Goal: Task Accomplishment & Management: Use online tool/utility

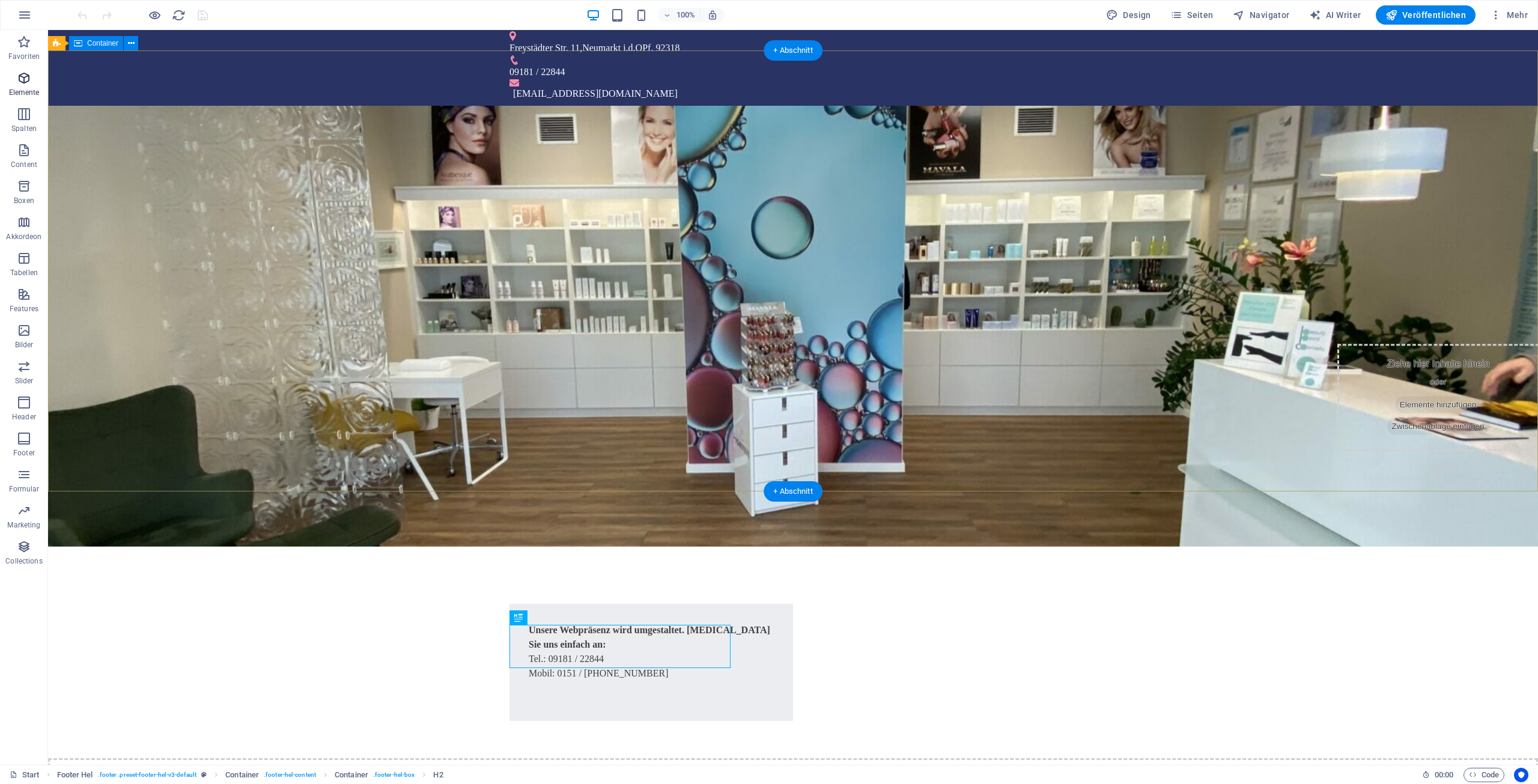
scroll to position [3, 0]
click at [1201, 15] on span "Seiten" at bounding box center [1191, 15] width 43 height 12
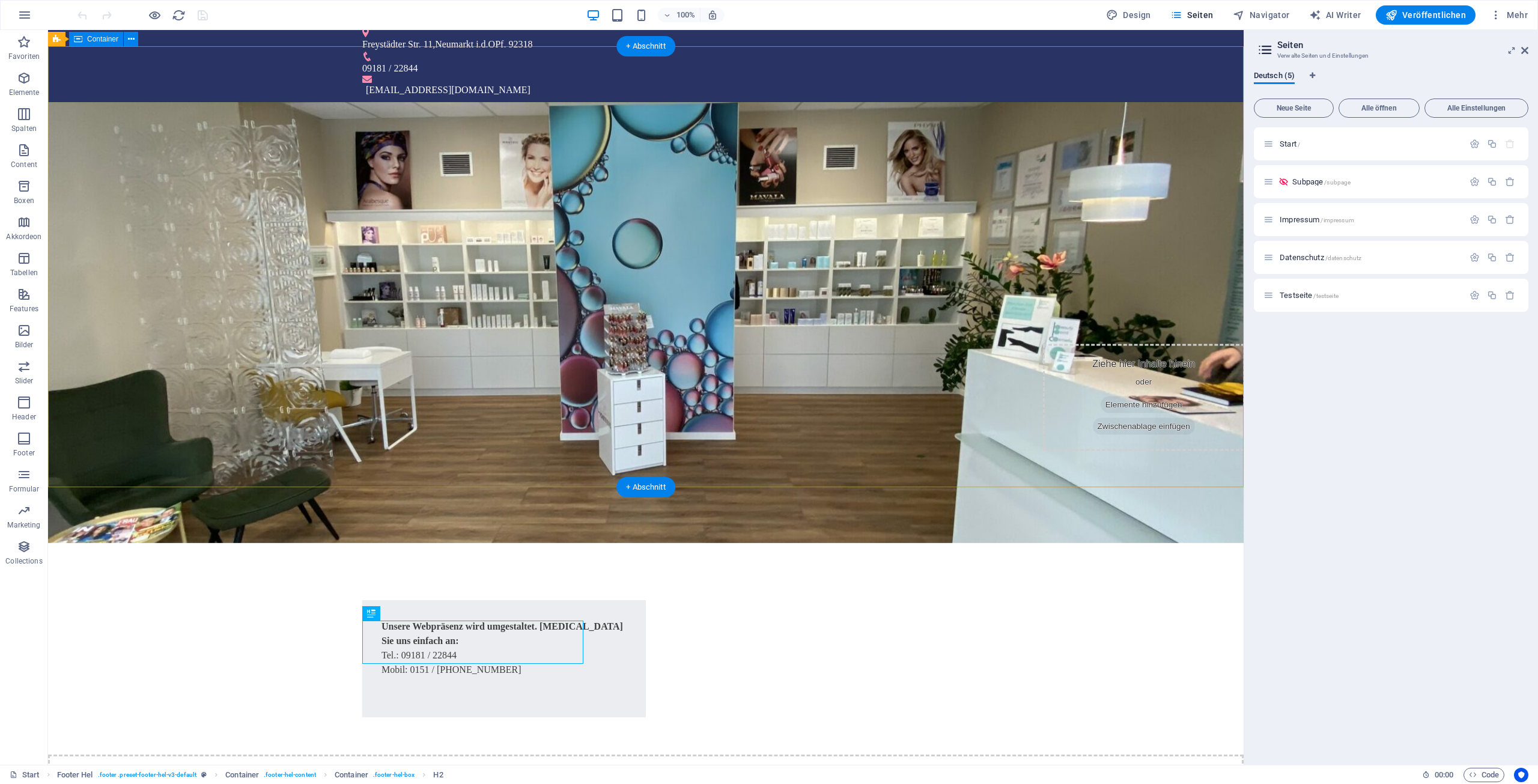
scroll to position [12, 0]
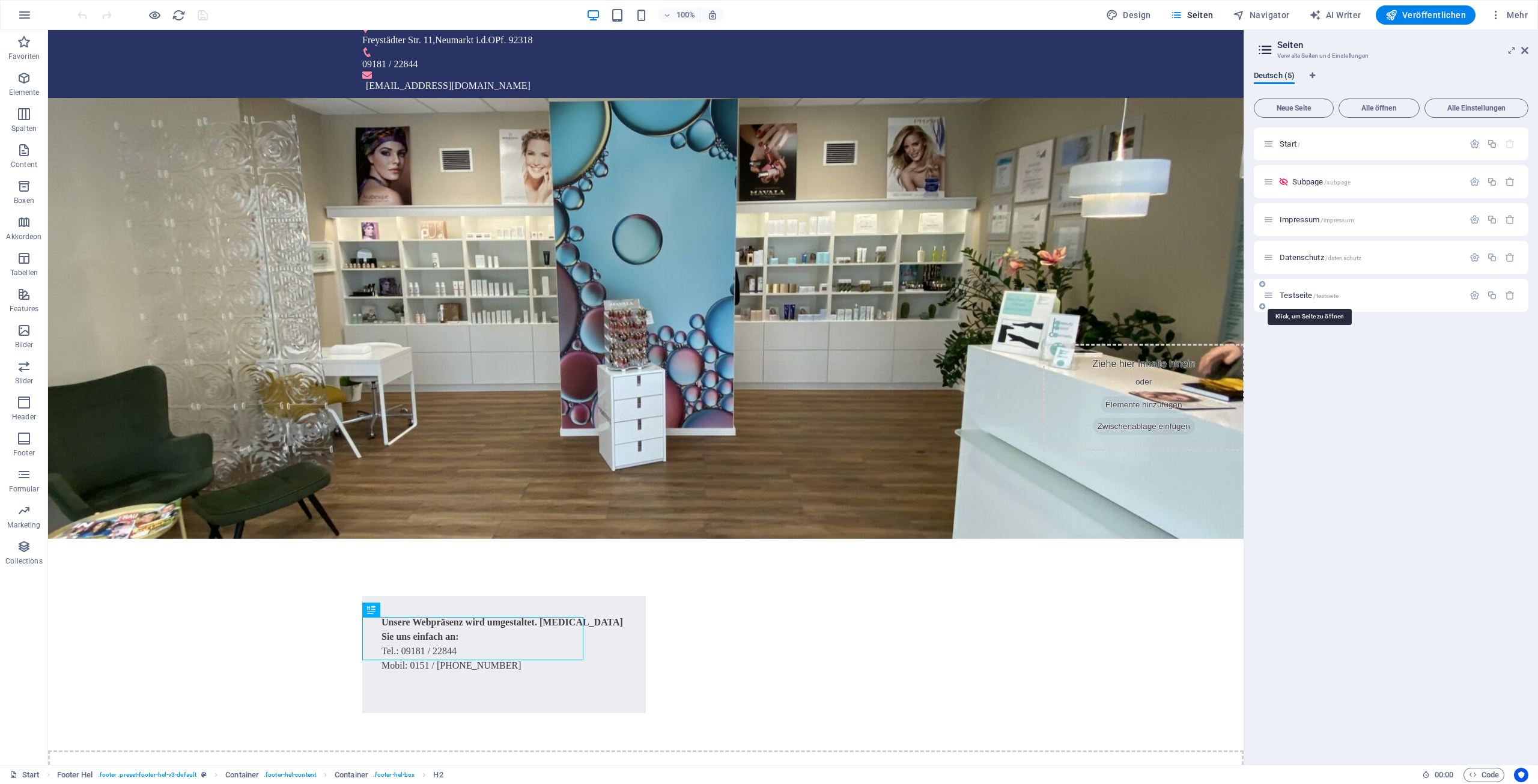
click at [1299, 294] on span "Testseite /testseite" at bounding box center [1308, 295] width 59 height 9
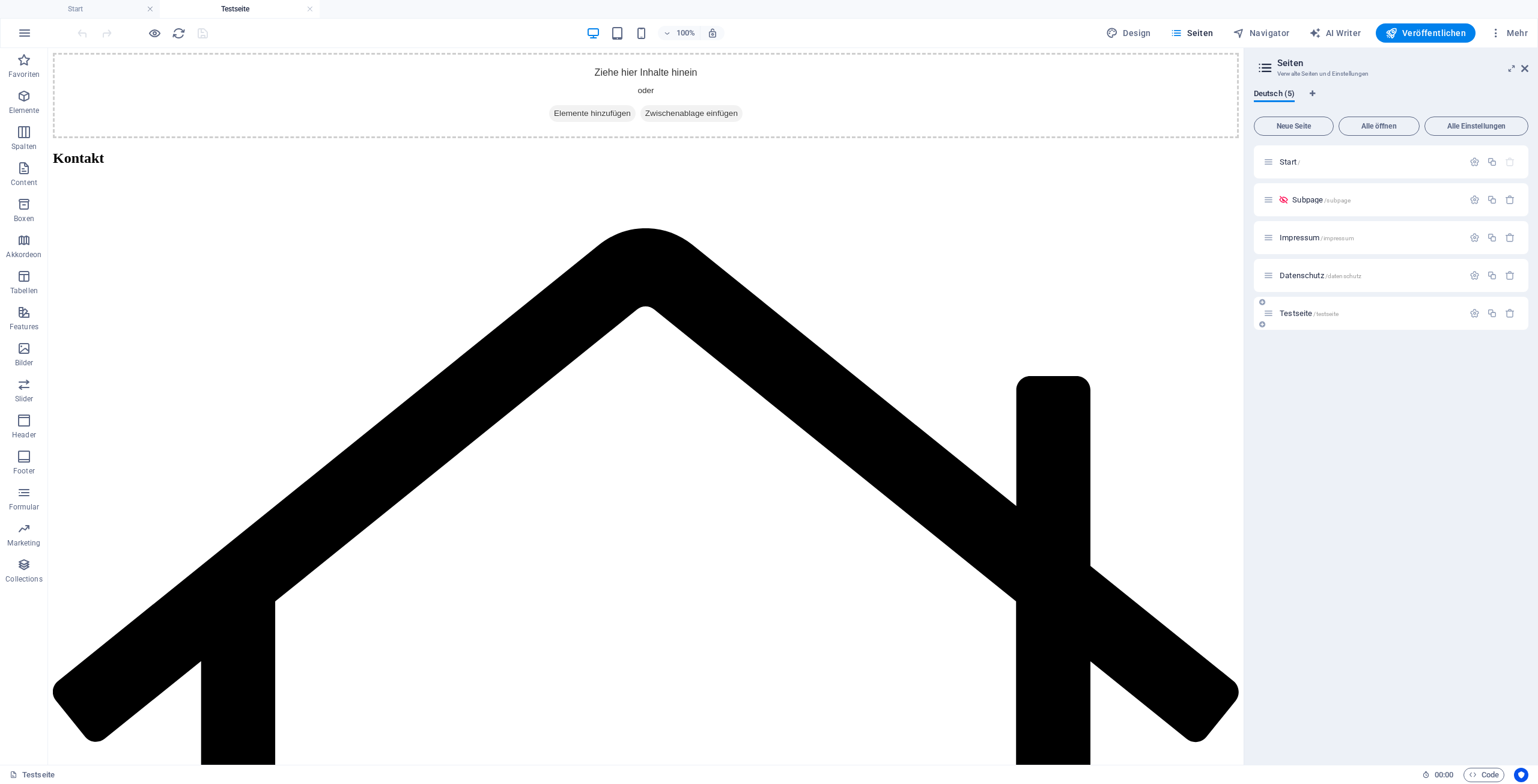
scroll to position [0, 0]
click at [1290, 165] on span "Start /" at bounding box center [1289, 161] width 20 height 9
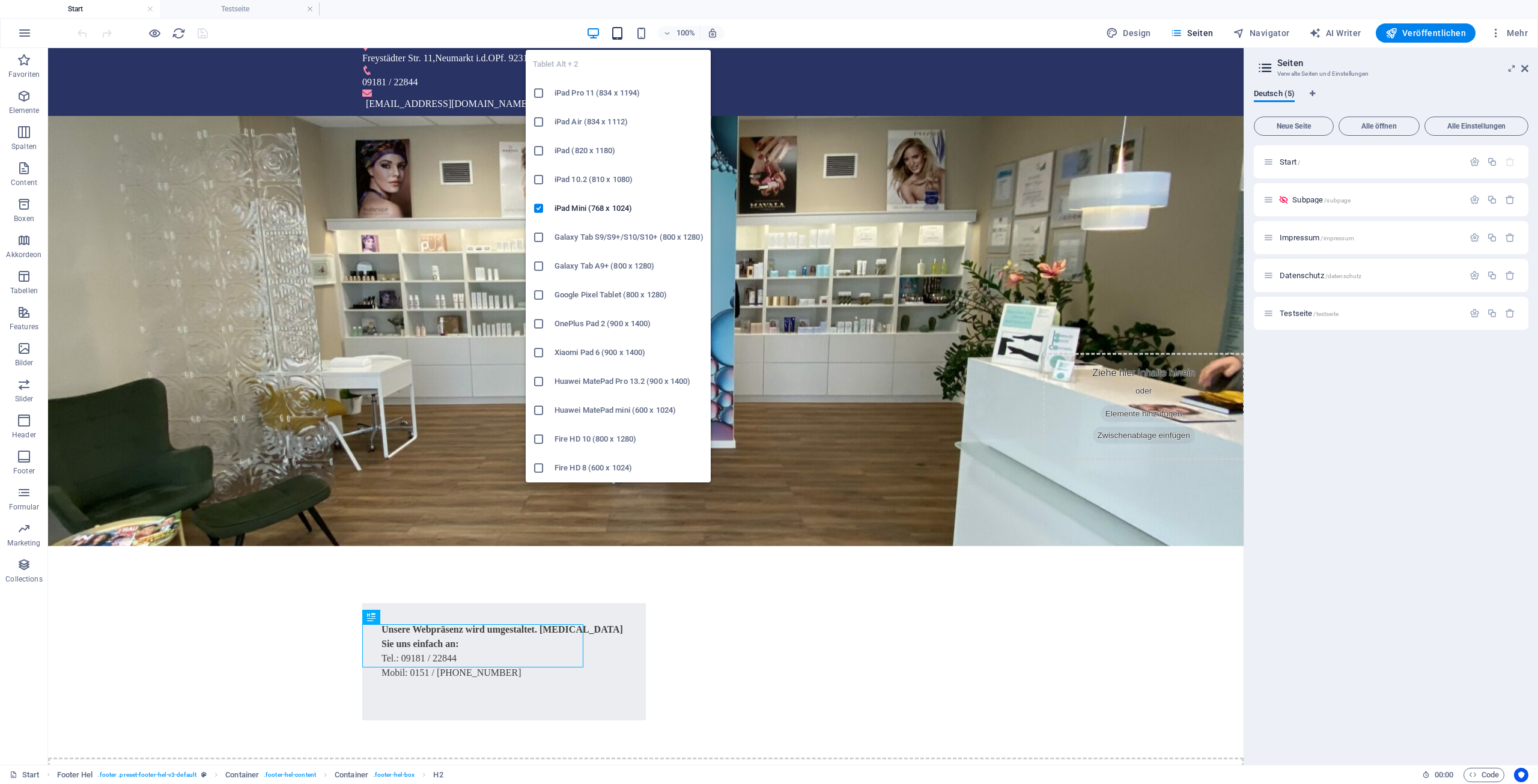
click at [621, 33] on icon "button" at bounding box center [617, 34] width 14 height 14
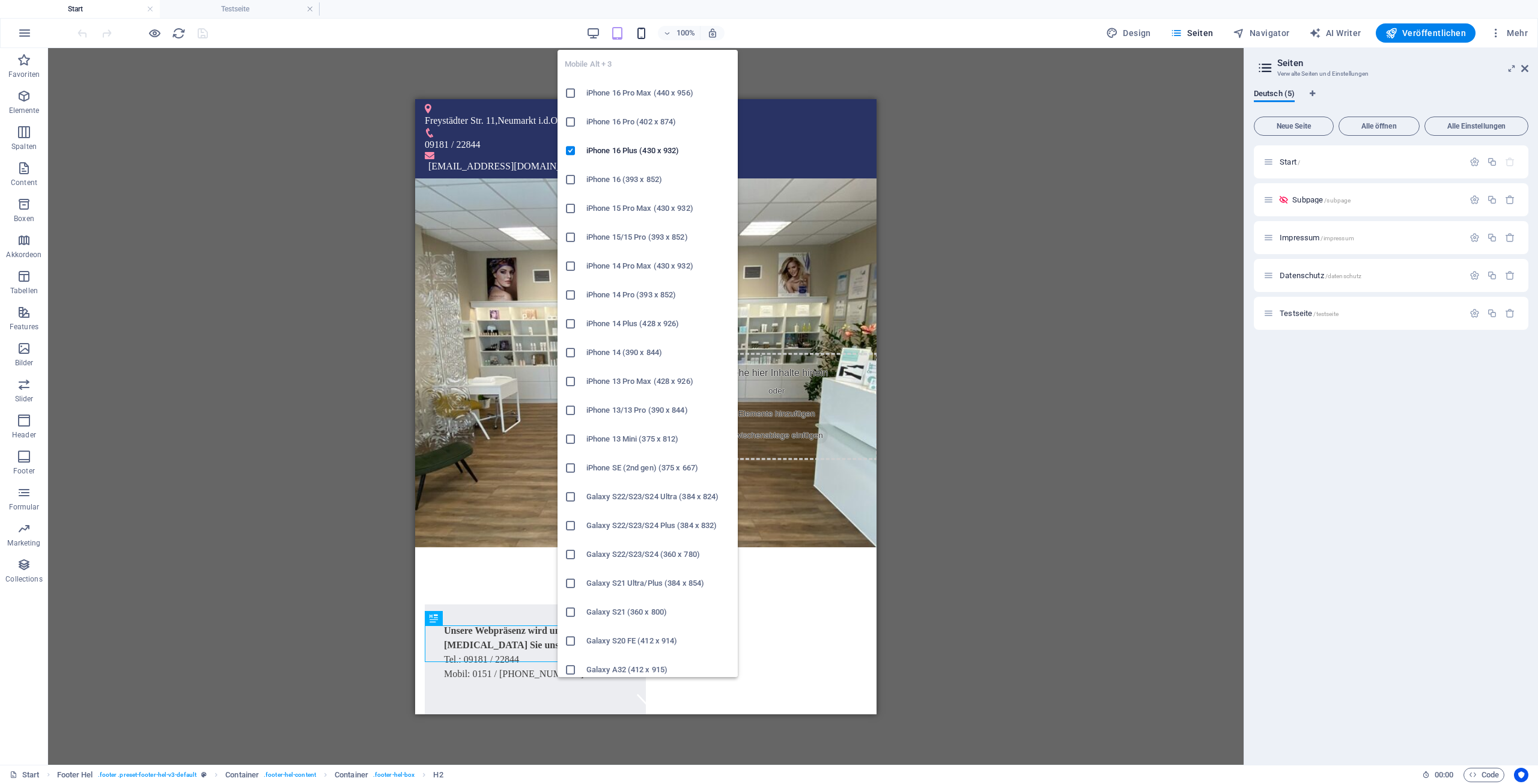
click at [647, 33] on icon "button" at bounding box center [641, 34] width 14 height 14
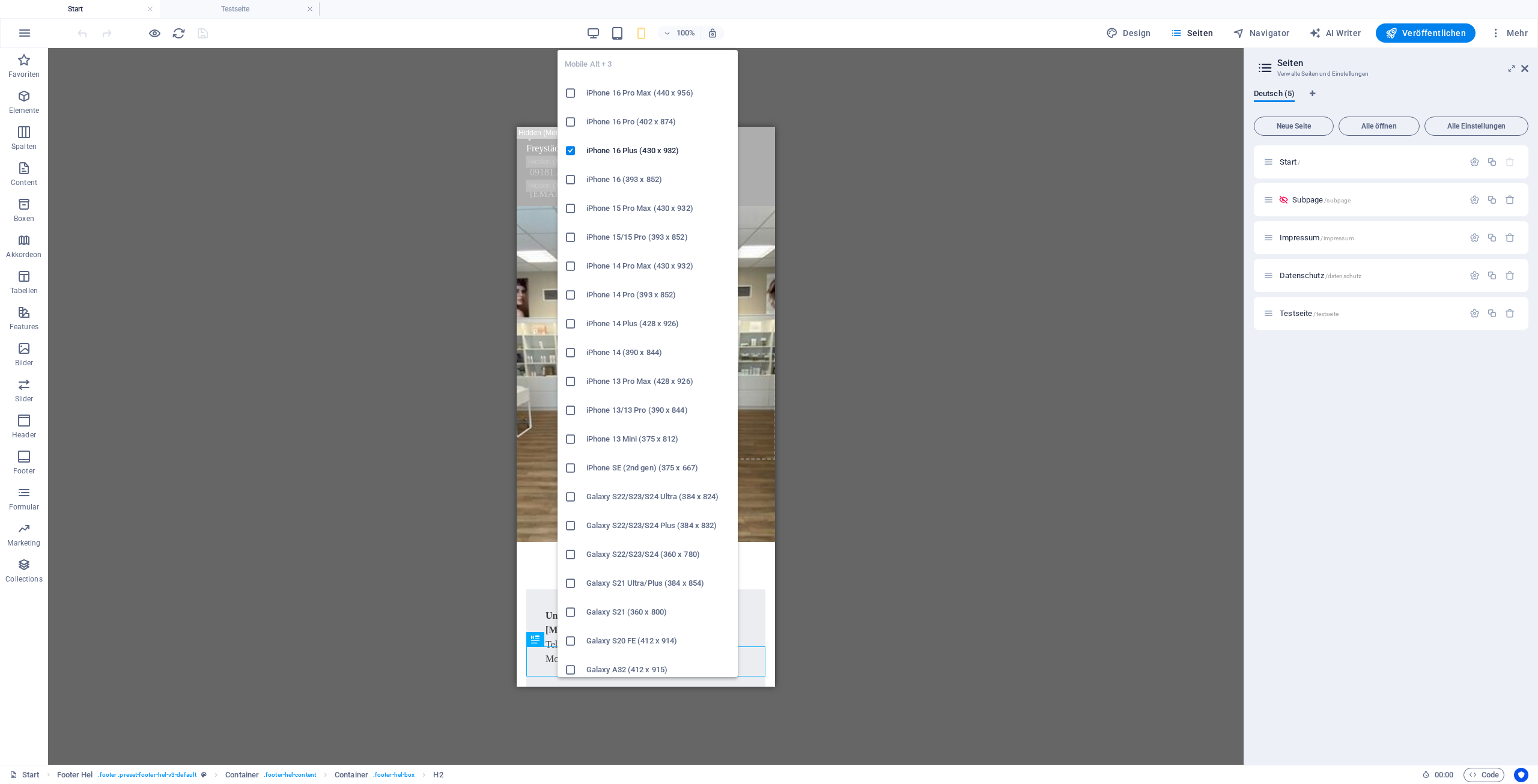
click at [637, 270] on h6 "iPhone 14 Pro Max (430 x 932)" at bounding box center [658, 266] width 145 height 14
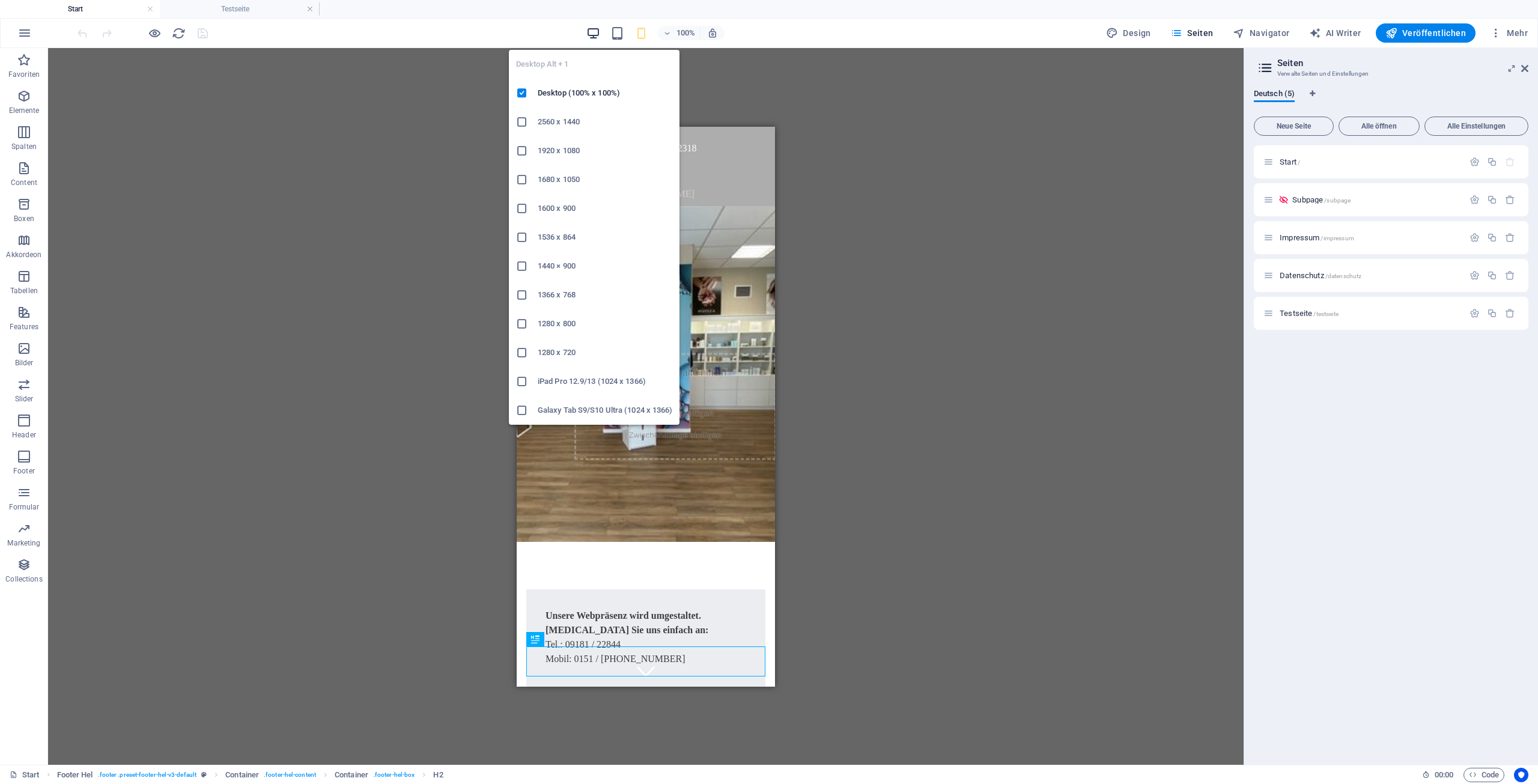
click at [598, 33] on icon "button" at bounding box center [593, 34] width 14 height 14
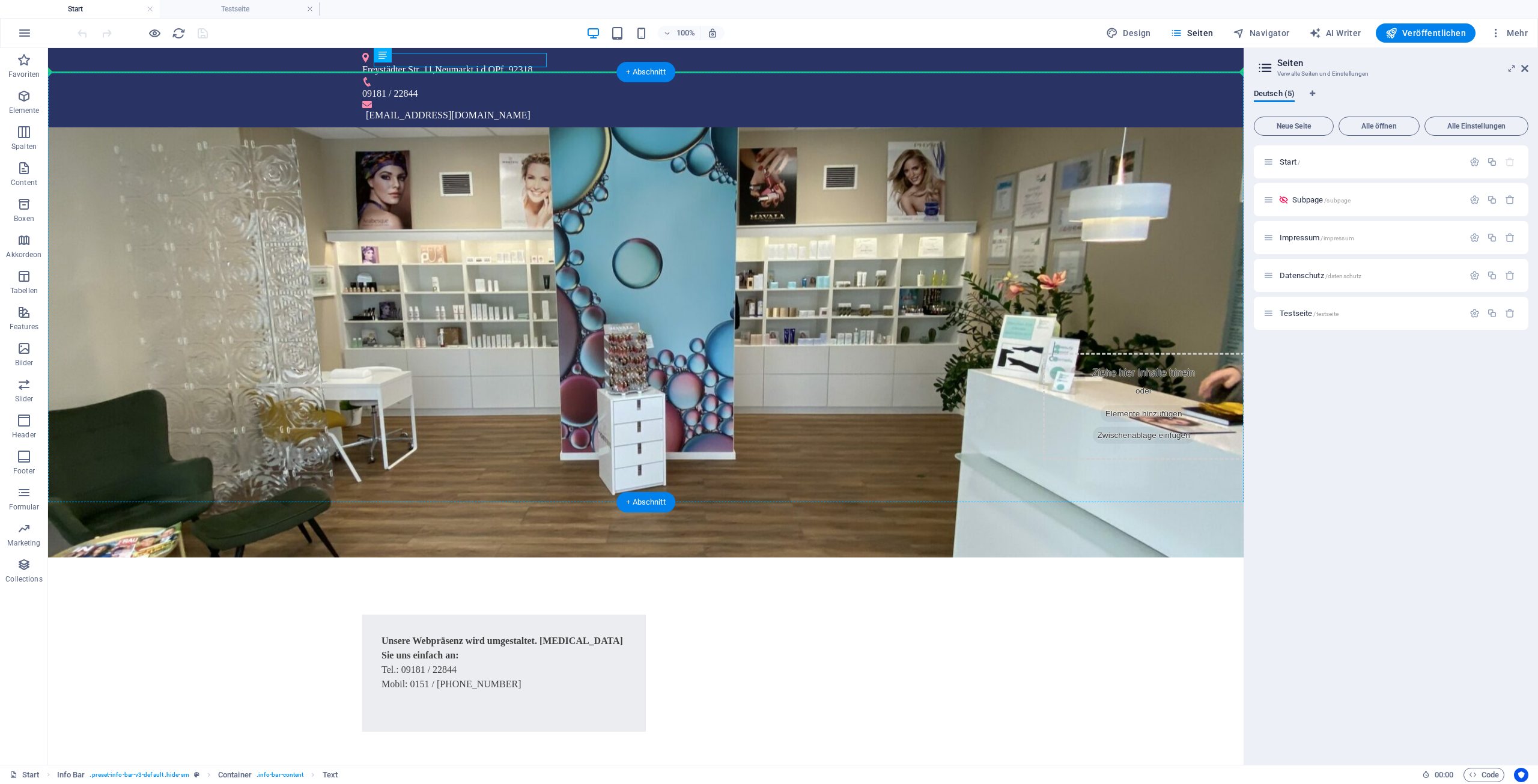
drag, startPoint x: 469, startPoint y: 107, endPoint x: 406, endPoint y: 86, distance: 66.4
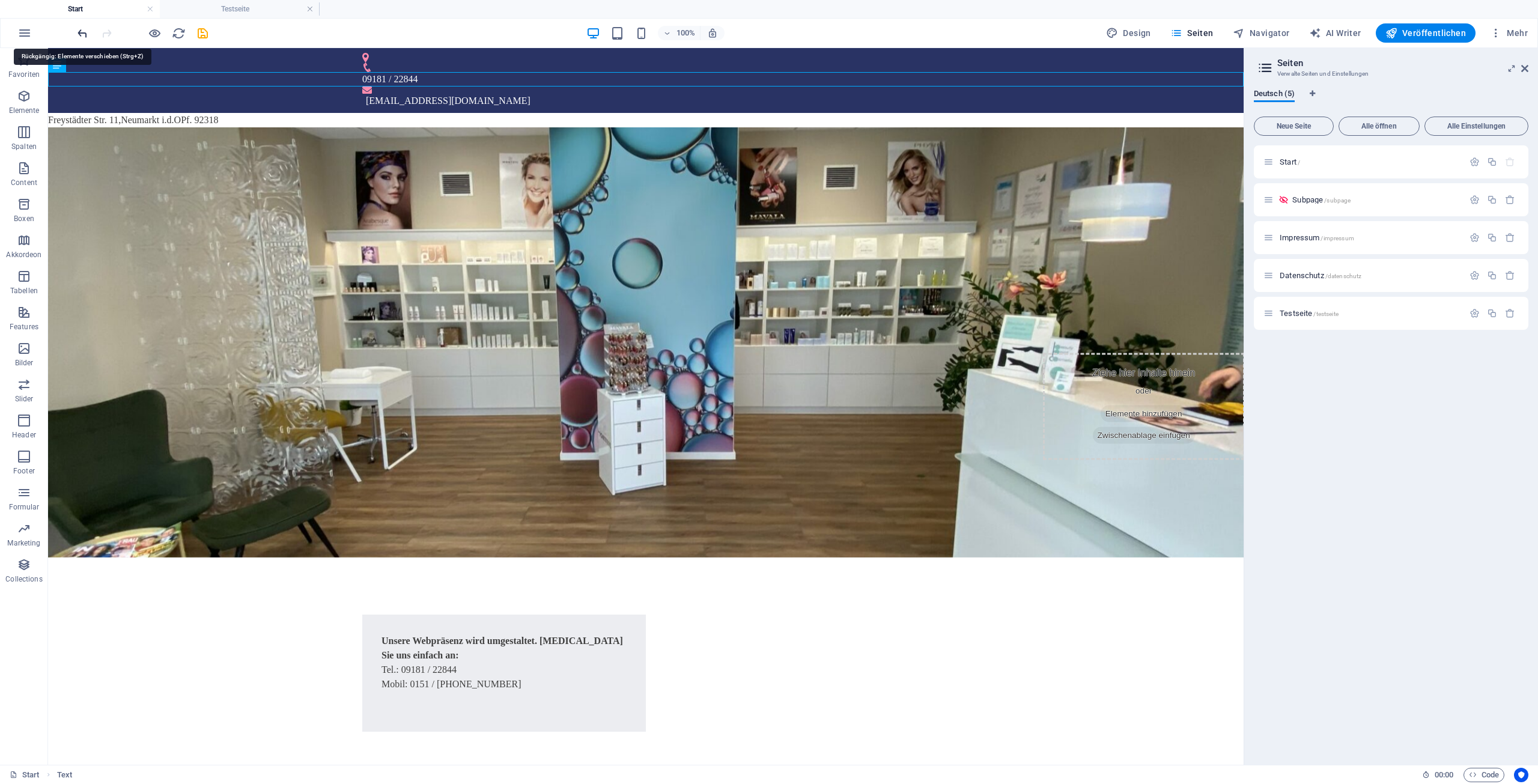
click at [81, 33] on icon "undo" at bounding box center [82, 34] width 14 height 14
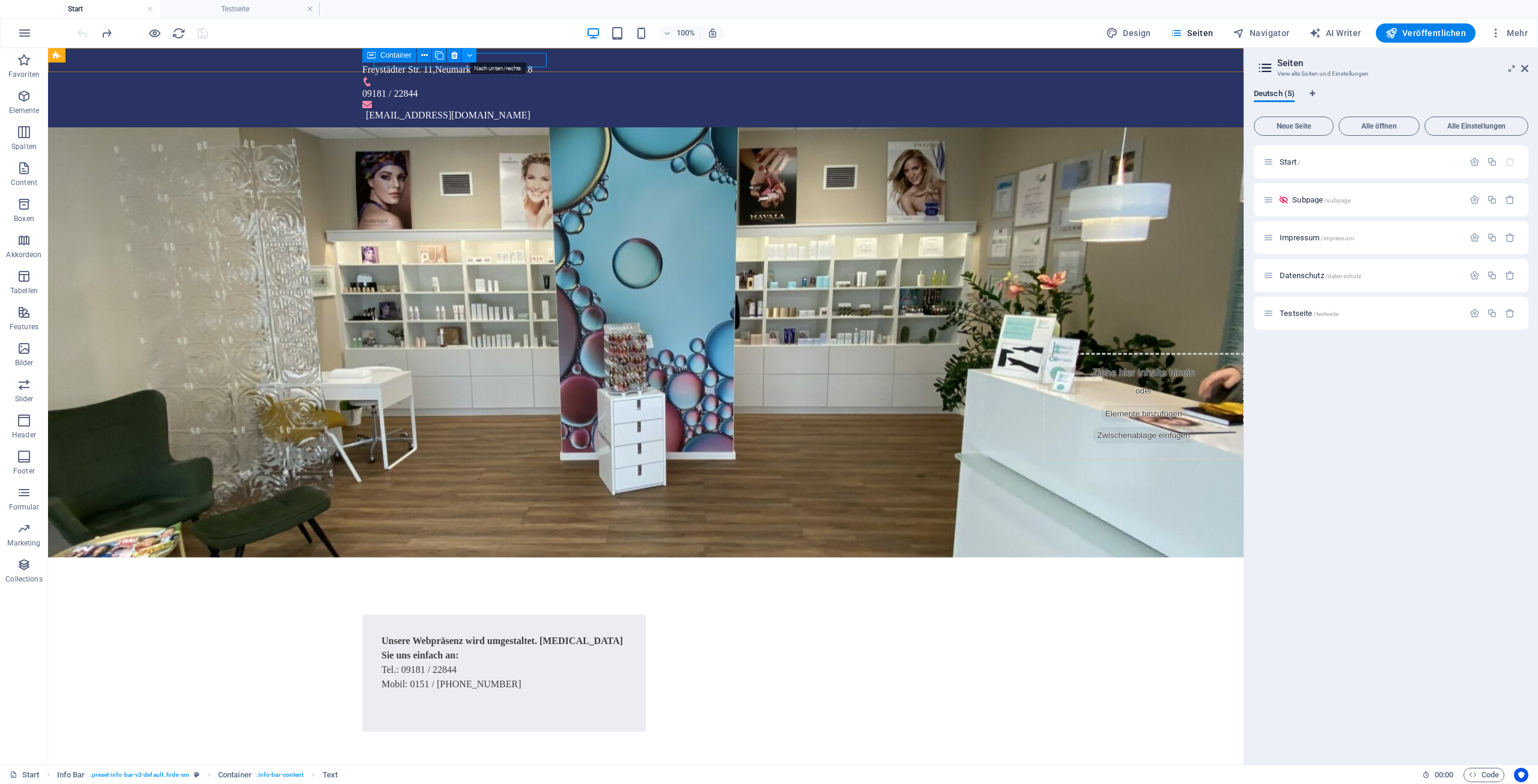
click at [471, 57] on icon at bounding box center [469, 56] width 5 height 12
click at [79, 33] on icon "undo" at bounding box center [82, 34] width 14 height 14
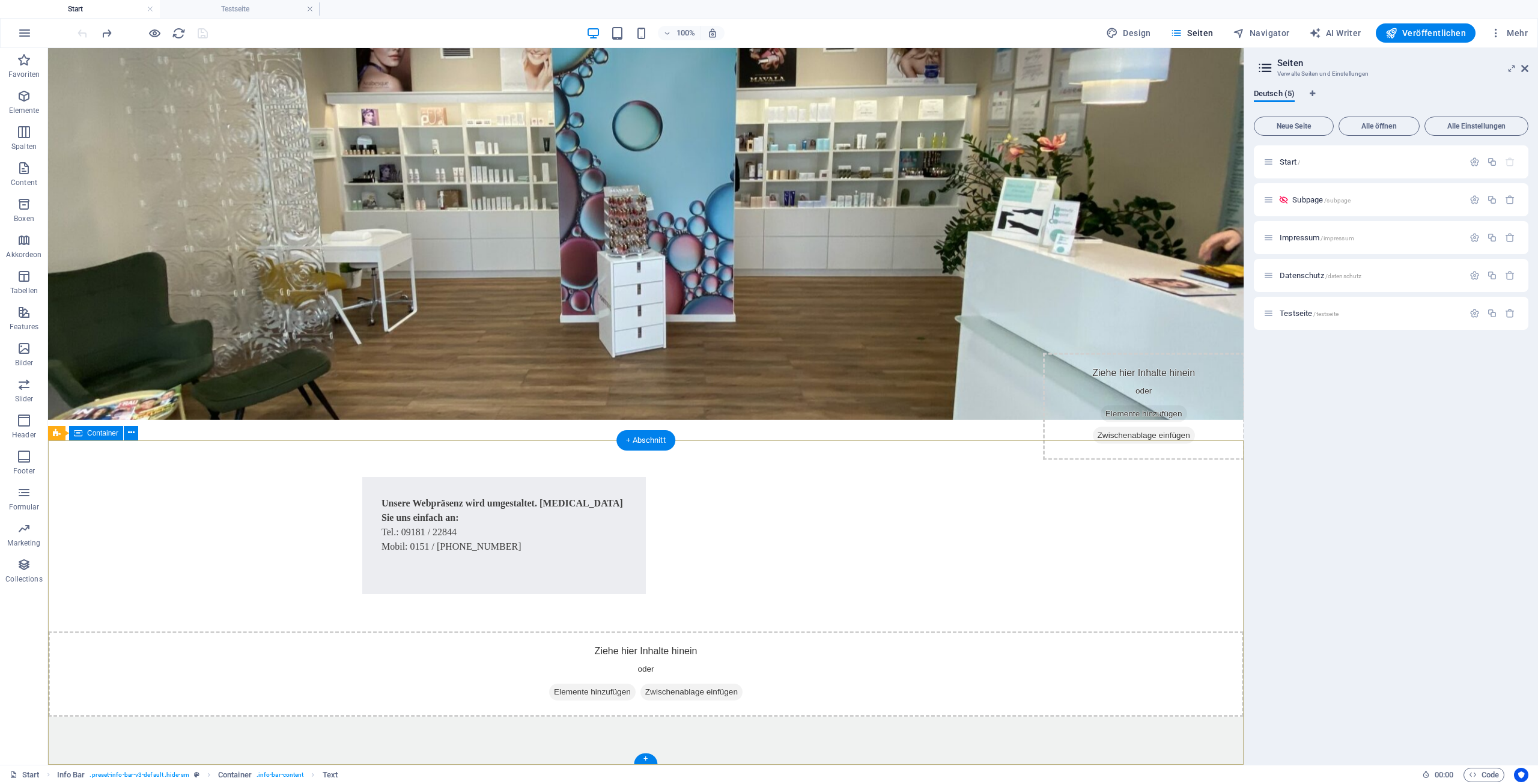
scroll to position [147, 0]
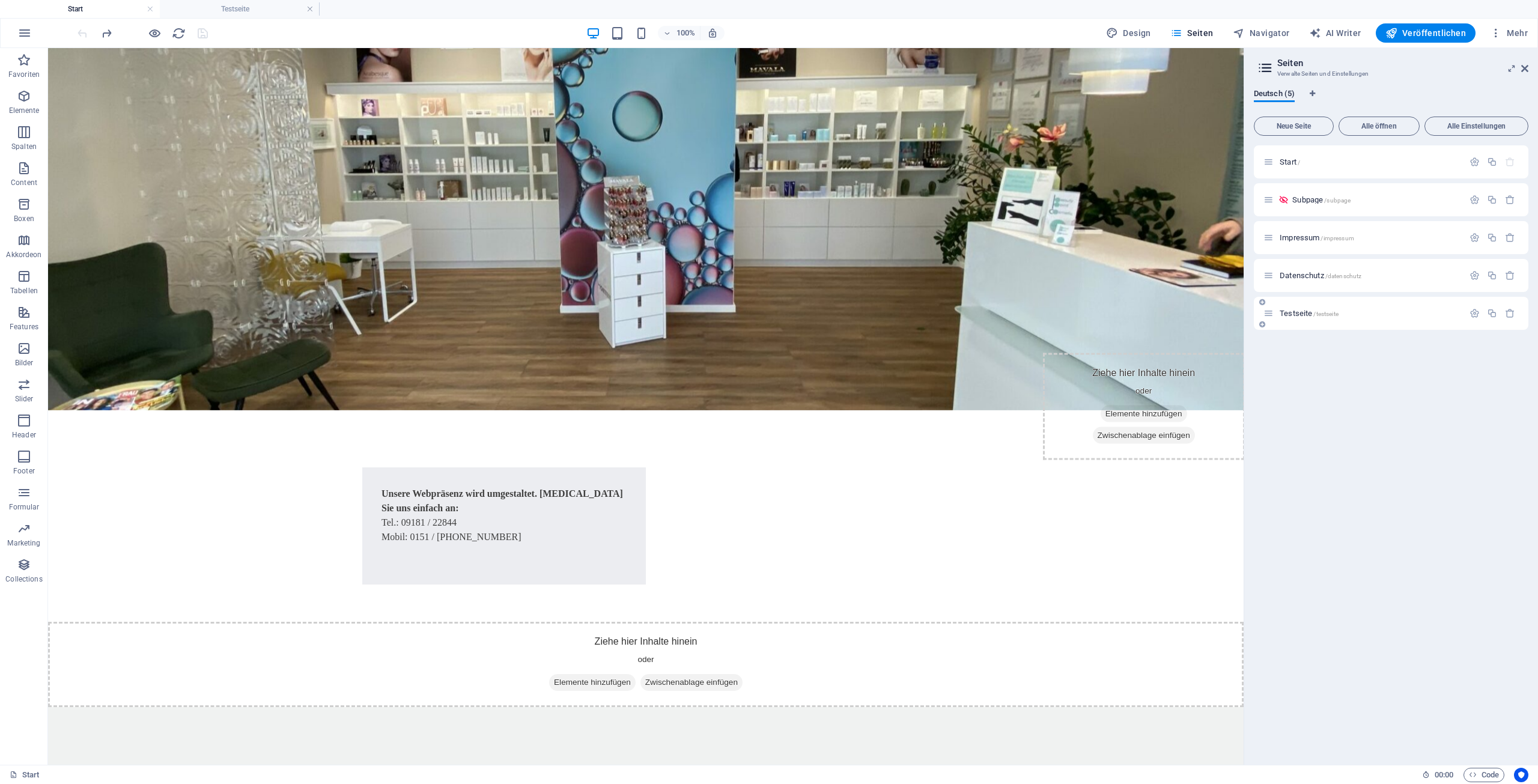
click at [1299, 278] on span "Datenschutz /datenschutz" at bounding box center [1320, 275] width 82 height 9
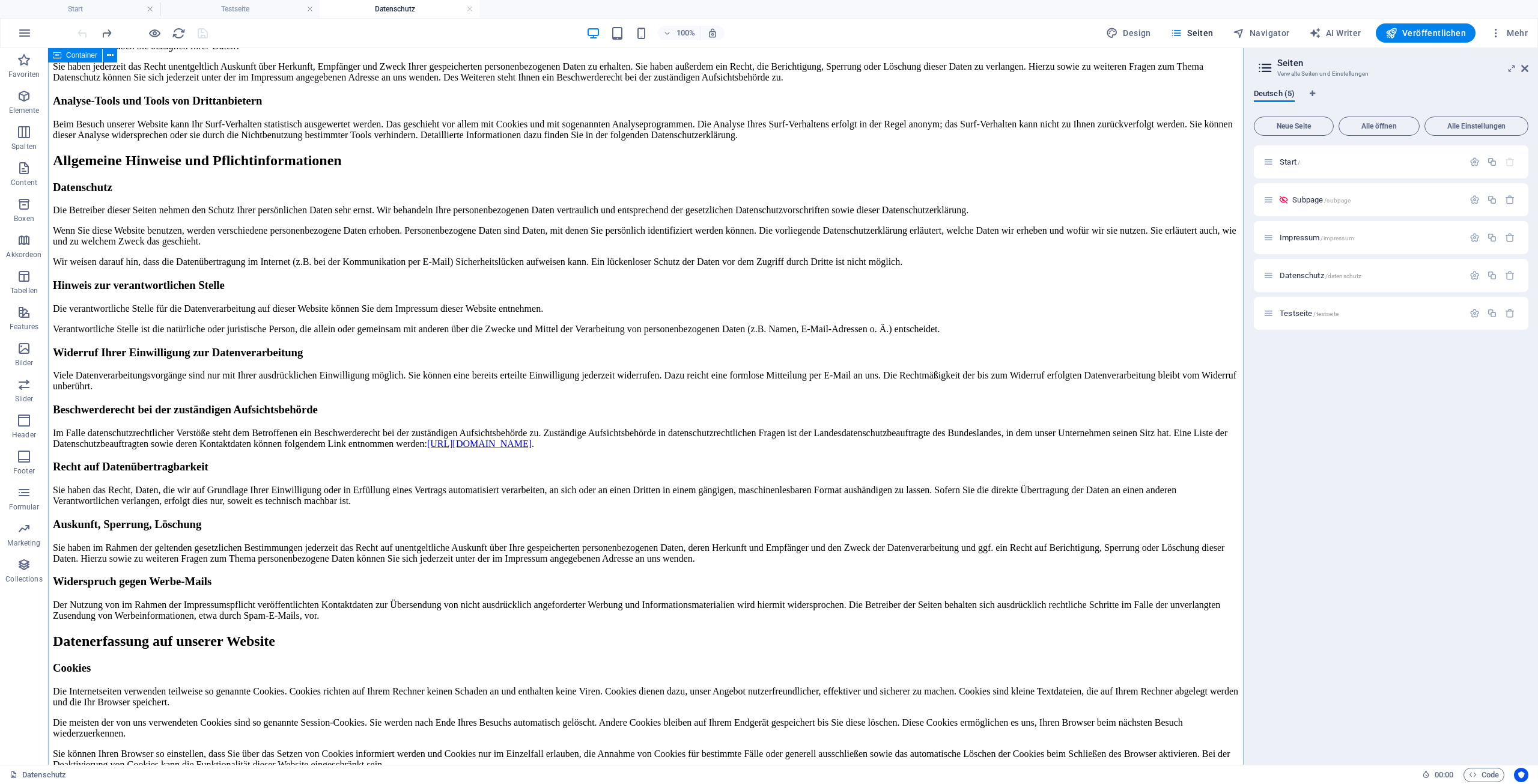
scroll to position [0, 0]
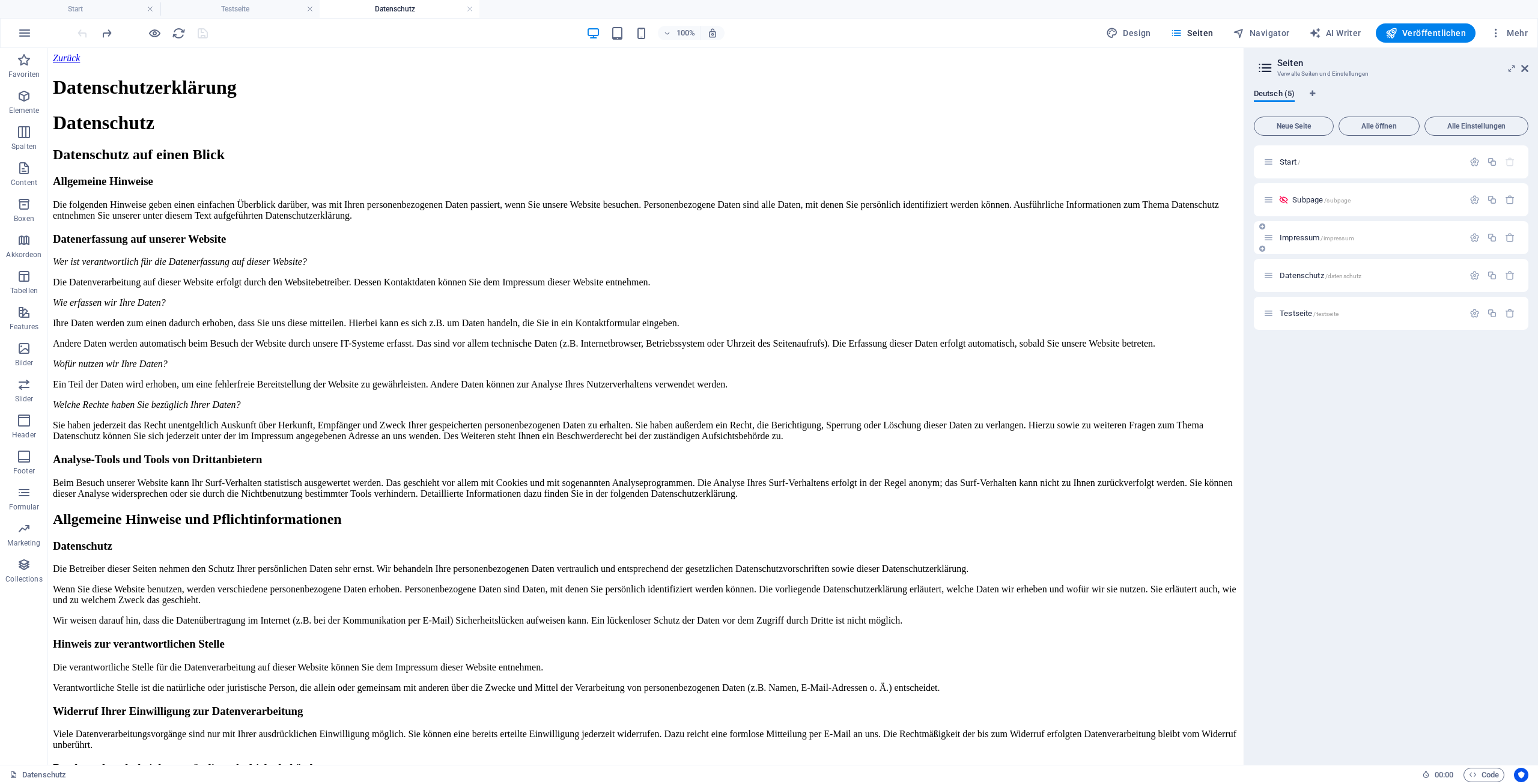
click at [1302, 237] on span "Impressum /impressum" at bounding box center [1316, 238] width 75 height 9
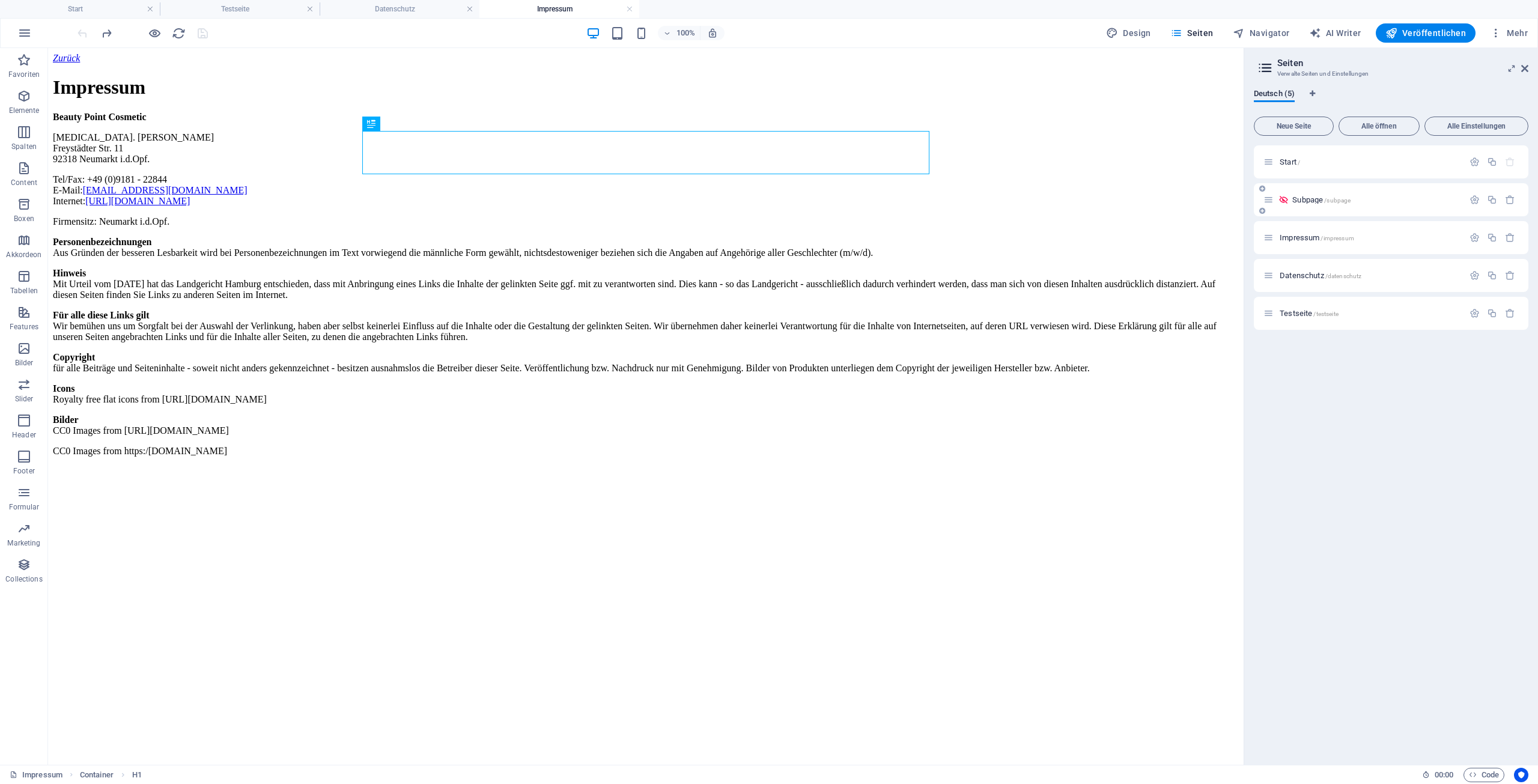
click at [1306, 200] on span "Subpage /subpage" at bounding box center [1322, 200] width 59 height 9
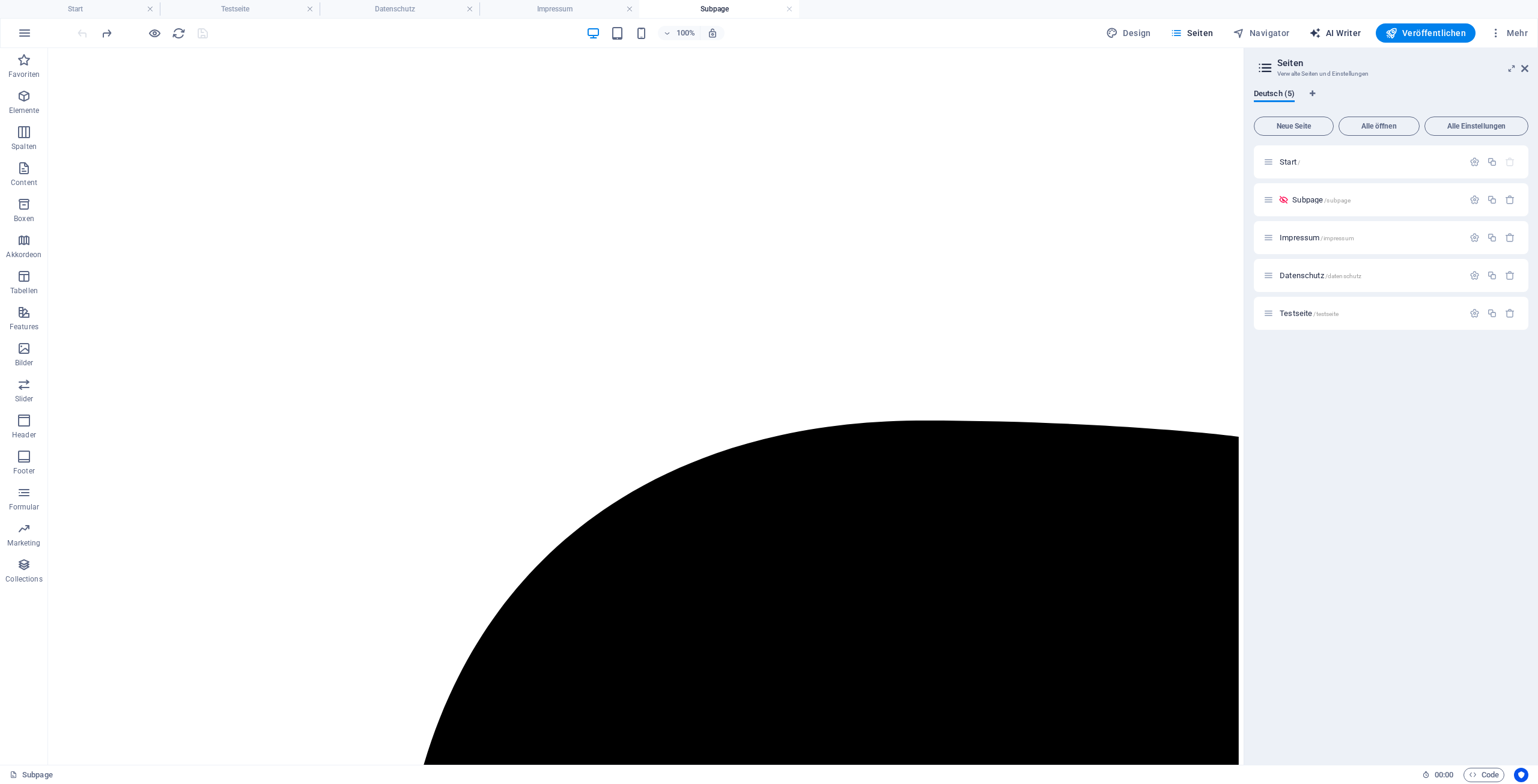
click at [1344, 35] on span "AI Writer" at bounding box center [1335, 33] width 52 height 12
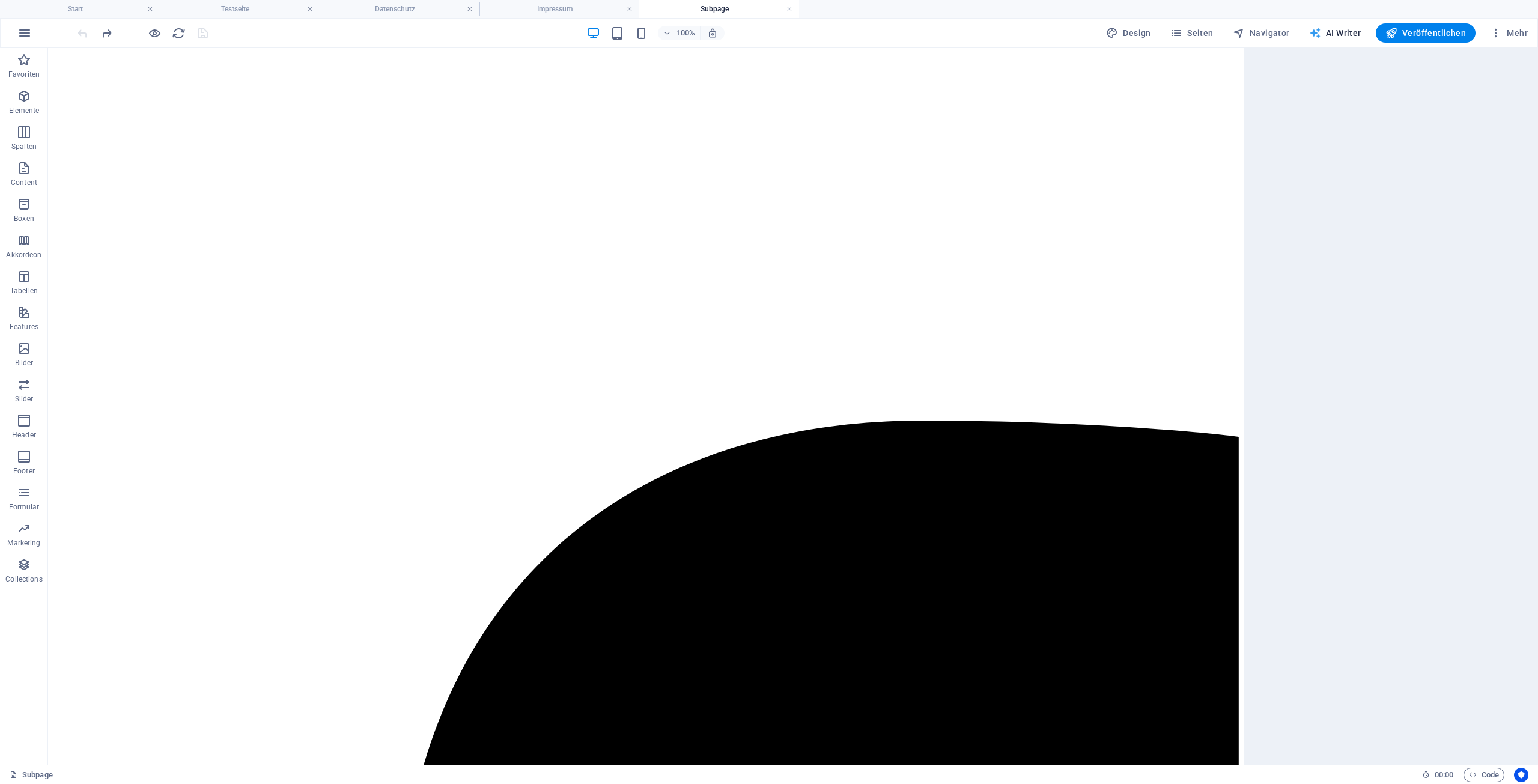
select select "English"
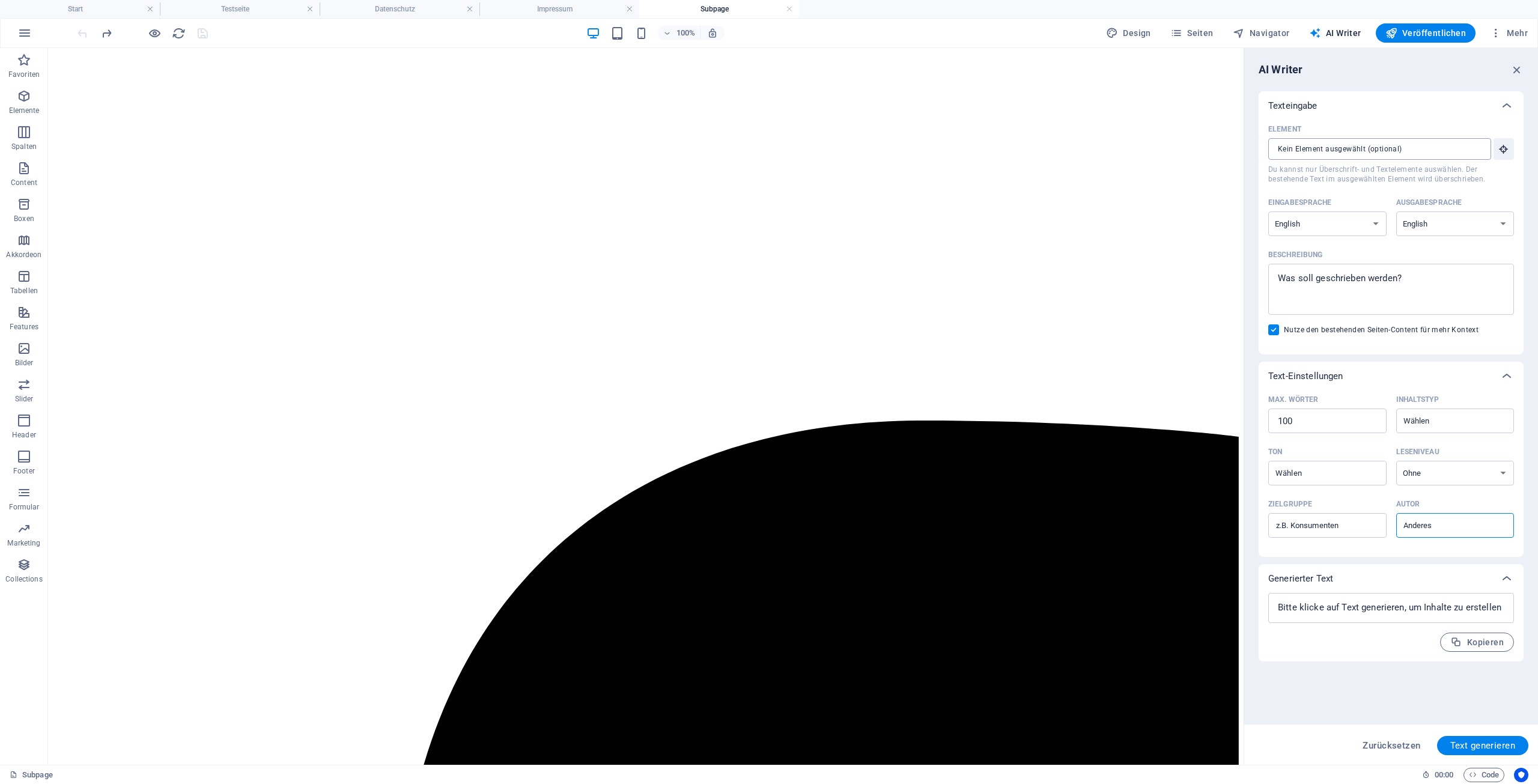
click at [1341, 151] on input "Element ​ Du kannst nur Überschrift- und Textelemente auswählen. Der bestehende…" at bounding box center [1376, 149] width 215 height 21
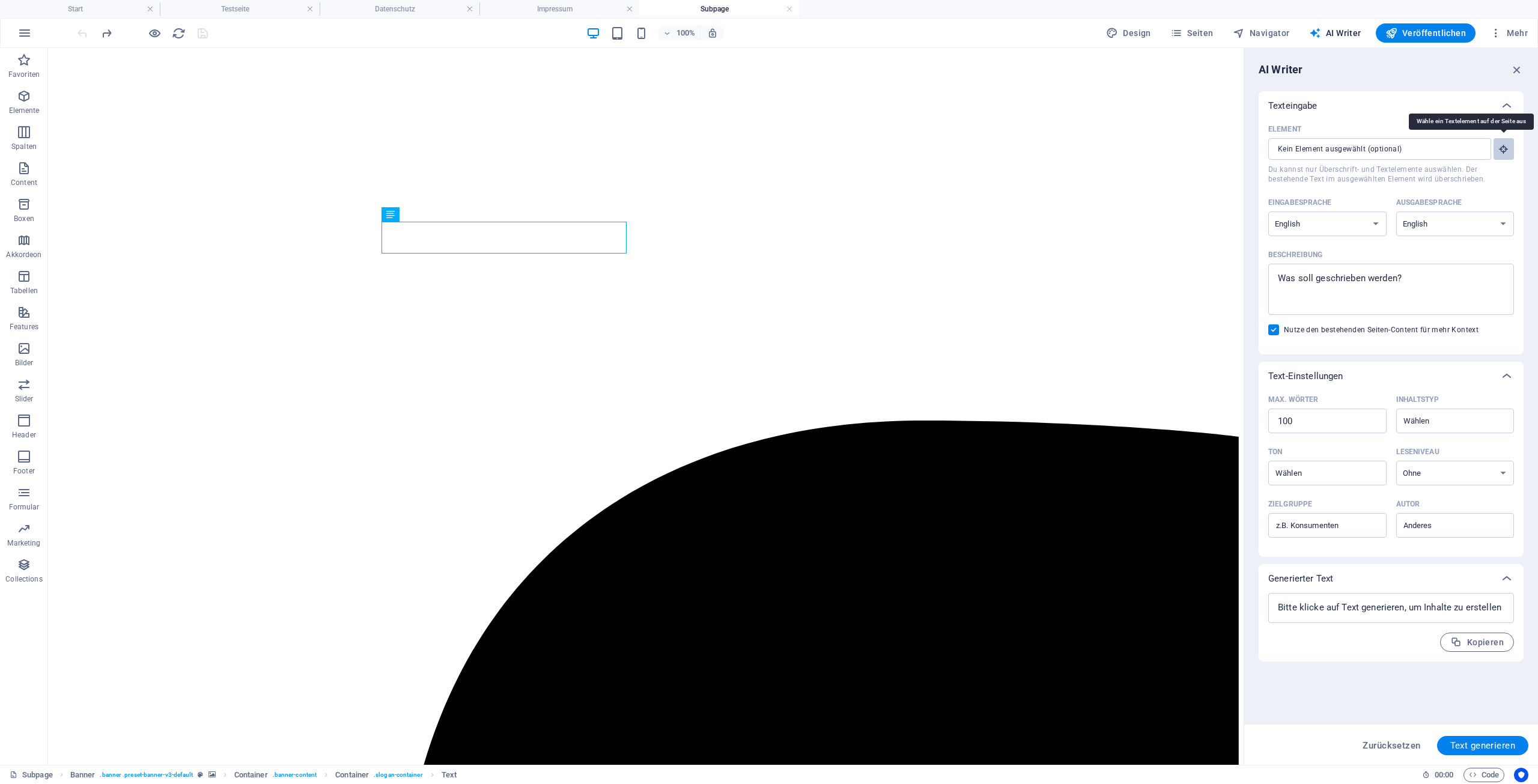
click at [1504, 150] on icon "button" at bounding box center [1503, 149] width 11 height 11
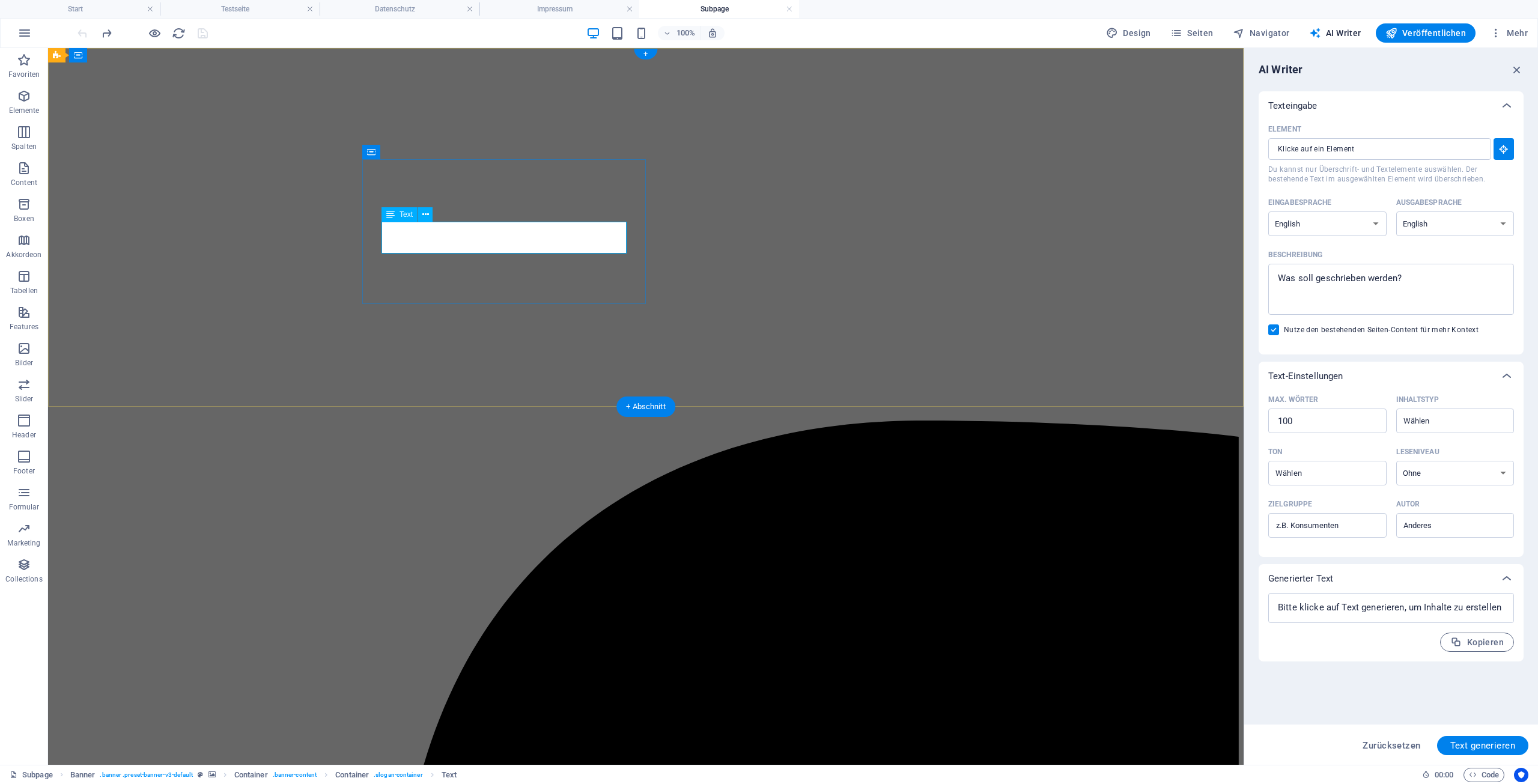
type input "#ed-673665567"
type textarea "x"
type input "10"
type textarea "x"
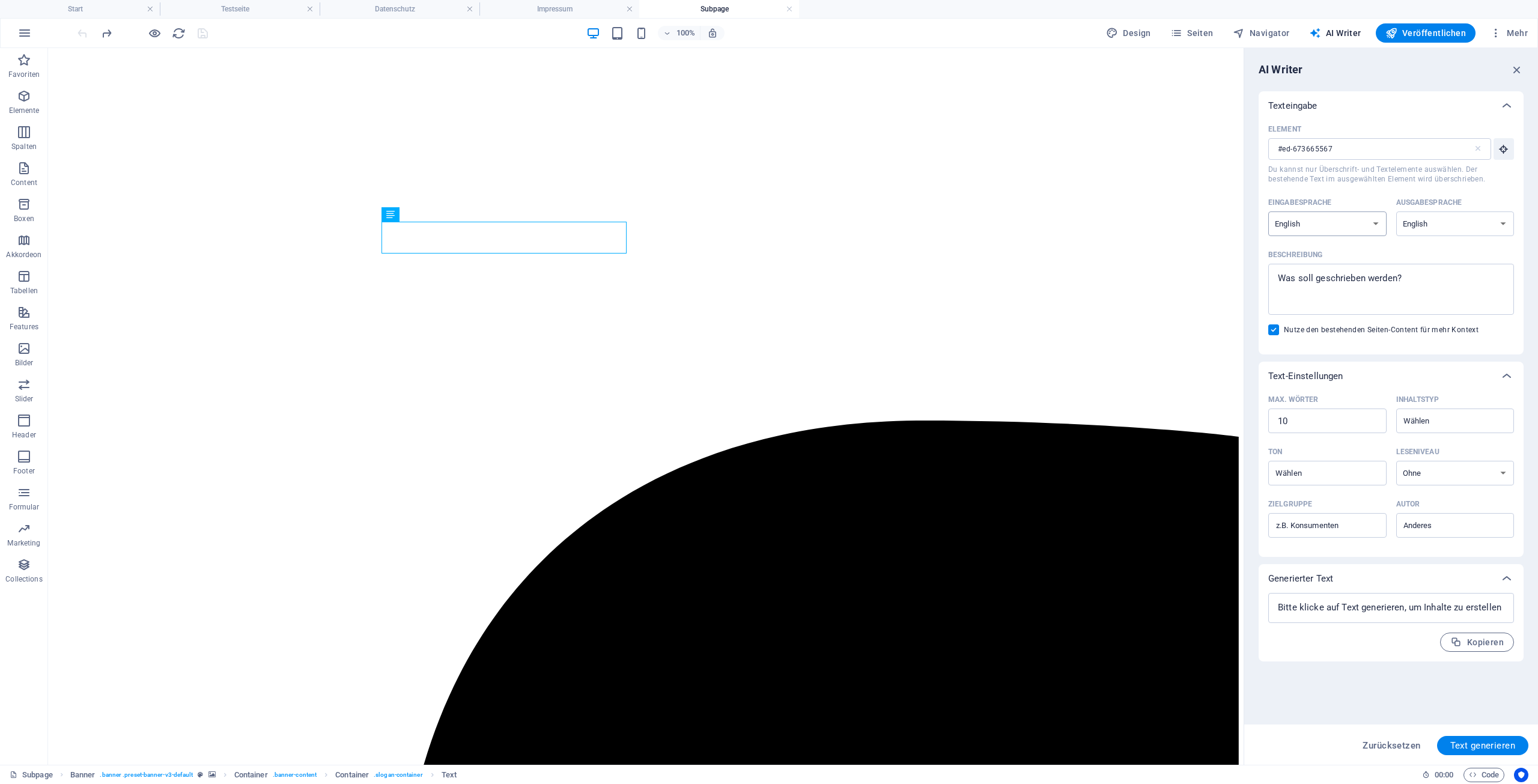
click at [1268, 211] on select "Albanian Arabic Armenian Awadhi Azerbaijani Bashkir Basque Belarusian Bengali B…" at bounding box center [1327, 223] width 118 height 25
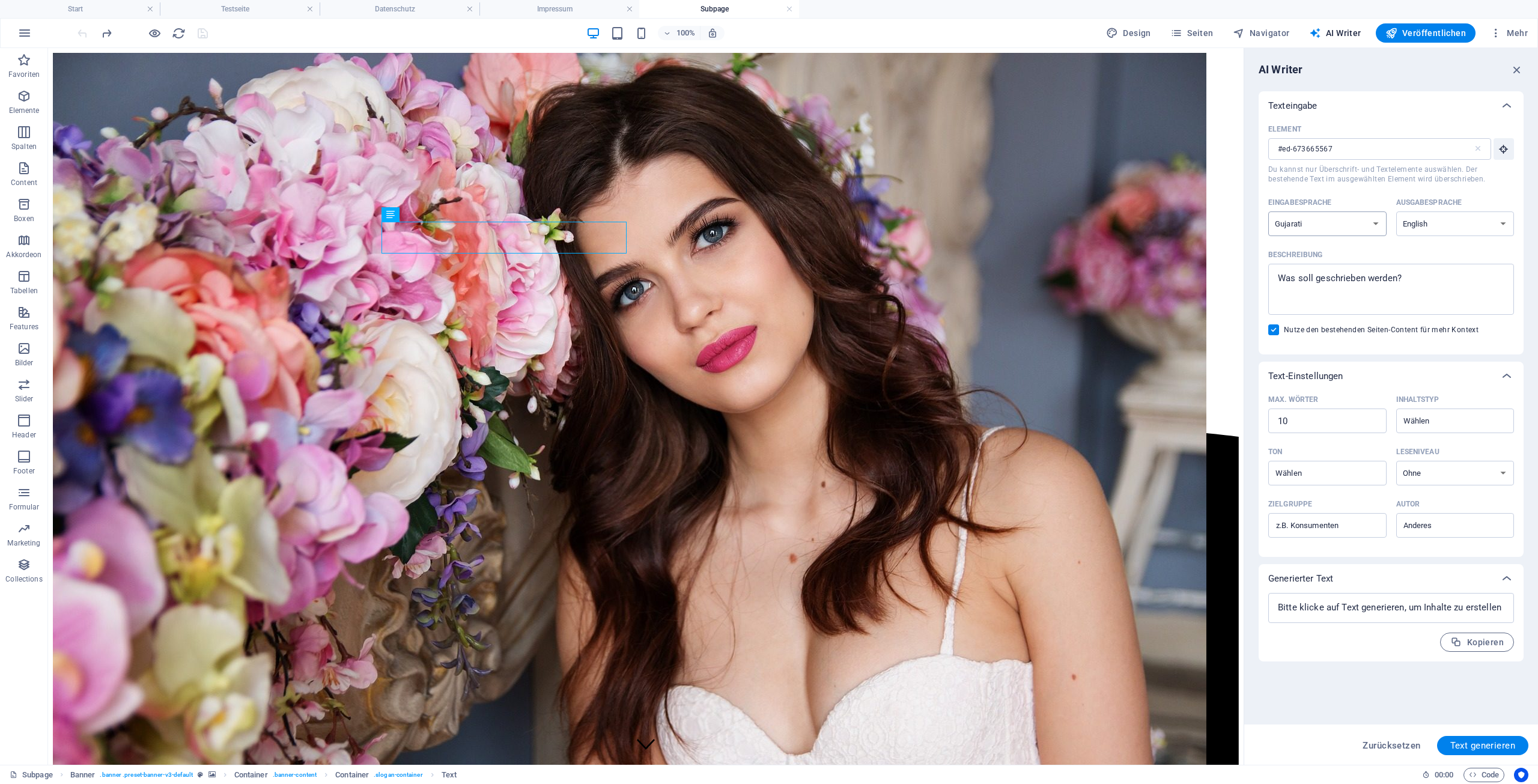
click option "Gujarati" at bounding box center [0, 0] width 0 height 0
click at [1268, 211] on select "Albanian Arabic Armenian Awadhi Azerbaijani Bashkir Basque Belarusian Bengali B…" at bounding box center [1327, 223] width 118 height 25
select select "German"
click option "German" at bounding box center [0, 0] width 0 height 0
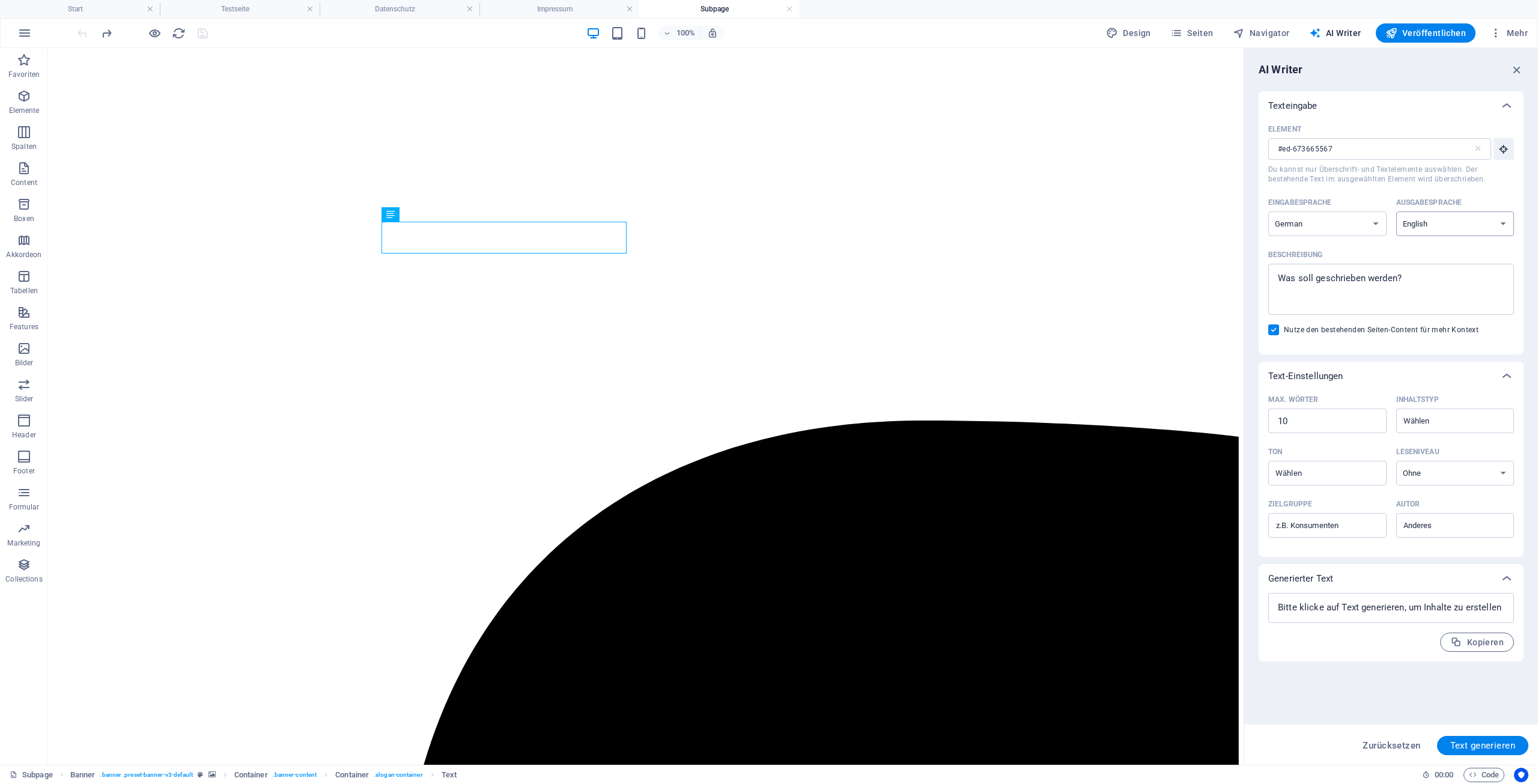
click at [1396, 211] on select "Albanian Arabic Armenian Awadhi Azerbaijani Bashkir Basque Belarusian Bengali B…" at bounding box center [1455, 223] width 118 height 25
select select "German"
click option "German" at bounding box center [0, 0] width 0 height 0
click at [1320, 285] on textarea "Beschreibung x ​" at bounding box center [1390, 289] width 233 height 39
type textarea "x"
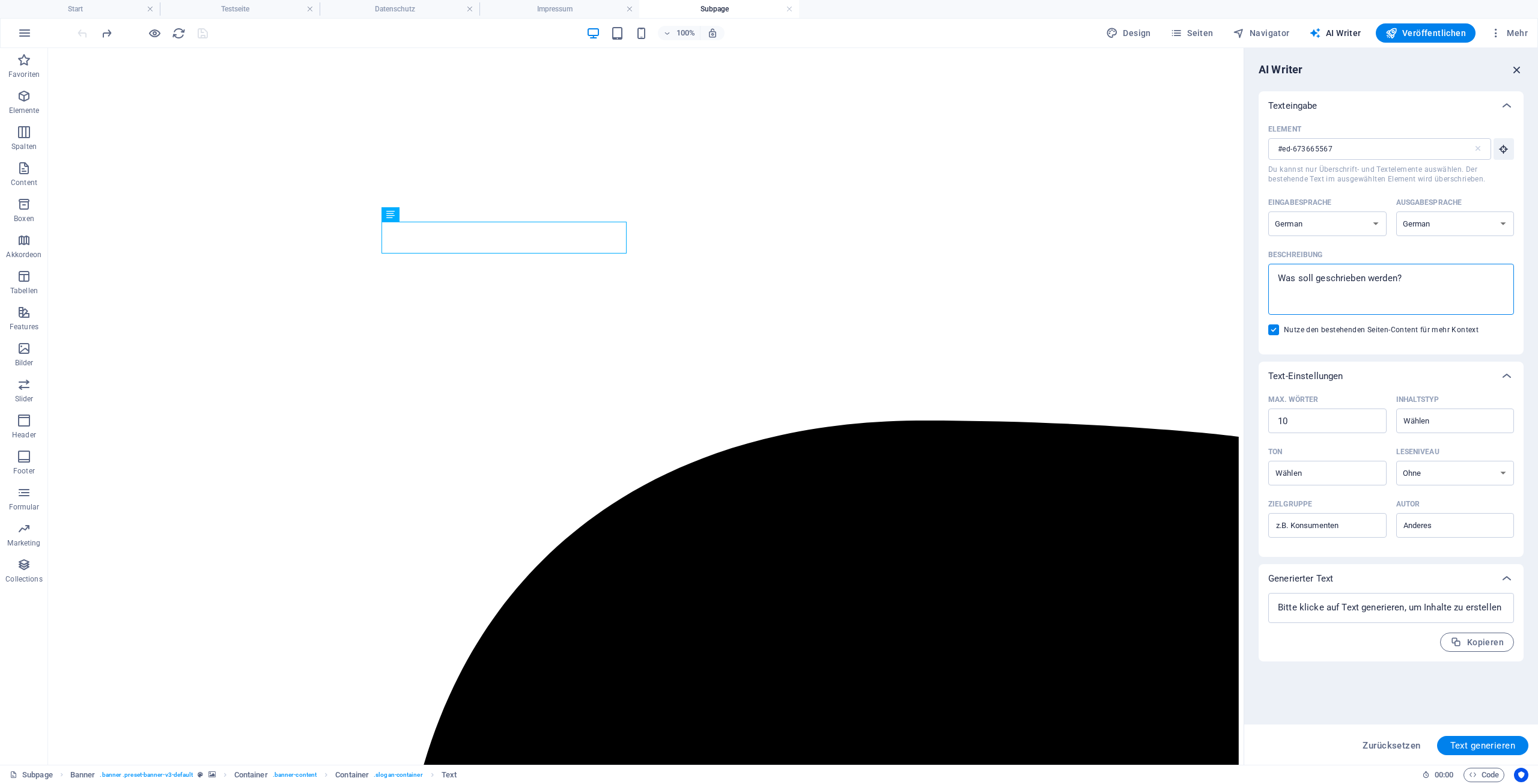
click at [1517, 69] on icon "button" at bounding box center [1516, 69] width 13 height 13
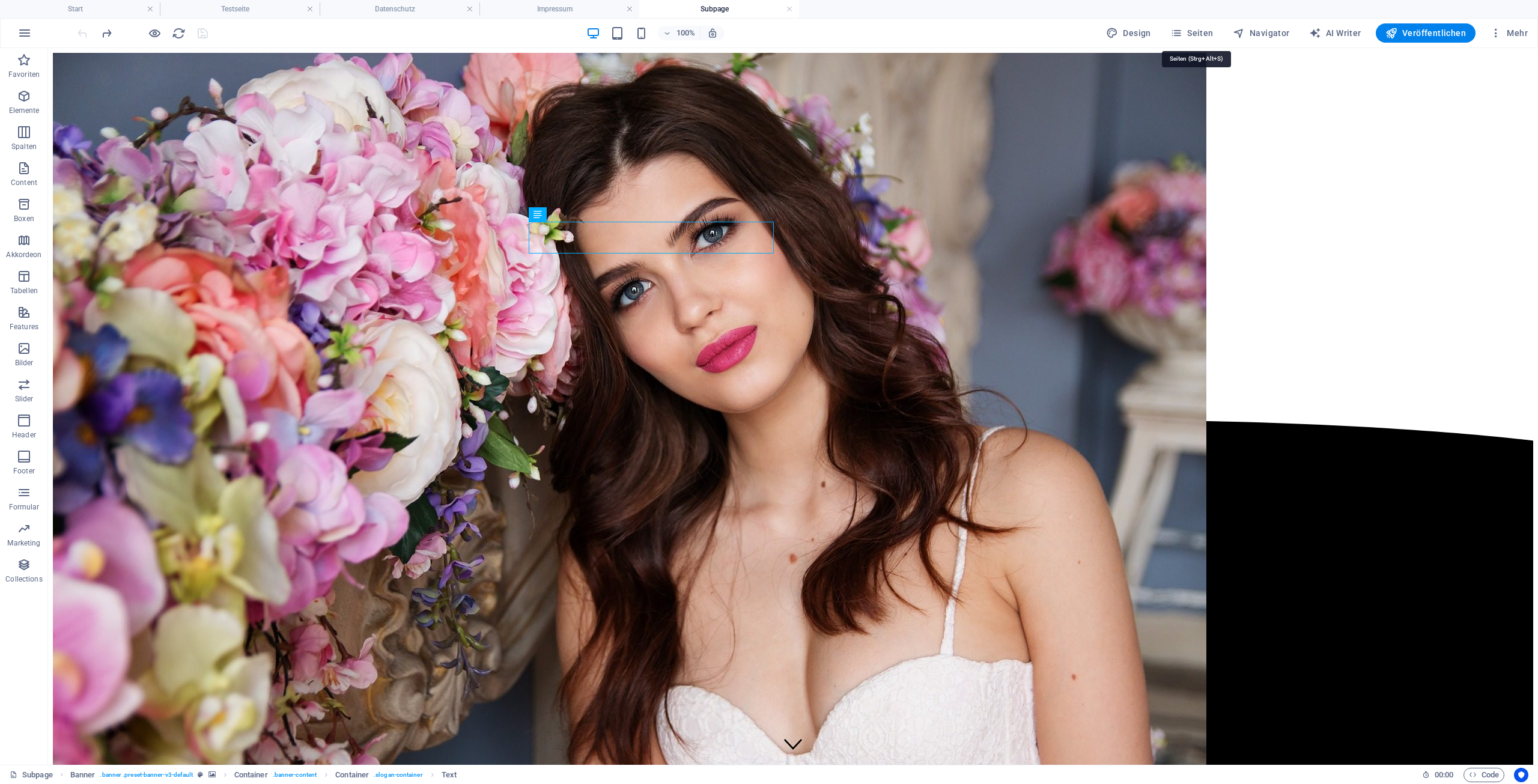
drag, startPoint x: 1201, startPoint y: 31, endPoint x: 1185, endPoint y: 43, distance: 20.0
click at [1201, 31] on span "Seiten" at bounding box center [1191, 33] width 43 height 12
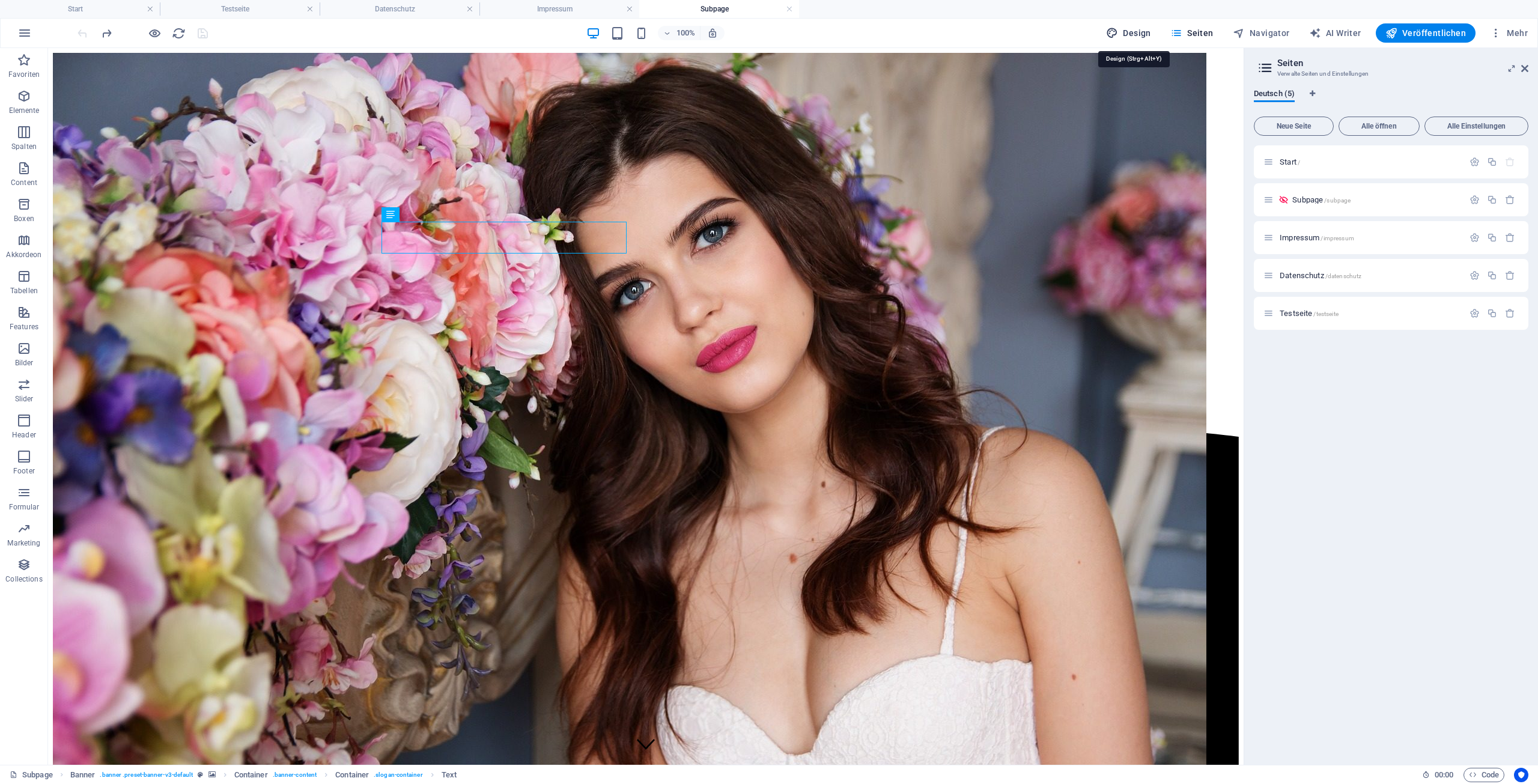
click at [1137, 35] on span "Design" at bounding box center [1128, 33] width 45 height 12
select select "px"
select select "300"
select select "px"
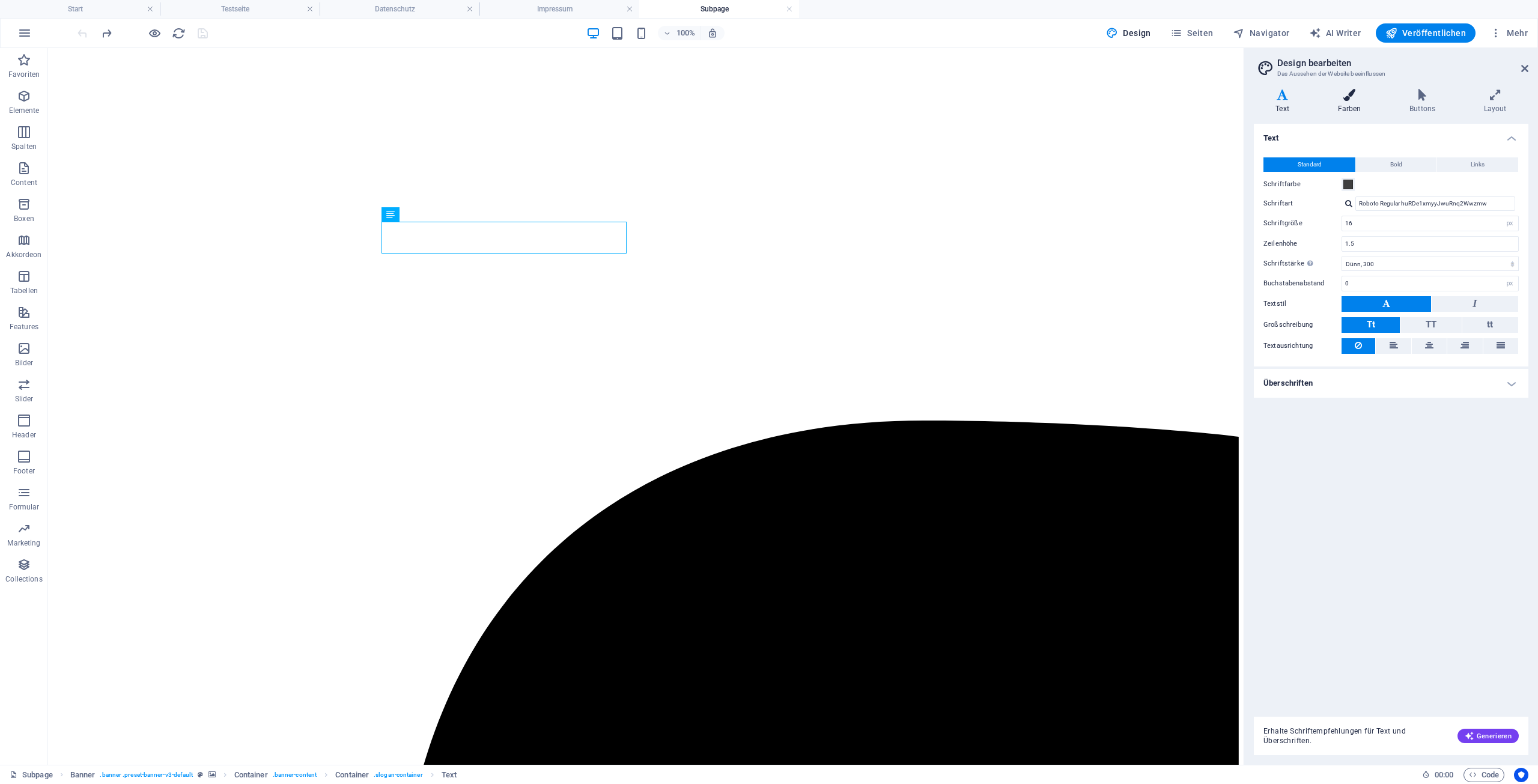
click at [1354, 100] on icon at bounding box center [1349, 95] width 67 height 12
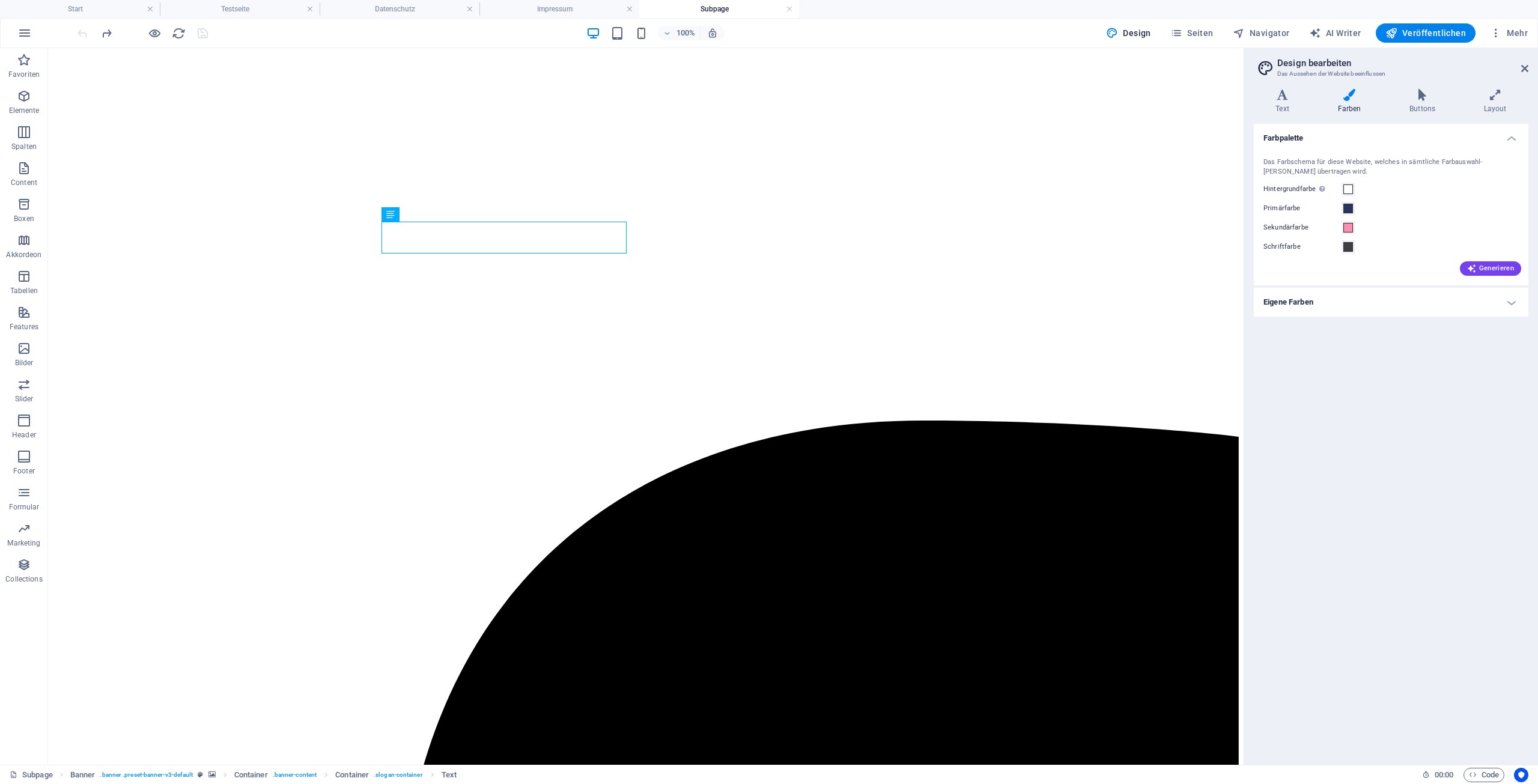
click at [1511, 304] on h4 "Eigene Farben" at bounding box center [1390, 302] width 274 height 29
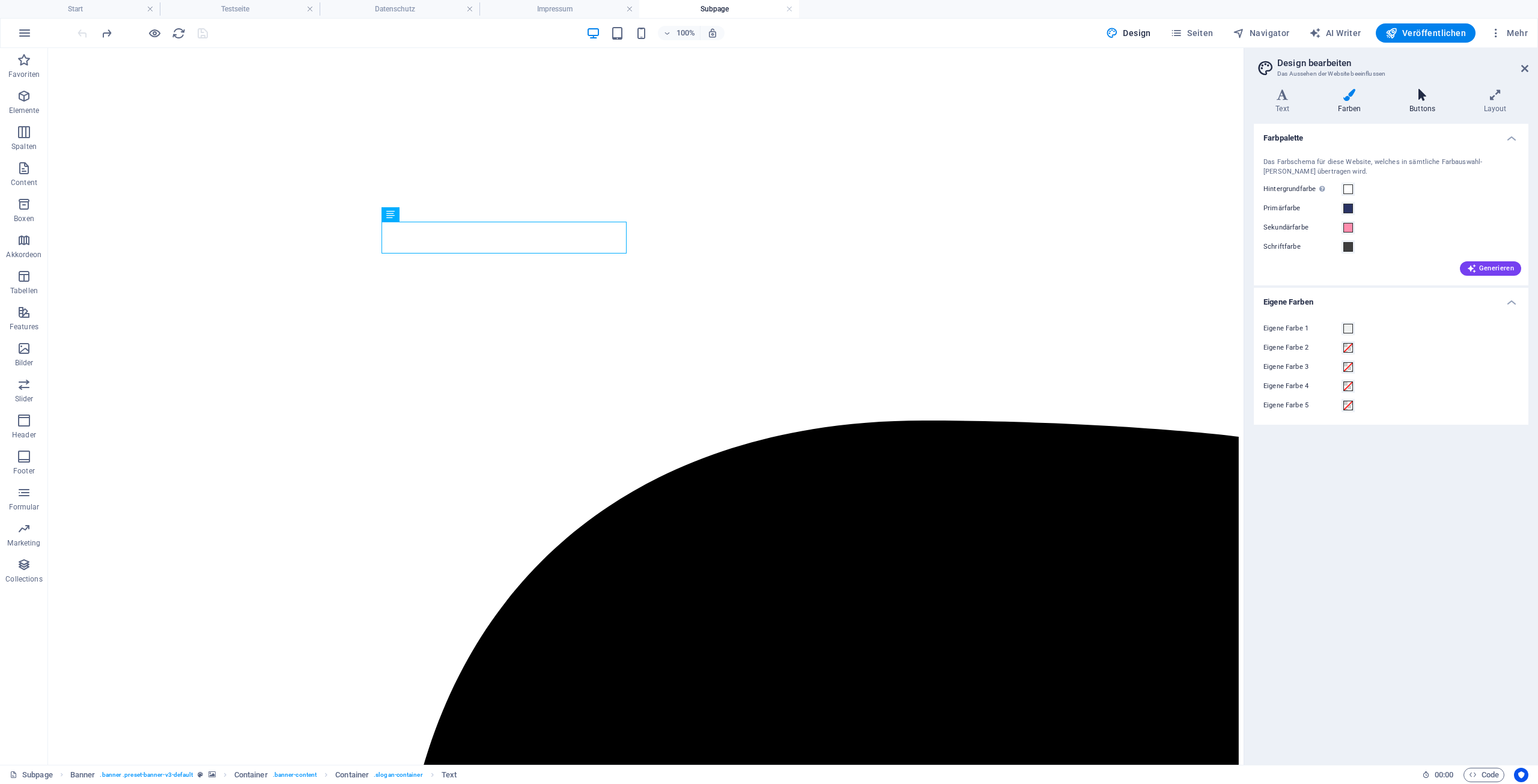
click at [1421, 100] on icon at bounding box center [1422, 95] width 70 height 12
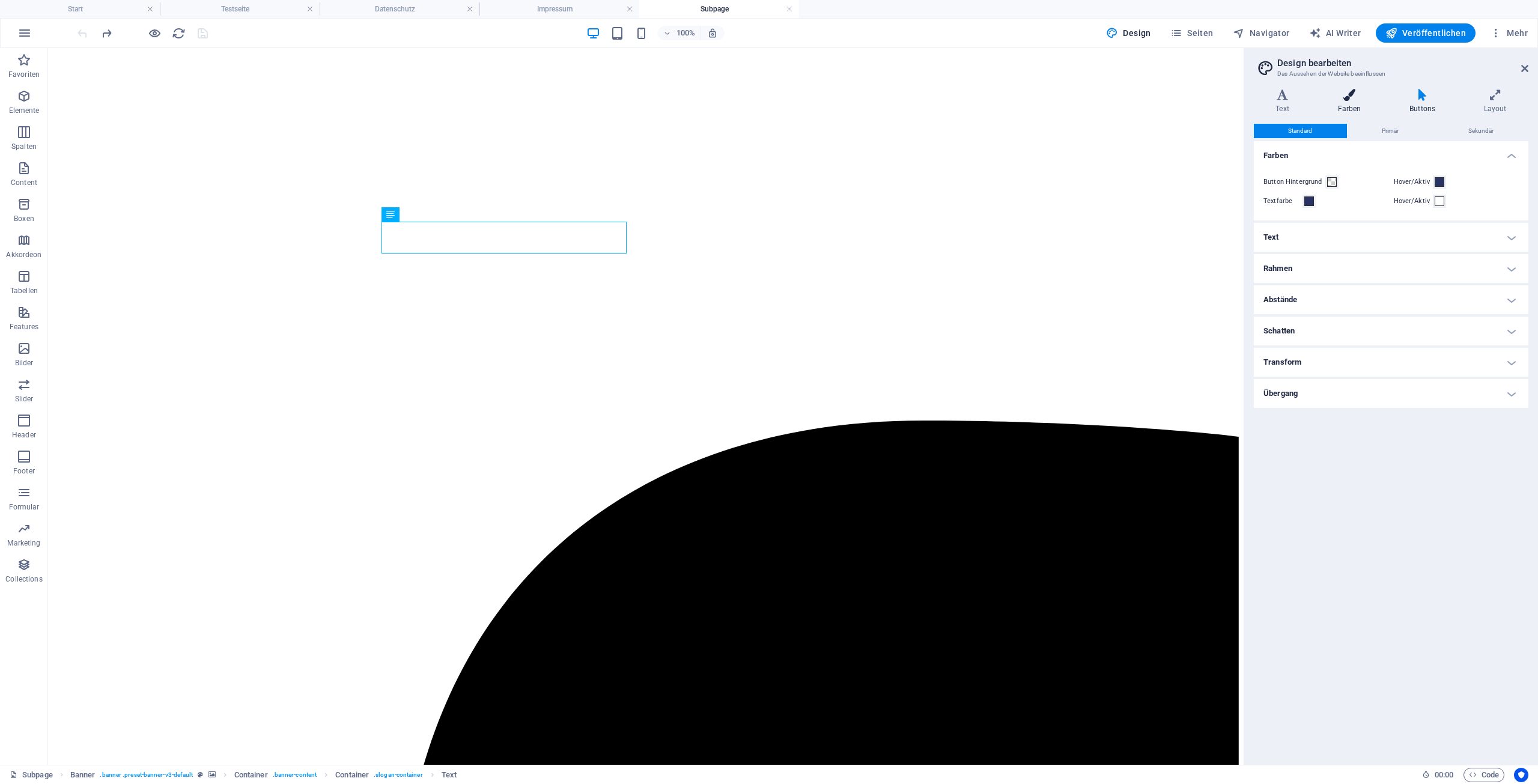
click at [1351, 101] on icon at bounding box center [1349, 95] width 67 height 12
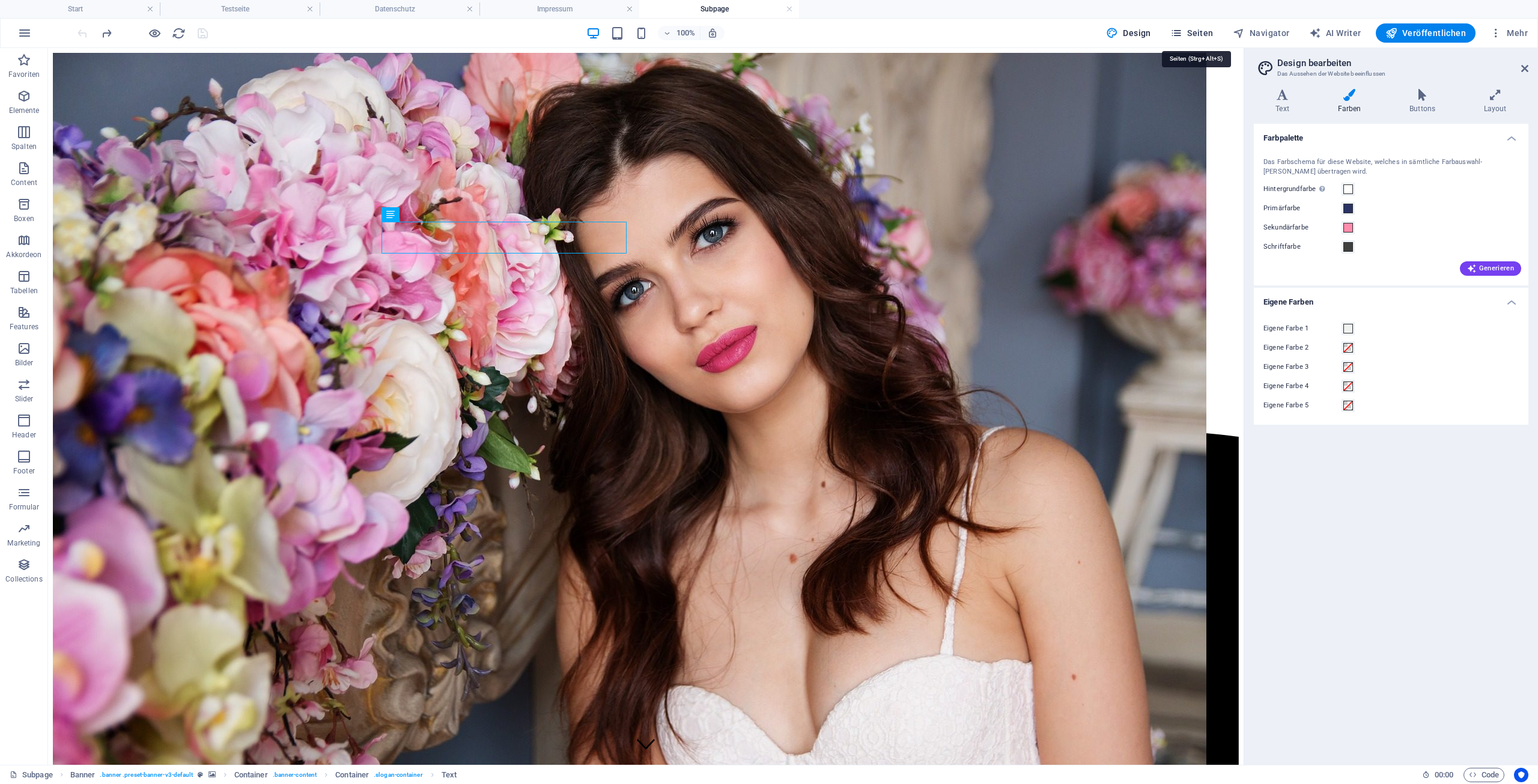
click at [1201, 36] on span "Seiten" at bounding box center [1191, 33] width 43 height 12
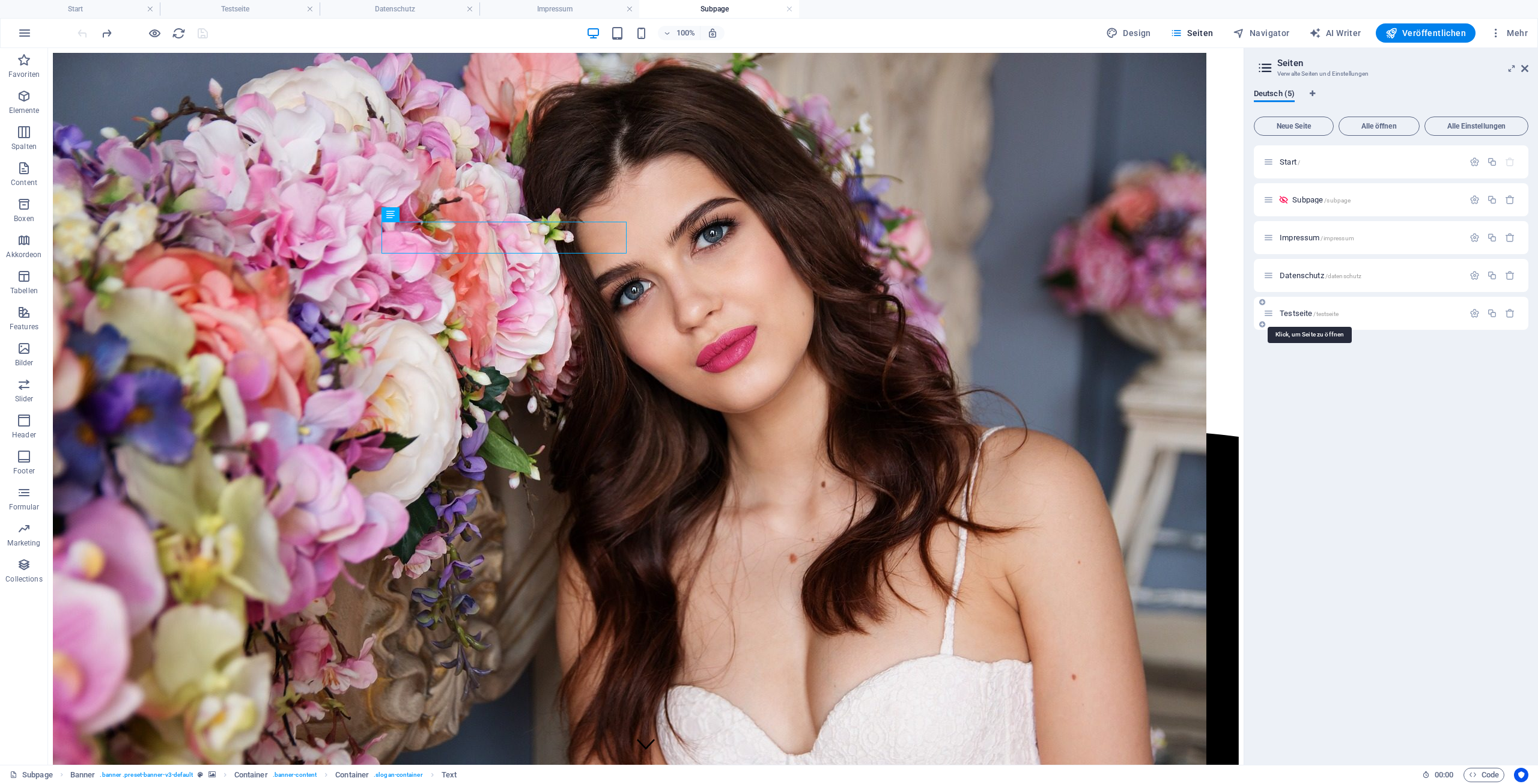
click at [1301, 316] on span "Testseite /testseite" at bounding box center [1308, 313] width 59 height 9
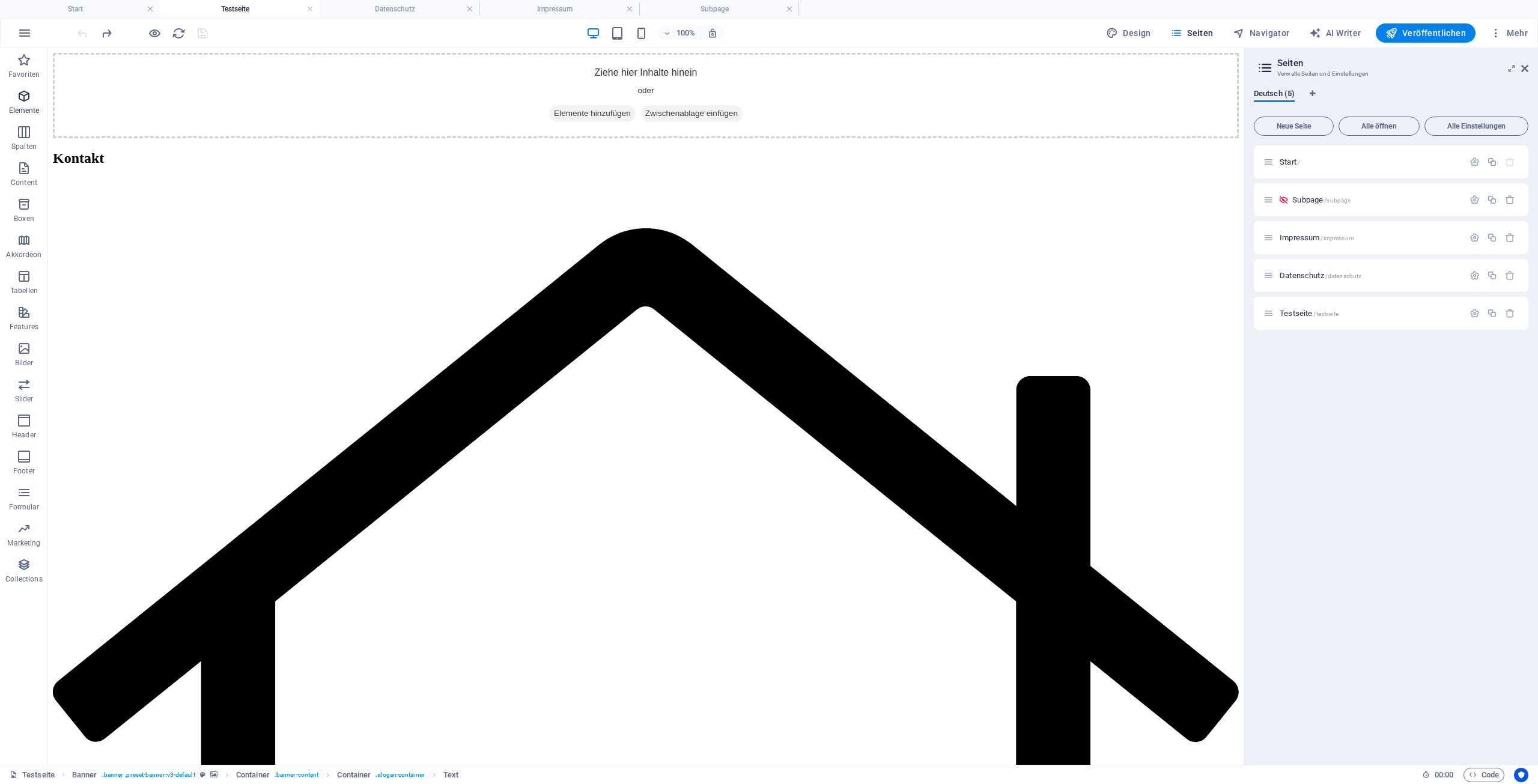
click at [25, 98] on icon "button" at bounding box center [24, 96] width 14 height 14
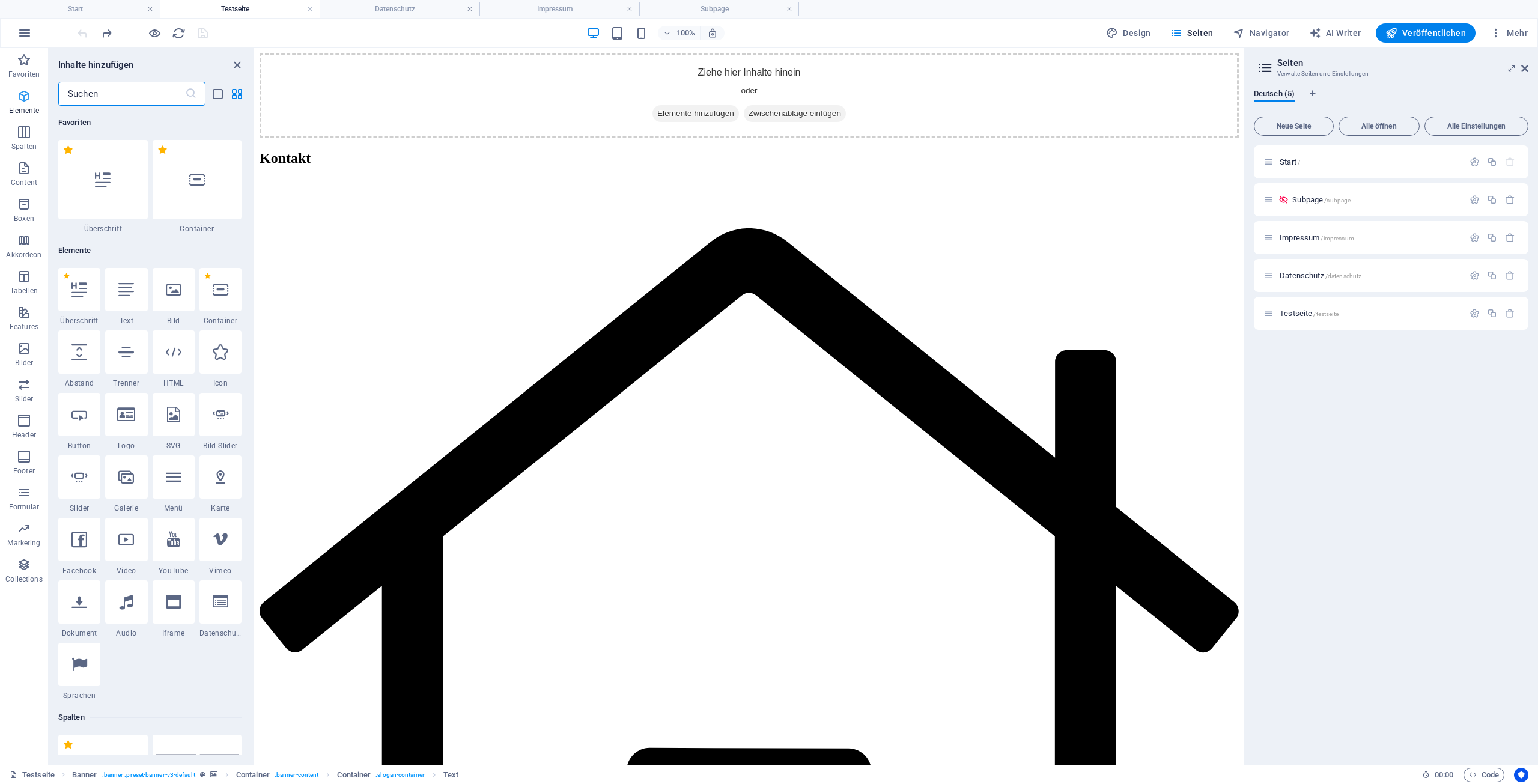
scroll to position [128, 0]
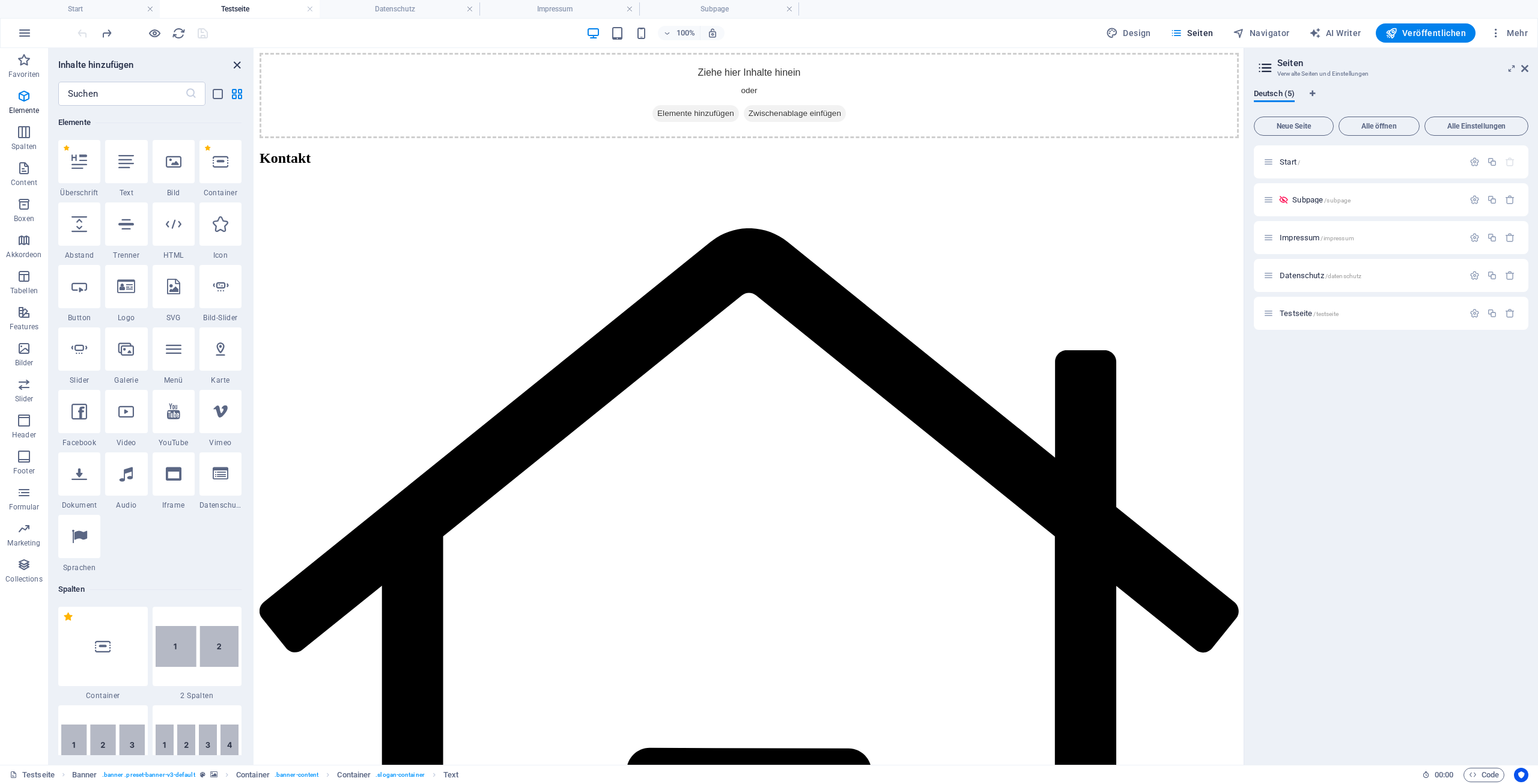
click at [235, 66] on icon "close panel" at bounding box center [237, 66] width 14 height 14
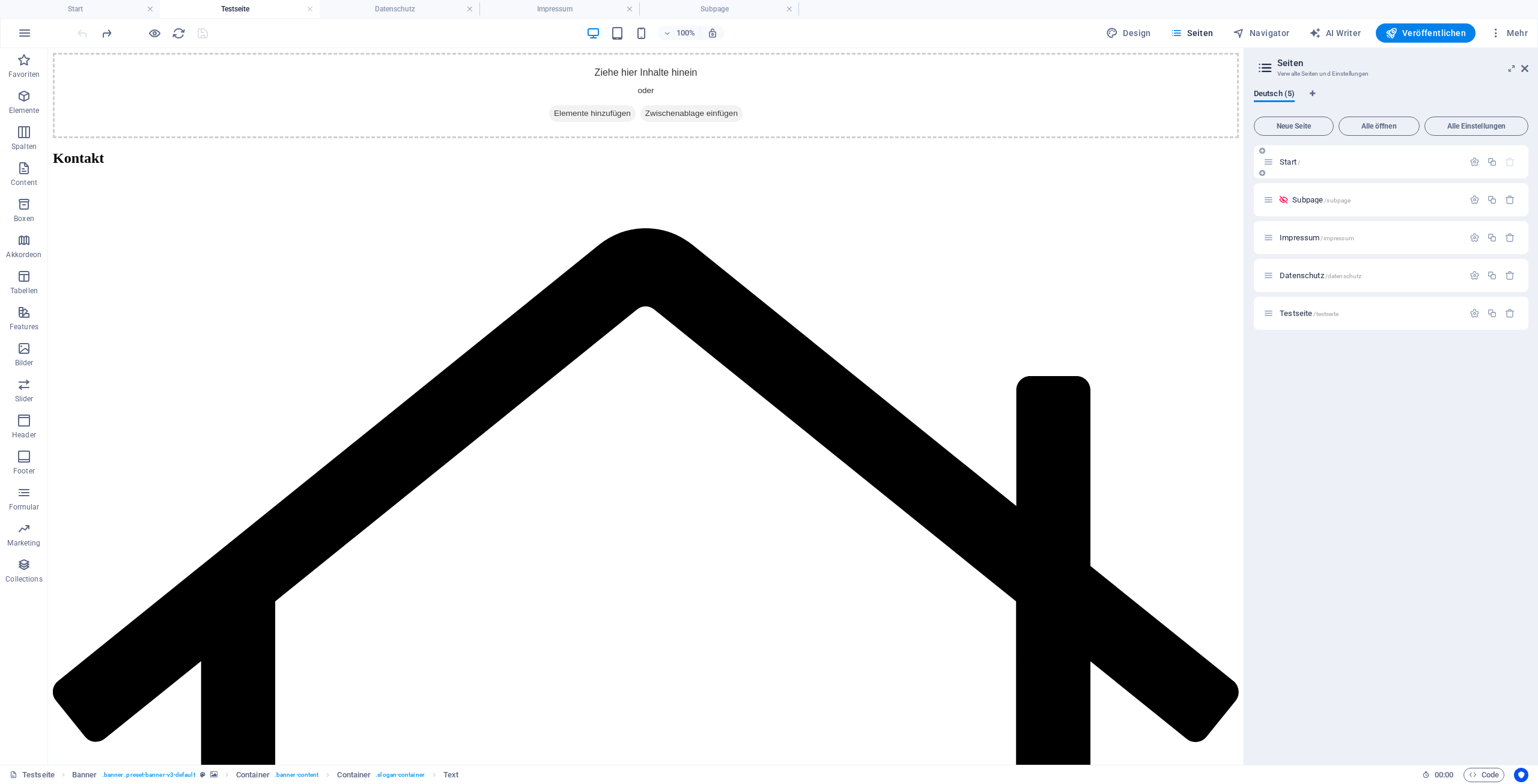
click at [1314, 160] on p "Start /" at bounding box center [1369, 161] width 180 height 8
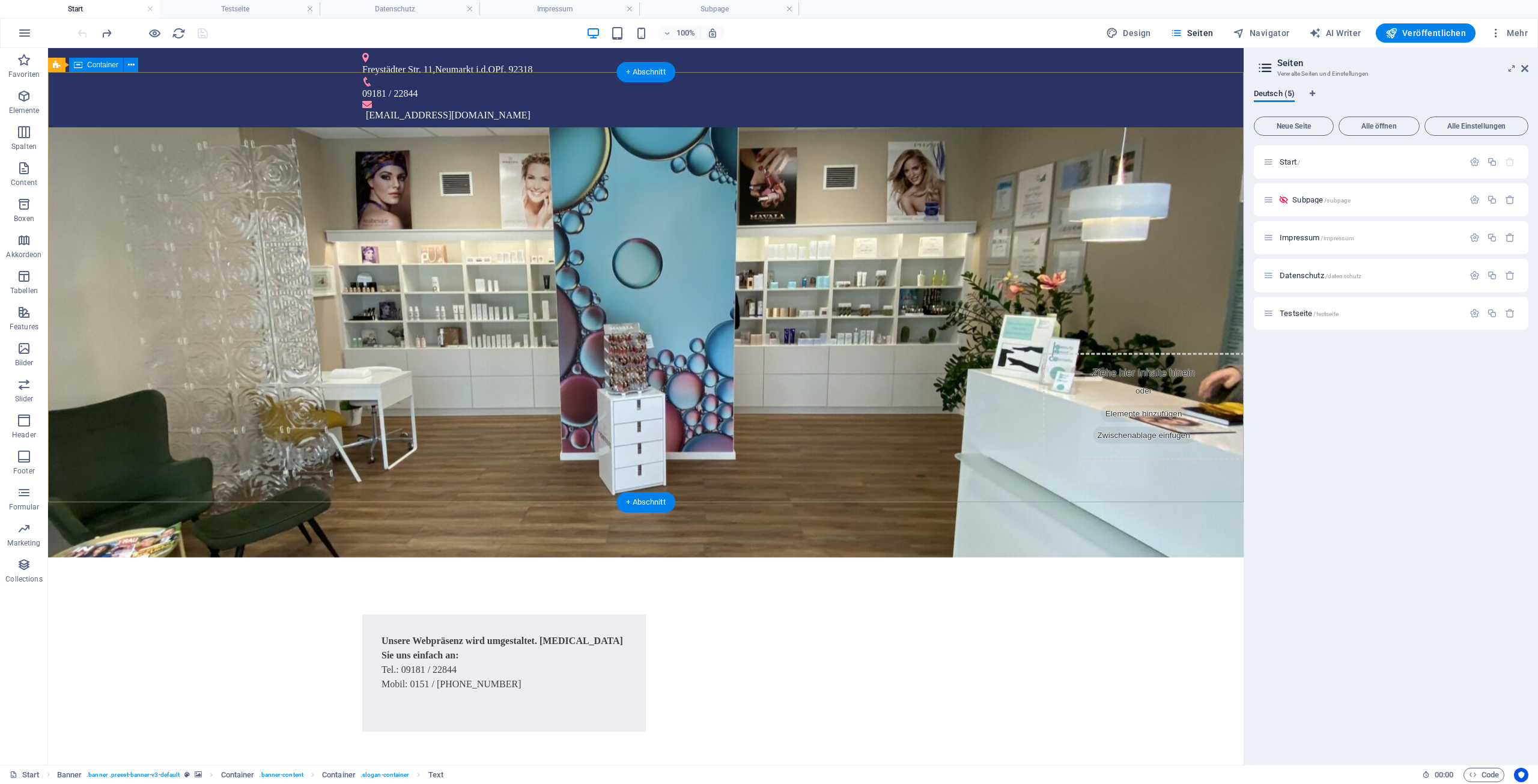
scroll to position [4, 0]
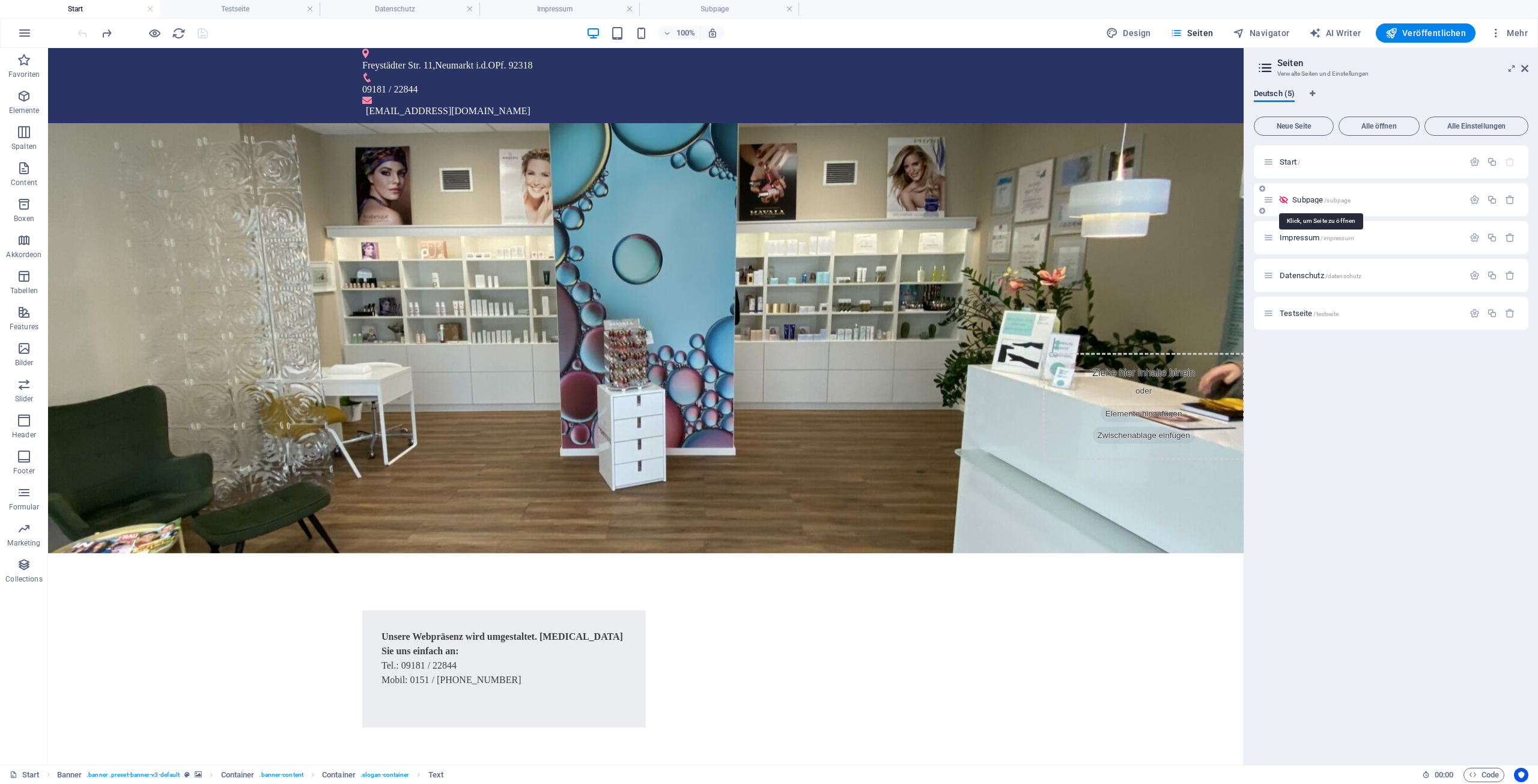
click at [1316, 200] on span "Subpage /subpage" at bounding box center [1322, 200] width 59 height 9
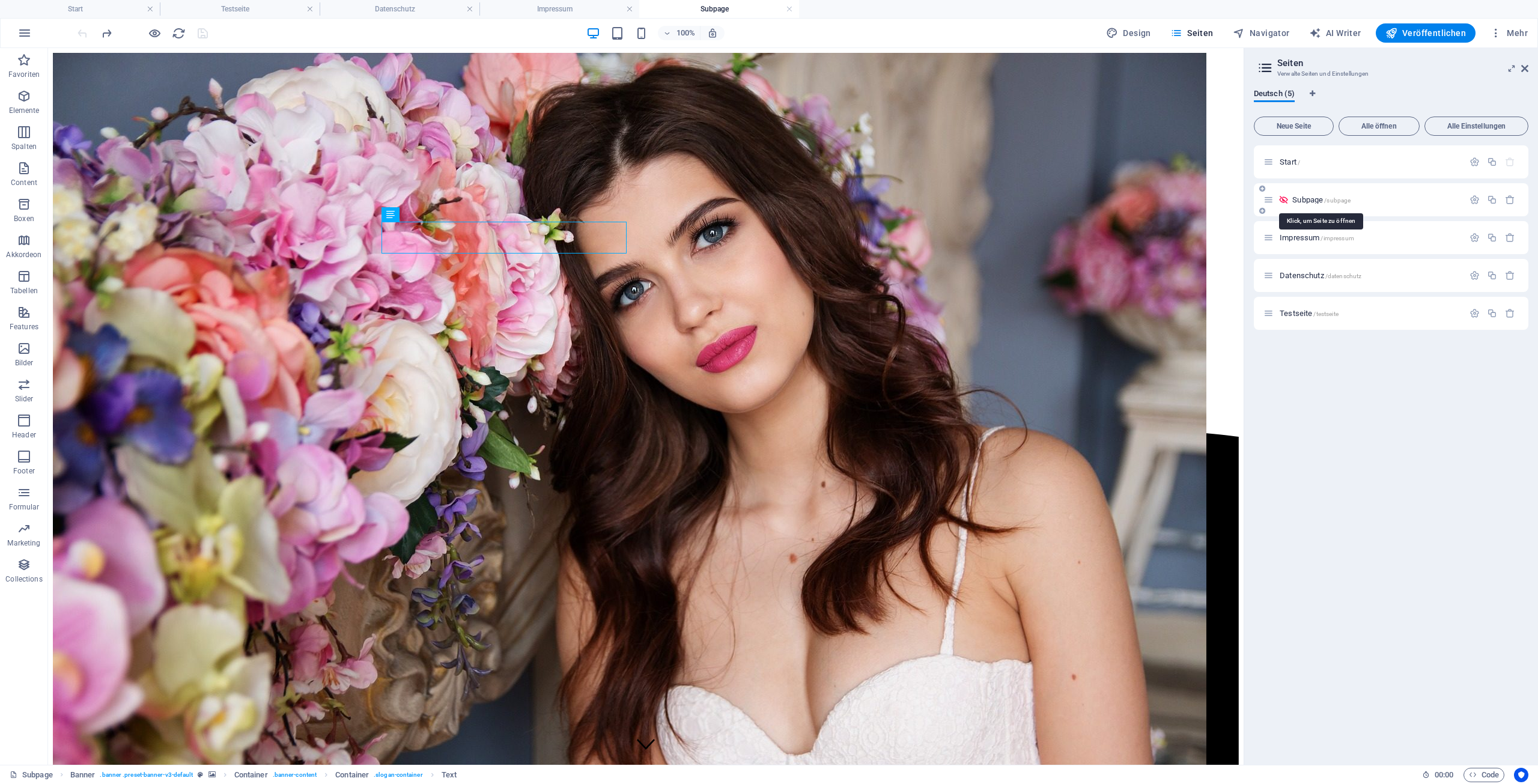
click at [1316, 200] on span "Subpage /subpage" at bounding box center [1322, 200] width 59 height 9
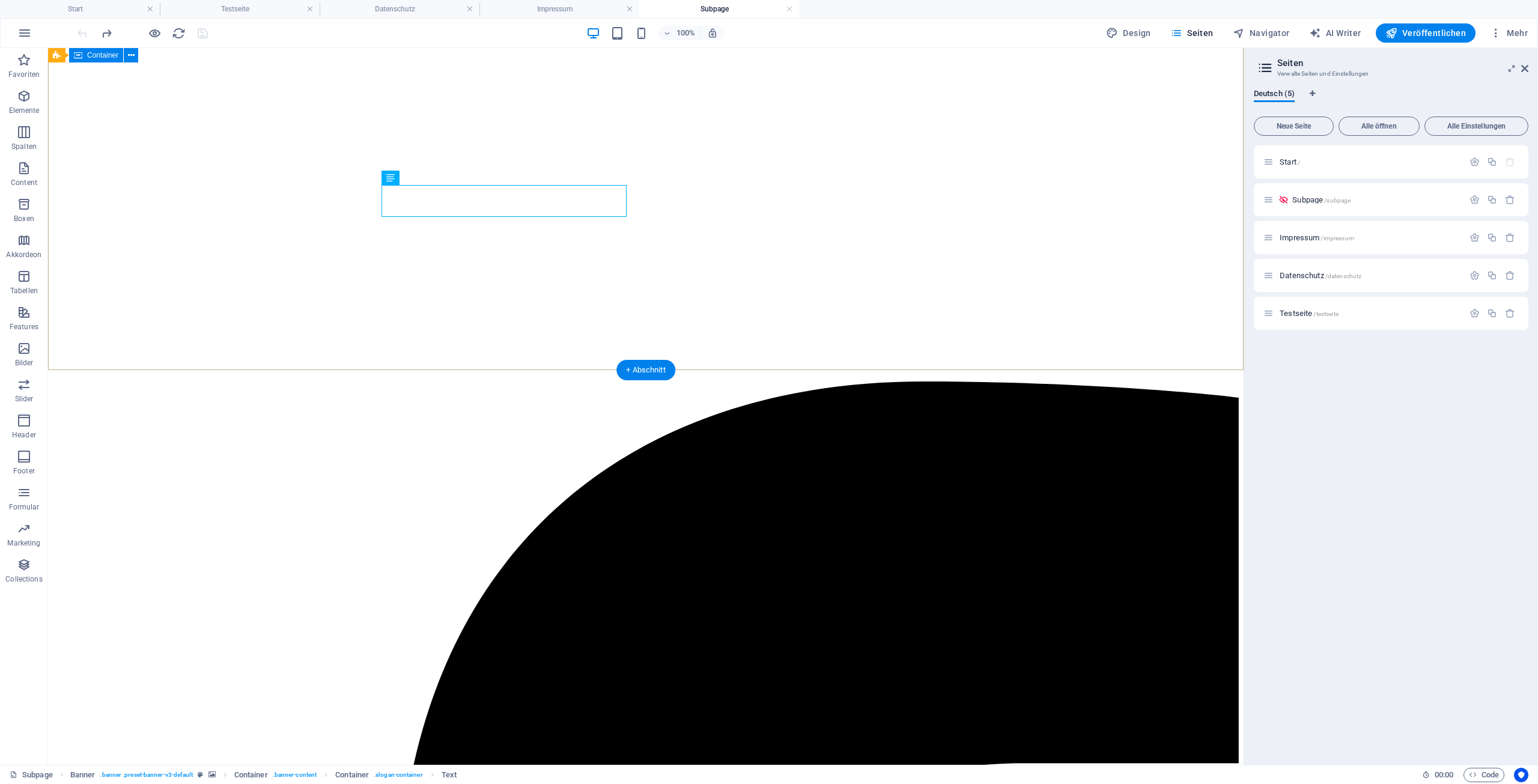
scroll to position [42, 0]
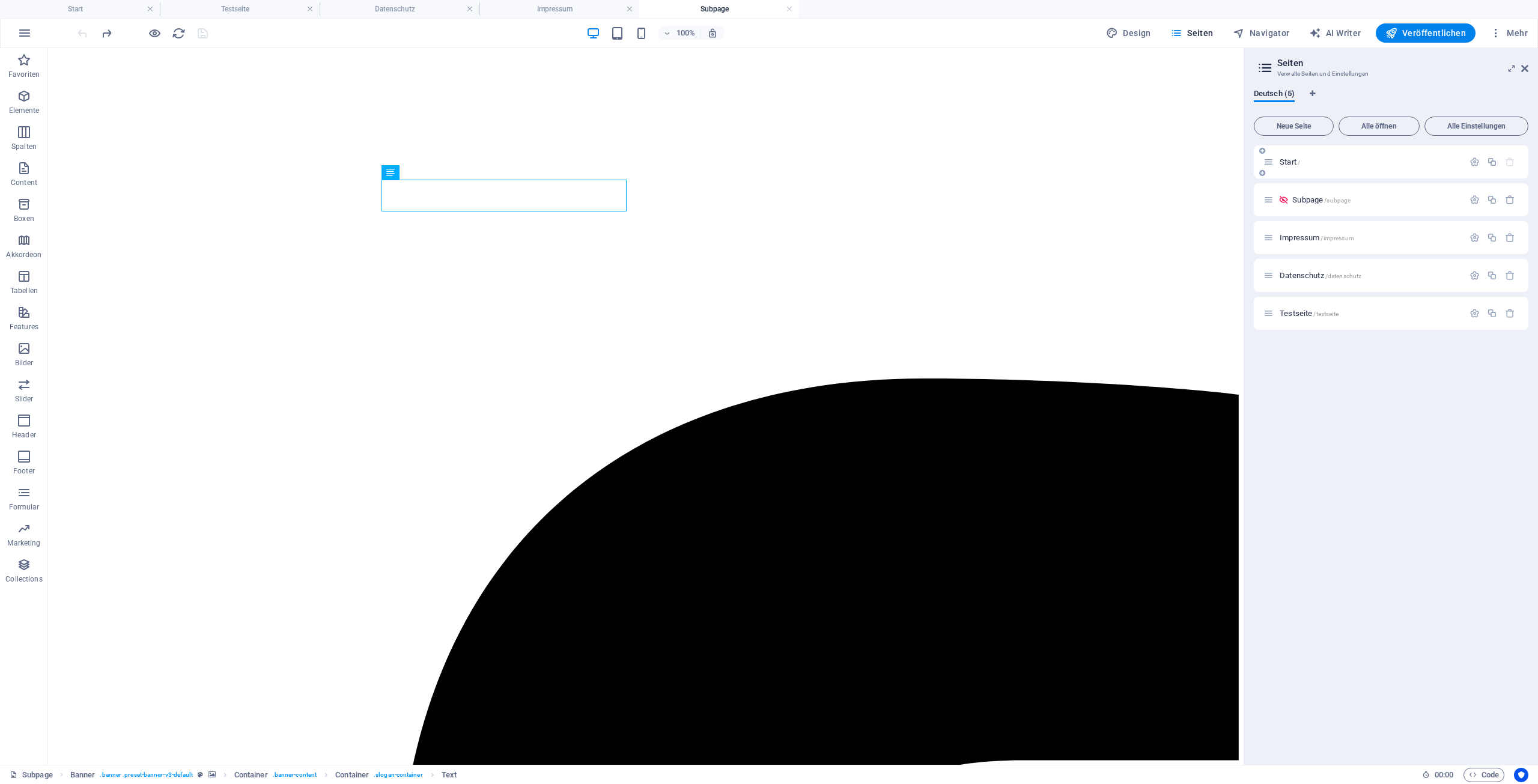
click at [1288, 163] on span "Start /" at bounding box center [1289, 161] width 20 height 9
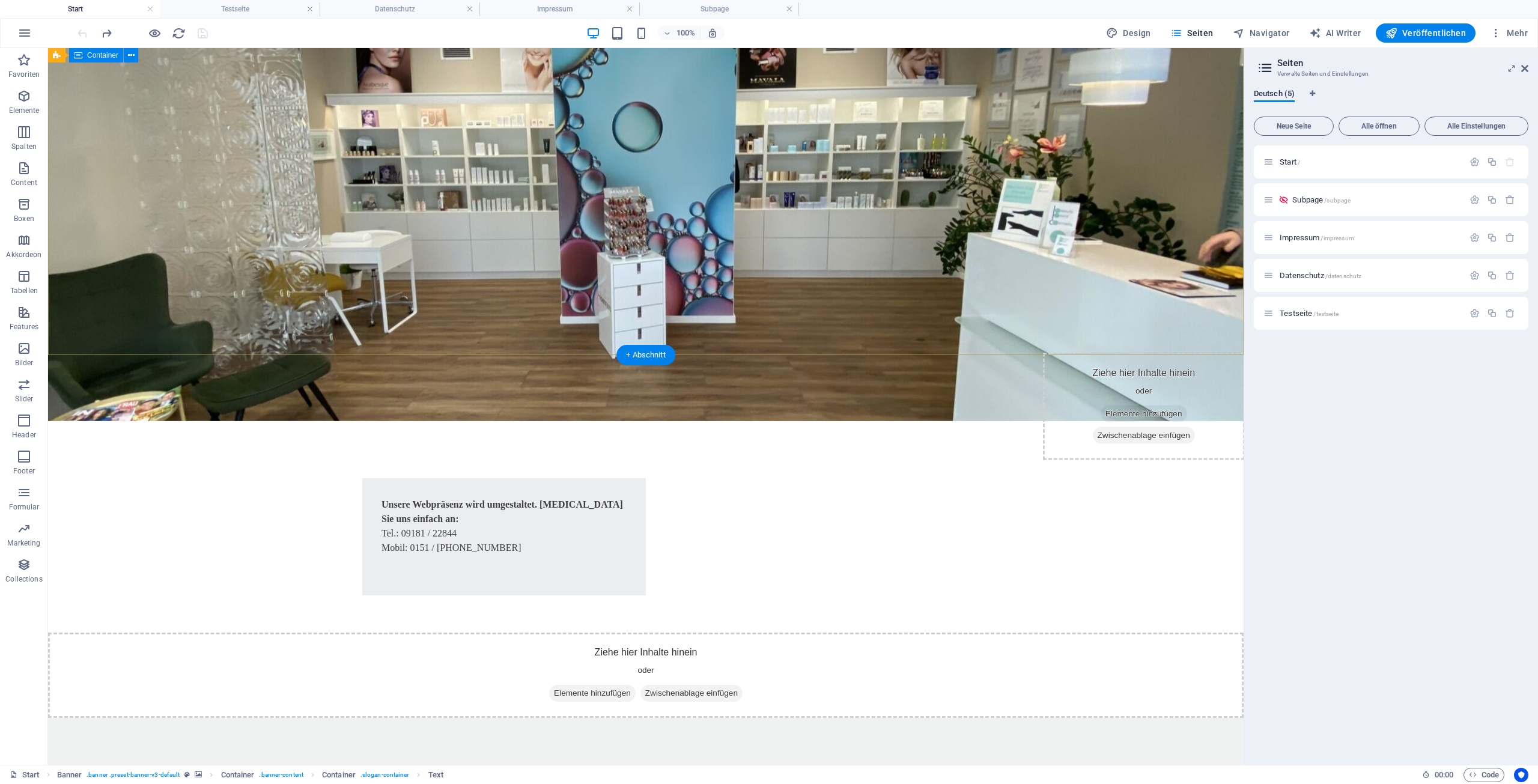
scroll to position [147, 0]
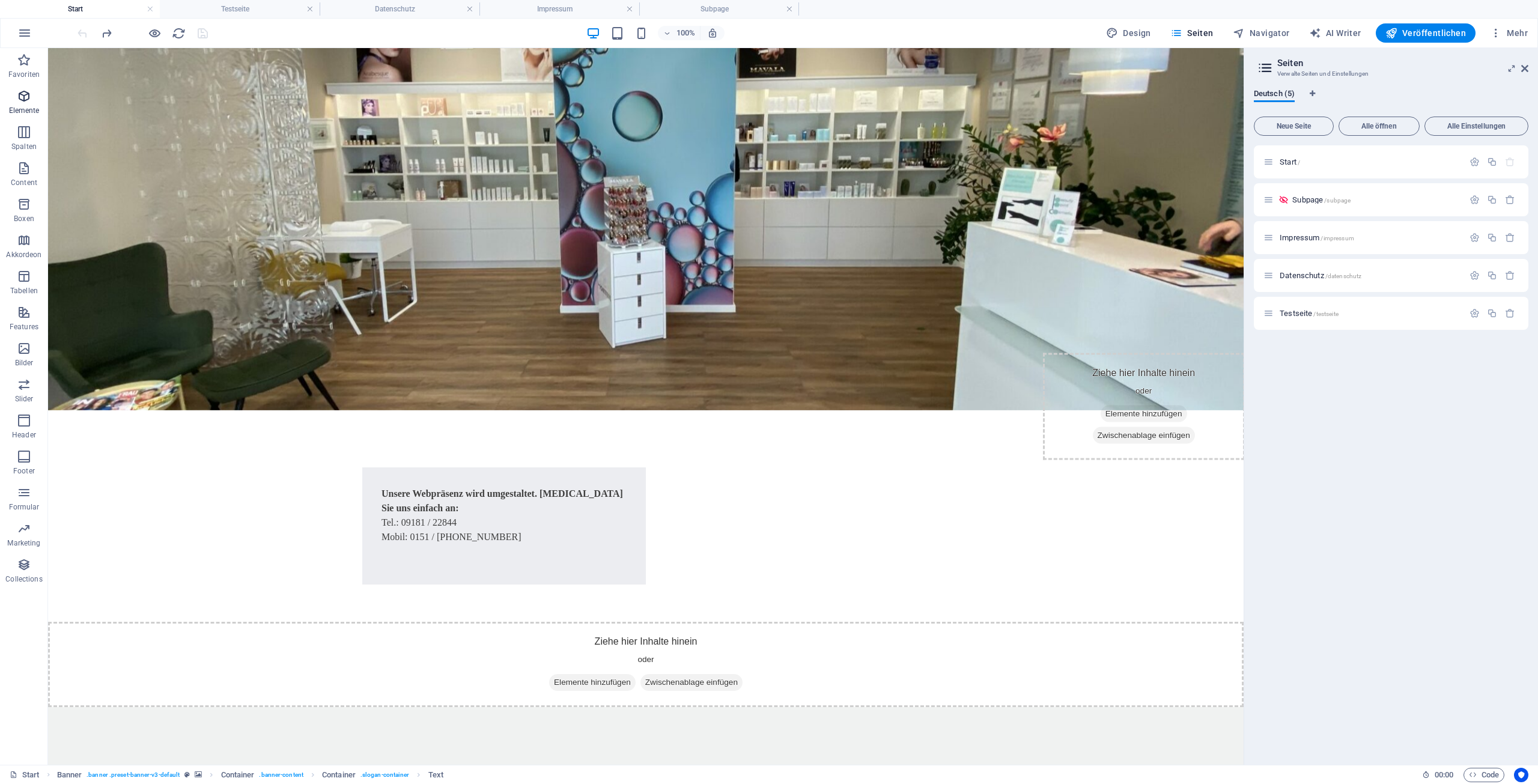
click at [21, 100] on icon "button" at bounding box center [24, 96] width 14 height 14
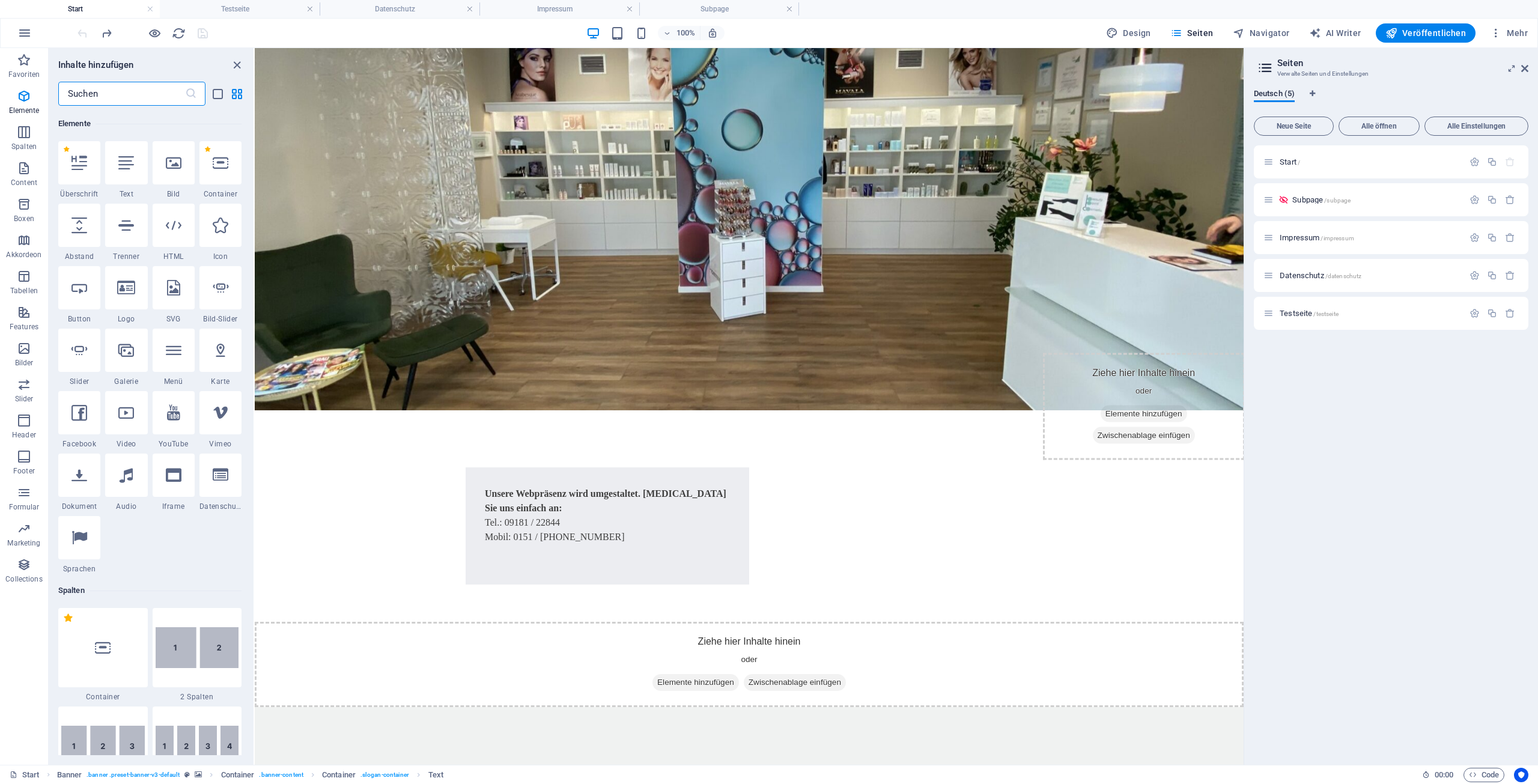
scroll to position [128, 0]
click at [1302, 317] on span "Testseite /testseite" at bounding box center [1308, 313] width 59 height 9
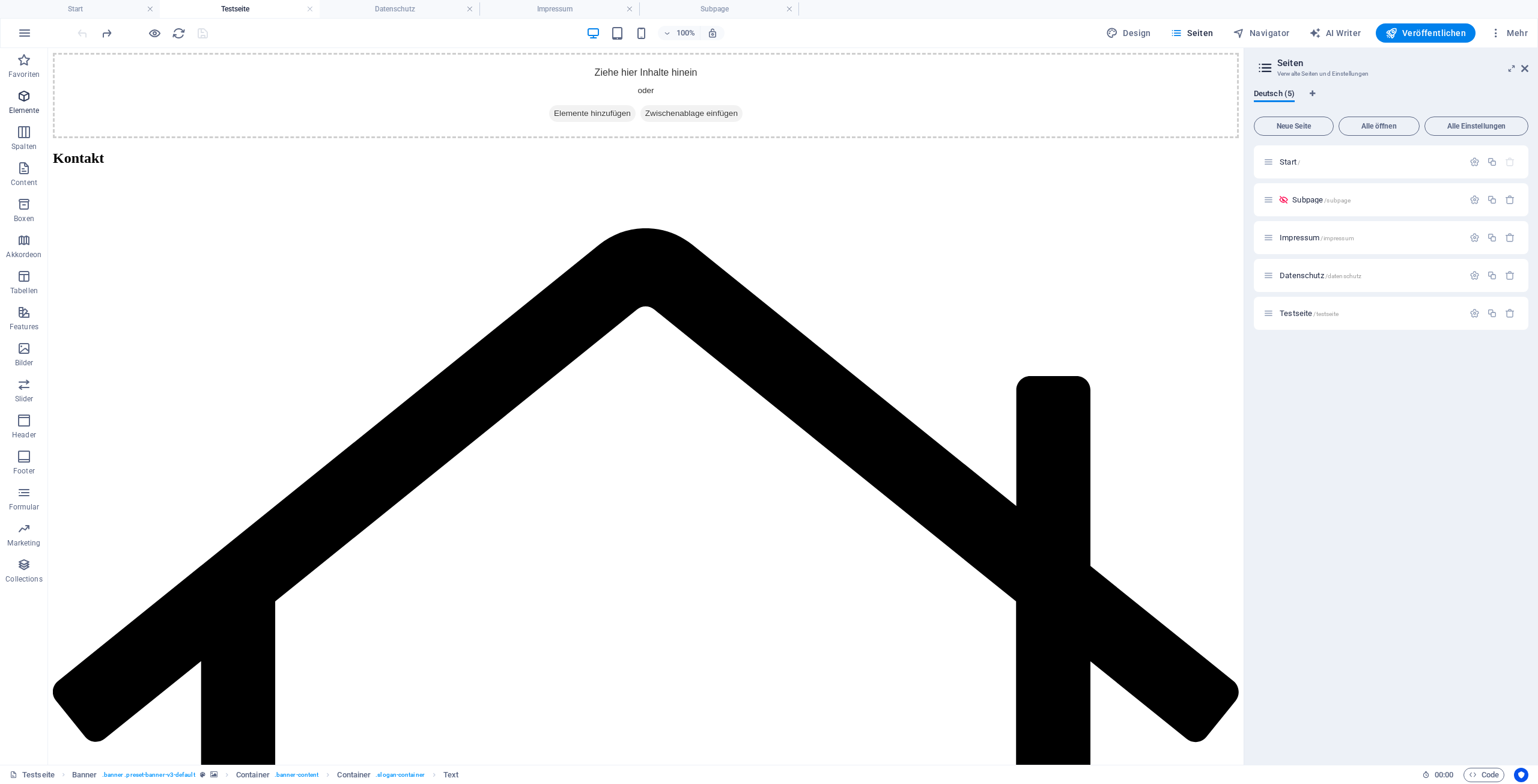
click at [24, 99] on icon "button" at bounding box center [24, 96] width 14 height 14
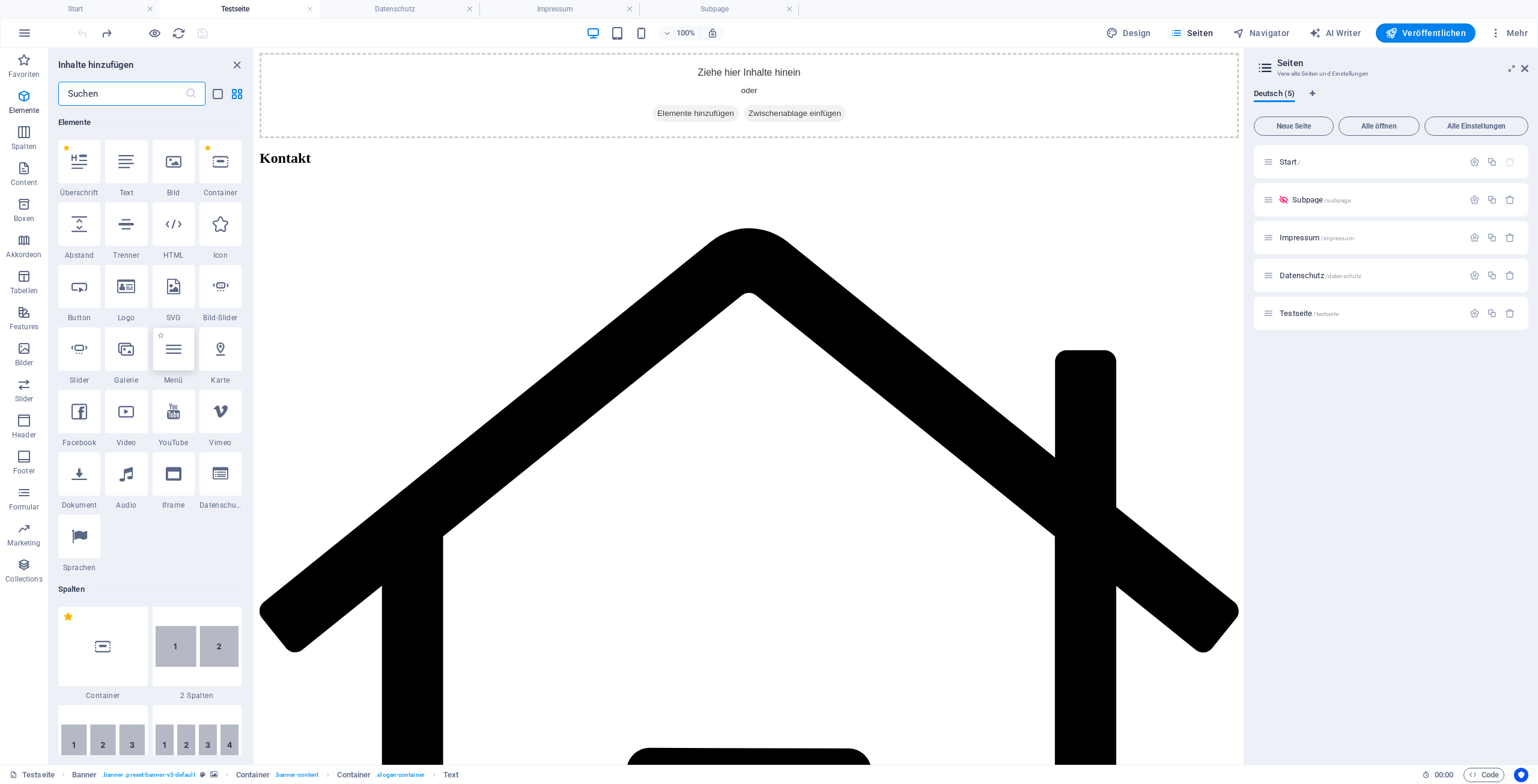
click at [177, 353] on icon at bounding box center [174, 349] width 16 height 16
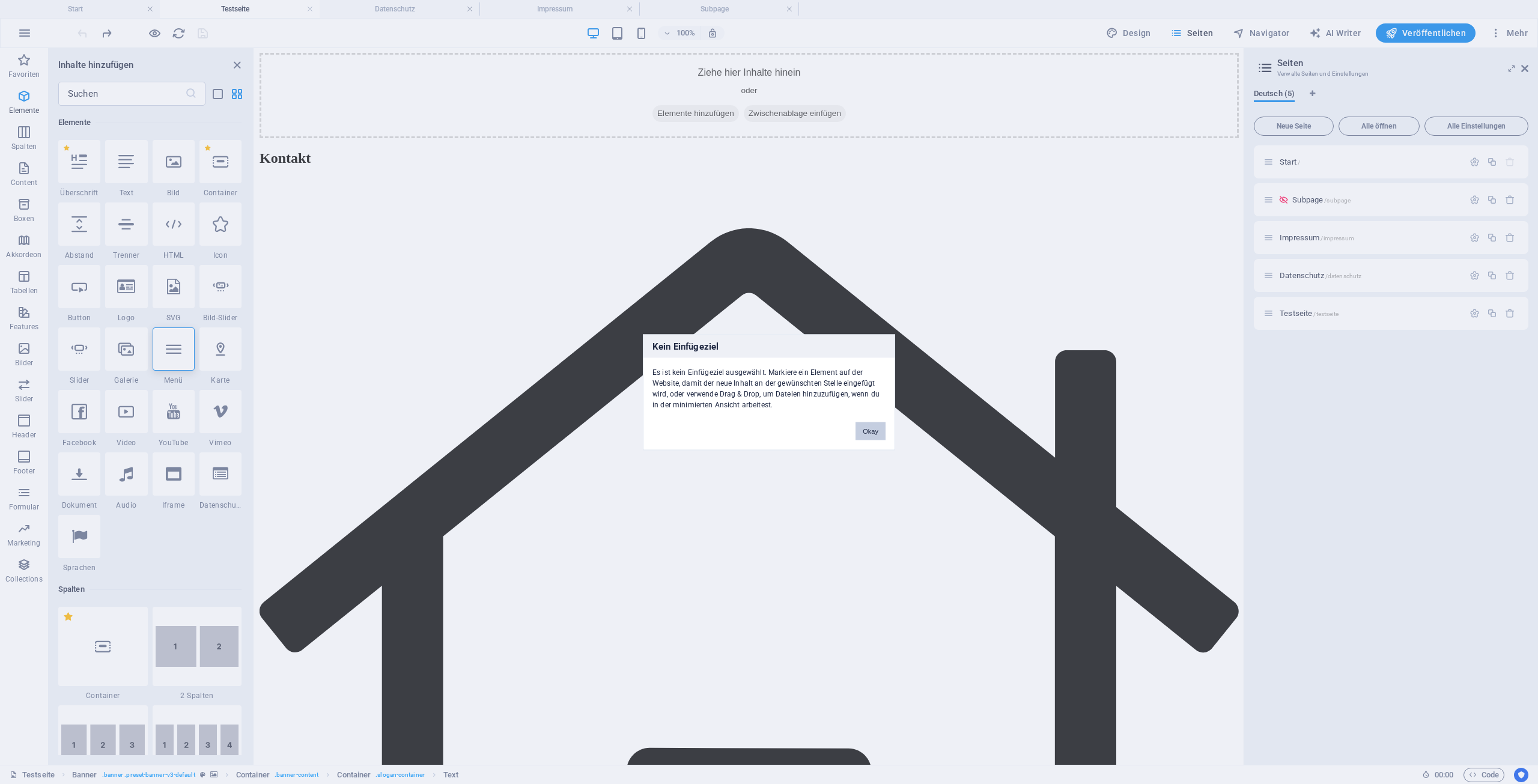
click at [870, 431] on button "Okay" at bounding box center [870, 430] width 30 height 18
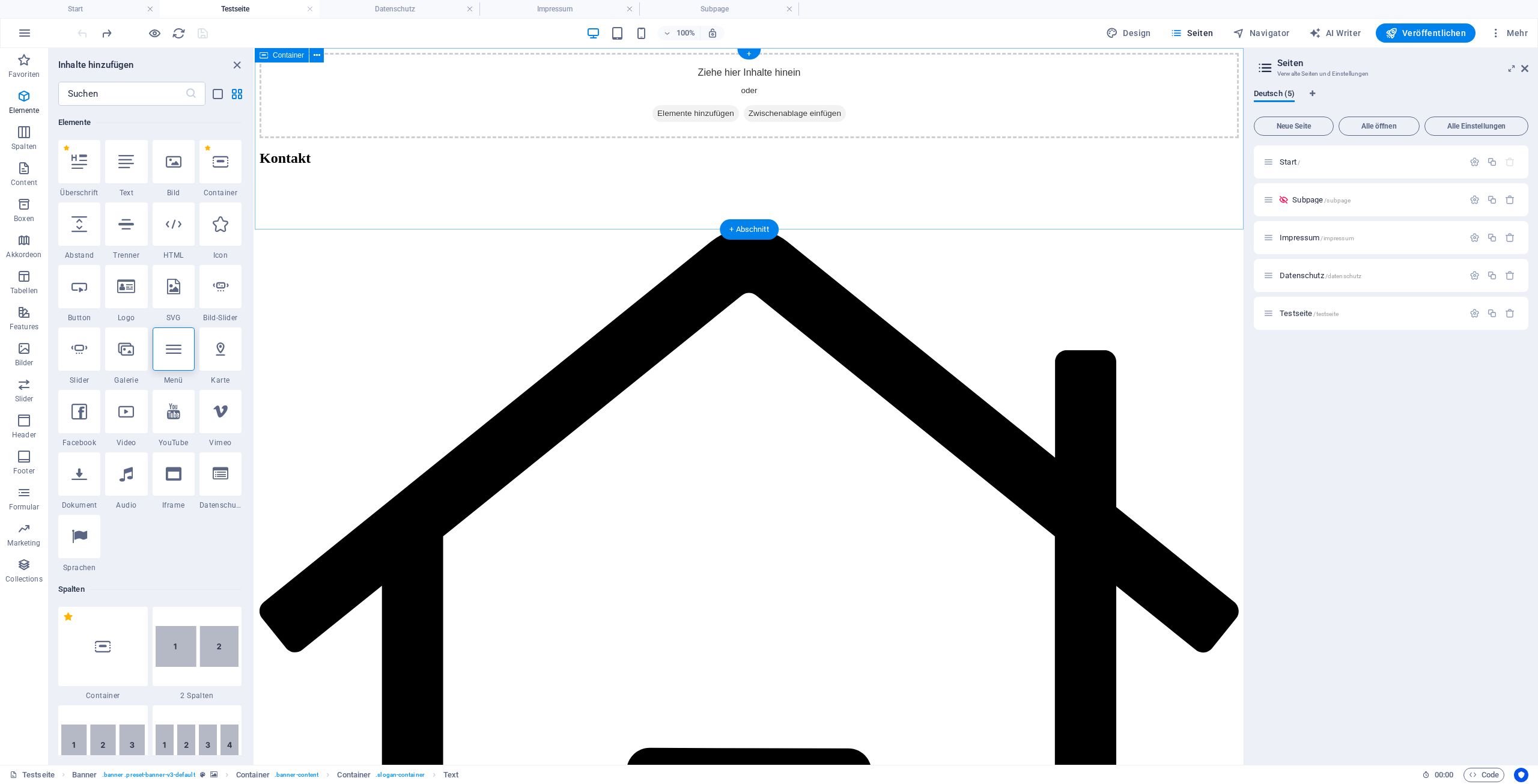
click at [806, 110] on div "Ziehe hier Inhalte hinein oder Elemente hinzufügen Zwischenablage einfügen" at bounding box center [749, 96] width 979 height 85
drag, startPoint x: 758, startPoint y: 126, endPoint x: 740, endPoint y: 153, distance: 32.4
click at [758, 126] on div "Ziehe hier Inhalte hinein oder Elemente hinzufügen Zwischenablage einfügen" at bounding box center [749, 96] width 979 height 85
click at [699, 122] on span "Elemente hinzufügen" at bounding box center [695, 114] width 87 height 17
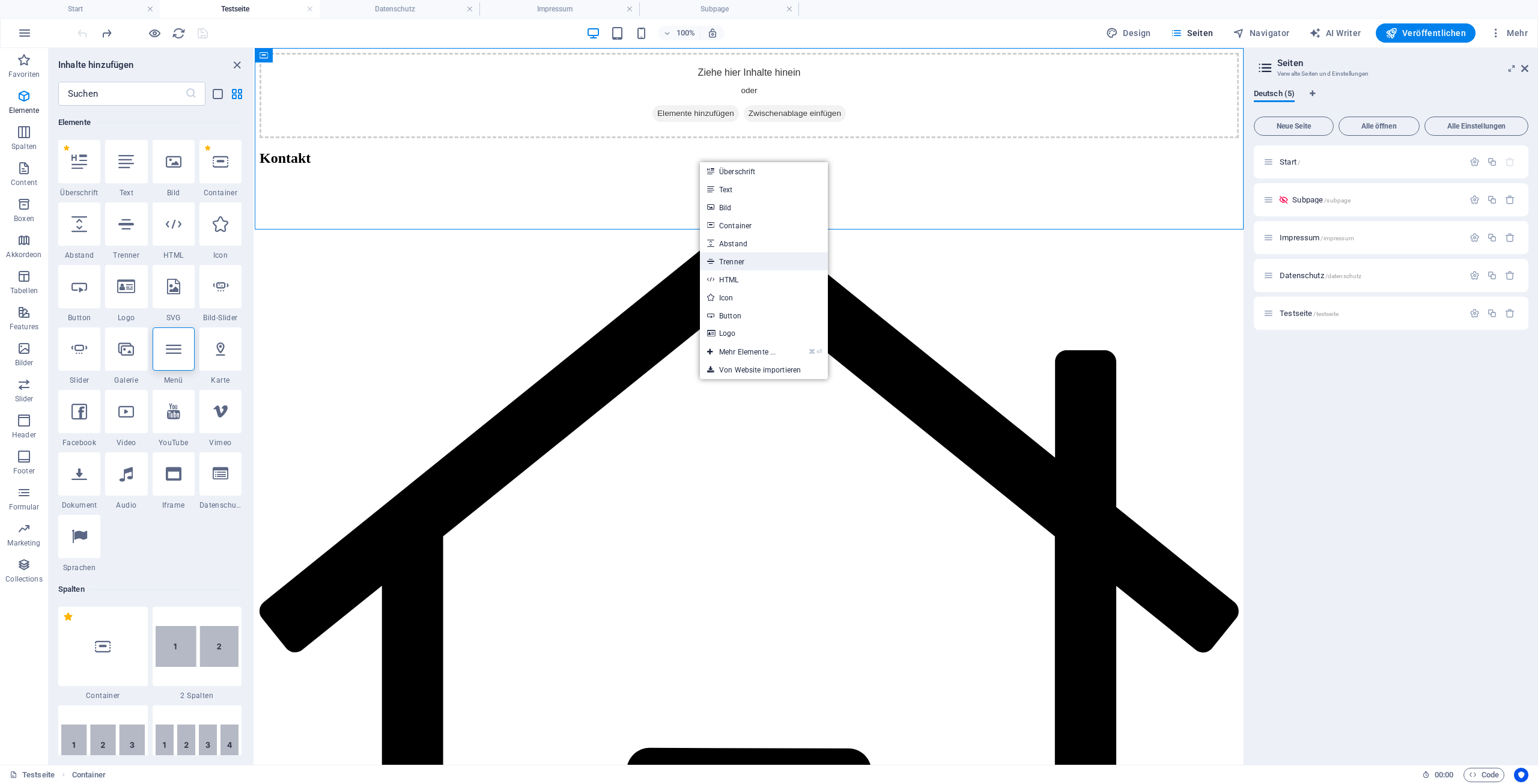
click at [737, 262] on link "Trenner" at bounding box center [764, 261] width 128 height 18
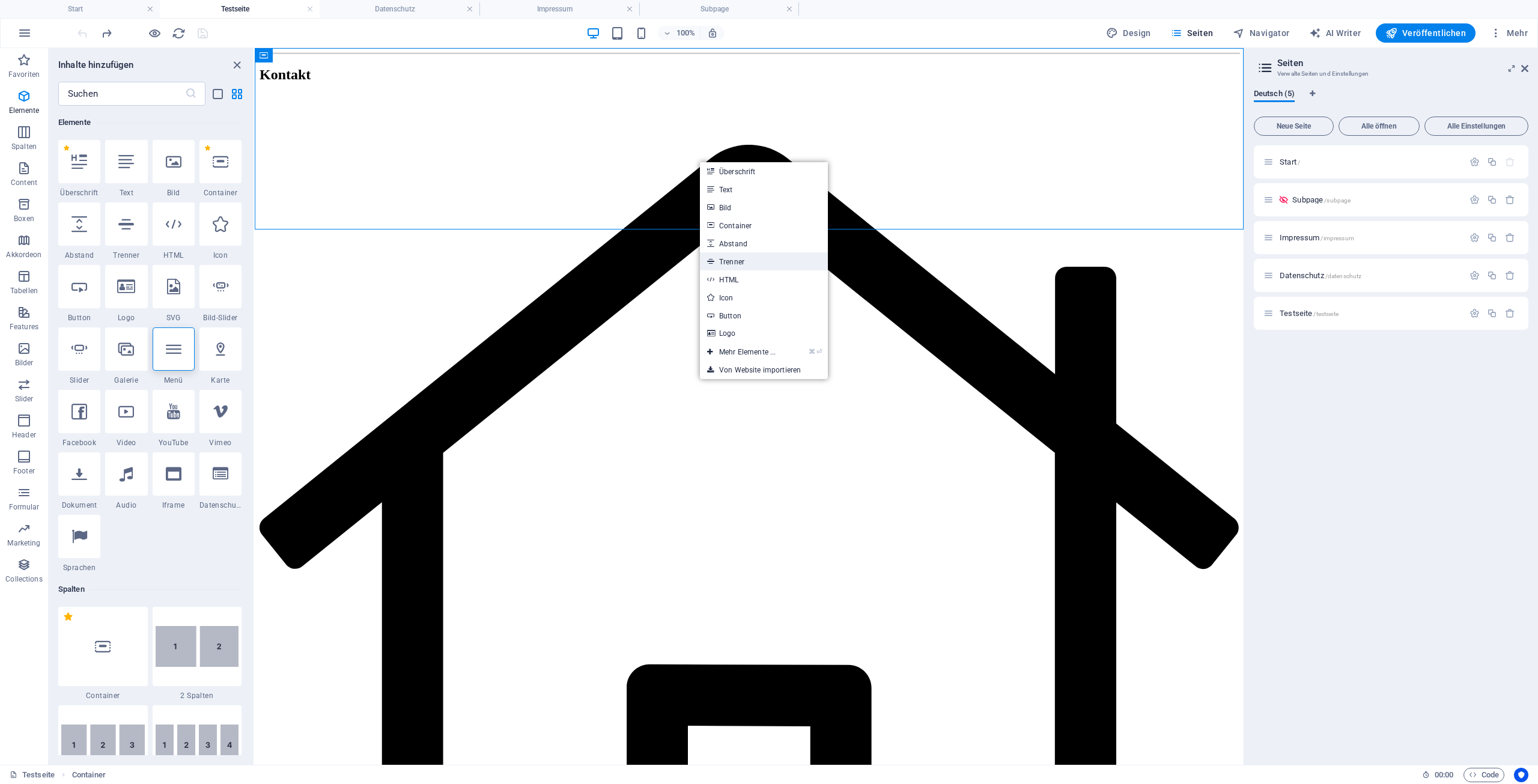
select select "%"
select select "px"
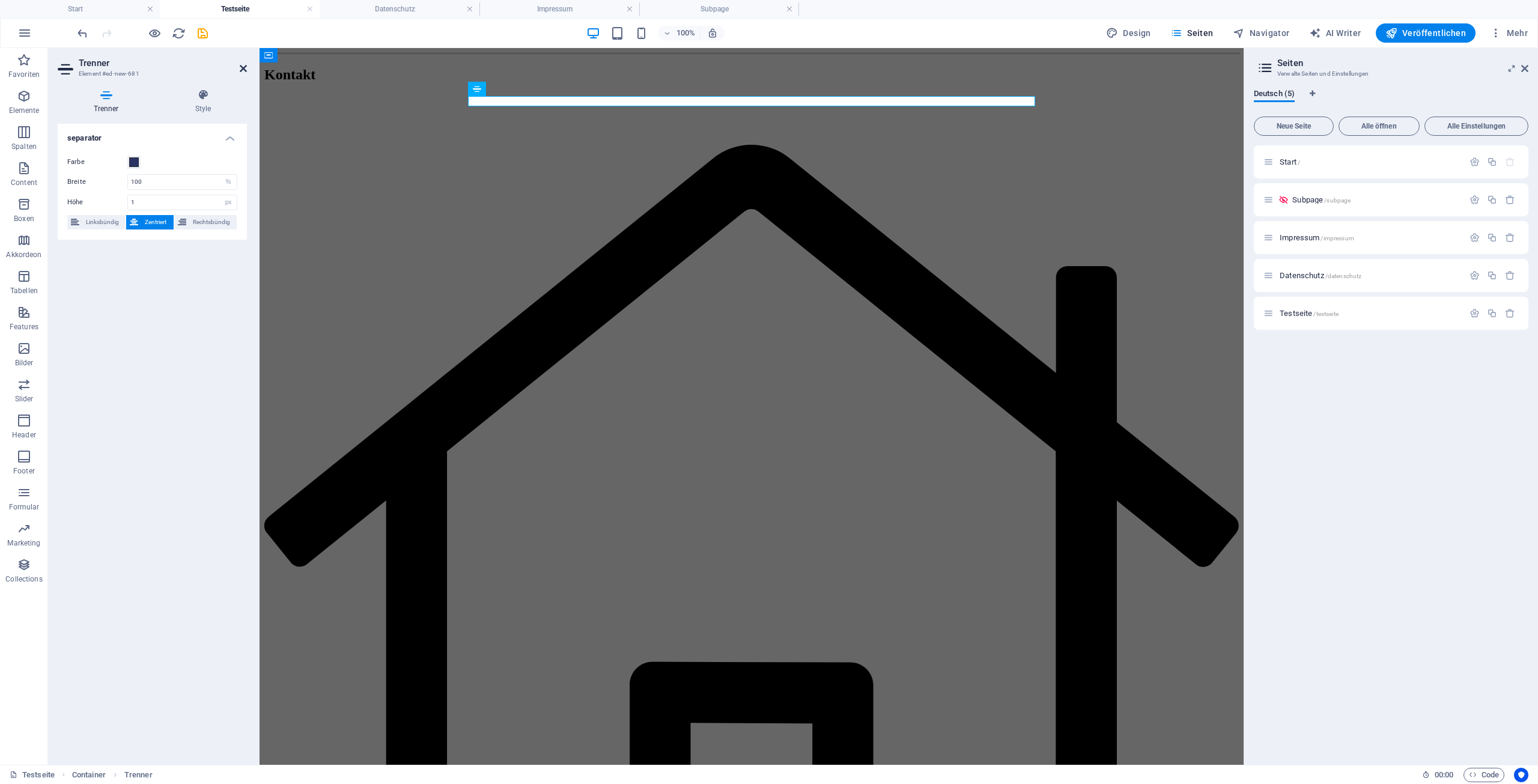
click at [241, 67] on icon at bounding box center [243, 68] width 7 height 10
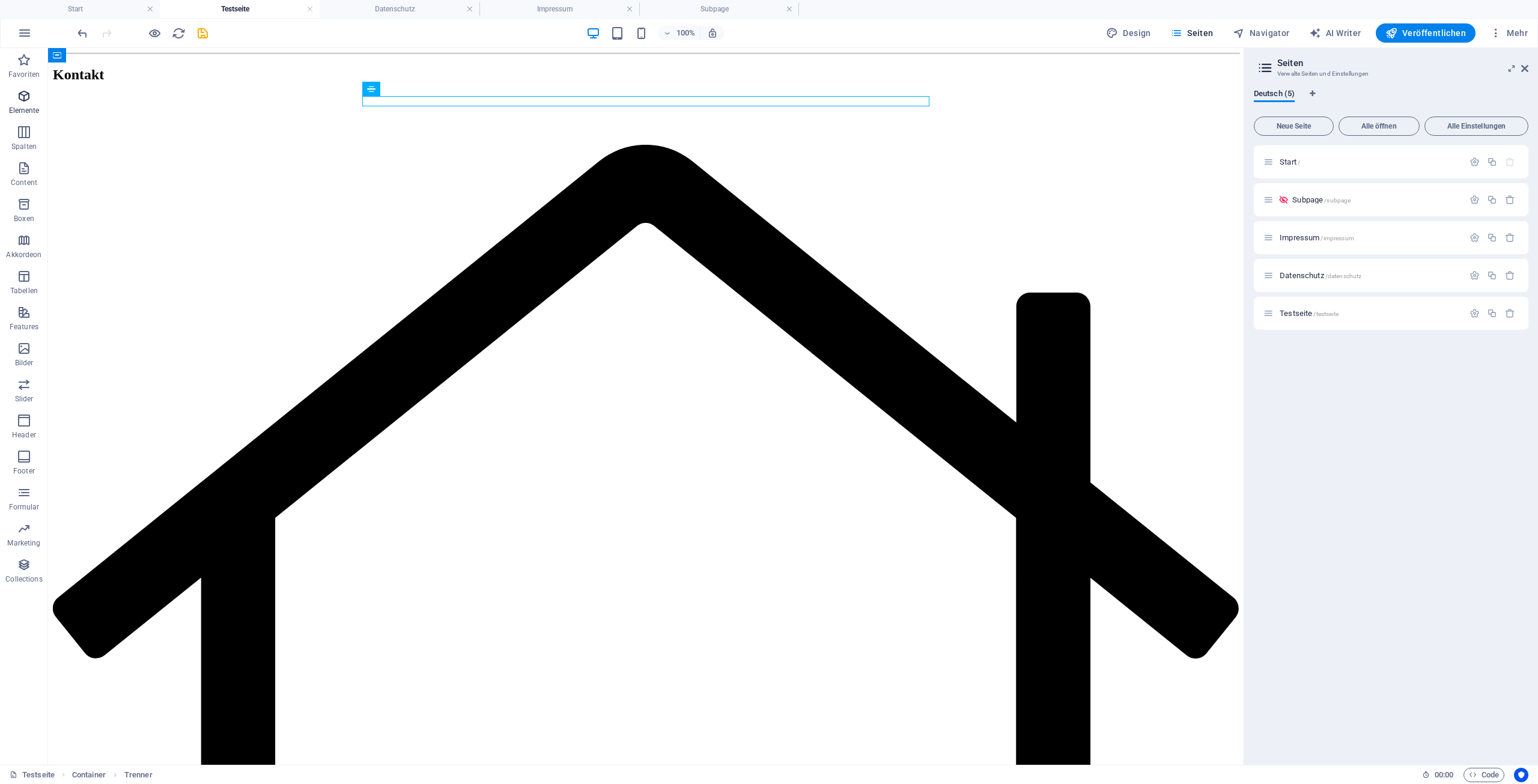
click at [25, 98] on icon "button" at bounding box center [24, 96] width 14 height 14
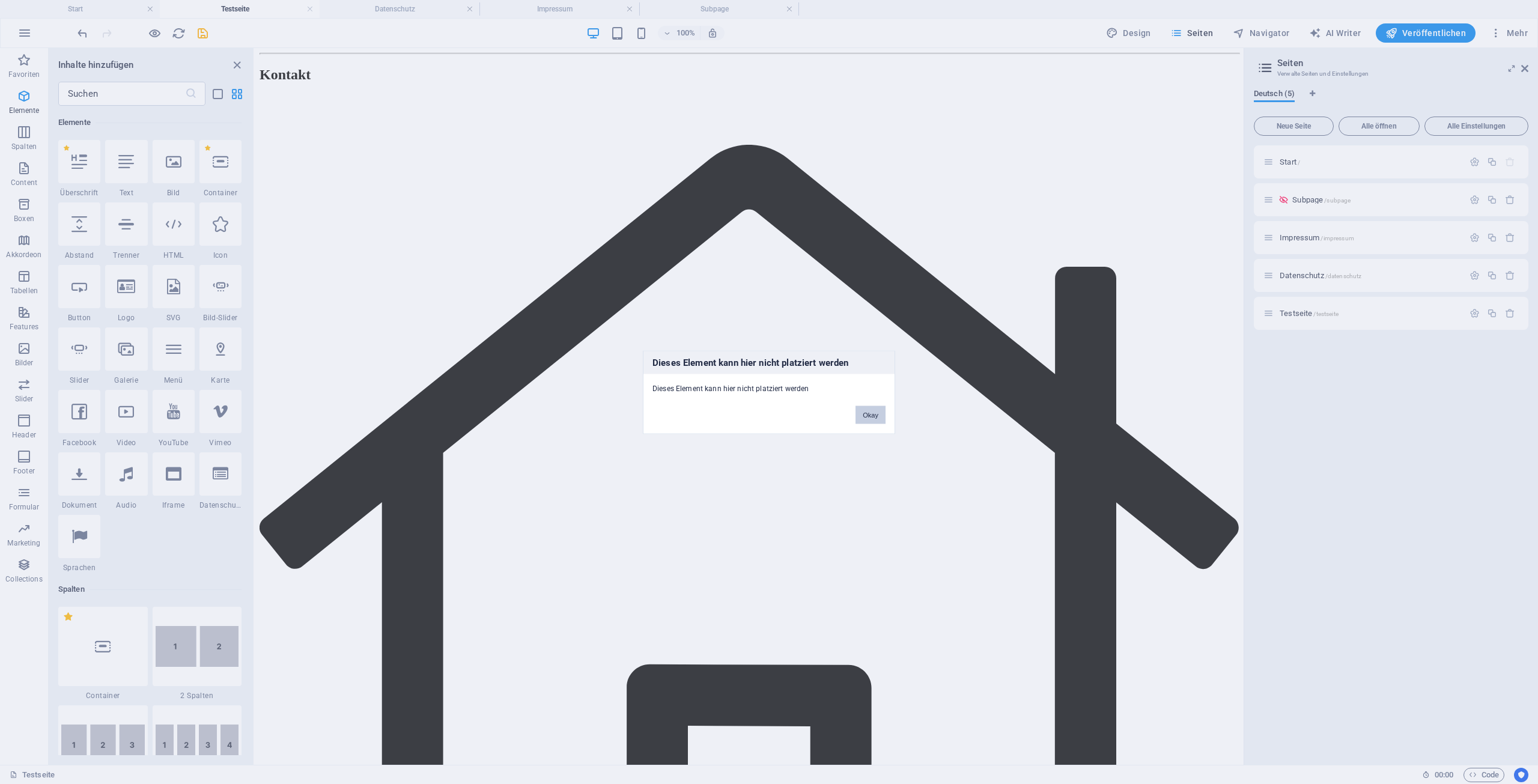
click at [870, 414] on button "Okay" at bounding box center [870, 414] width 30 height 18
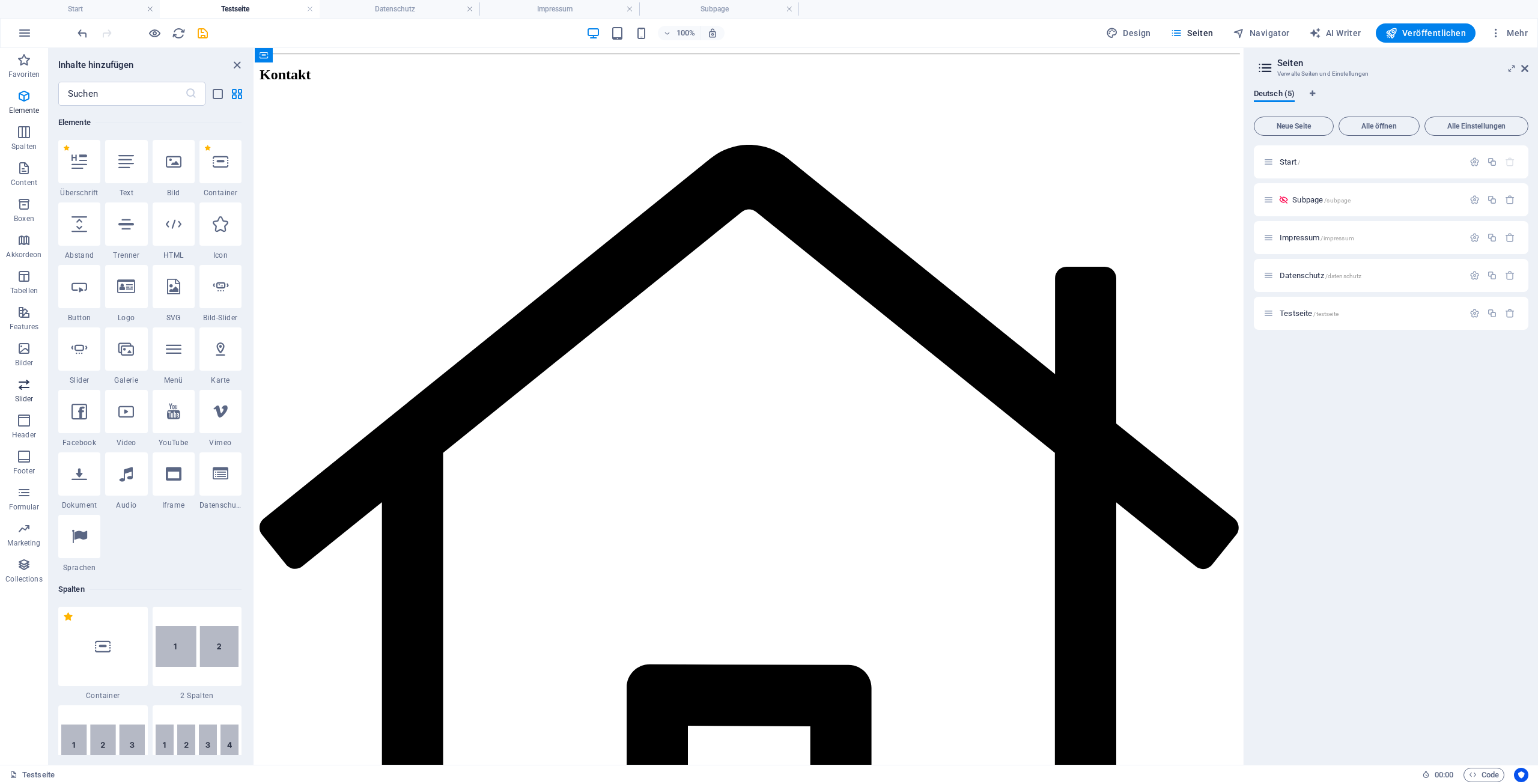
click at [25, 389] on icon "button" at bounding box center [24, 384] width 14 height 14
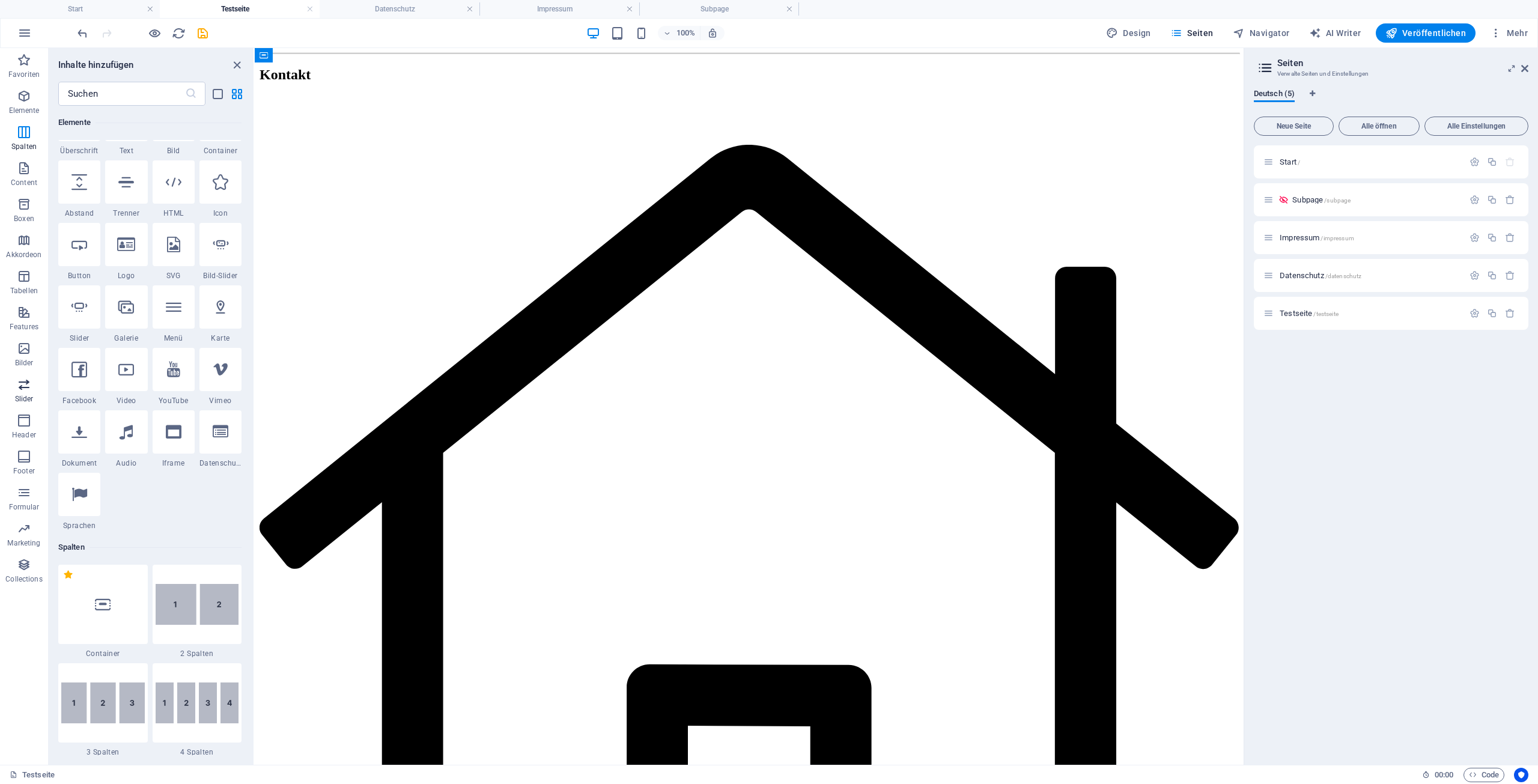
scroll to position [6809, 0]
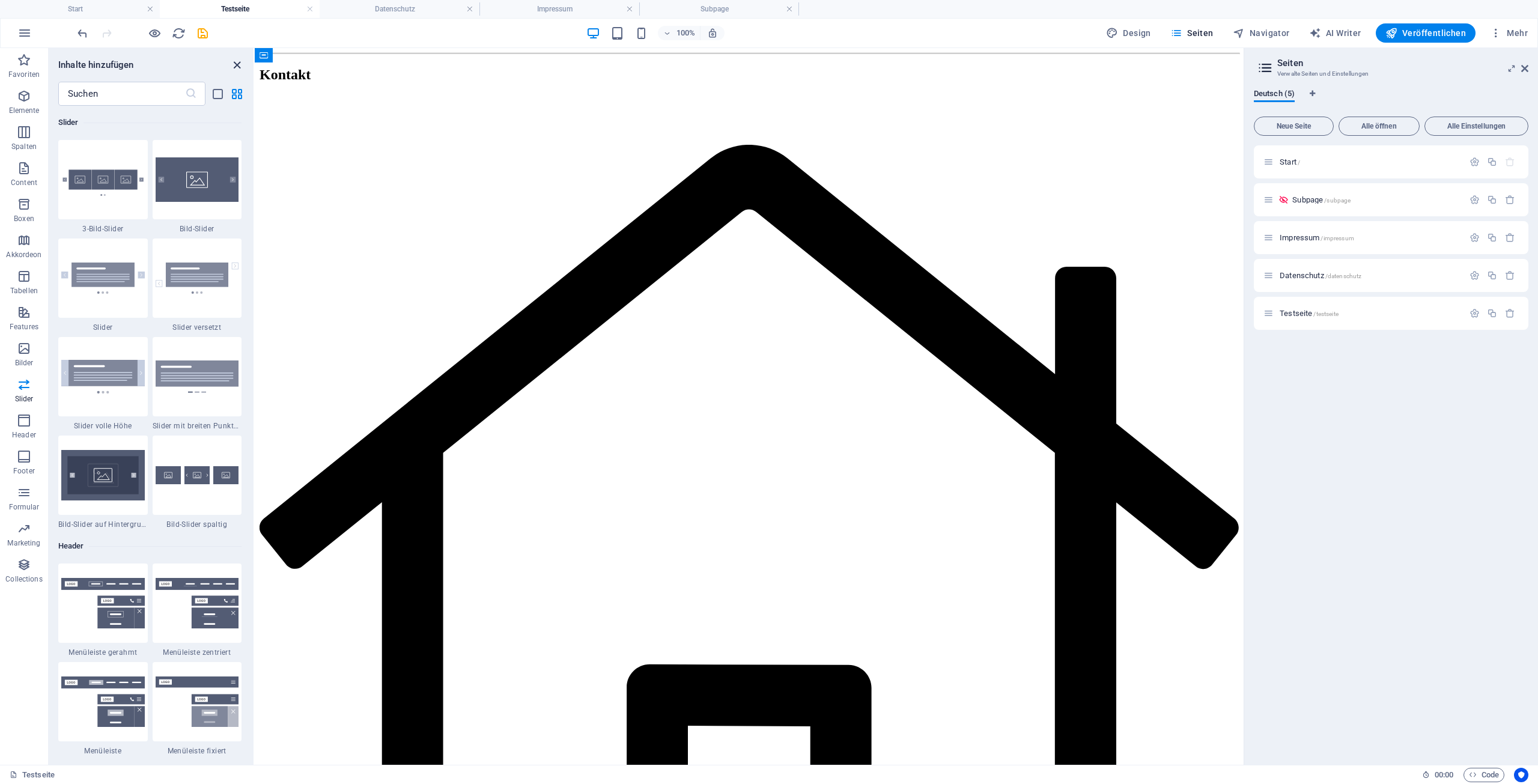
click at [234, 64] on icon "close panel" at bounding box center [237, 66] width 14 height 14
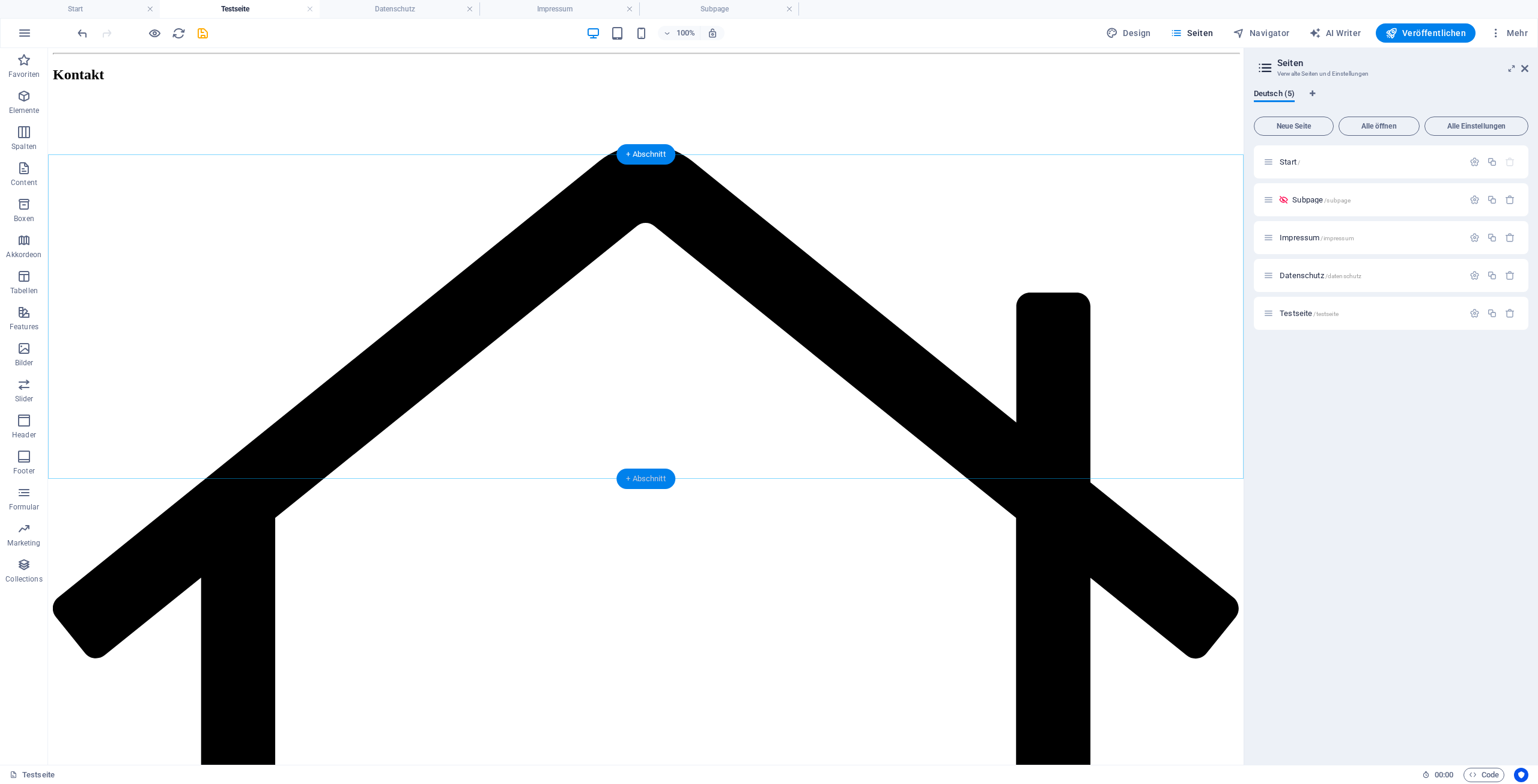
click at [639, 479] on div "+ Abschnitt" at bounding box center [646, 478] width 59 height 20
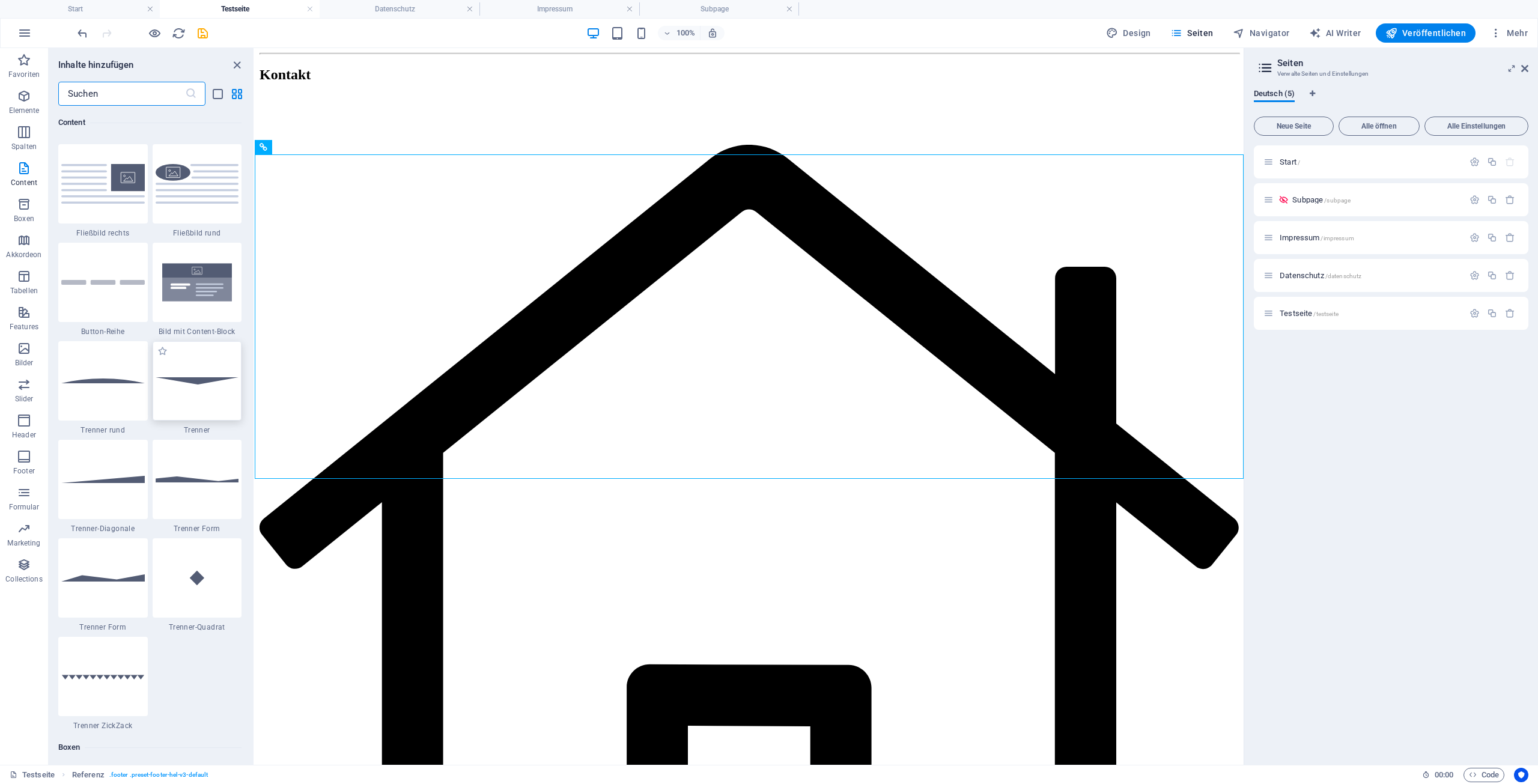
scroll to position [2689, 0]
drag, startPoint x: 119, startPoint y: 477, endPoint x: 111, endPoint y: 477, distance: 8.0
click at [119, 477] on img at bounding box center [103, 478] width 83 height 6
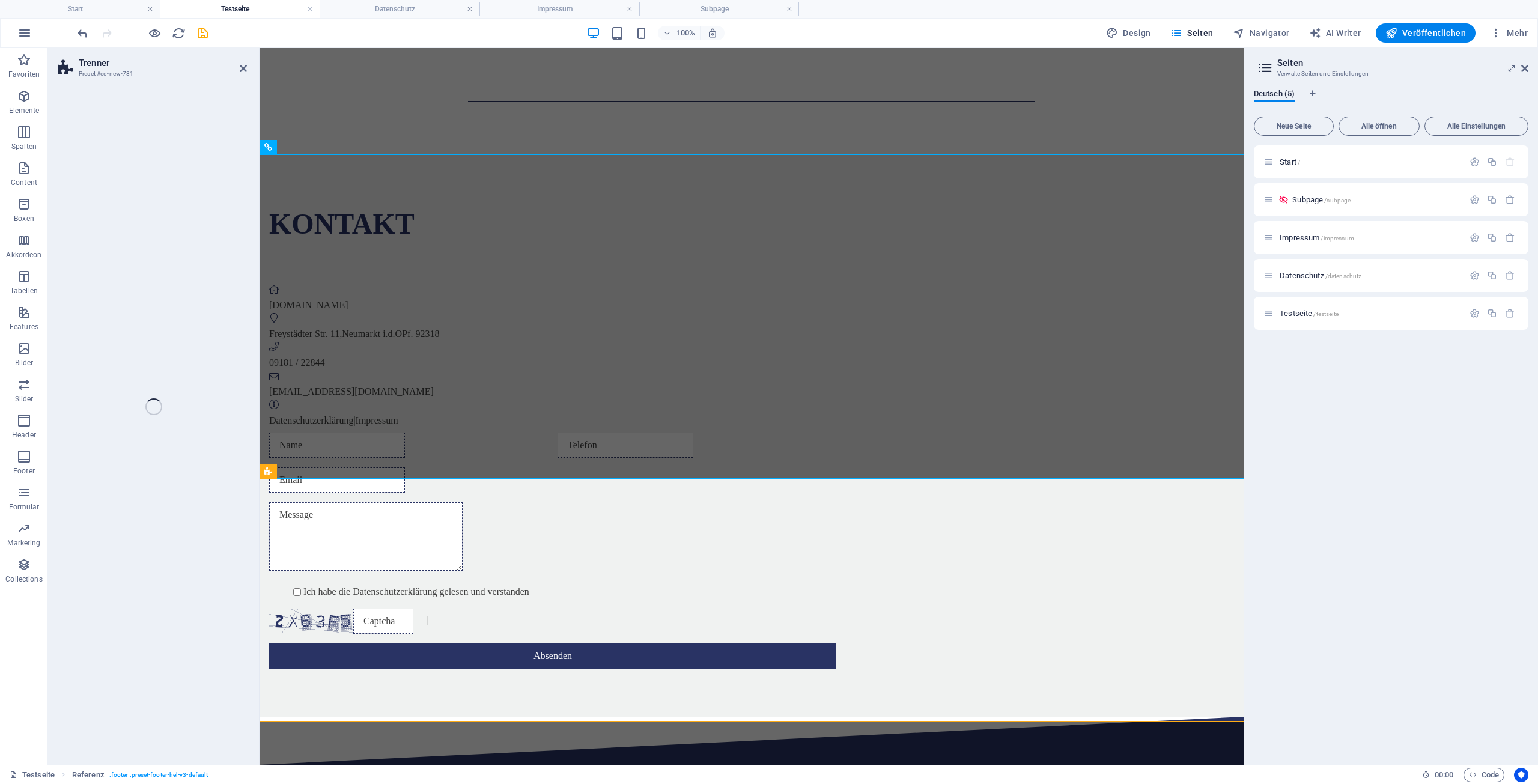
select select "diagonal"
select select "rem"
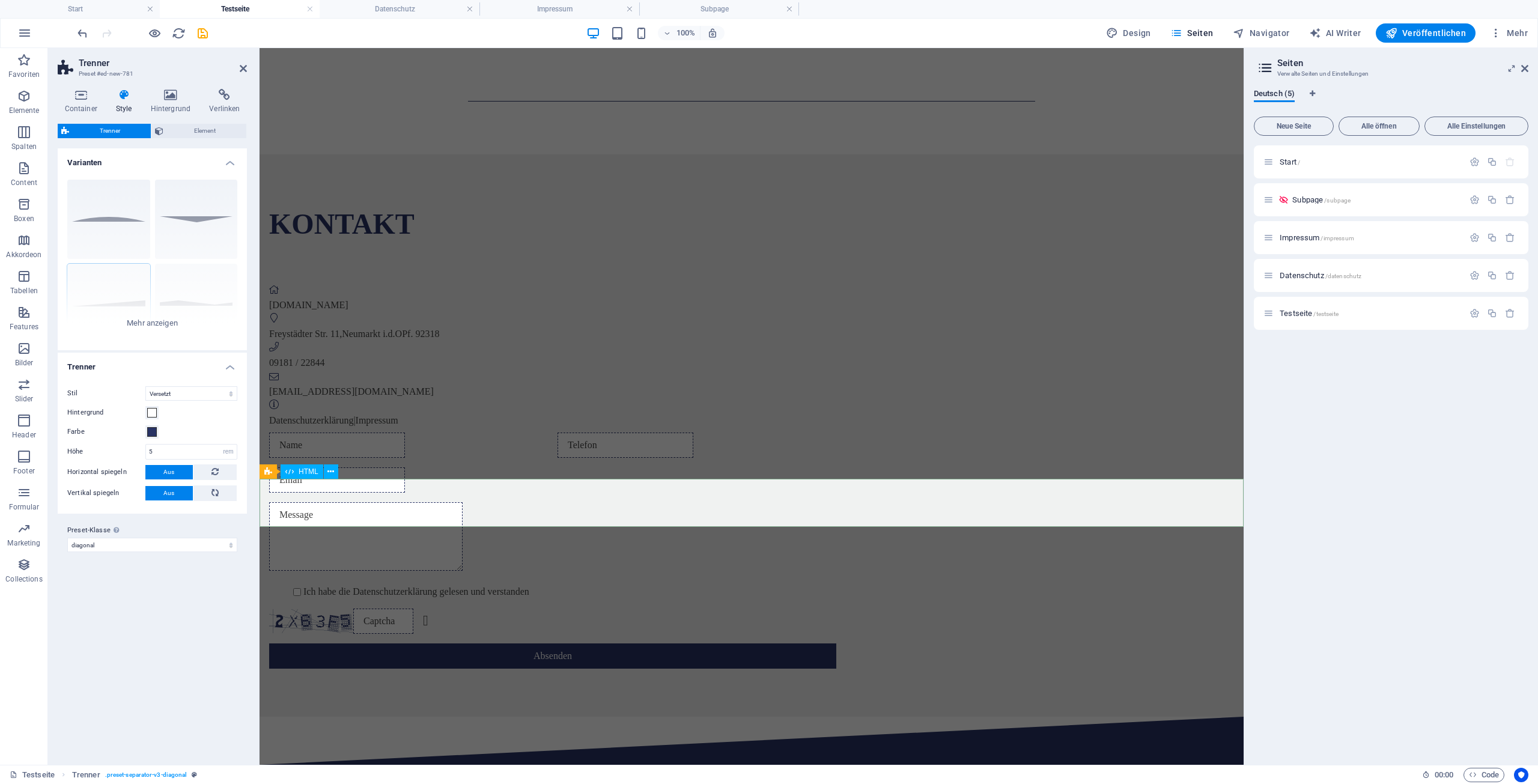
drag, startPoint x: 371, startPoint y: 526, endPoint x: 583, endPoint y: 502, distance: 213.4
click at [1052, 454] on div "Kontakt [DOMAIN_NAME] Freystädter Str. 11 , Neumarkt i.d.OPf. 92318 09181 / 228…" at bounding box center [751, 435] width 984 height 562
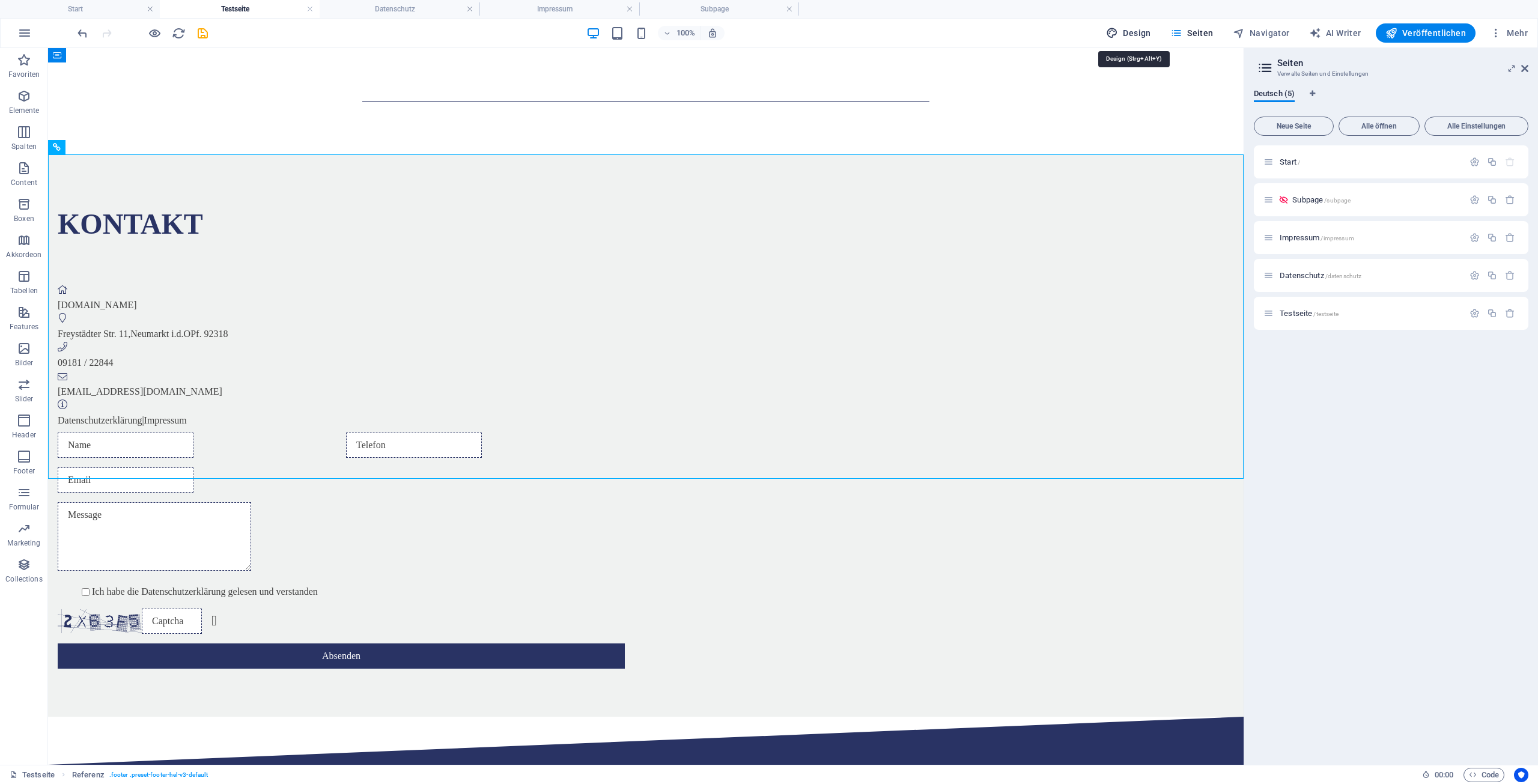
click at [1150, 32] on span "Design" at bounding box center [1128, 33] width 45 height 12
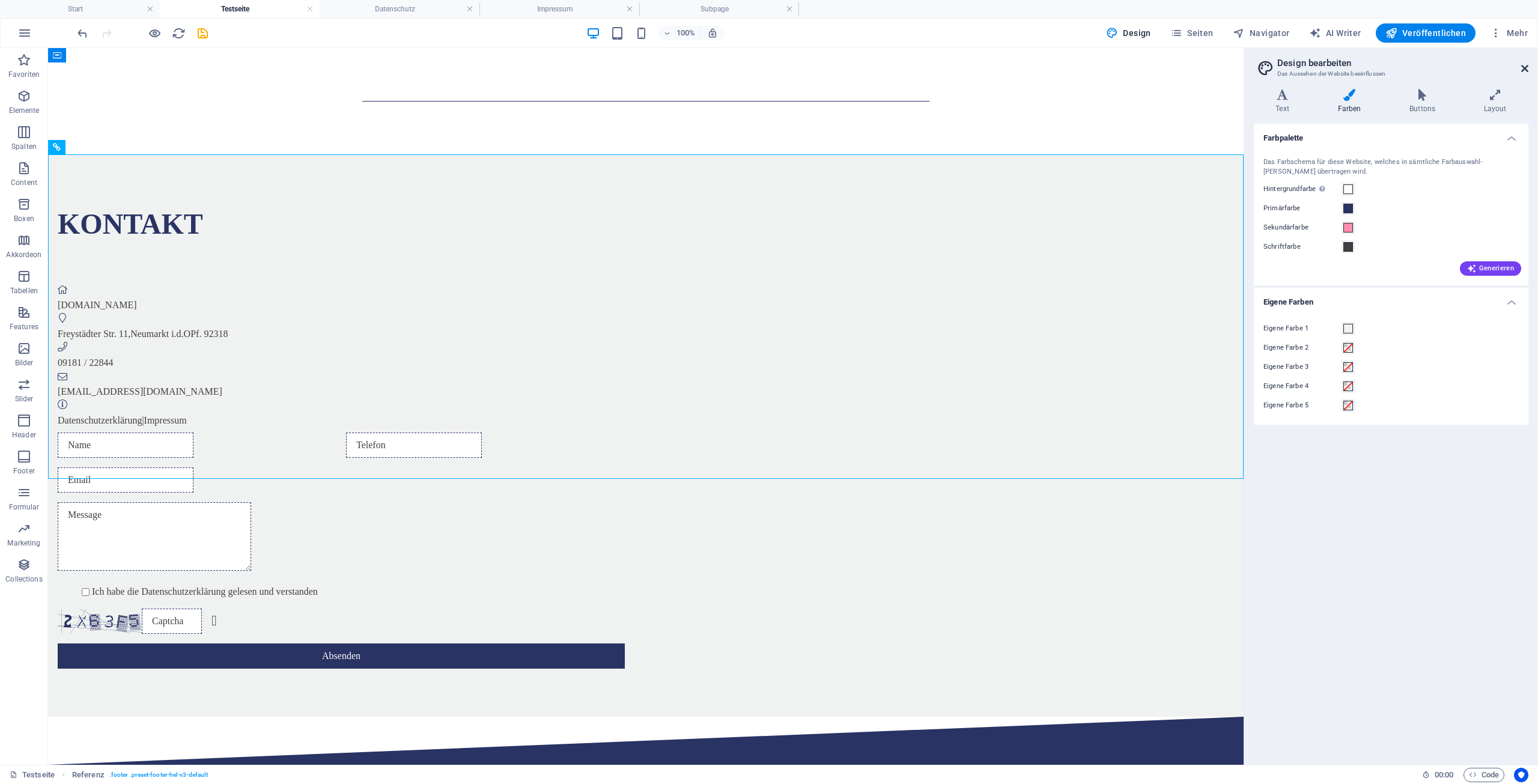
click at [1524, 68] on icon at bounding box center [1525, 68] width 7 height 10
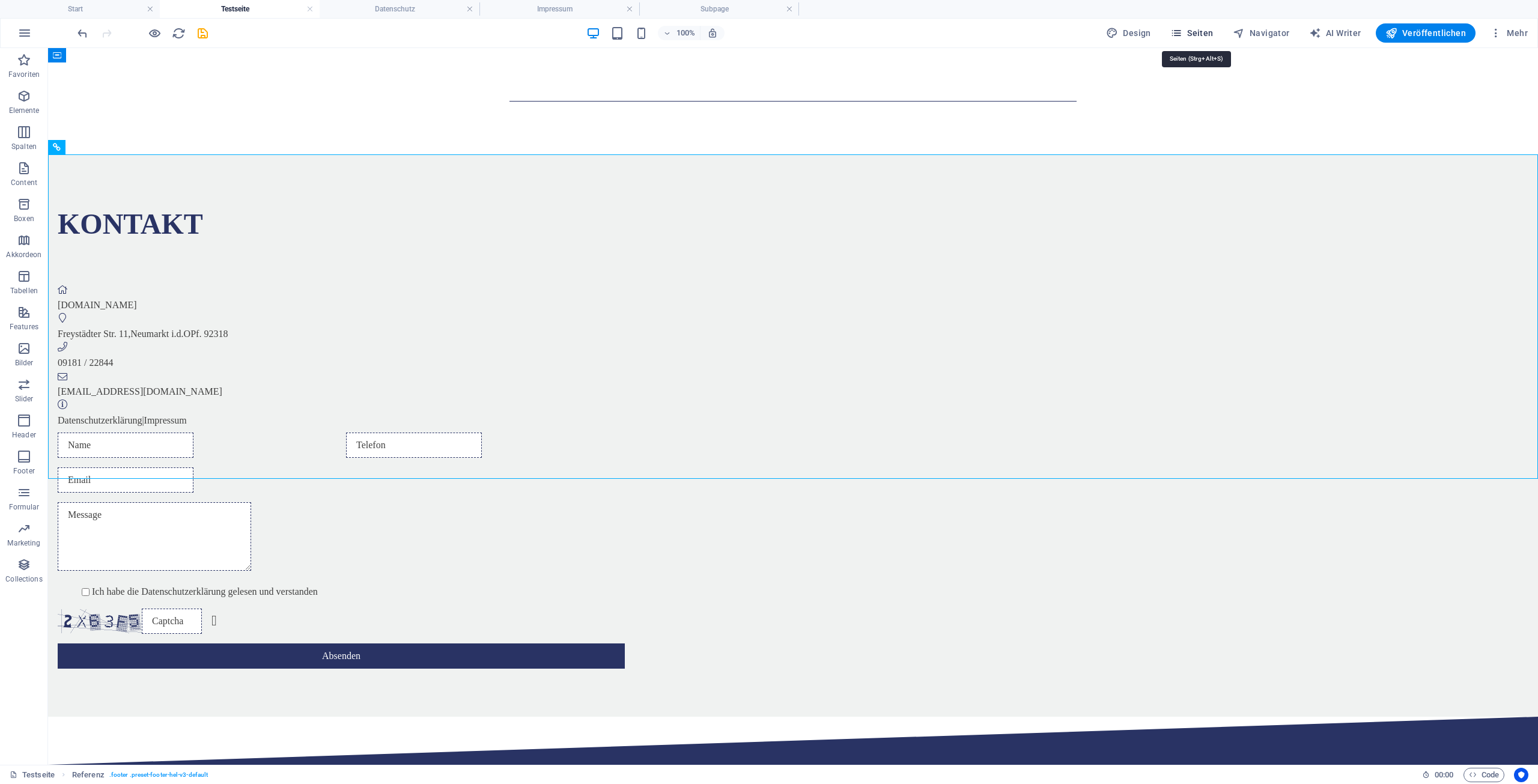
click at [1192, 35] on span "Seiten" at bounding box center [1191, 33] width 43 height 12
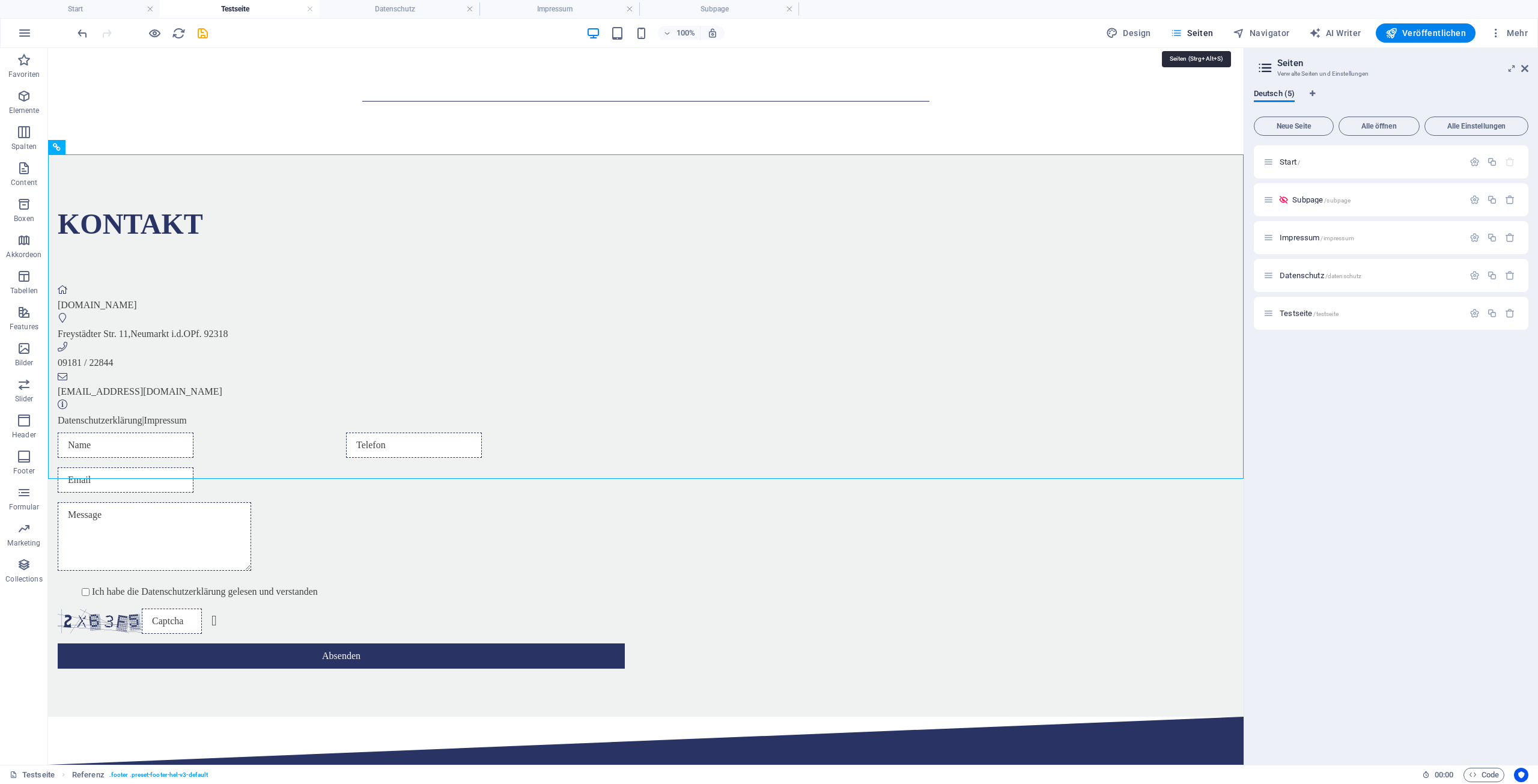
click at [1192, 35] on span "Seiten" at bounding box center [1191, 33] width 43 height 12
click at [713, 12] on h4 "Subpage" at bounding box center [719, 9] width 160 height 13
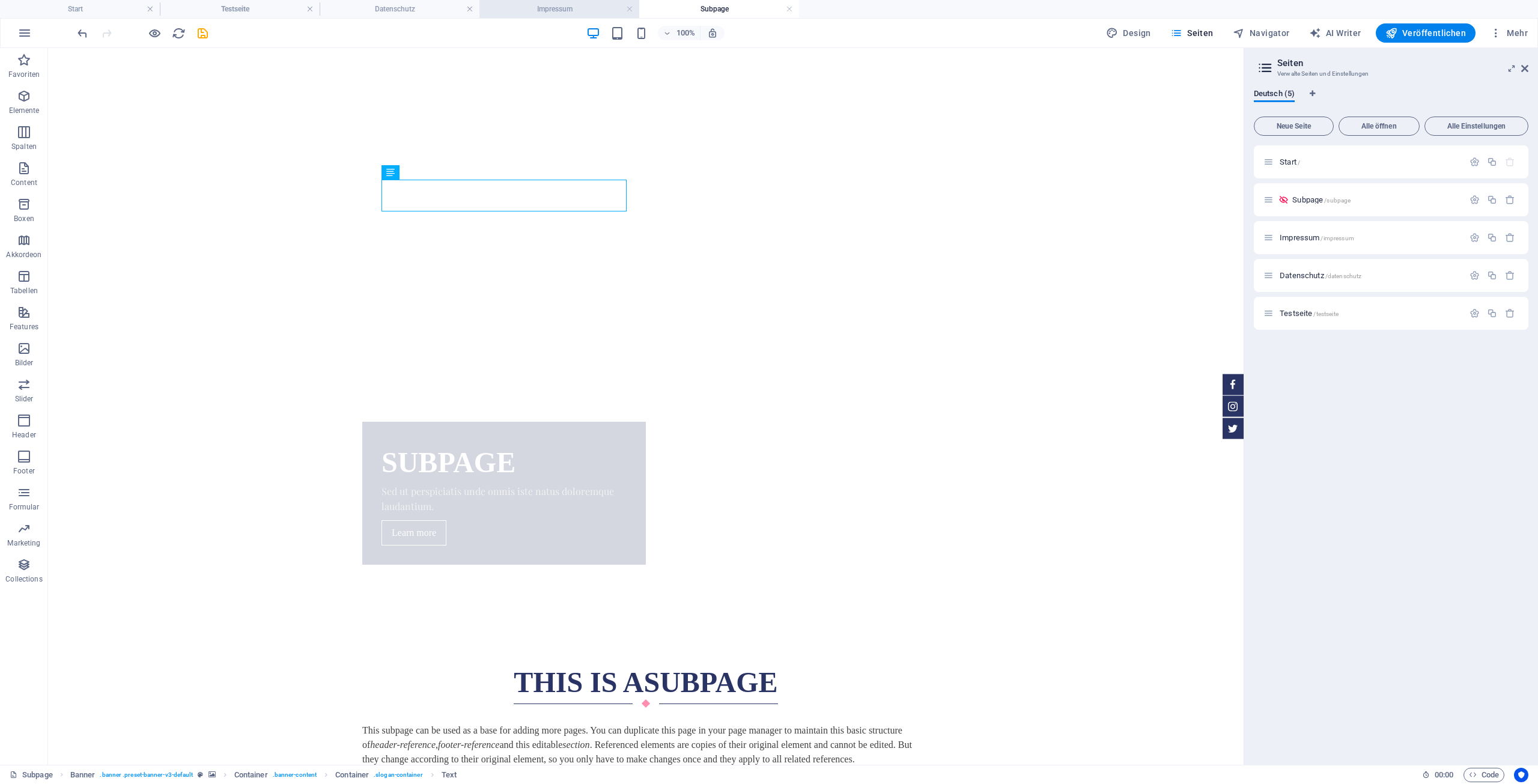
click at [579, 9] on h4 "Impressum" at bounding box center [559, 9] width 160 height 13
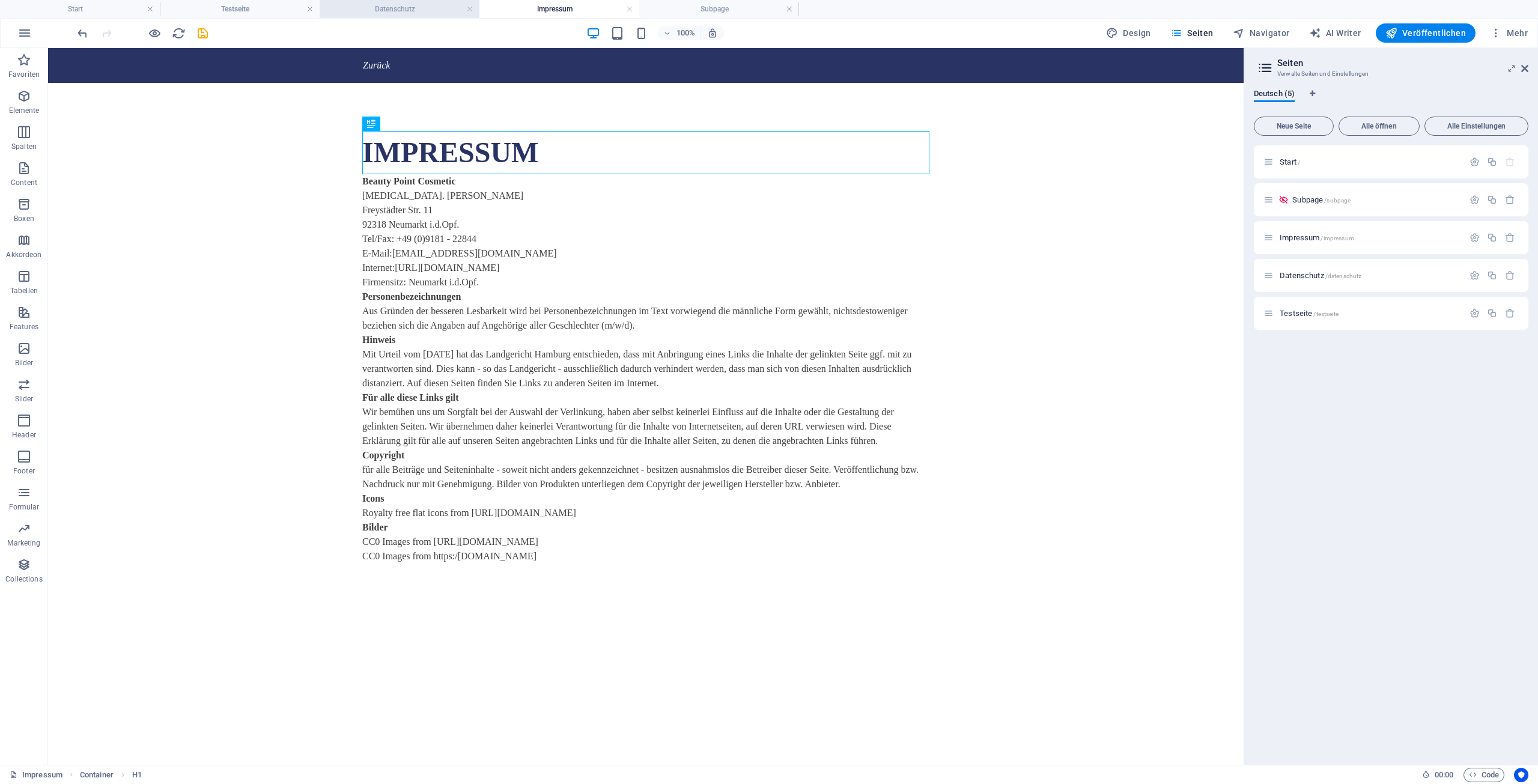
click at [434, 11] on h4 "Datenschutz" at bounding box center [399, 9] width 160 height 13
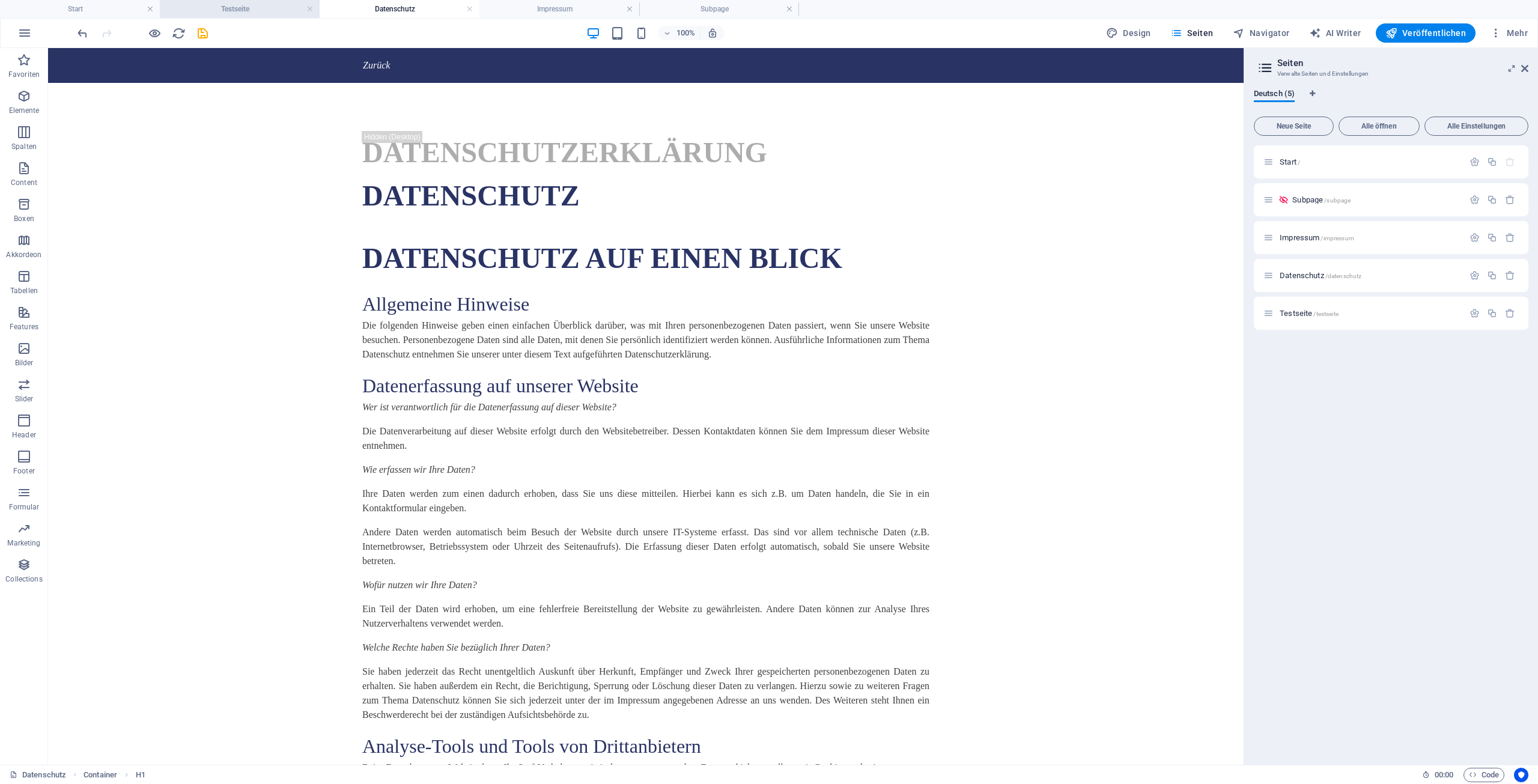
click at [282, 9] on h4 "Testseite" at bounding box center [239, 9] width 160 height 13
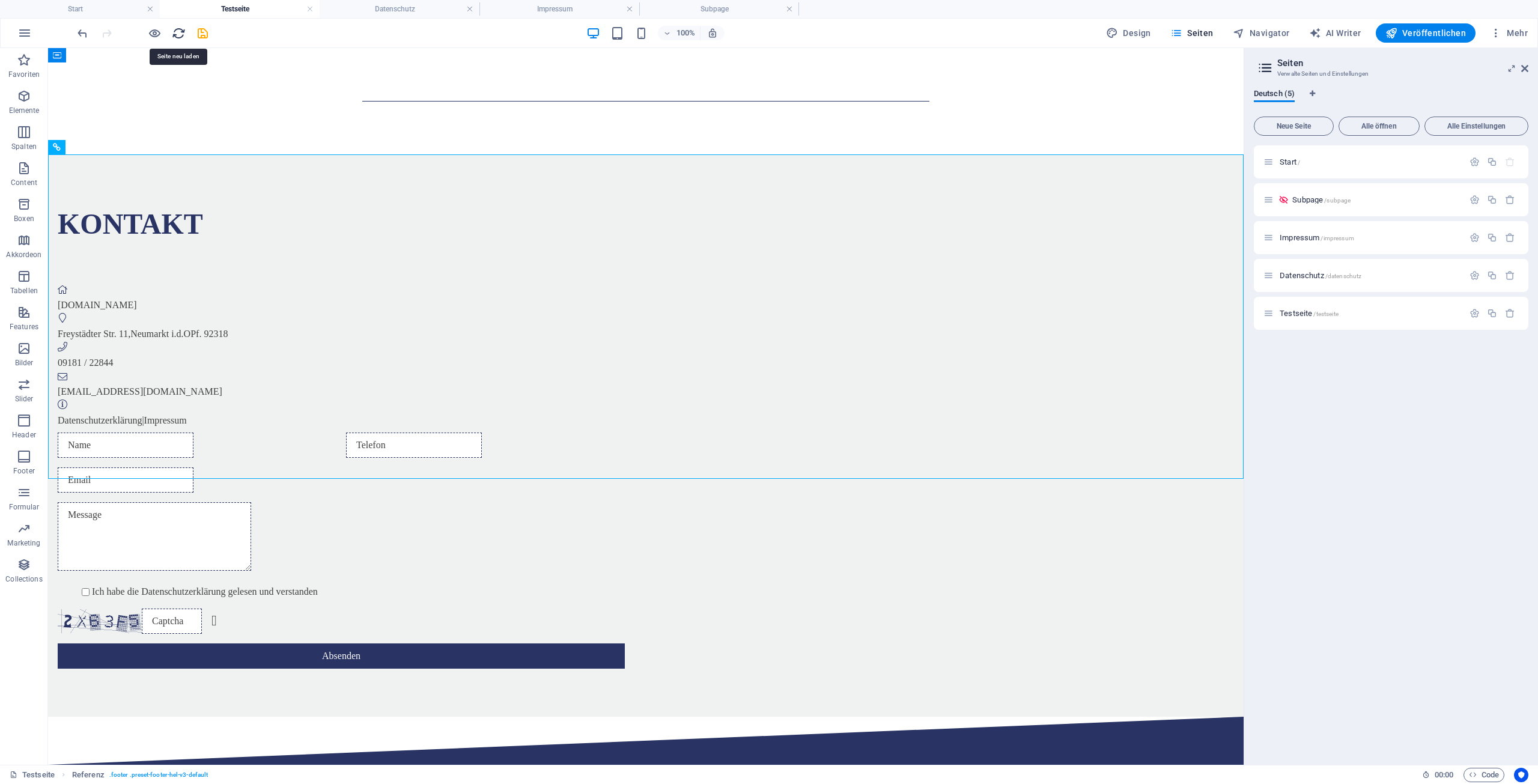
click at [182, 35] on icon "reload" at bounding box center [179, 34] width 14 height 14
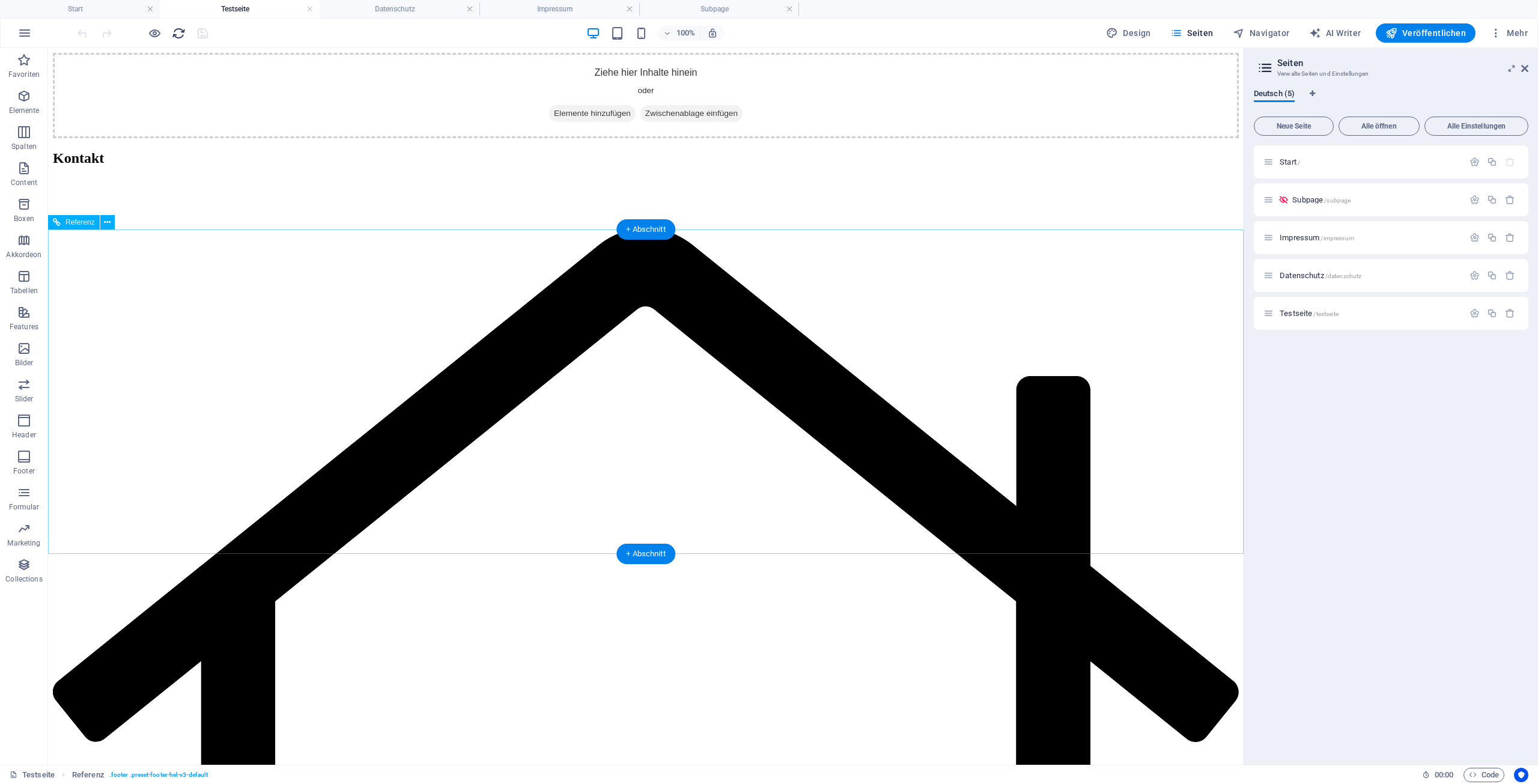
scroll to position [0, 0]
click at [80, 14] on h4 "Start" at bounding box center [80, 9] width 160 height 13
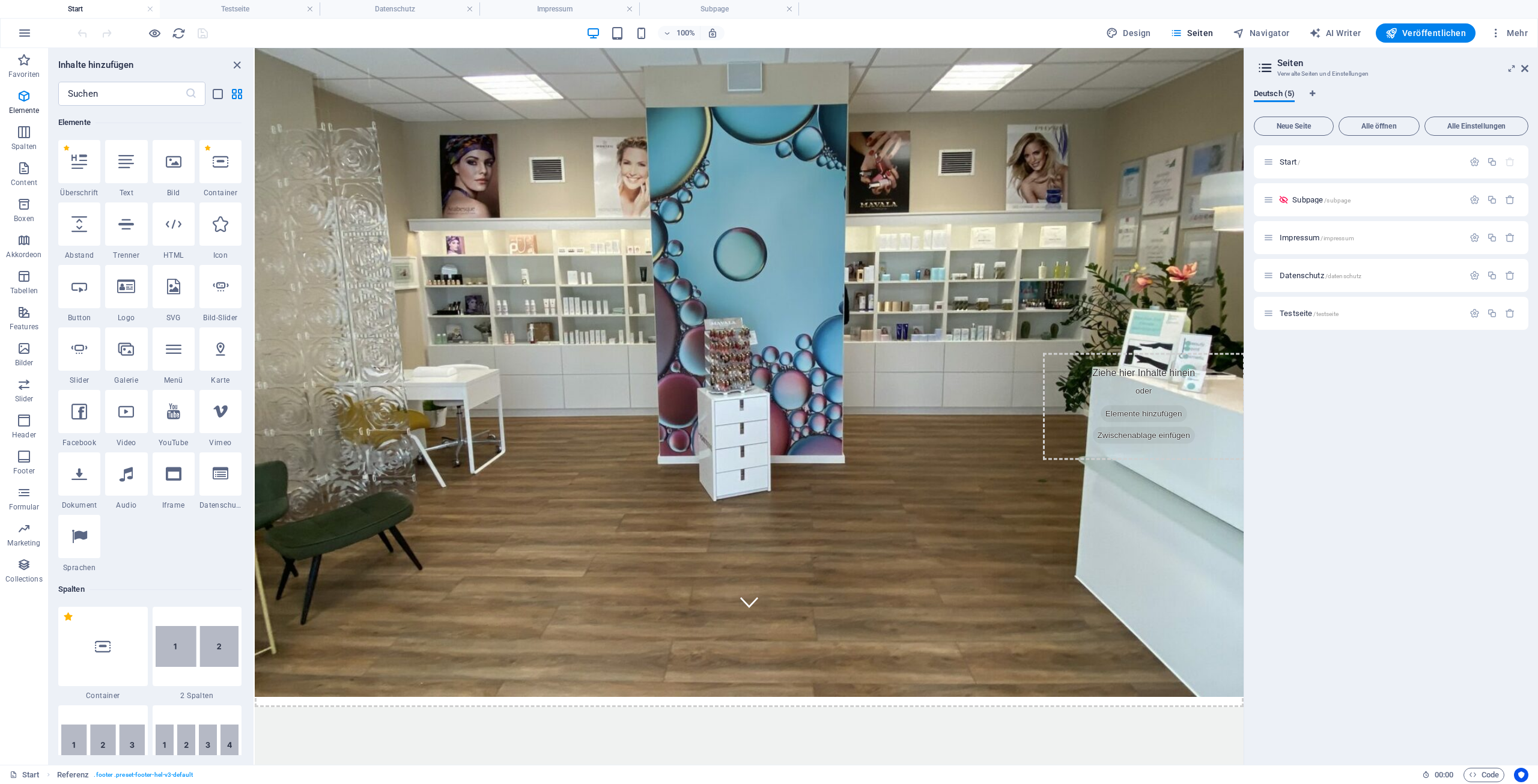
scroll to position [128, 0]
click at [239, 66] on icon "close panel" at bounding box center [237, 66] width 14 height 14
click at [234, 66] on icon "close panel" at bounding box center [237, 66] width 14 height 14
click at [506, 622] on div "Ziehe hier Inhalte hinein oder Elemente hinzufügen Zwischenablage einfügen" at bounding box center [749, 664] width 989 height 85
click at [239, 63] on icon "close panel" at bounding box center [237, 66] width 14 height 14
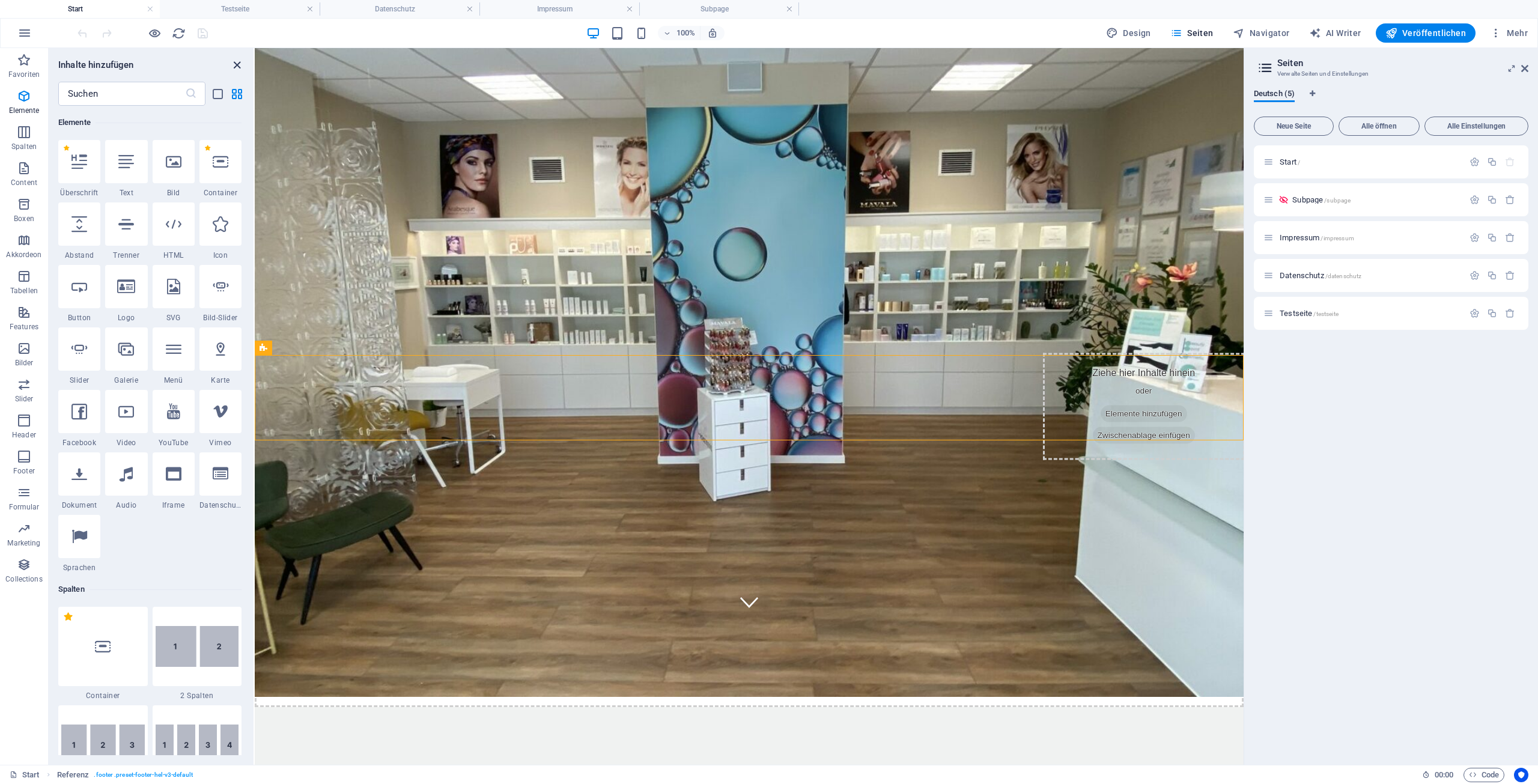
click at [239, 63] on icon "close panel" at bounding box center [237, 66] width 14 height 14
click at [238, 64] on icon "close panel" at bounding box center [237, 66] width 14 height 14
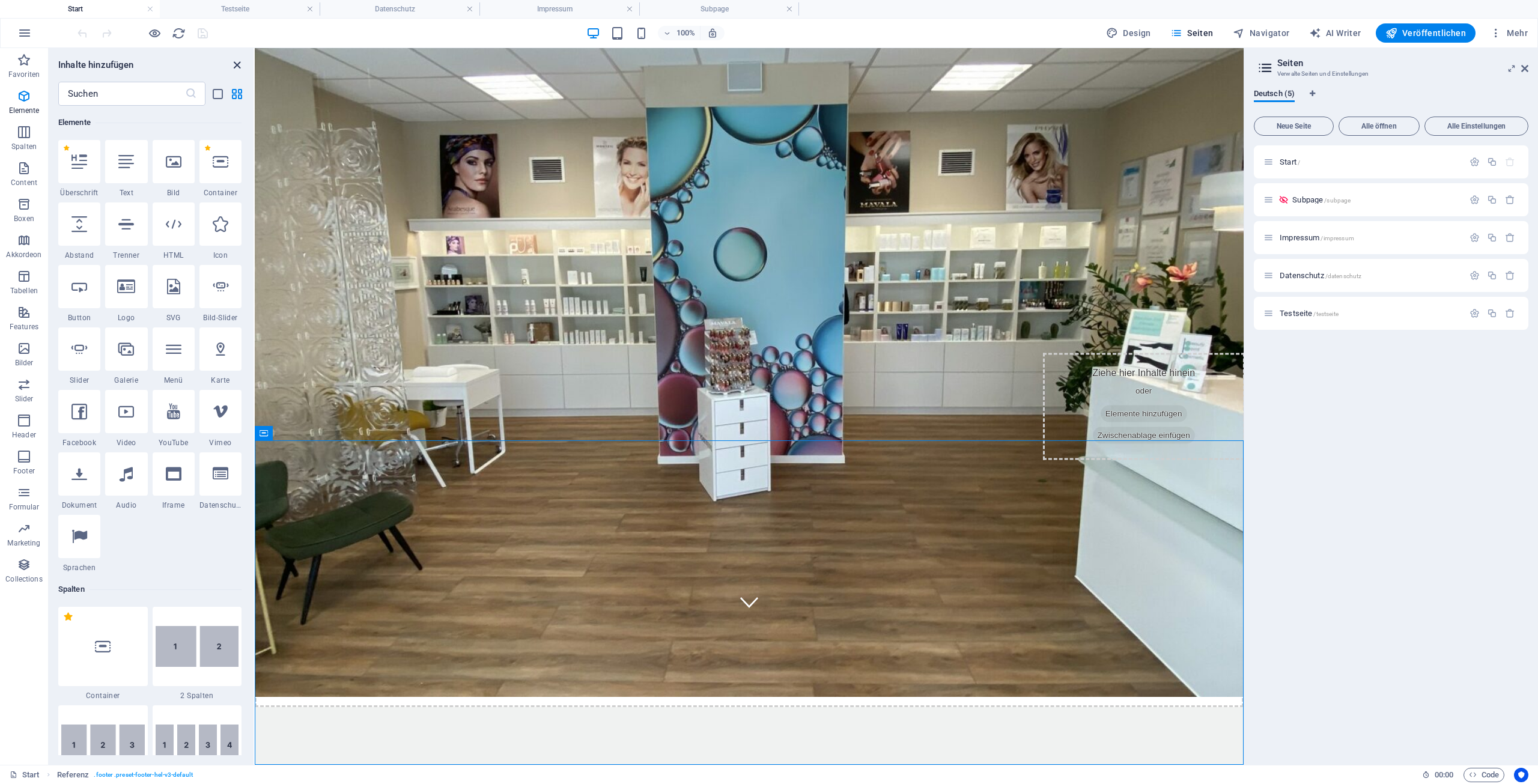
click at [237, 65] on icon "close panel" at bounding box center [237, 66] width 14 height 14
click at [237, 67] on icon "close panel" at bounding box center [237, 66] width 14 height 14
click at [27, 135] on icon "button" at bounding box center [24, 132] width 14 height 14
click at [180, 33] on icon "reload" at bounding box center [179, 34] width 14 height 14
click at [179, 33] on icon "reload" at bounding box center [179, 34] width 14 height 14
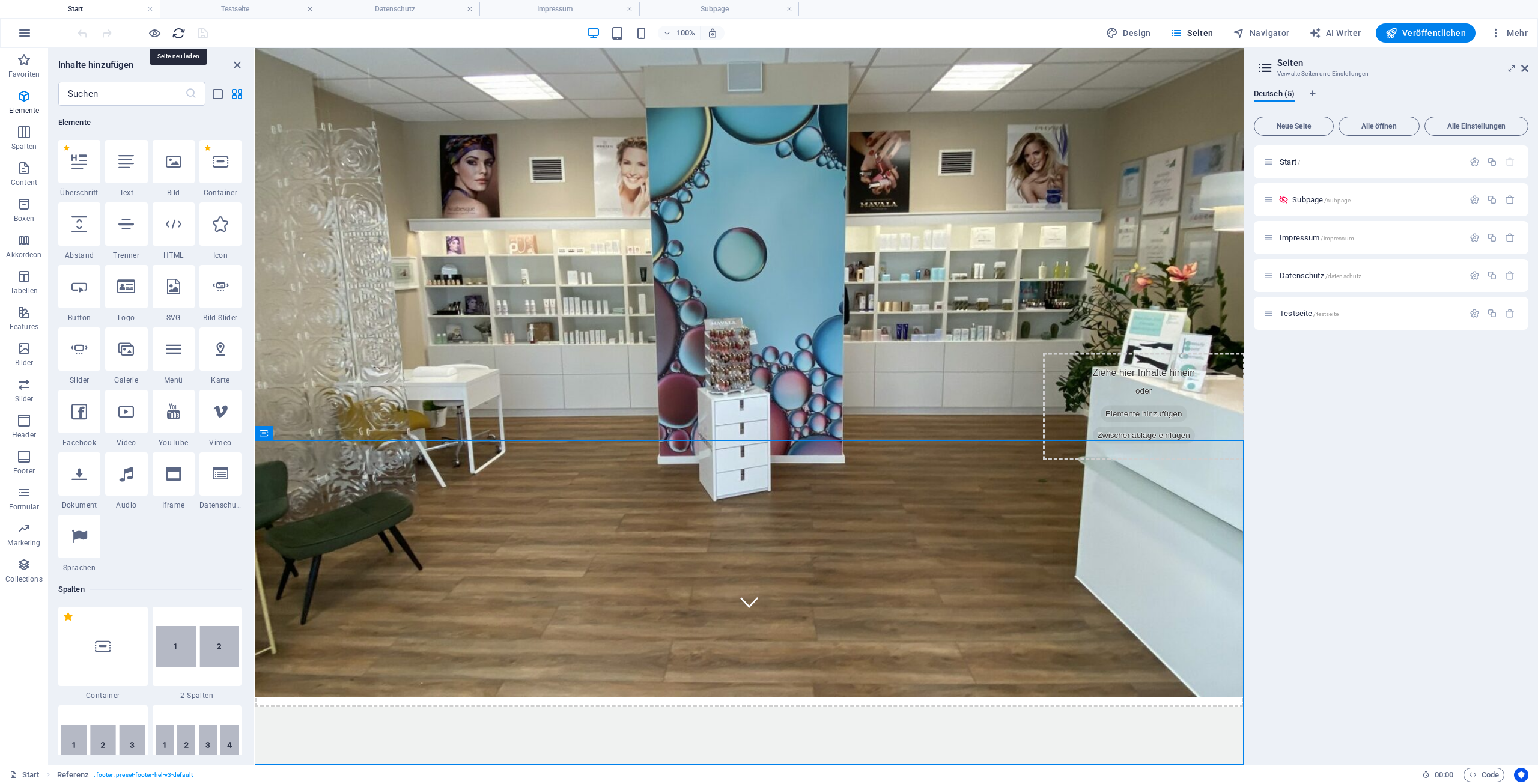
click at [179, 33] on icon "reload" at bounding box center [179, 34] width 14 height 14
click at [359, 30] on div "100% Design Seiten Navigator AI Writer Veröffentlichen Mehr" at bounding box center [804, 33] width 1457 height 20
click at [1298, 313] on span "Testseite /testseite" at bounding box center [1308, 313] width 59 height 9
click at [1297, 313] on span "Testseite /testseite" at bounding box center [1308, 313] width 59 height 9
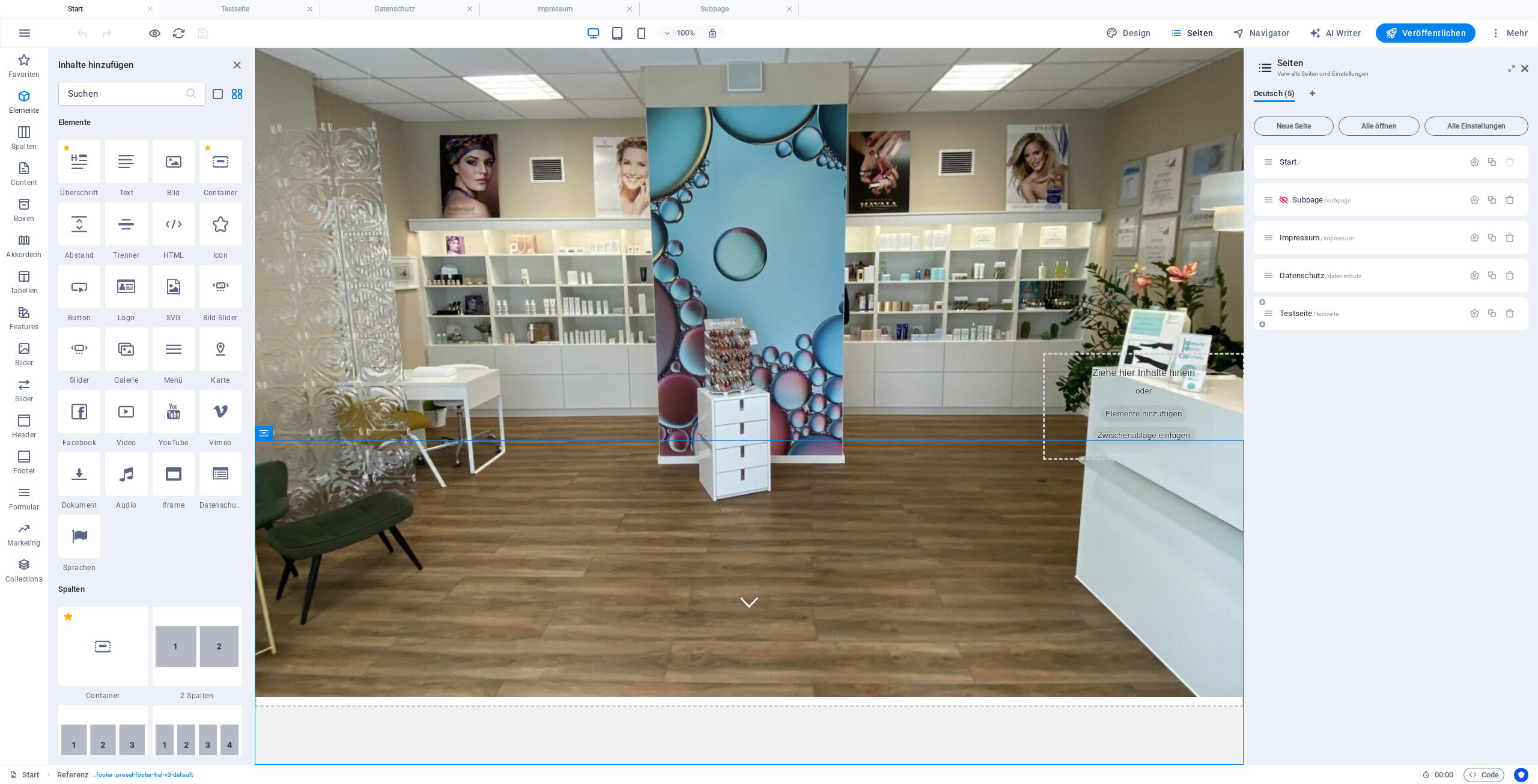
click at [1301, 313] on span "Testseite /testseite" at bounding box center [1308, 313] width 59 height 9
click at [1307, 278] on span "Datenschutz /datenschutz" at bounding box center [1320, 275] width 82 height 9
click at [1526, 68] on icon at bounding box center [1525, 68] width 7 height 10
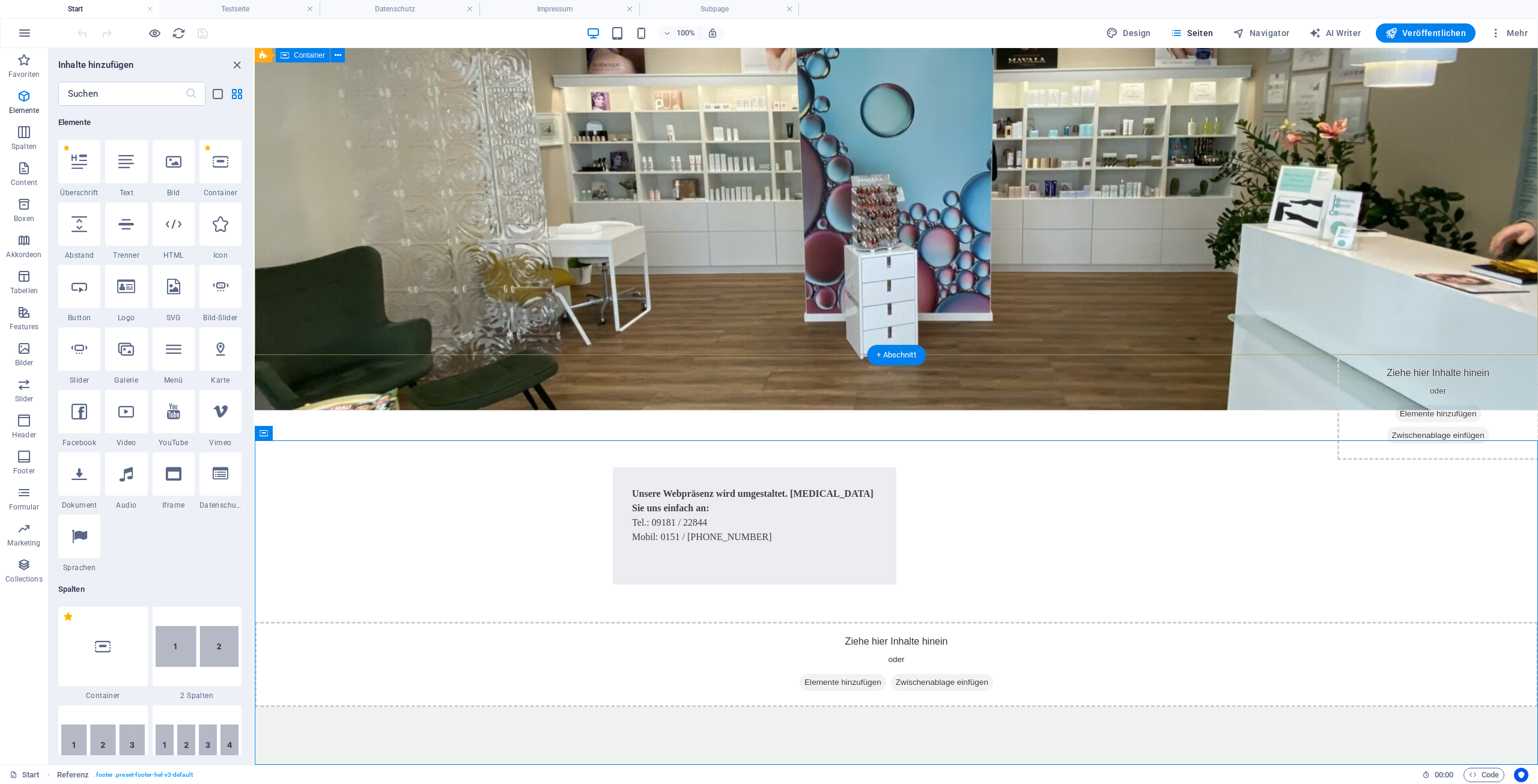
click at [1526, 411] on div "Ziehe hier Inhalte hinein oder Elemente hinzufügen Zwischenablage einfügen Unse…" at bounding box center [896, 516] width 1283 height 211
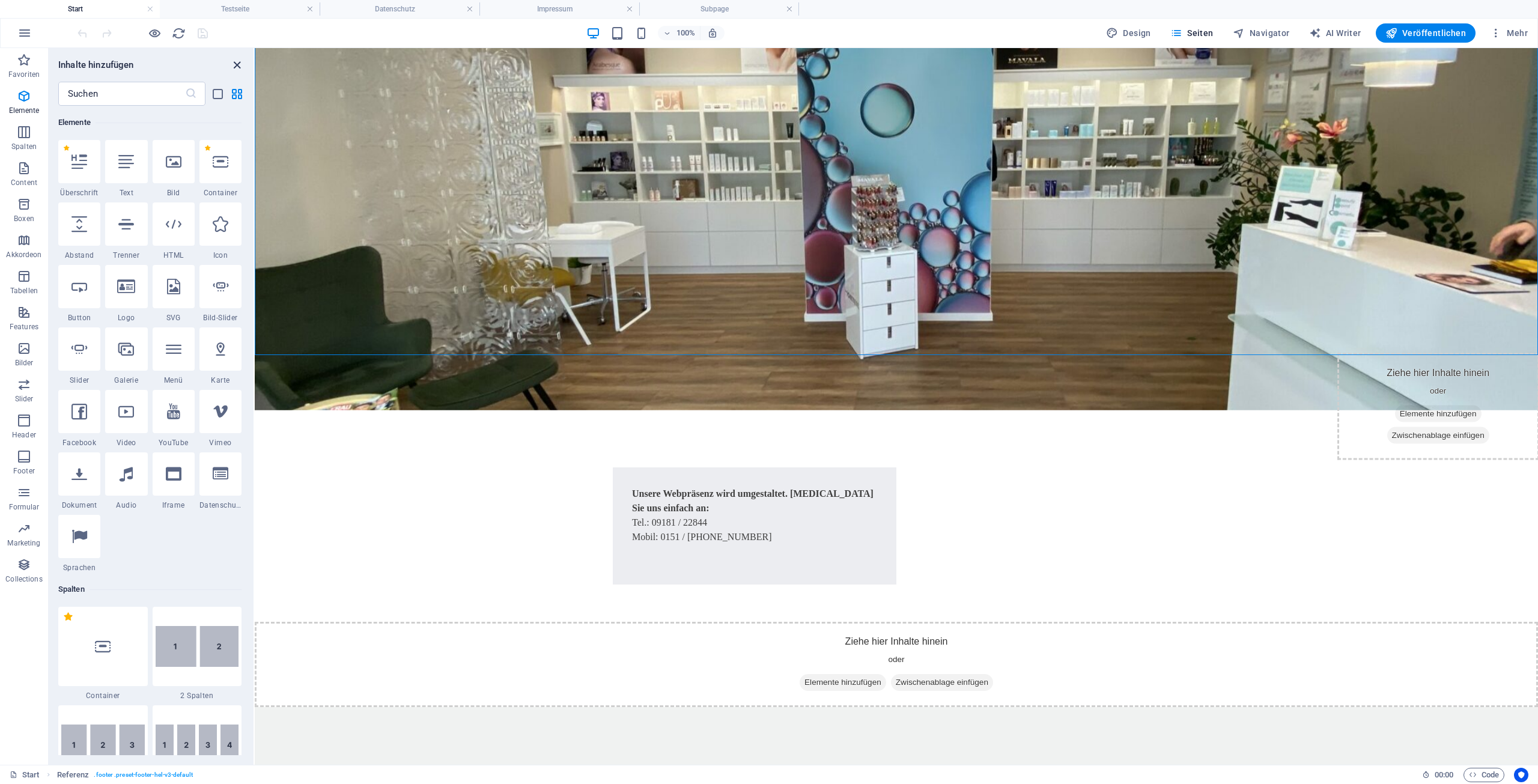
click at [235, 64] on icon "close panel" at bounding box center [237, 66] width 14 height 14
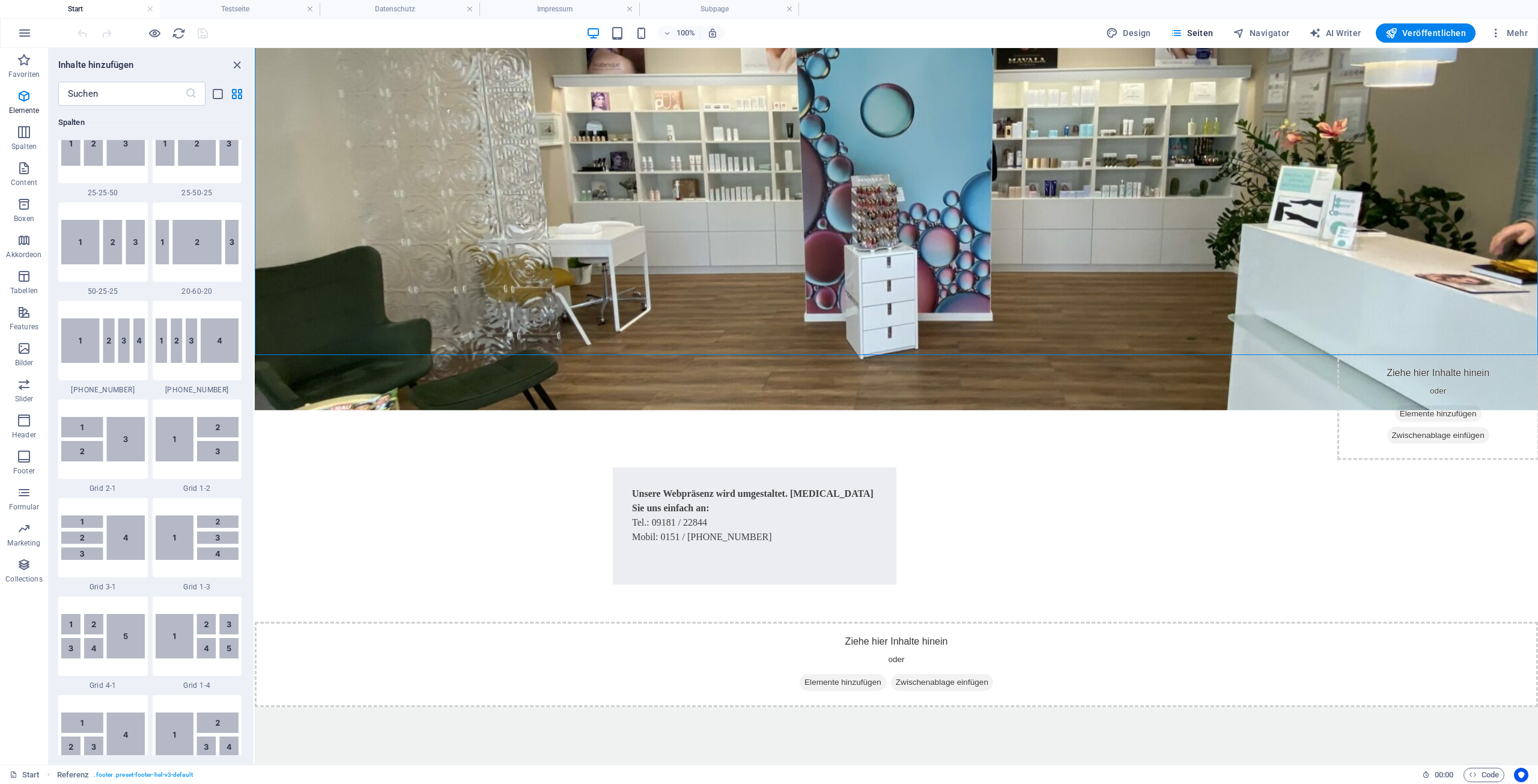
scroll to position [1226, 0]
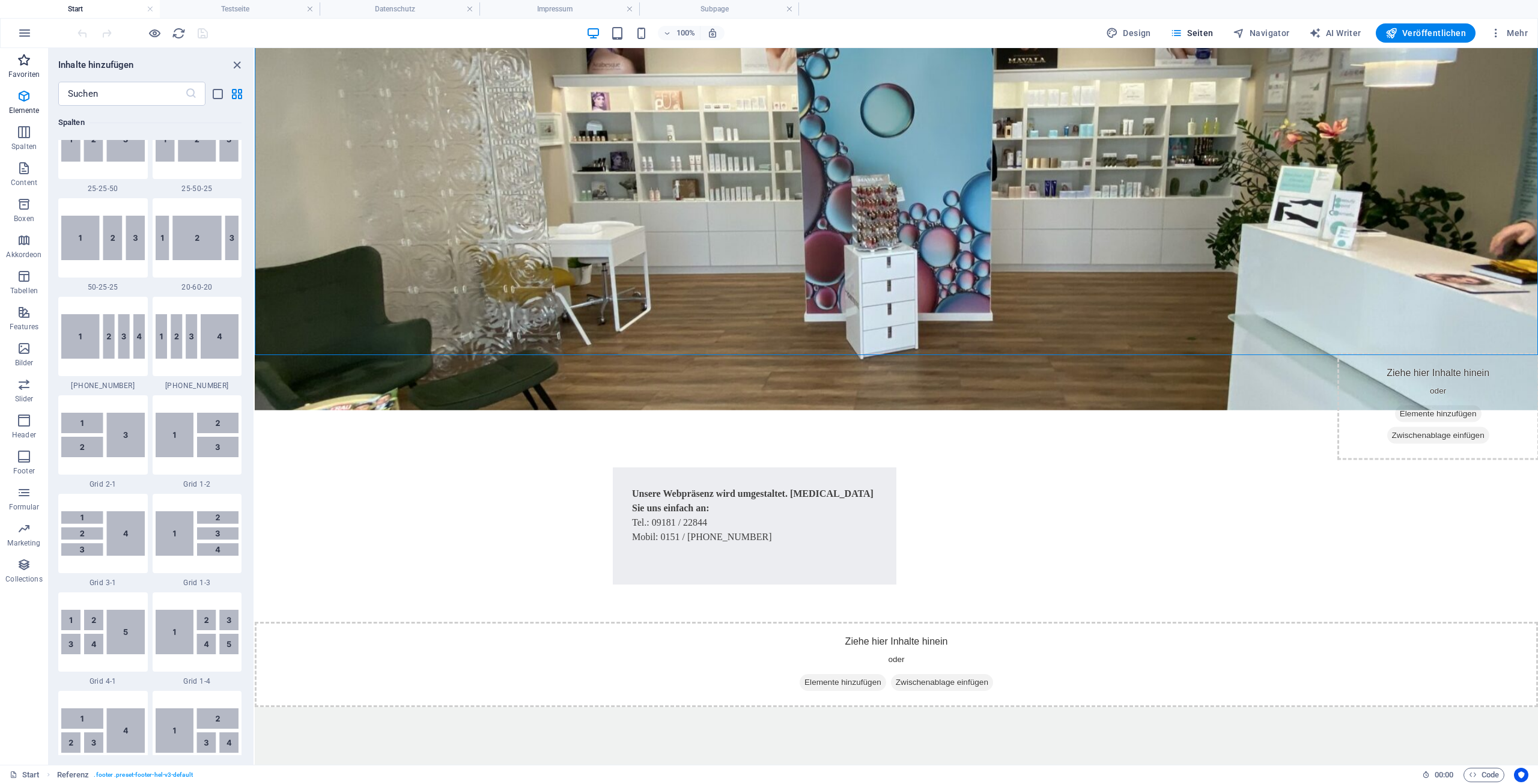
click at [30, 60] on icon "button" at bounding box center [24, 60] width 14 height 14
click at [23, 34] on icon "button" at bounding box center [25, 33] width 14 height 14
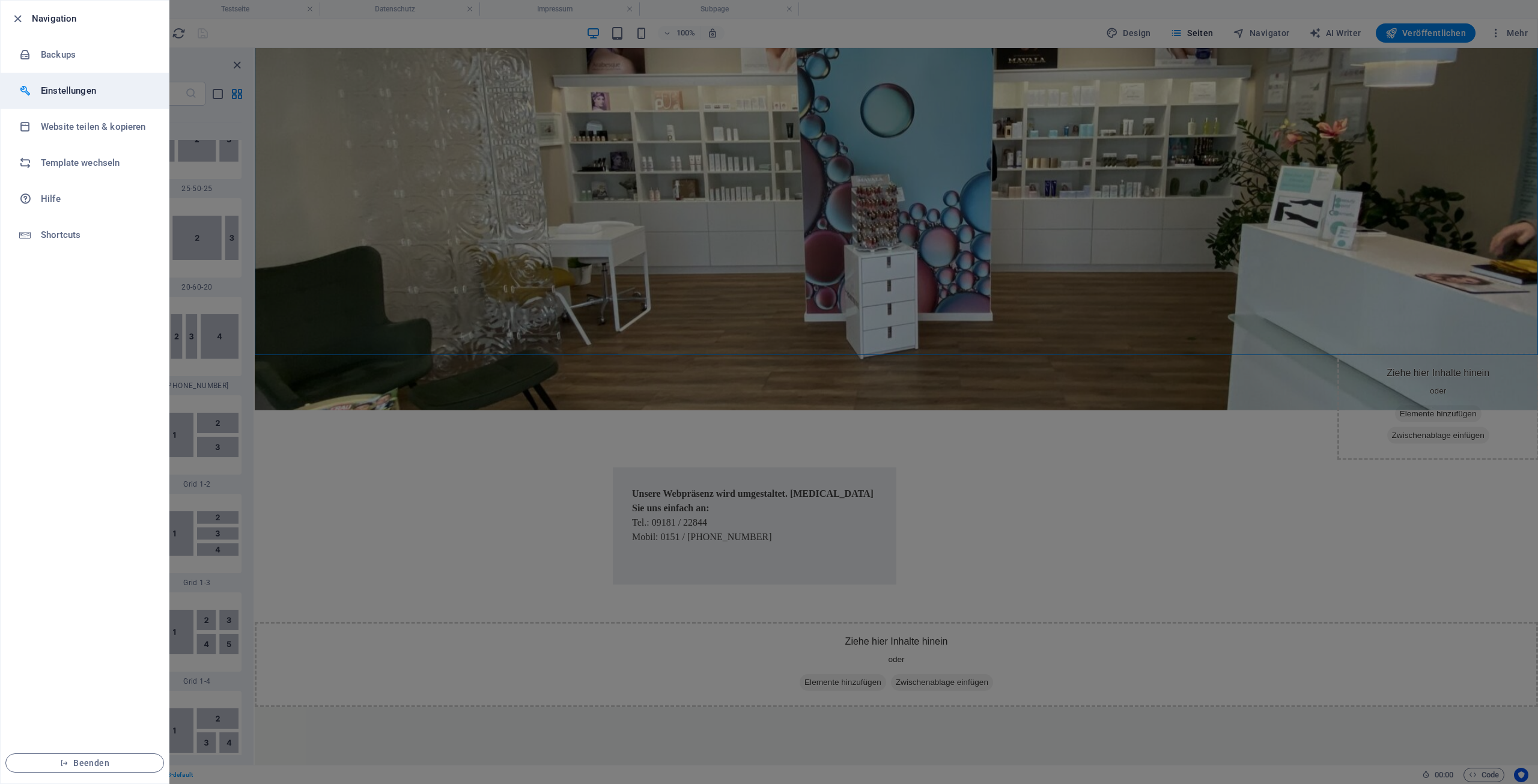
click at [70, 88] on h6 "Einstellungen" at bounding box center [96, 90] width 111 height 14
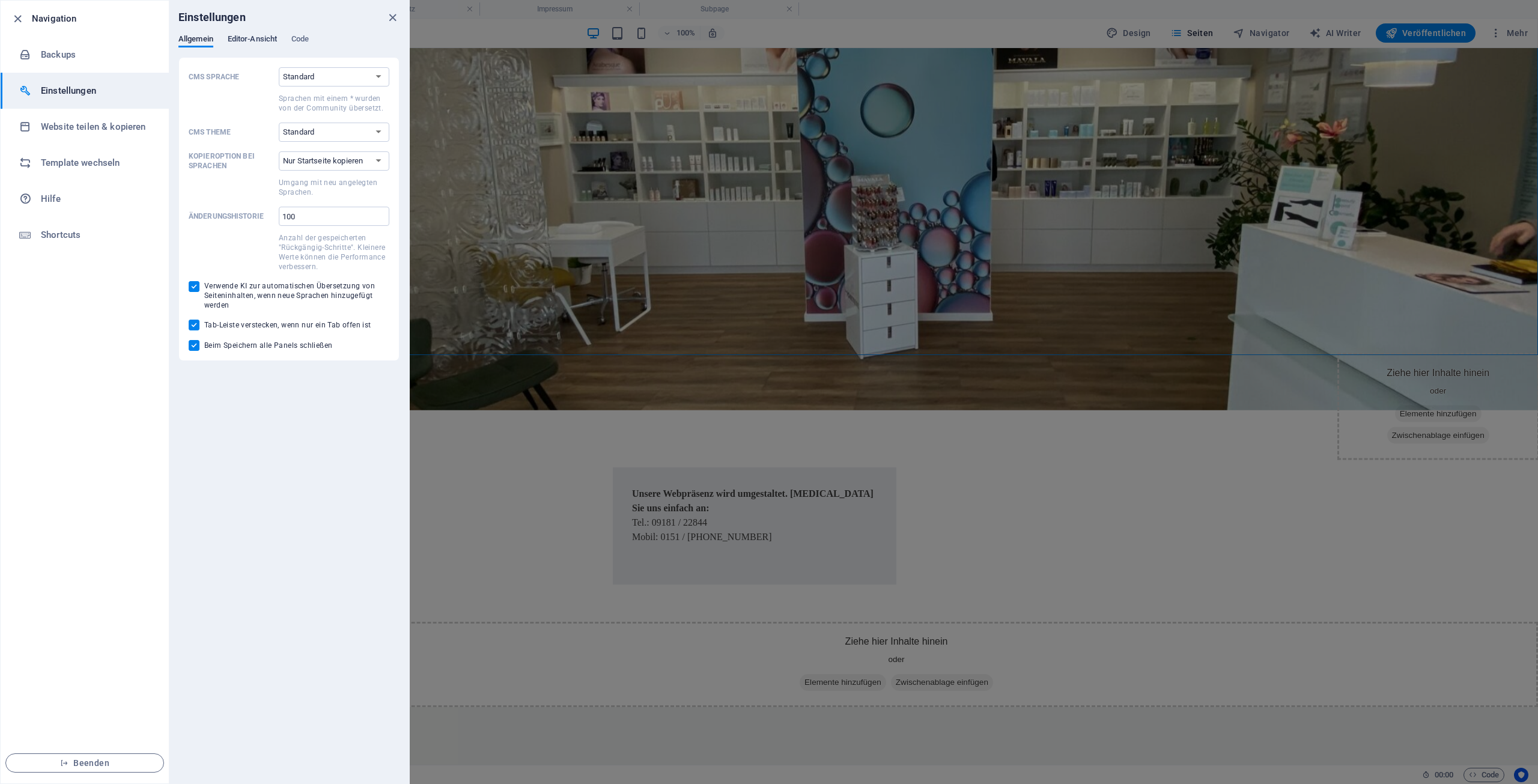
click at [260, 36] on span "Editor-Ansicht" at bounding box center [253, 40] width 50 height 17
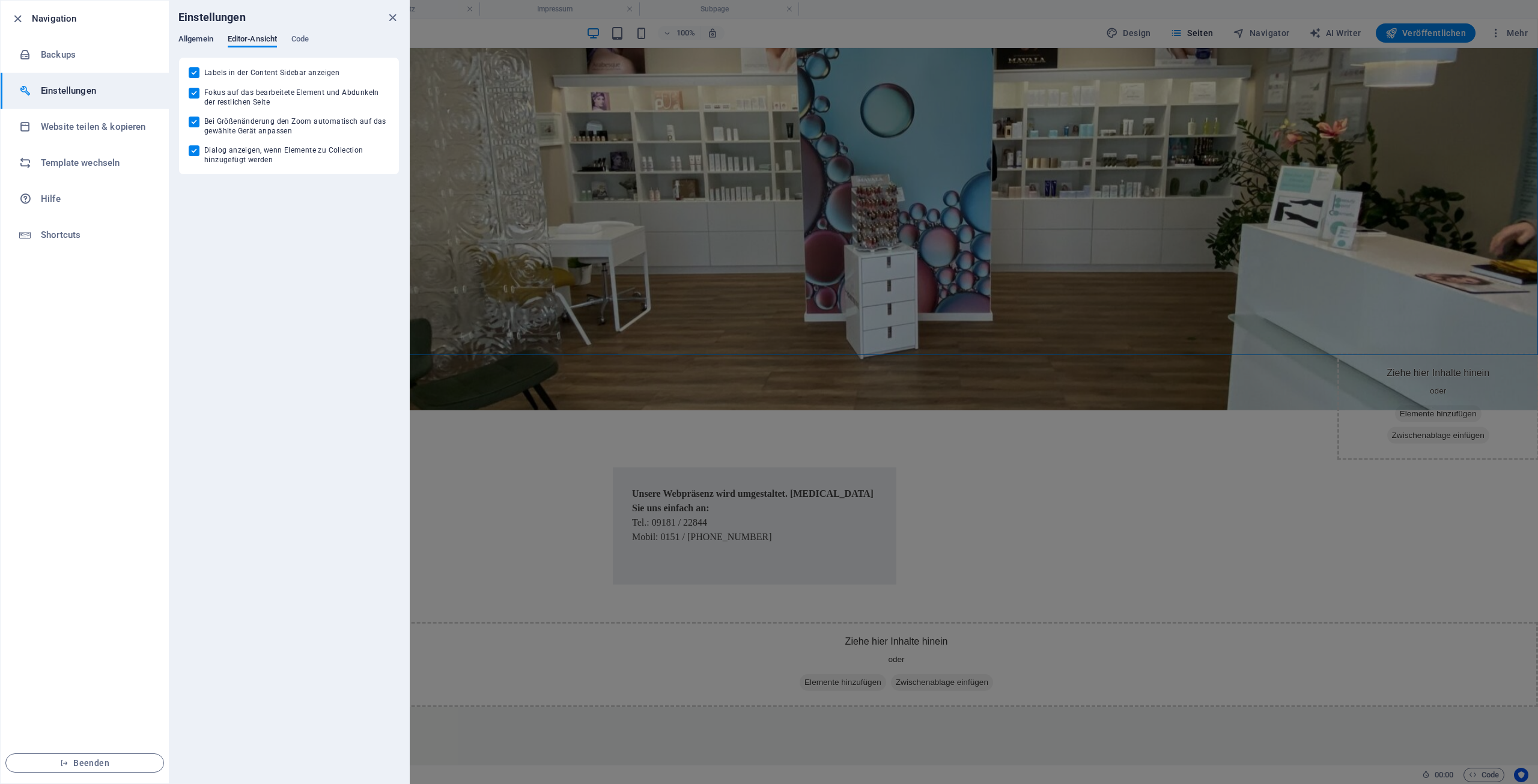
click at [204, 35] on span "Allgemein" at bounding box center [195, 40] width 35 height 17
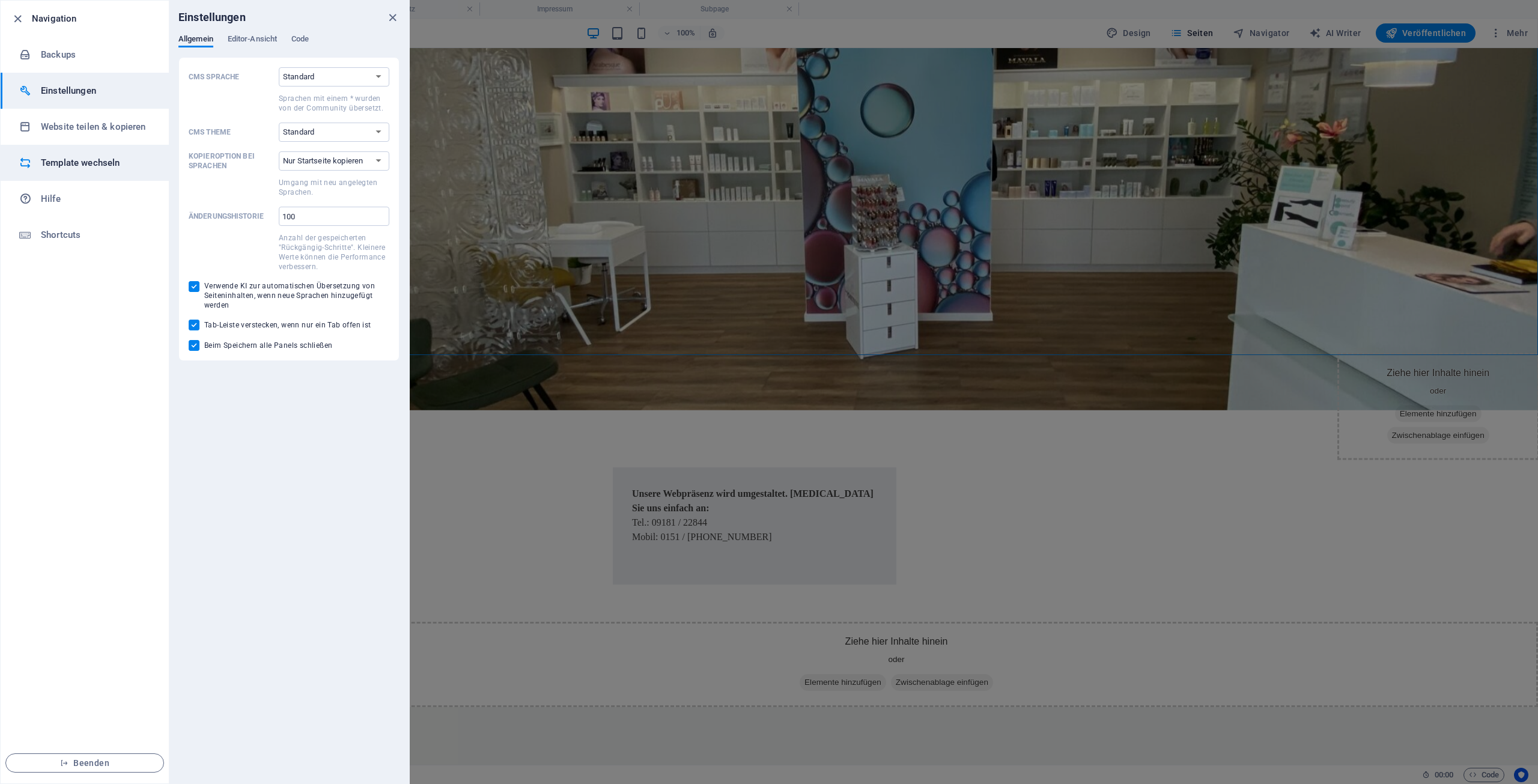
click at [106, 165] on h6 "Template wechseln" at bounding box center [96, 162] width 111 height 14
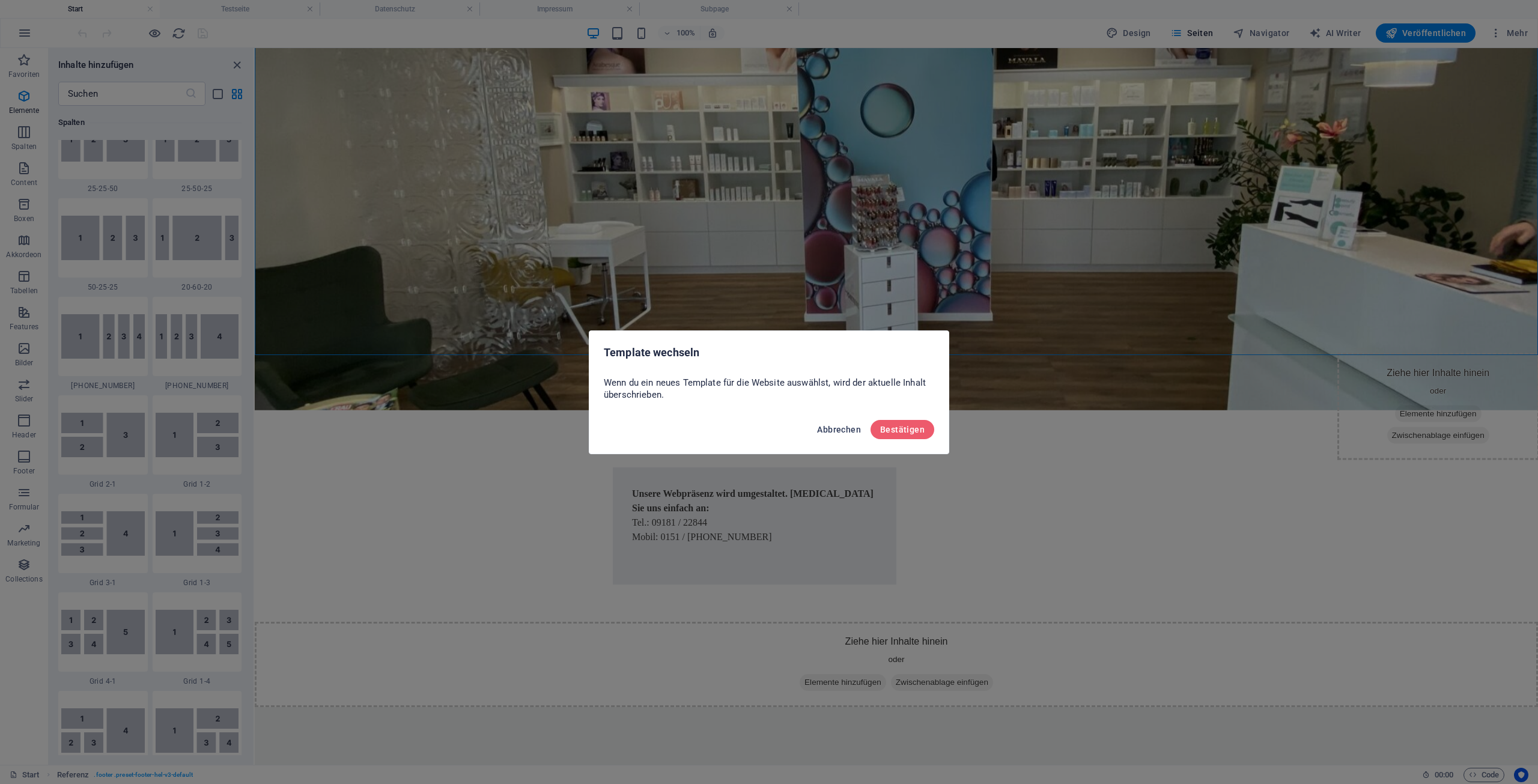
click at [848, 431] on span "Abbrechen" at bounding box center [838, 429] width 43 height 10
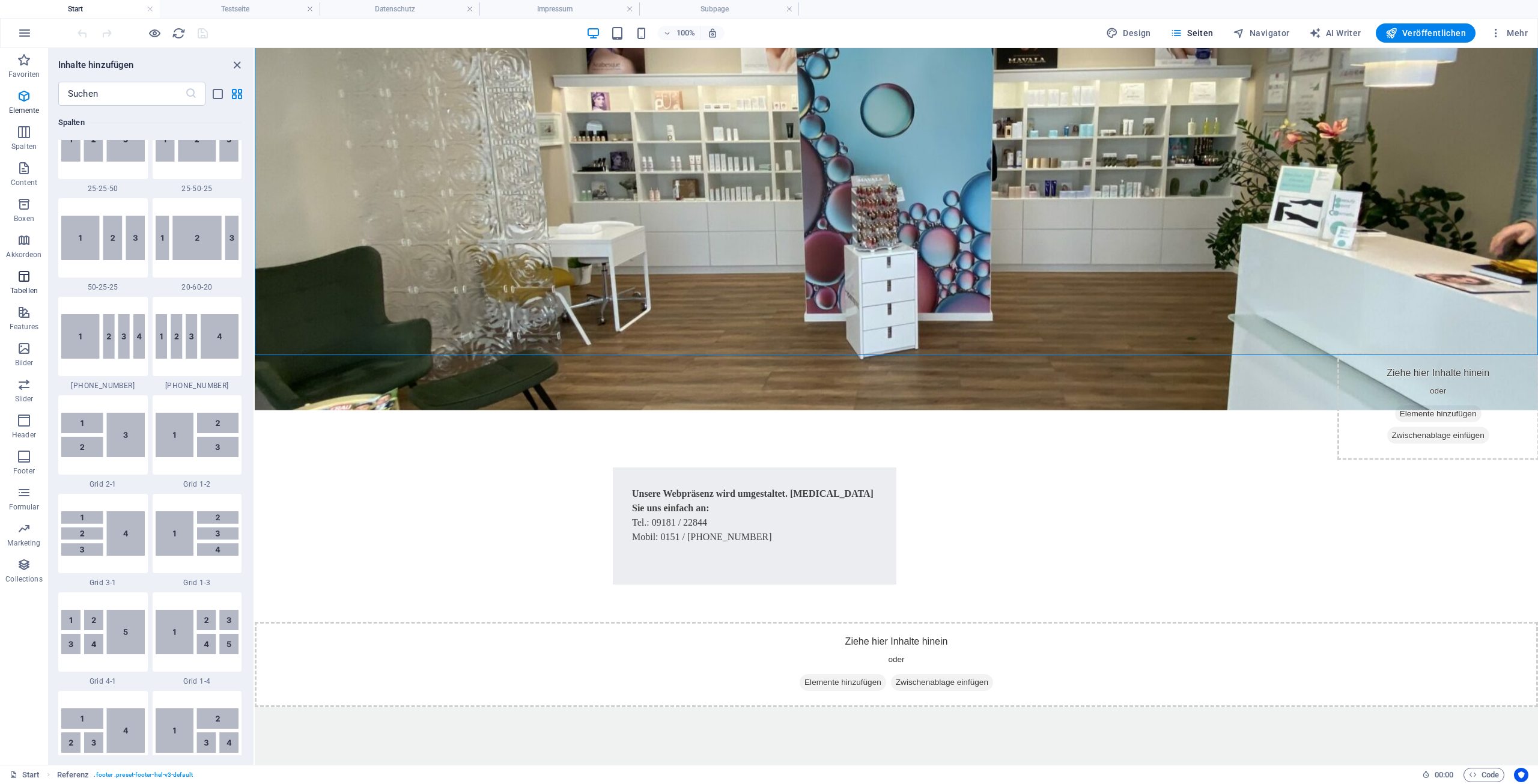
click at [25, 279] on icon "button" at bounding box center [24, 276] width 14 height 14
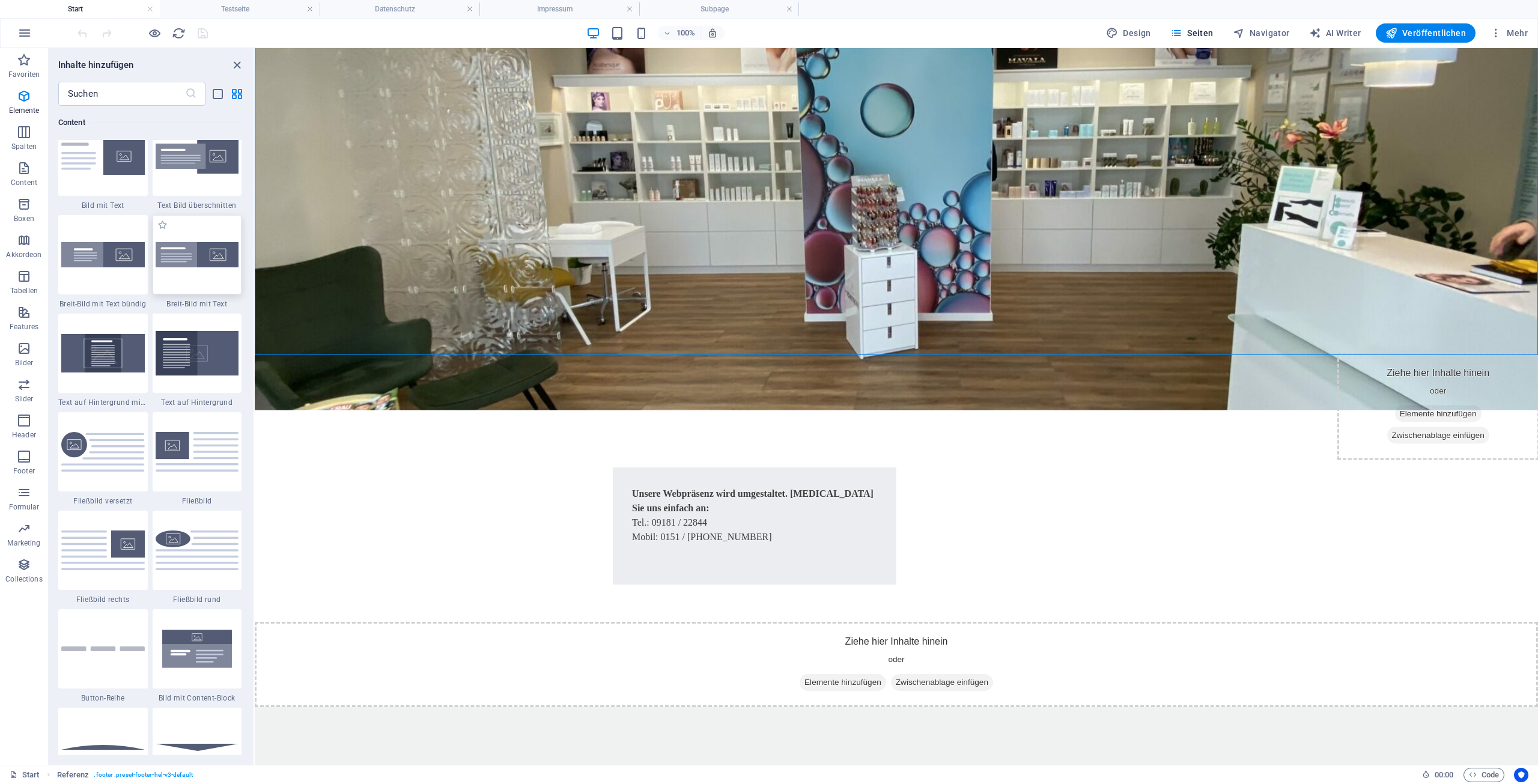
scroll to position [2325, 0]
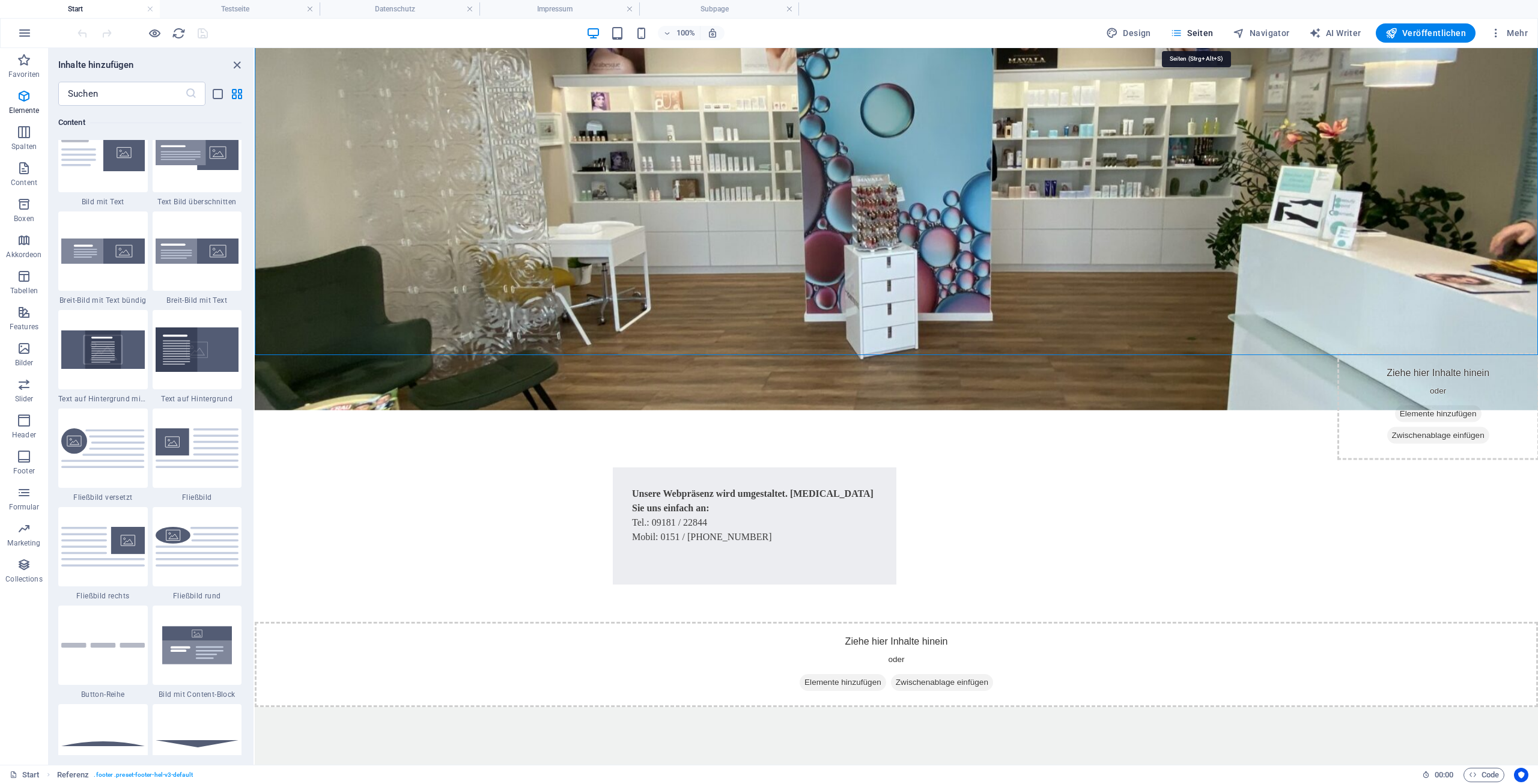
click at [1196, 33] on span "Seiten" at bounding box center [1191, 33] width 43 height 12
click at [263, 7] on h4 "Testseite" at bounding box center [239, 9] width 160 height 13
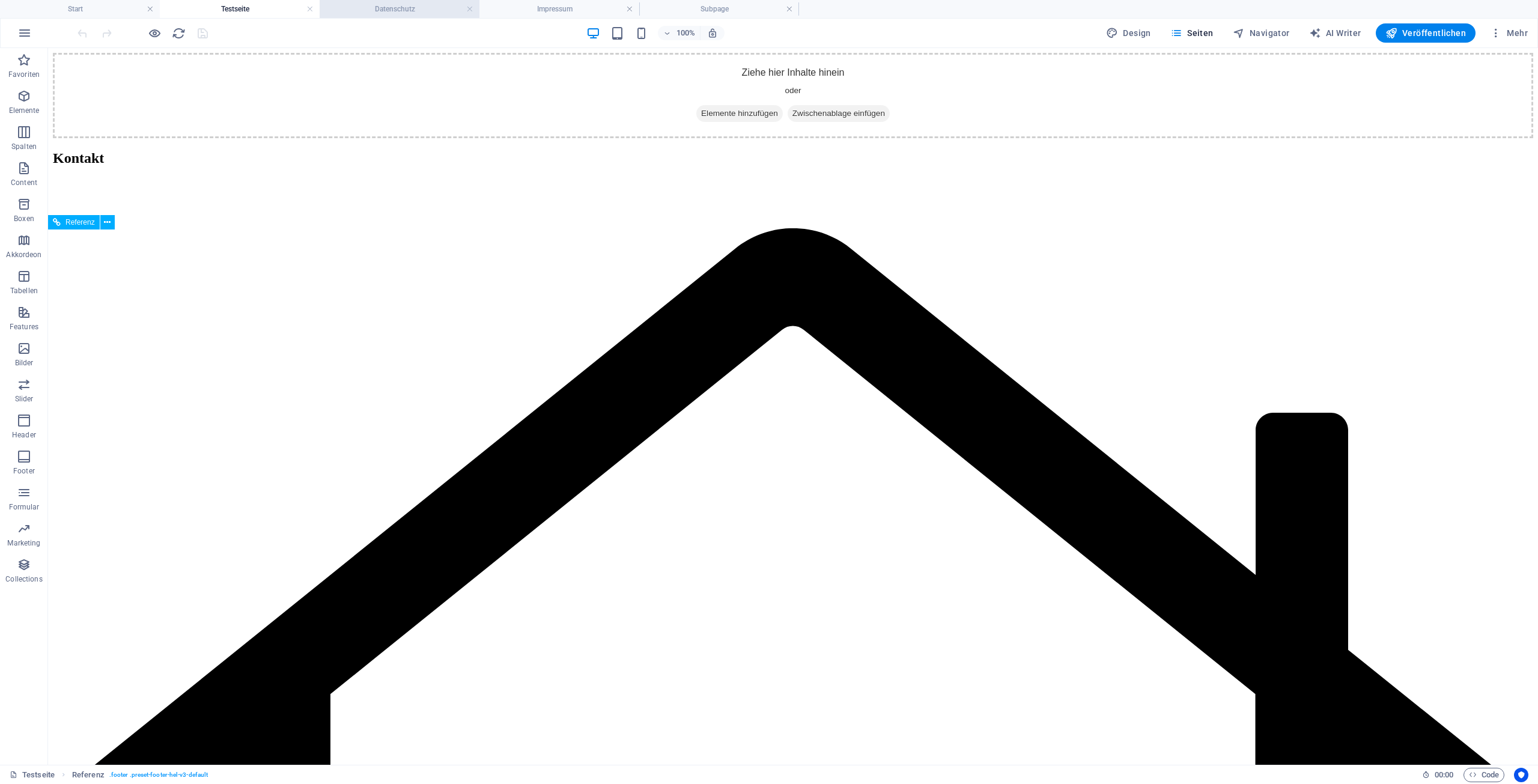
click at [403, 12] on h4 "Datenschutz" at bounding box center [399, 9] width 160 height 13
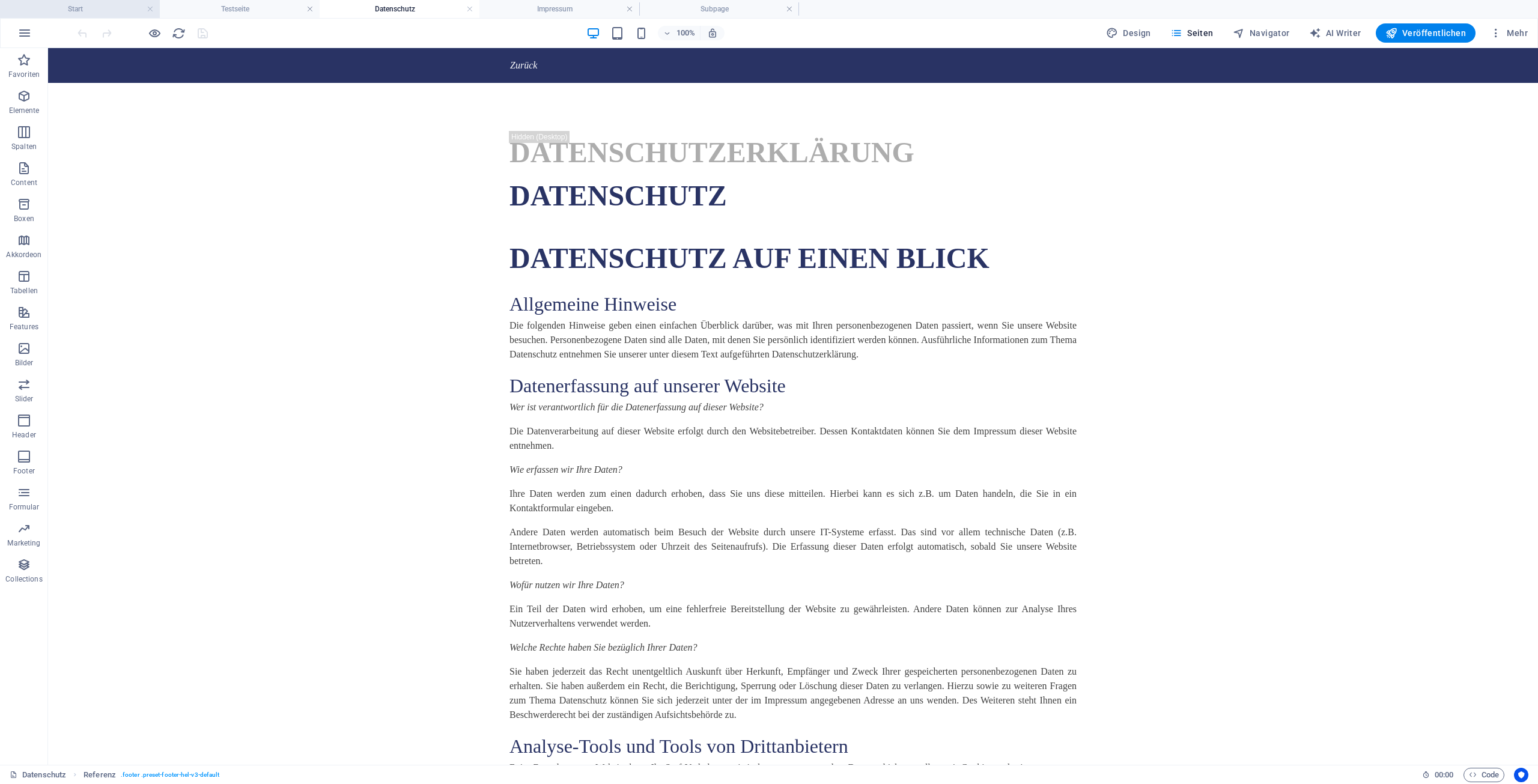
click at [111, 10] on h4 "Start" at bounding box center [80, 9] width 160 height 13
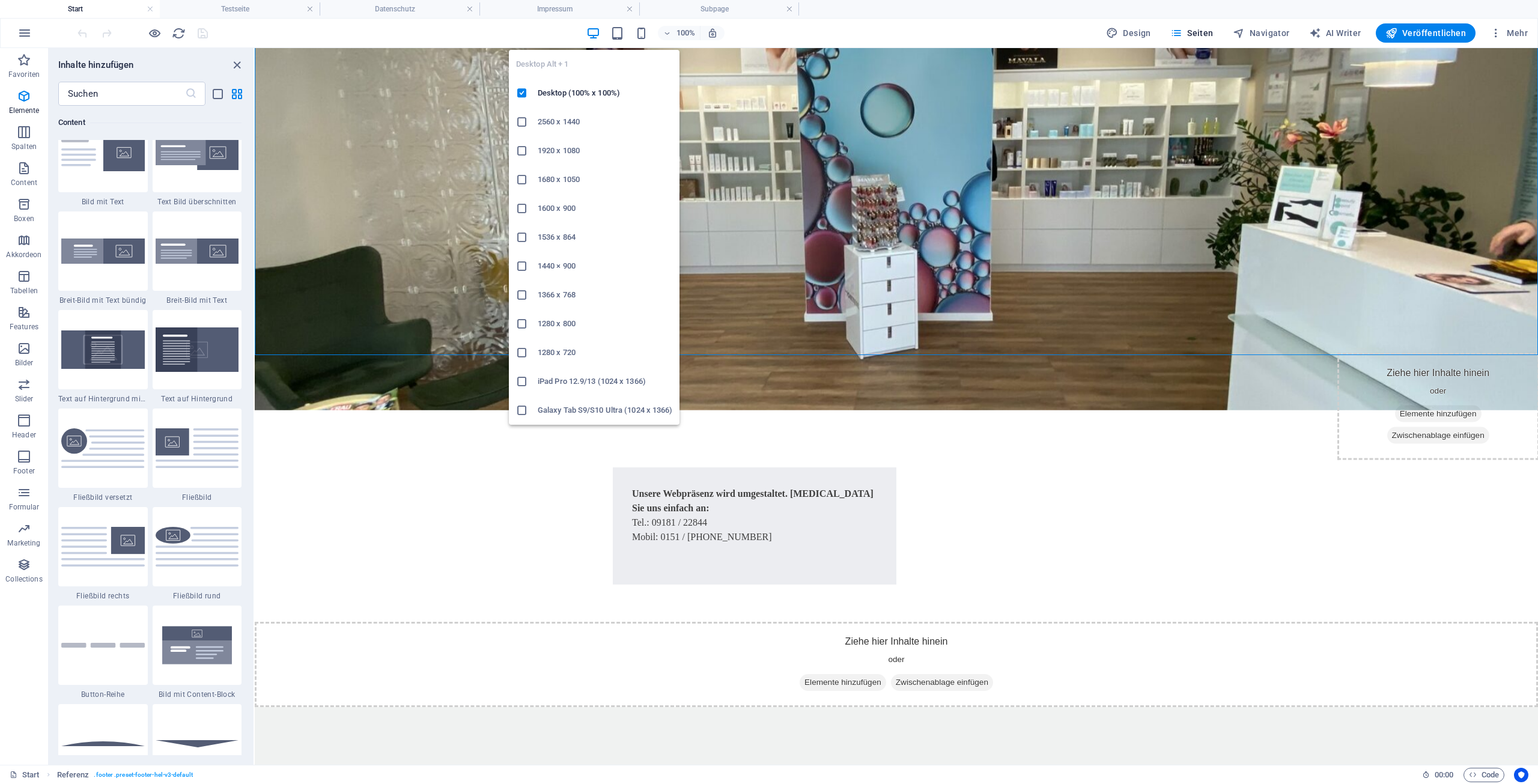
click at [597, 34] on icon "button" at bounding box center [593, 34] width 14 height 14
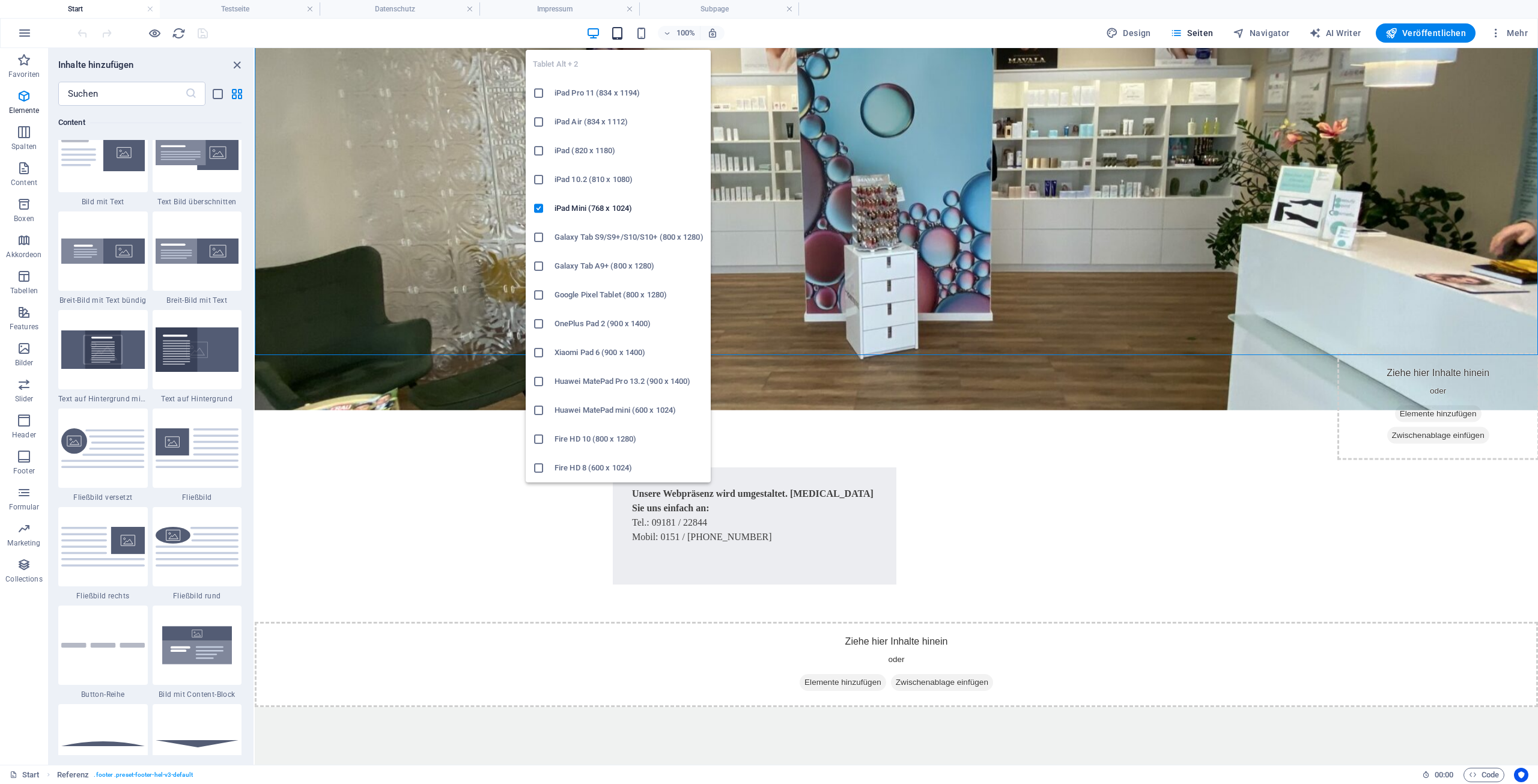
click at [619, 34] on icon "button" at bounding box center [617, 34] width 14 height 14
click at [621, 35] on icon "button" at bounding box center [617, 34] width 14 height 14
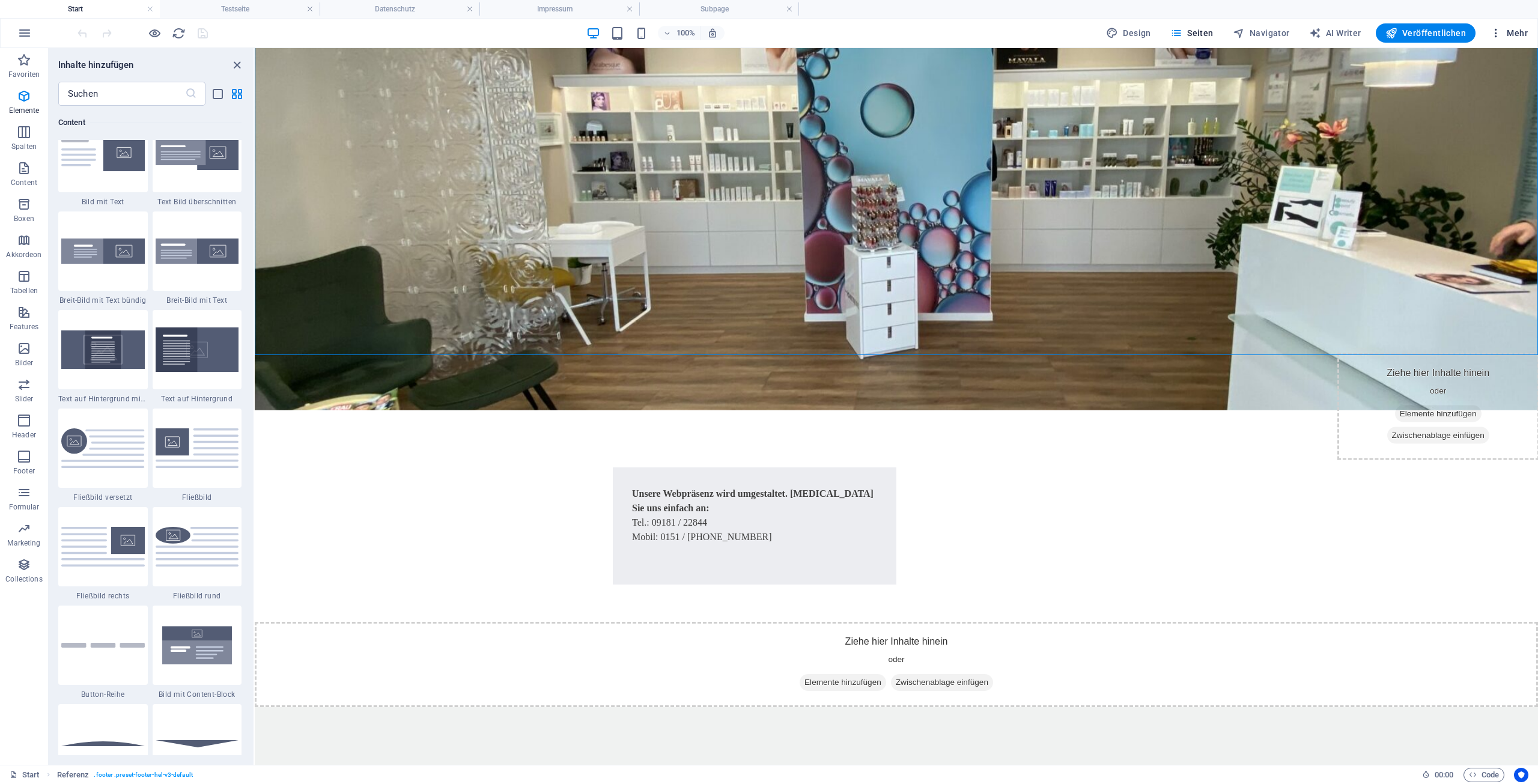
click at [1511, 34] on span "Mehr" at bounding box center [1508, 33] width 38 height 12
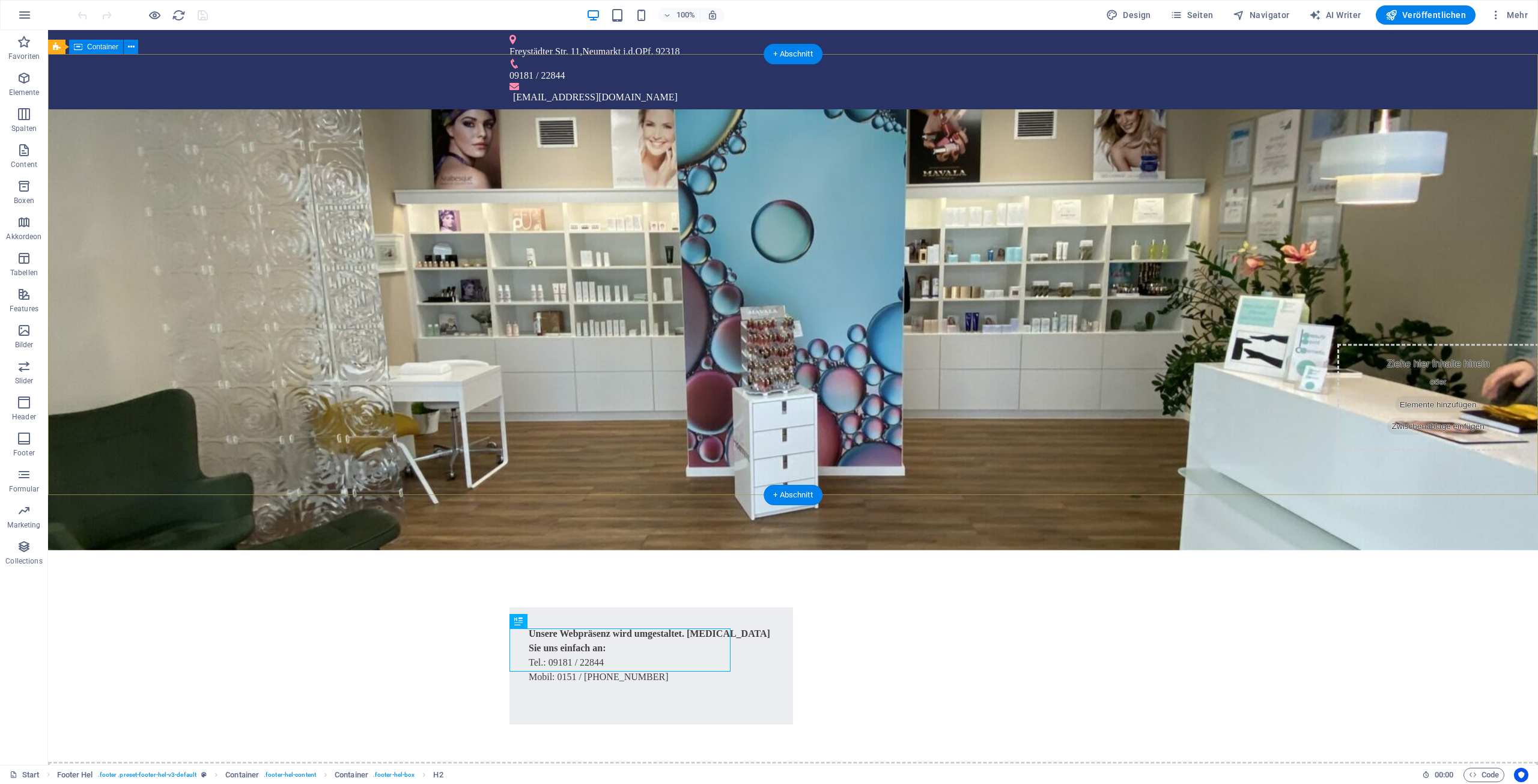
click at [1024, 550] on div "Ziehe hier Inhalte hinein oder Elemente hinzufügen Zwischenablage einfügen Unse…" at bounding box center [792, 655] width 1489 height 211
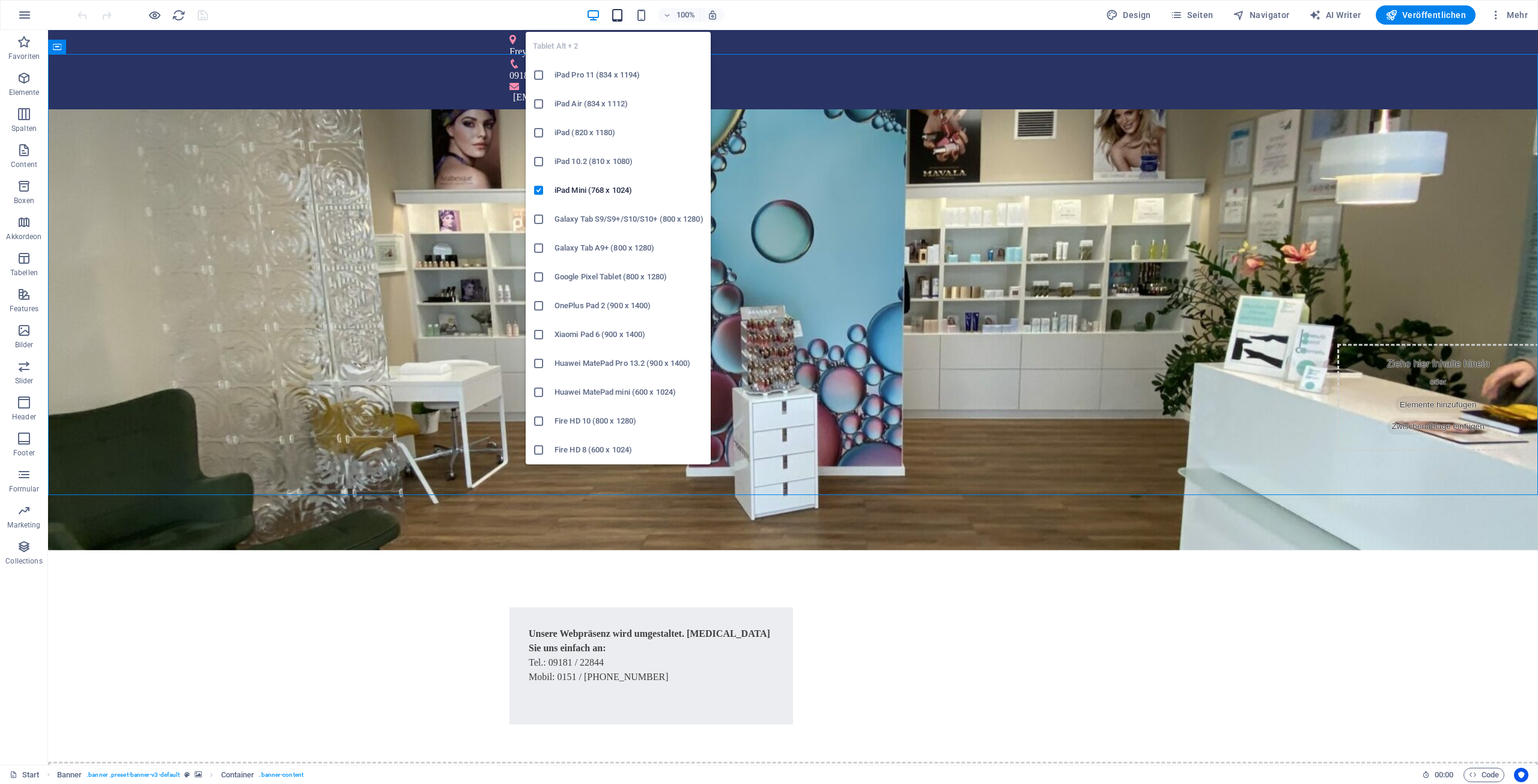
click at [618, 16] on icon "button" at bounding box center [617, 15] width 14 height 14
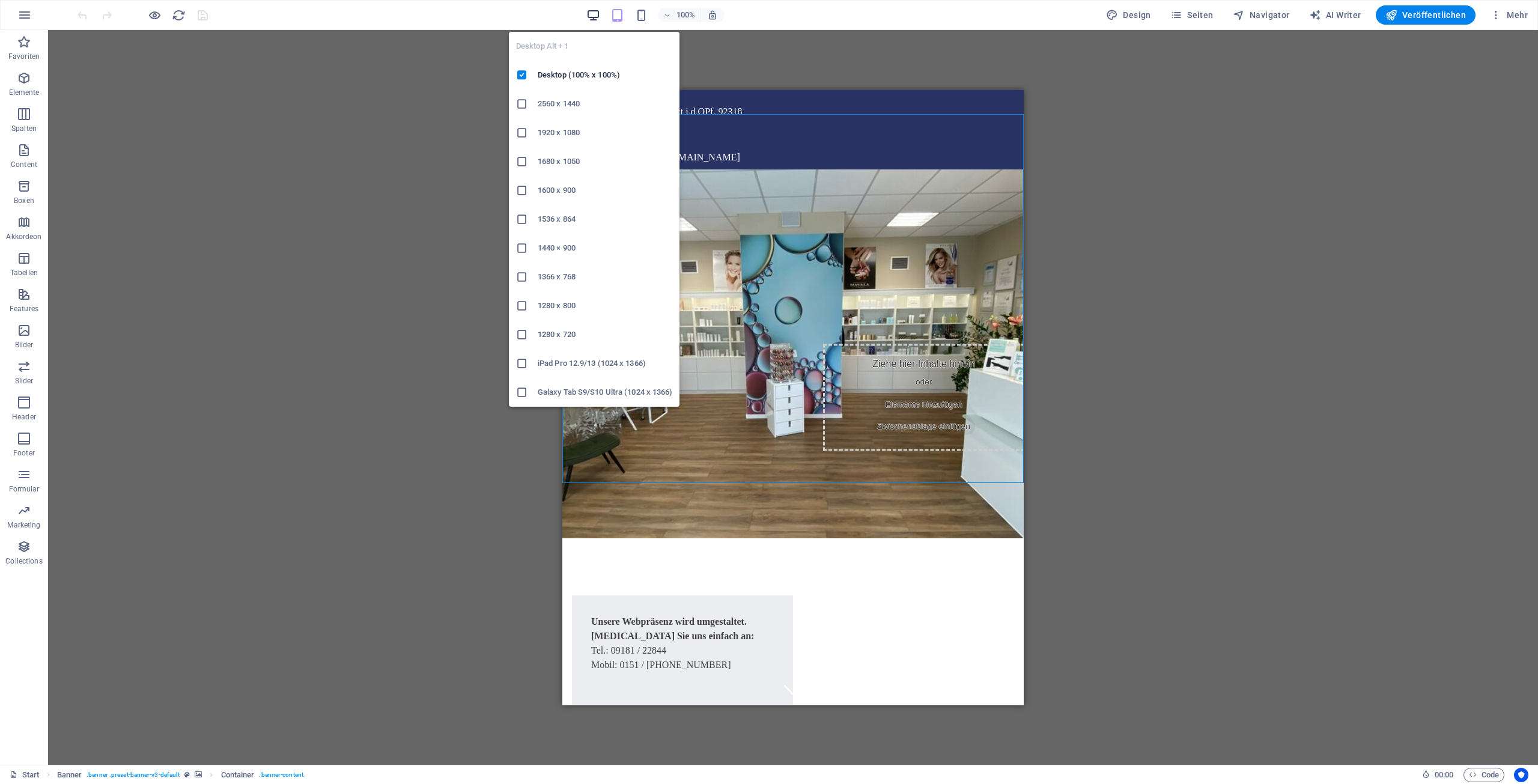
click at [594, 14] on icon "button" at bounding box center [593, 15] width 14 height 14
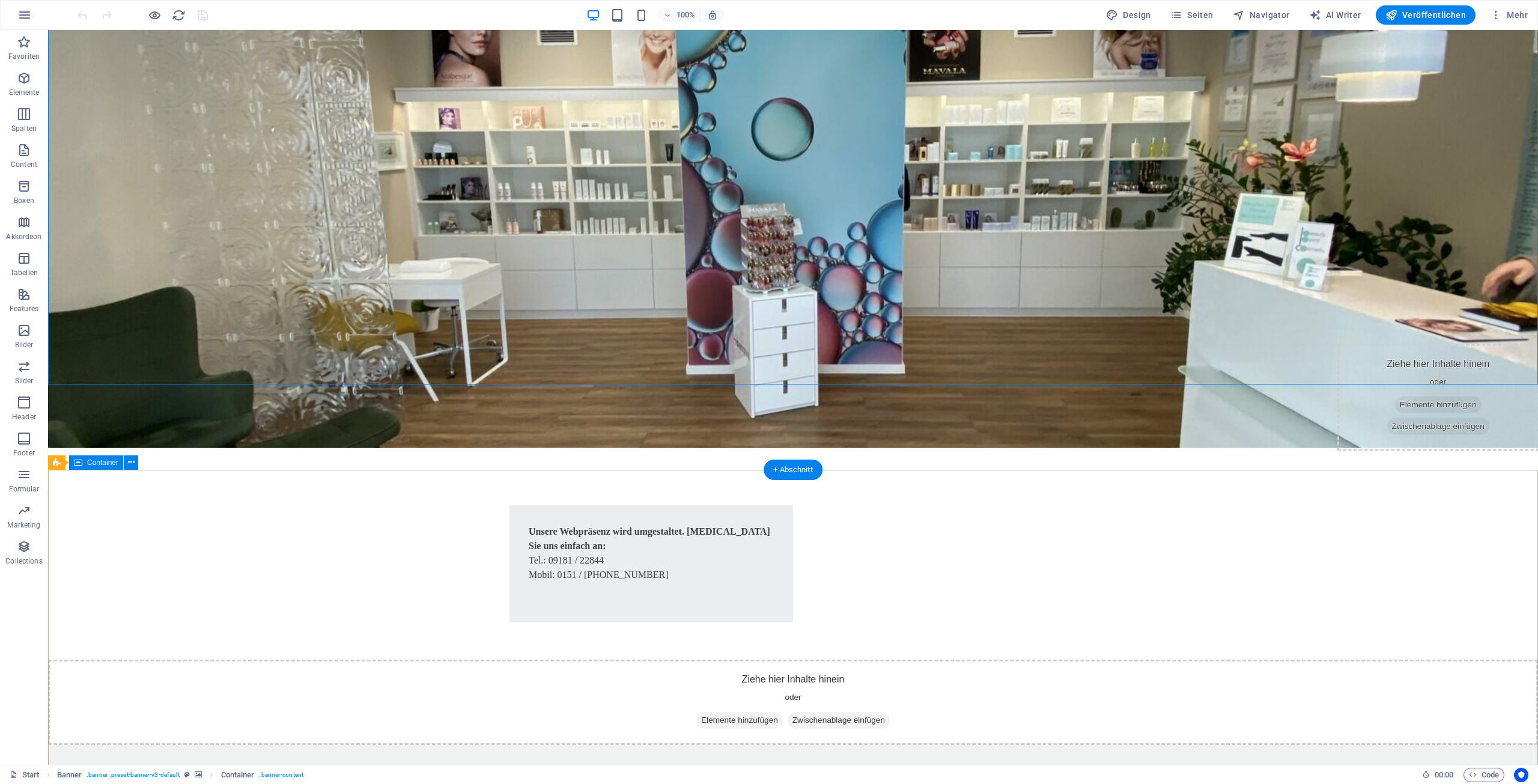
scroll to position [140, 0]
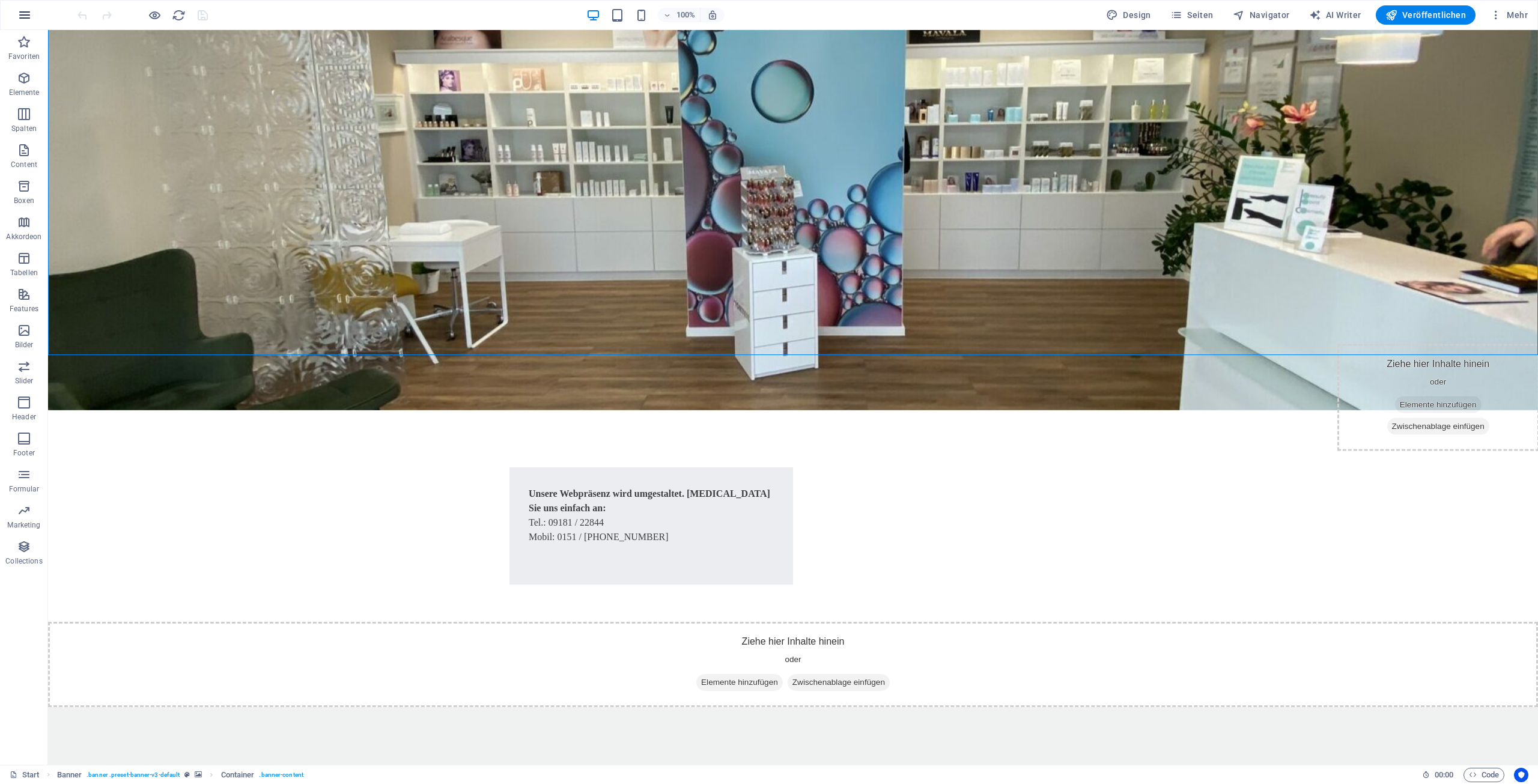
click at [26, 16] on icon "button" at bounding box center [25, 15] width 14 height 14
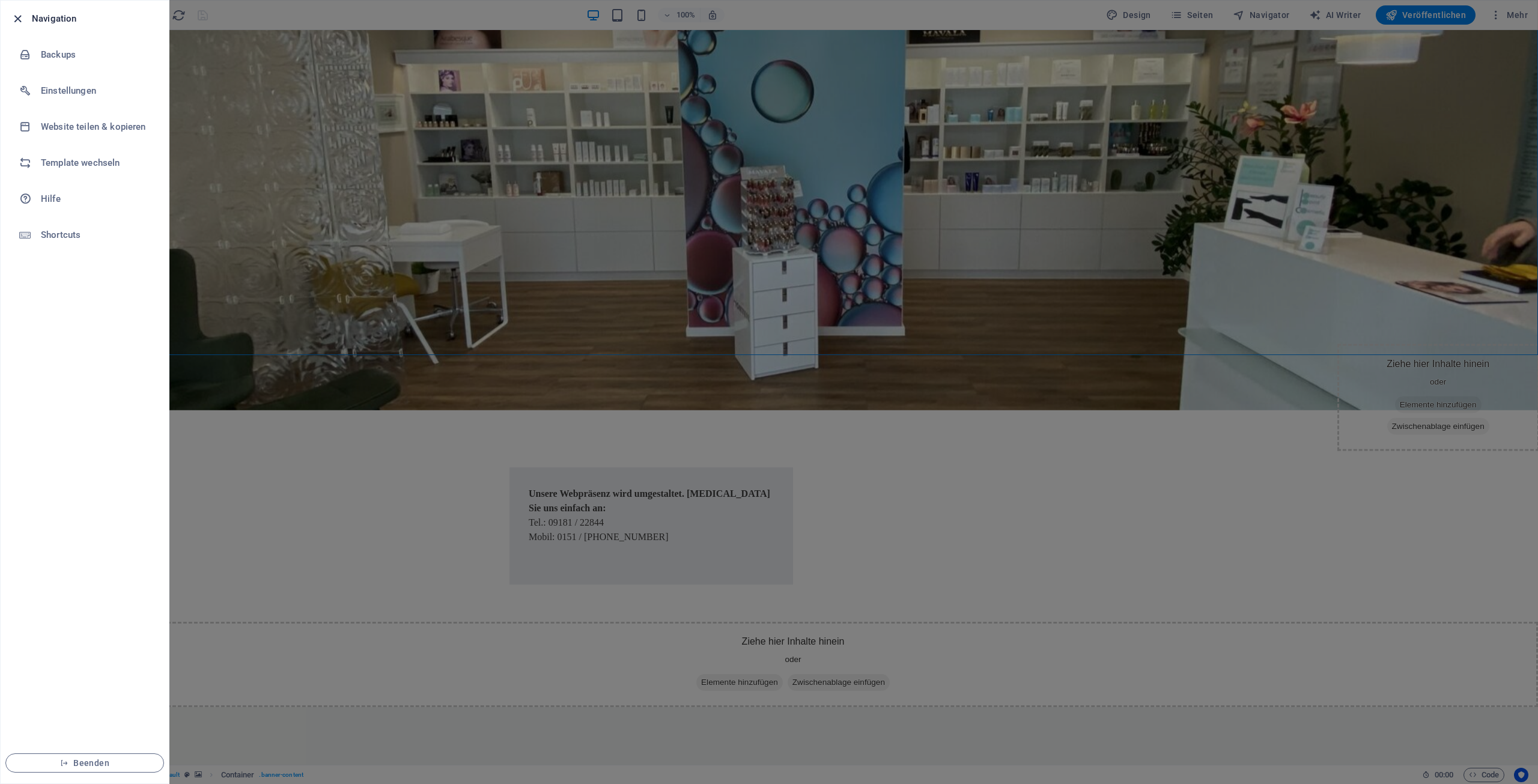
click at [15, 17] on icon "button" at bounding box center [18, 20] width 14 height 14
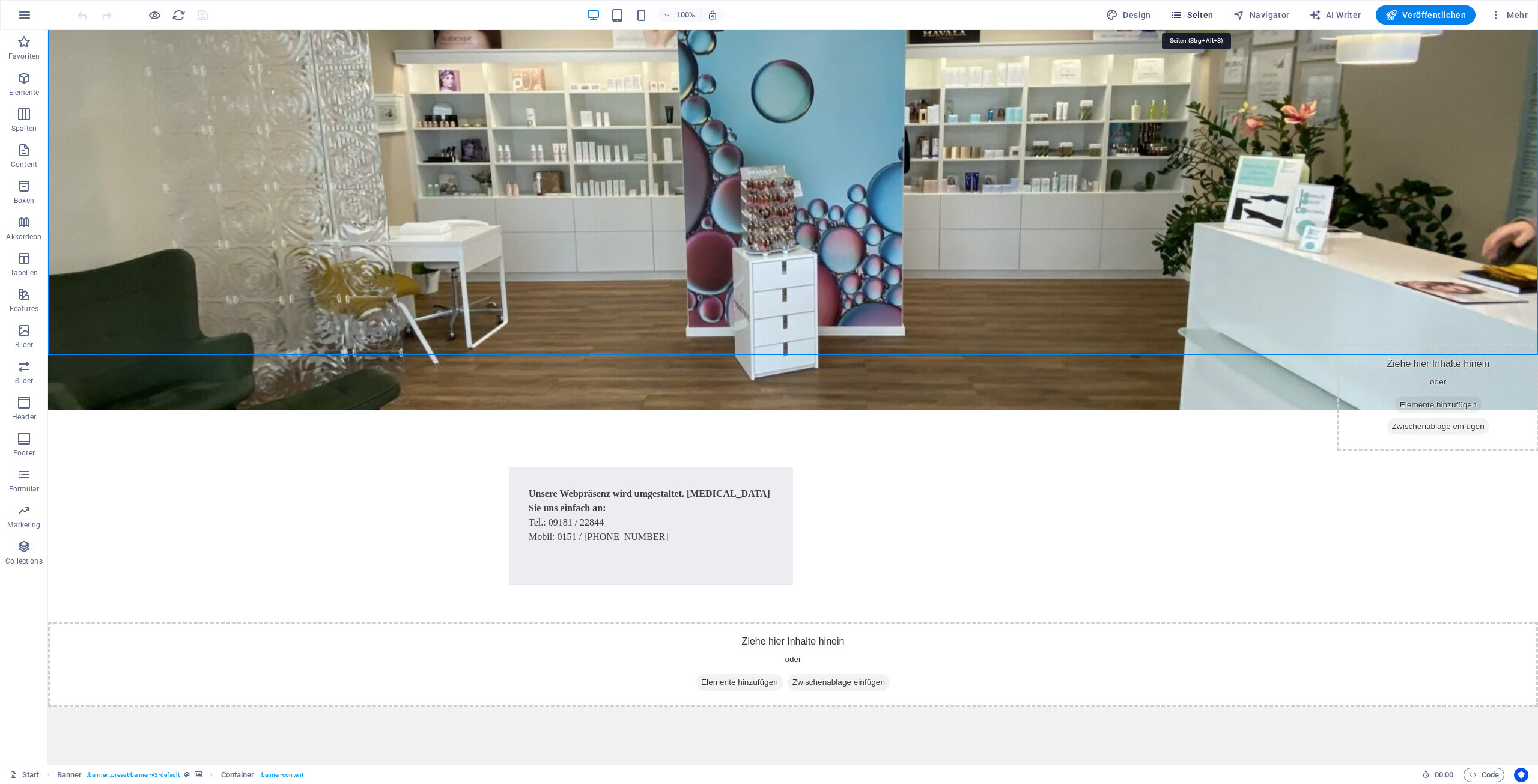
click at [1207, 14] on span "Seiten" at bounding box center [1191, 15] width 43 height 12
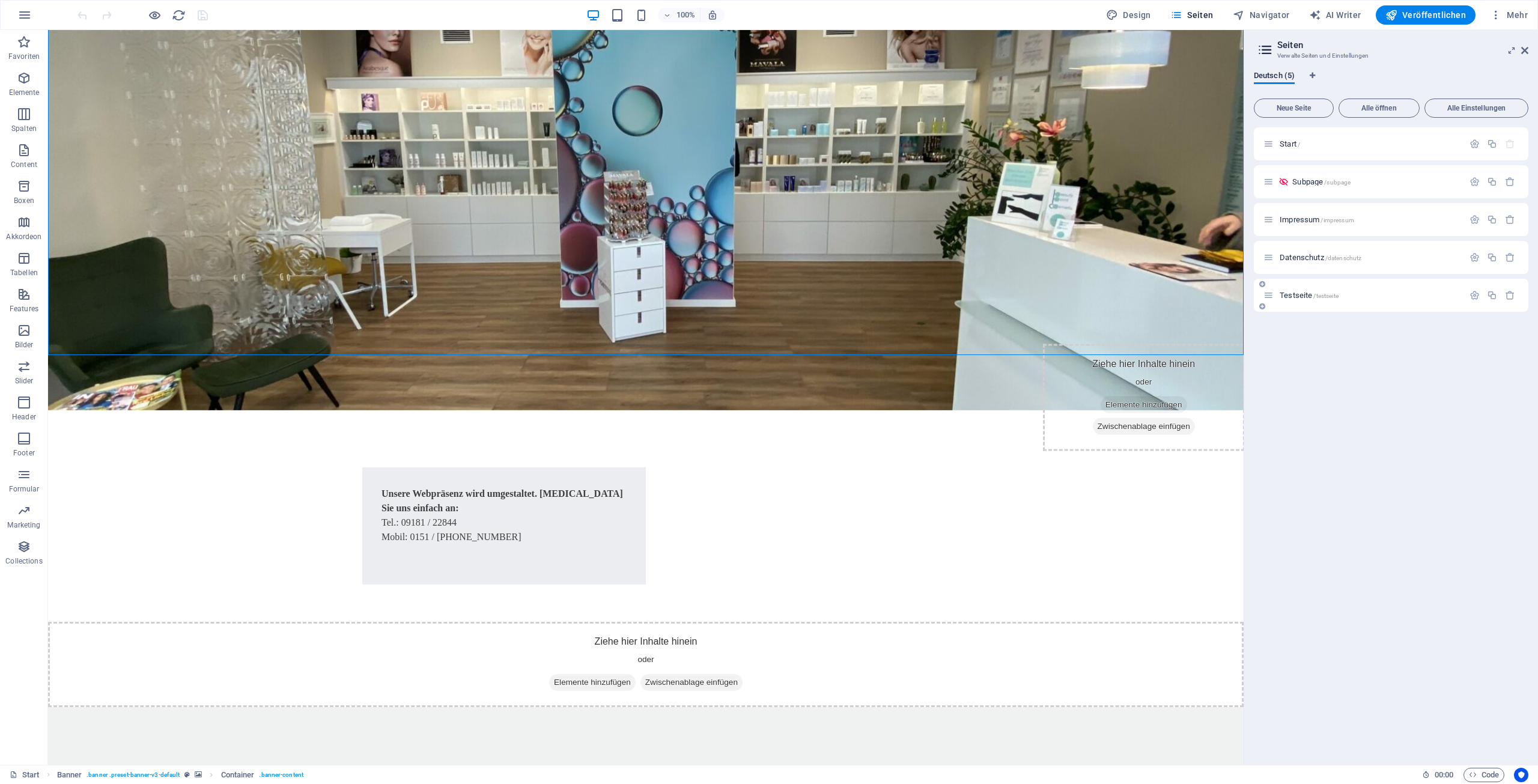
click at [1304, 294] on span "Testseite /testseite" at bounding box center [1308, 295] width 59 height 9
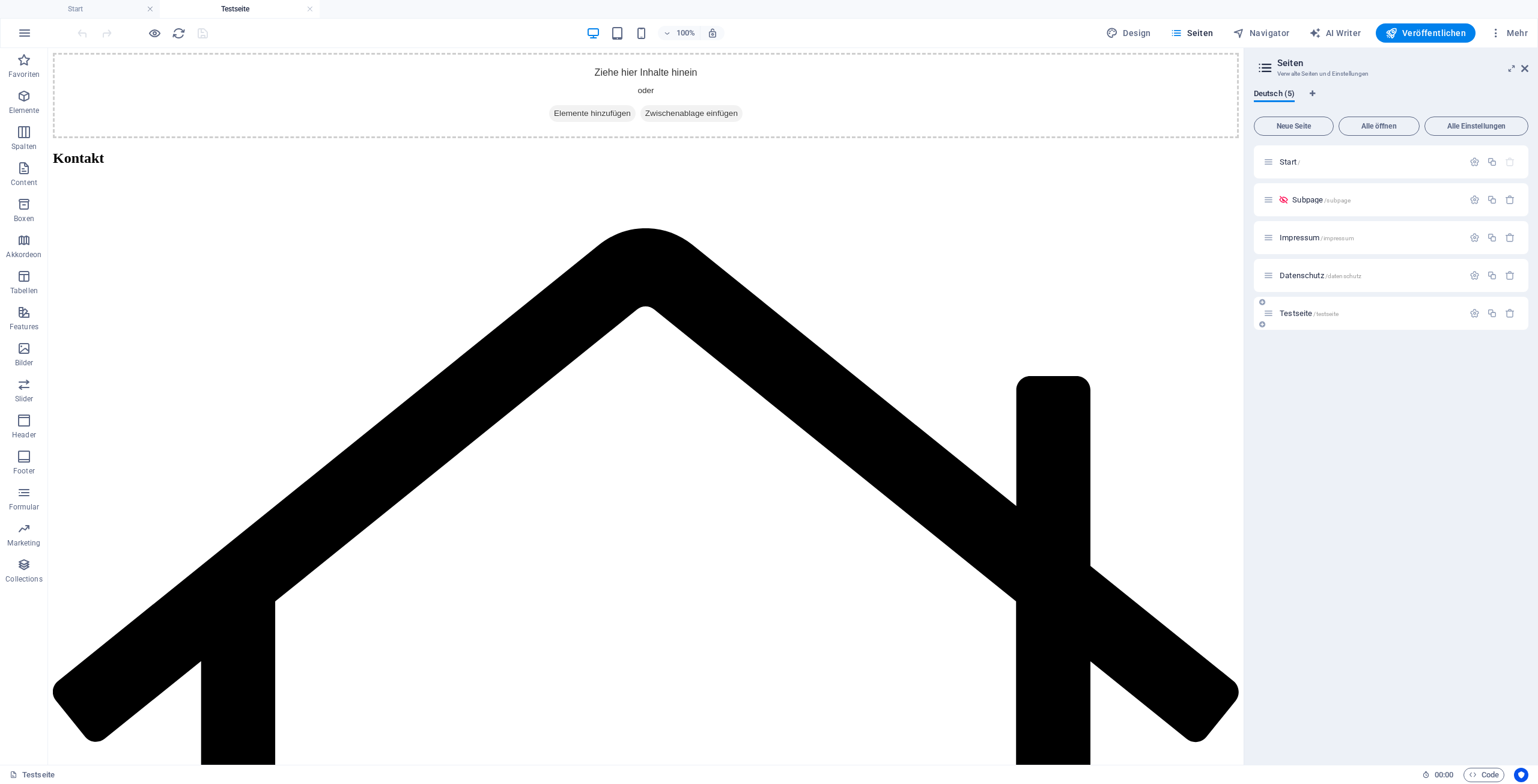
scroll to position [0, 0]
click at [1304, 275] on span "Datenschutz /datenschutz" at bounding box center [1320, 275] width 82 height 9
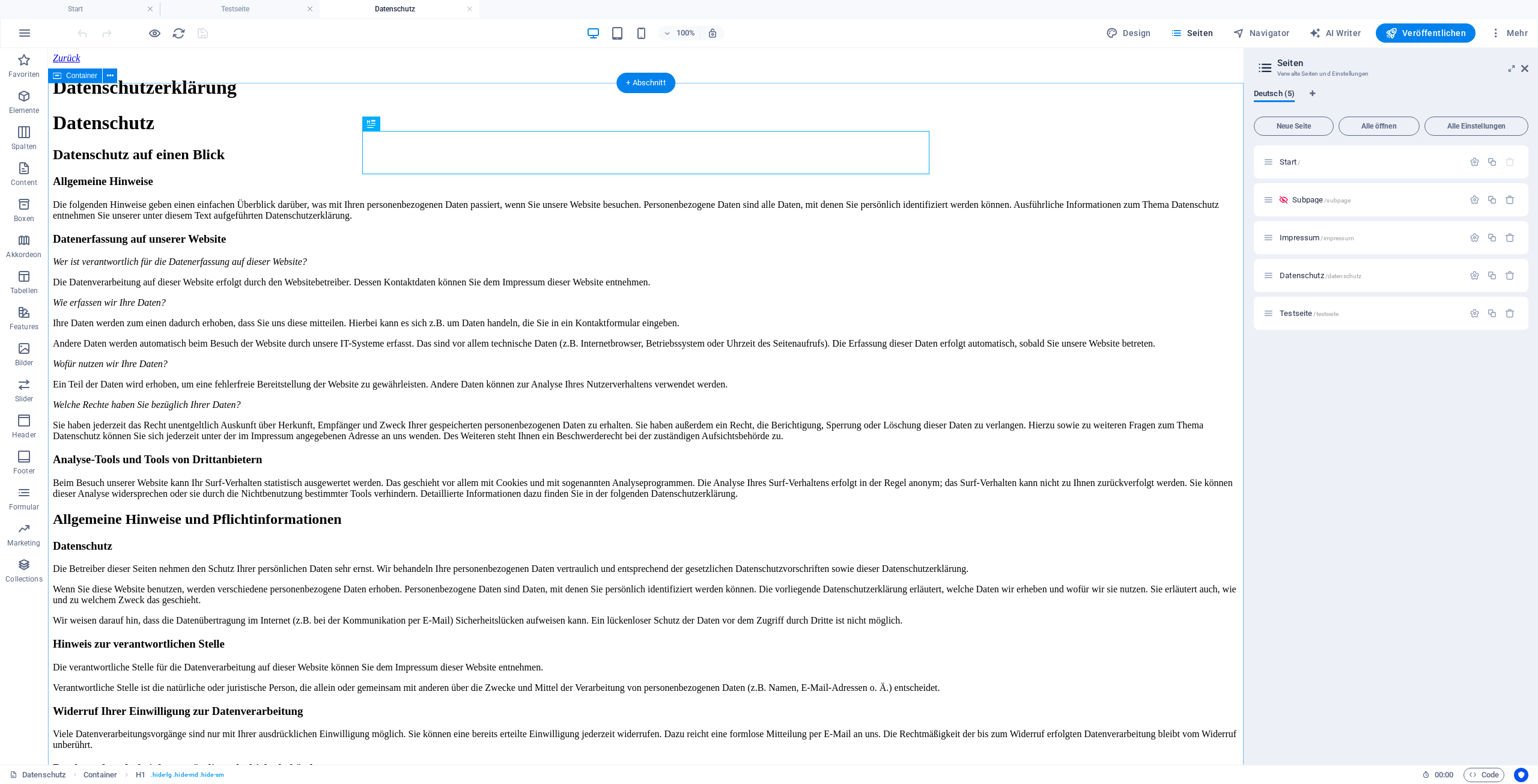
scroll to position [2, 0]
click at [212, 11] on h4 "Testseite" at bounding box center [239, 9] width 160 height 13
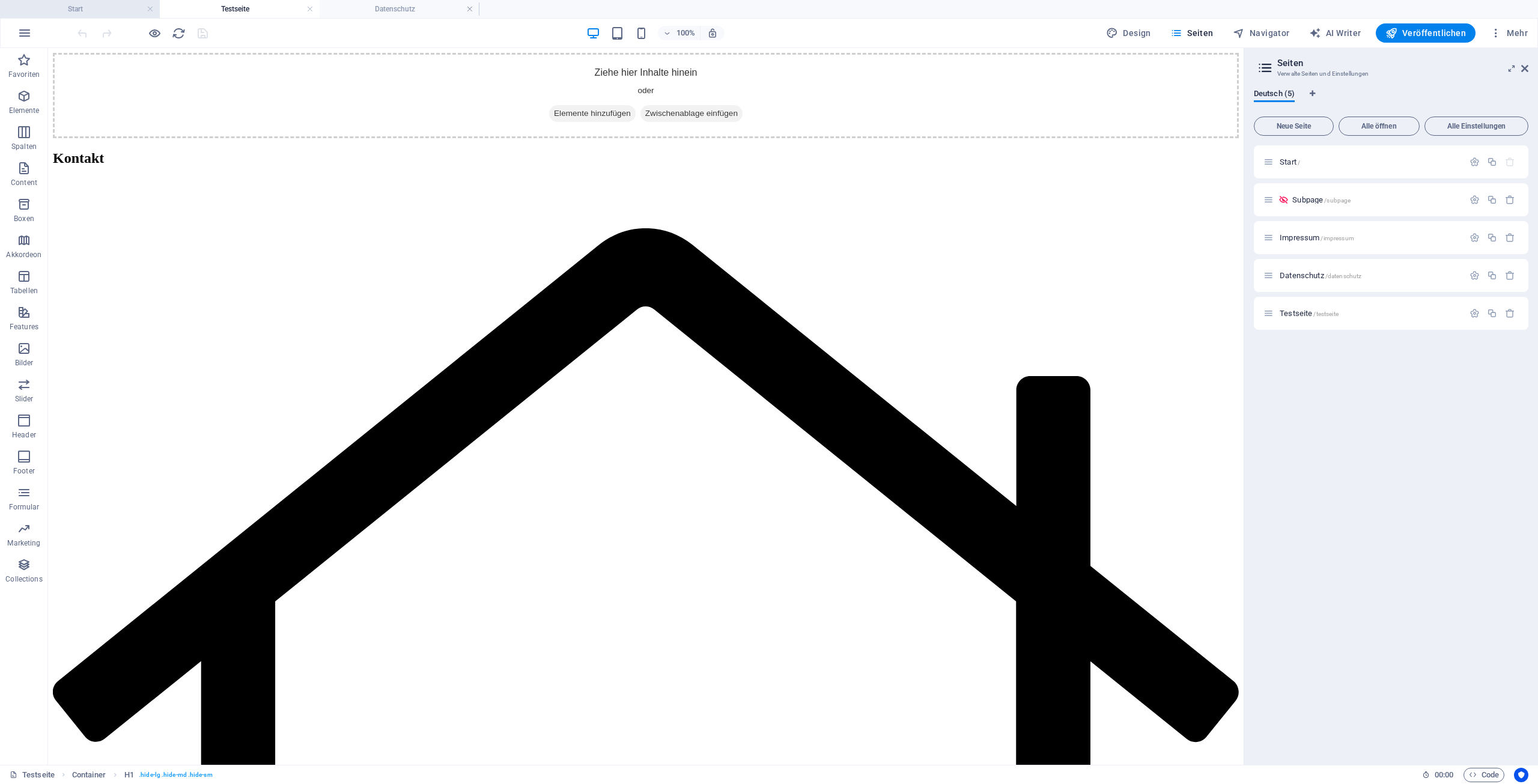
click at [105, 10] on h4 "Start" at bounding box center [80, 9] width 160 height 13
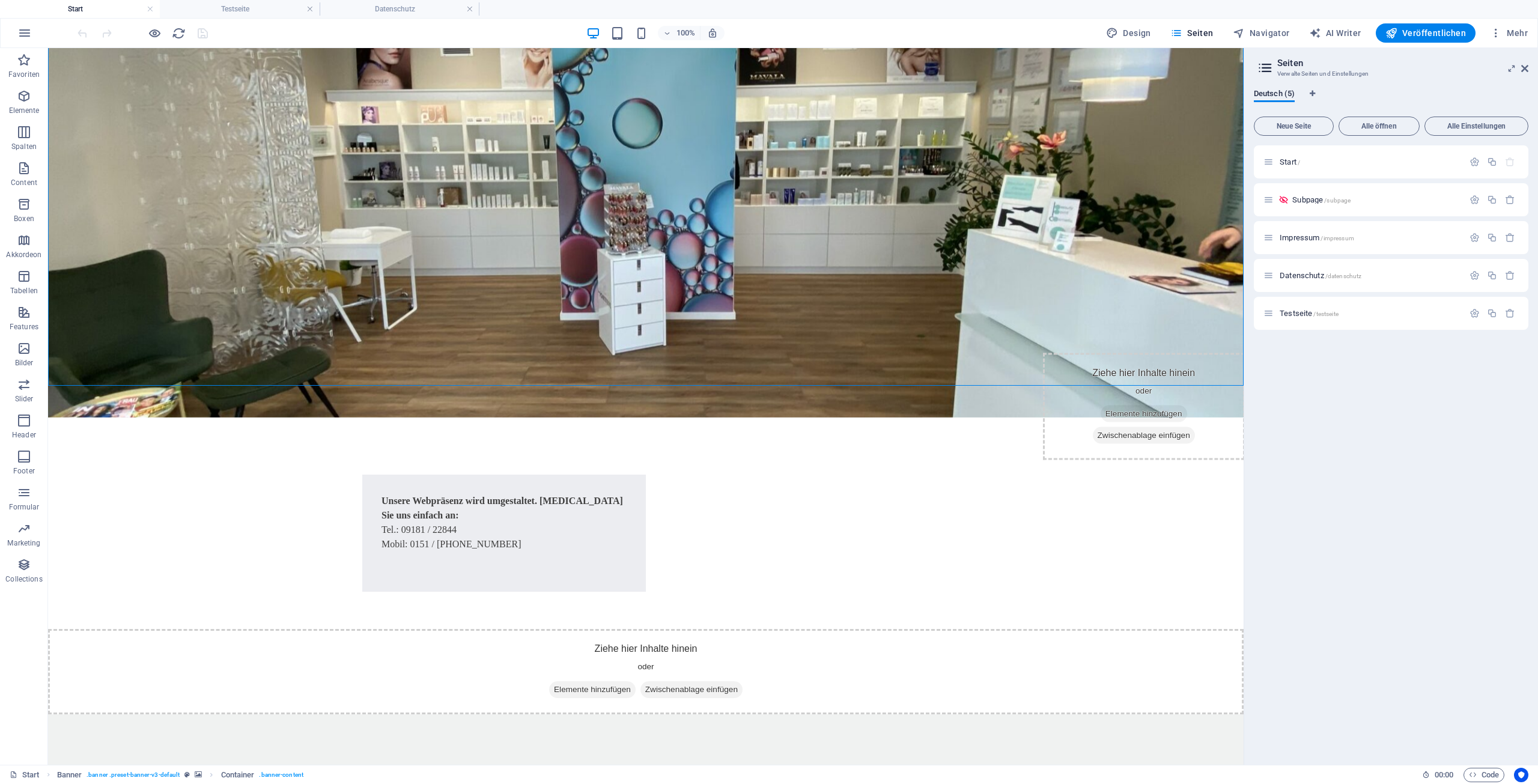
scroll to position [128, 0]
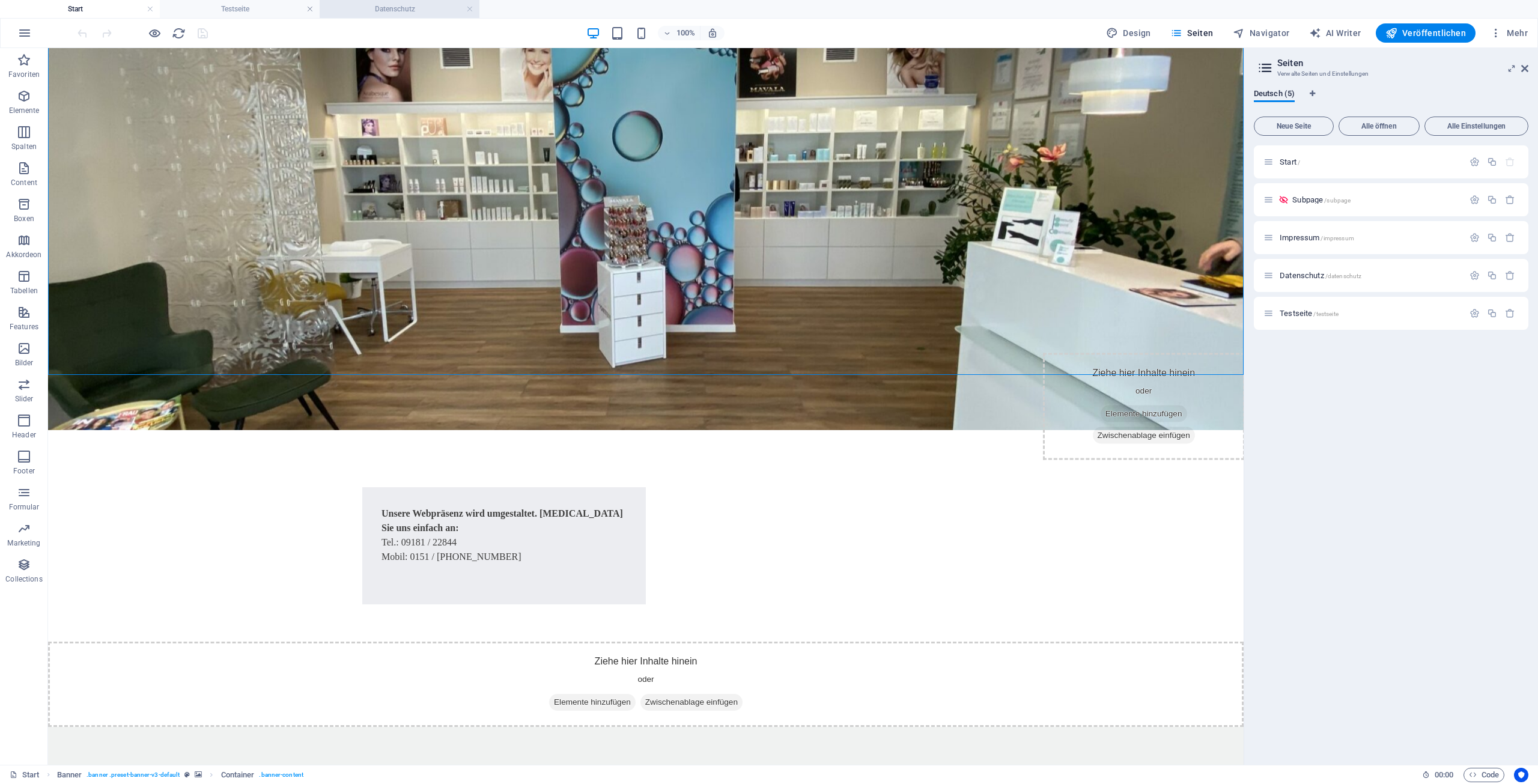
click at [369, 12] on h4 "Datenschutz" at bounding box center [399, 9] width 160 height 13
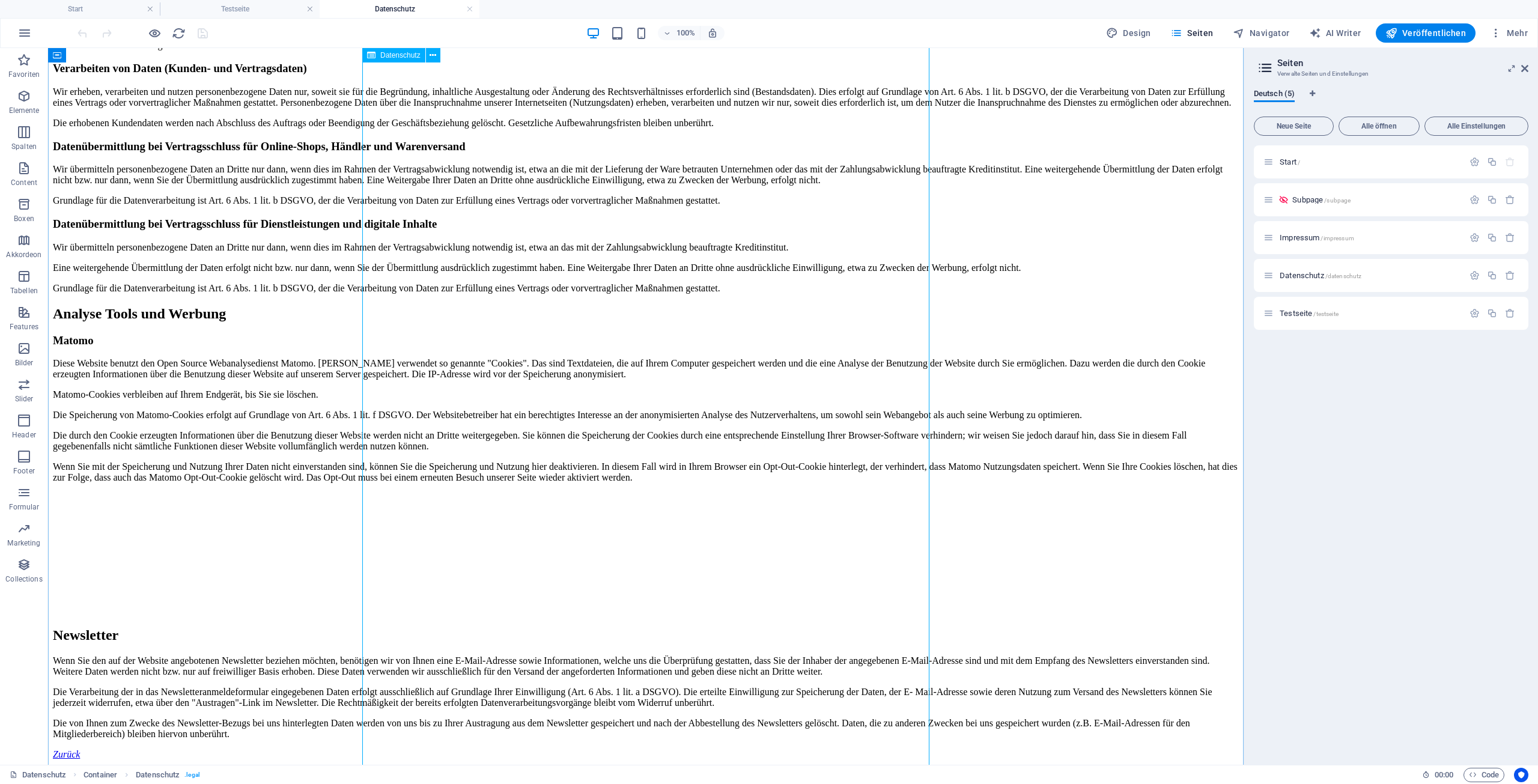
scroll to position [1909, 0]
click at [1294, 314] on span "Testseite /testseite" at bounding box center [1308, 313] width 59 height 9
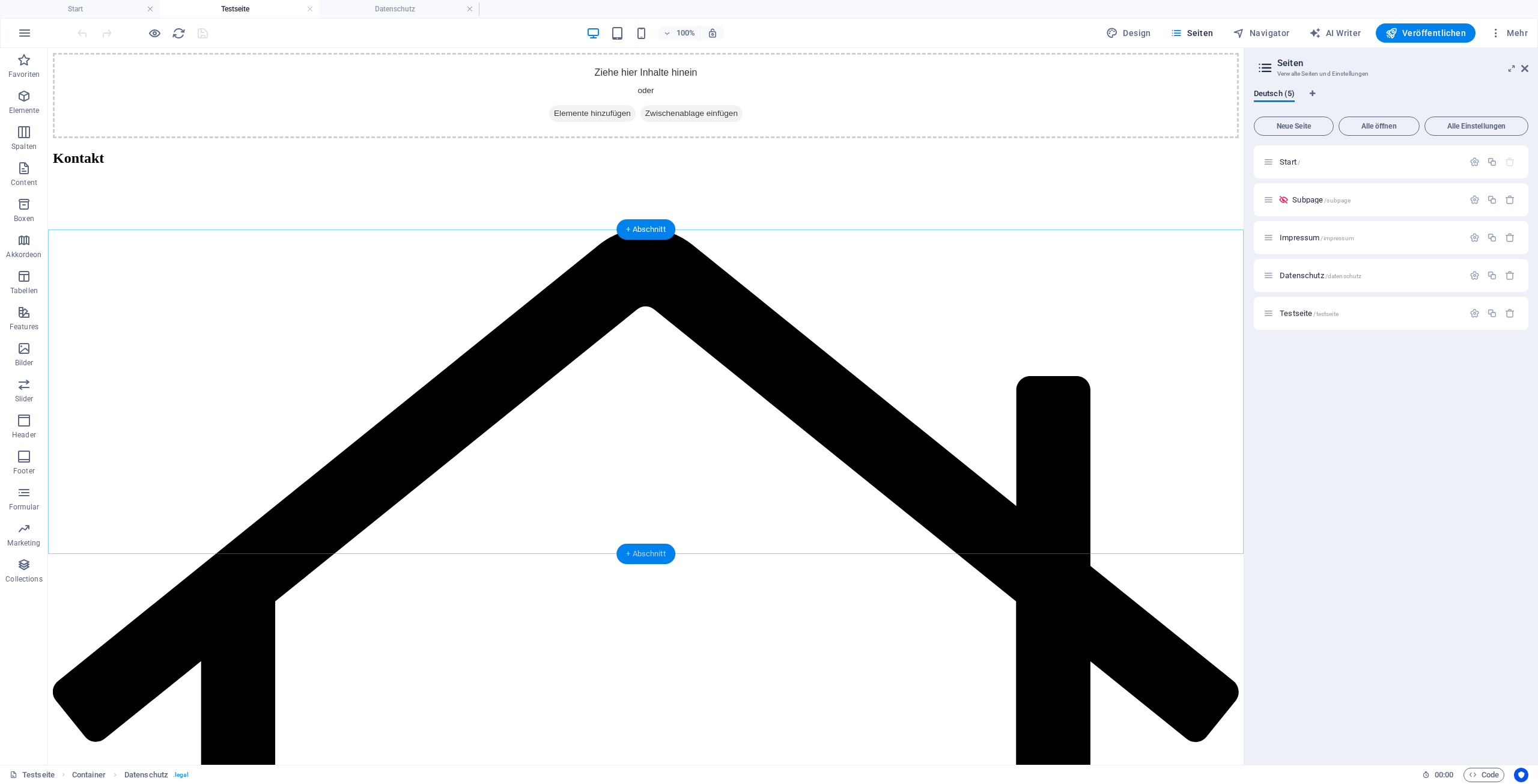
click at [645, 553] on div "+ Abschnitt" at bounding box center [646, 553] width 59 height 20
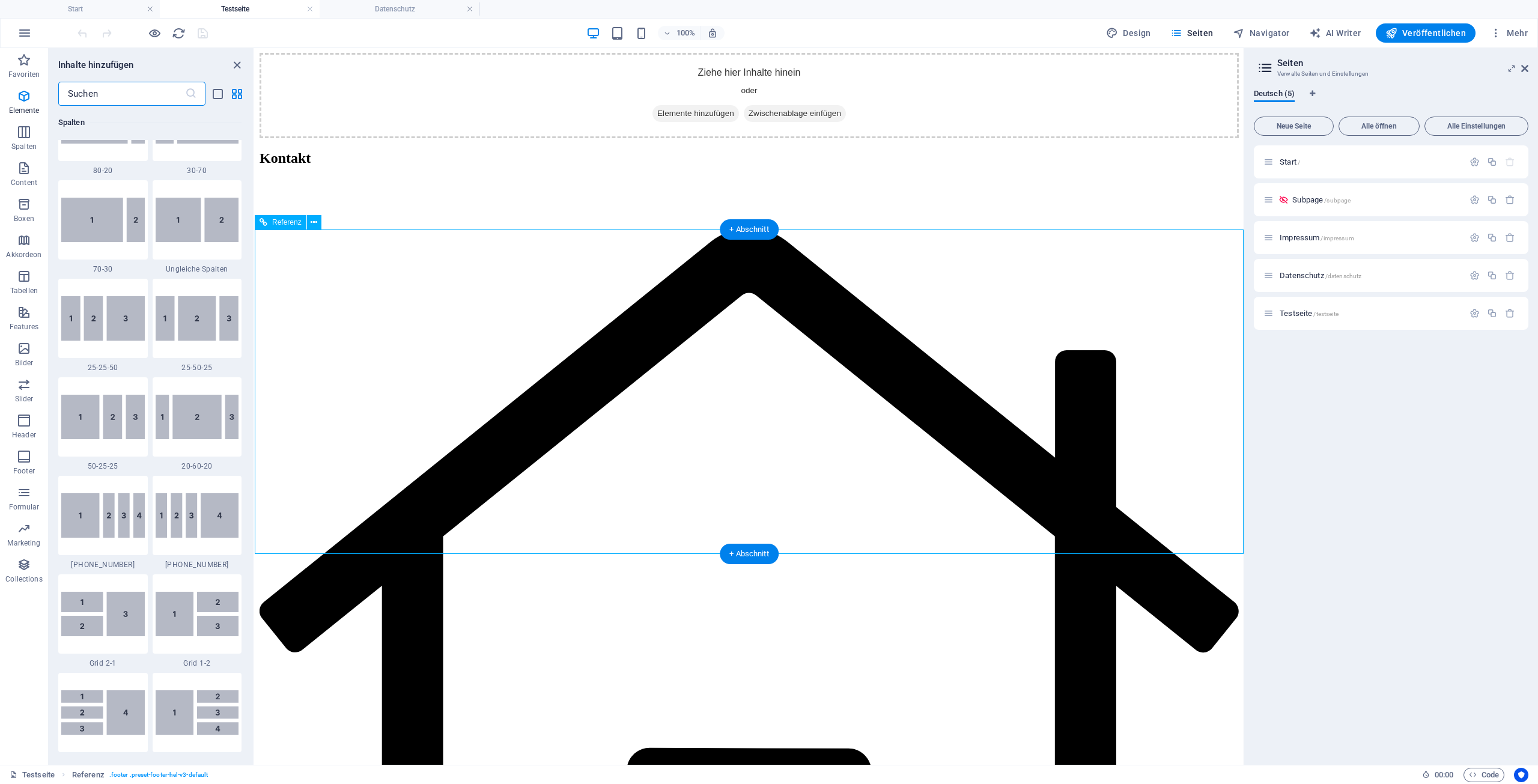
scroll to position [2101, 0]
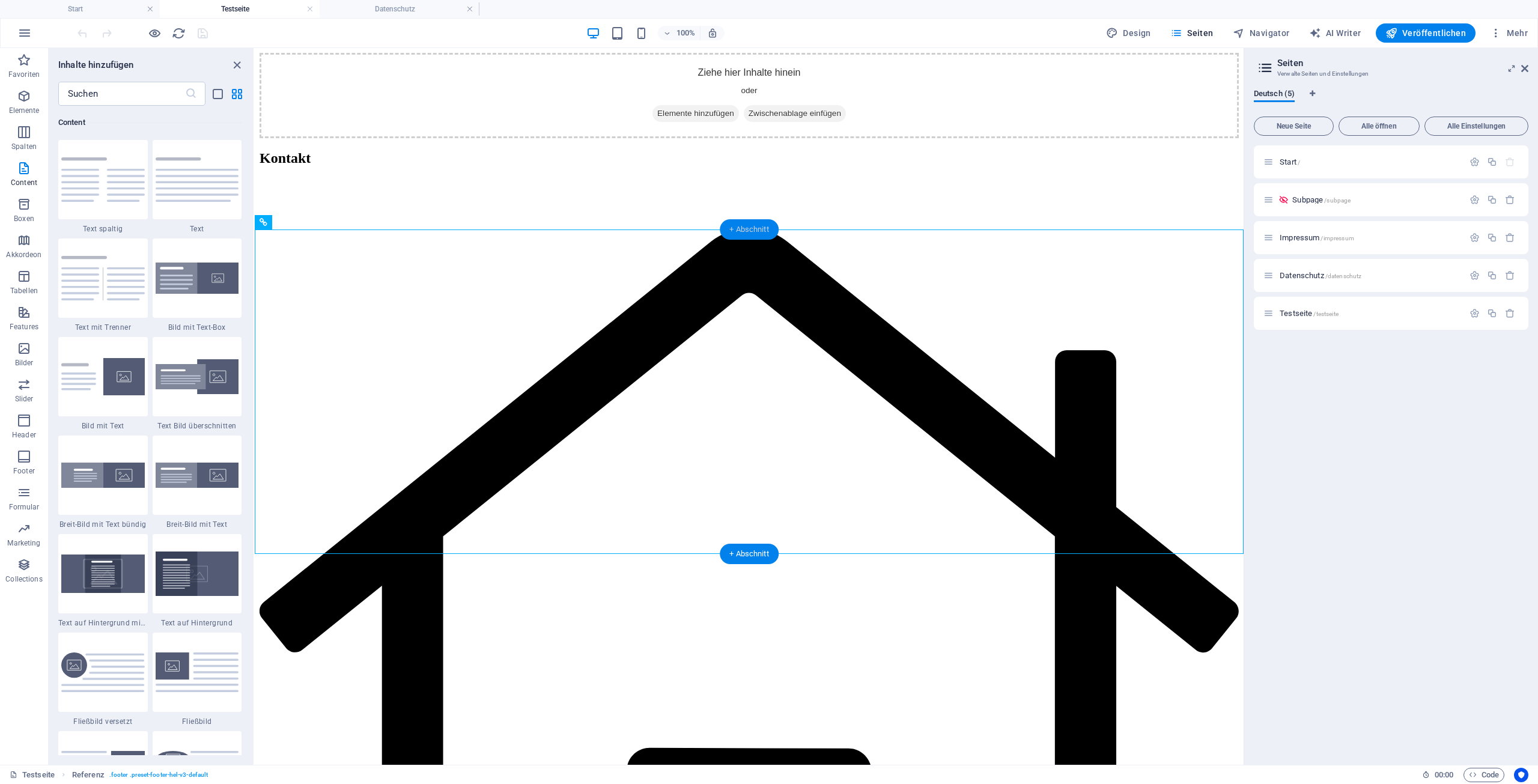
click at [745, 227] on div "+ Abschnitt" at bounding box center [749, 229] width 59 height 20
click at [747, 552] on div "+ Abschnitt" at bounding box center [749, 553] width 59 height 20
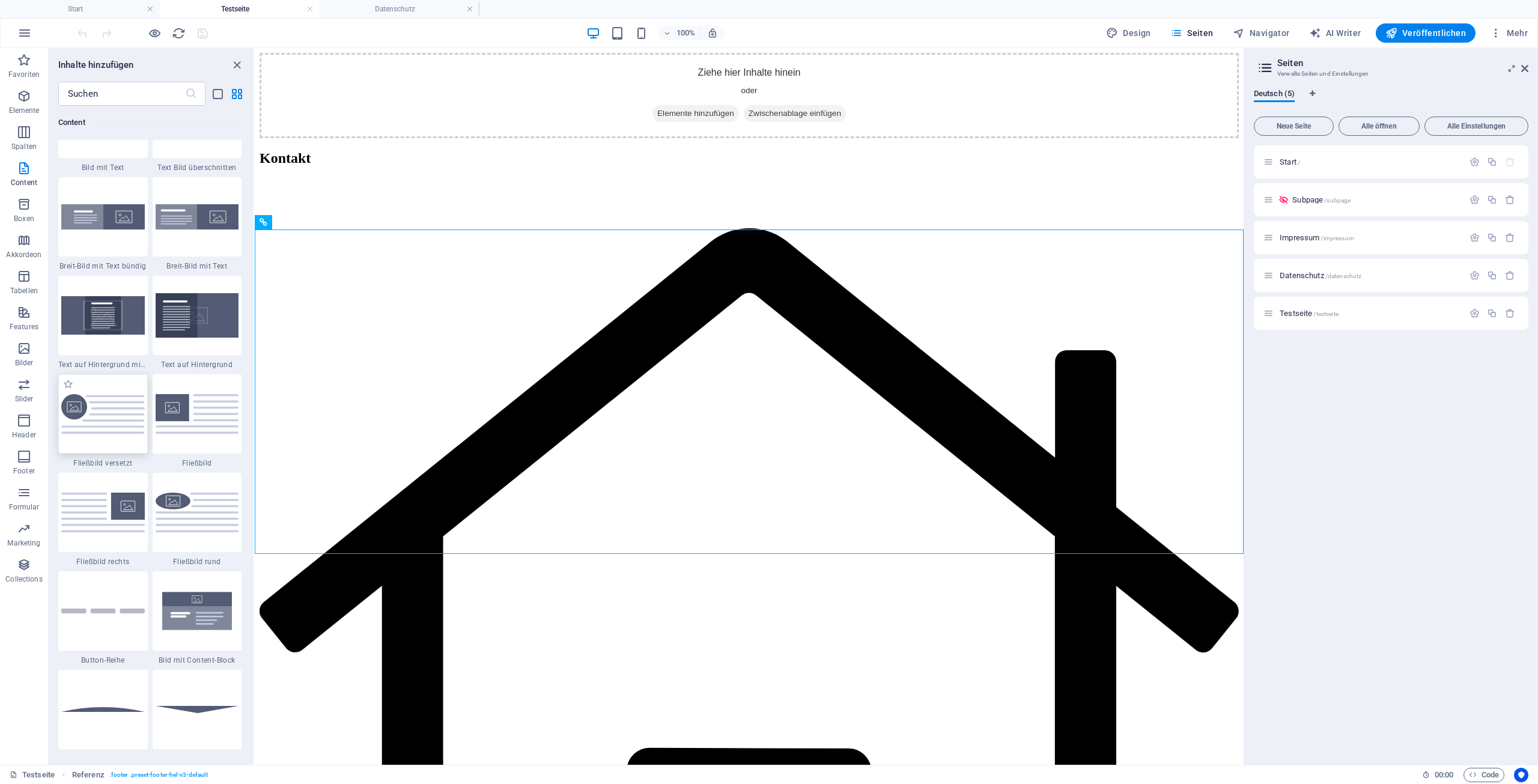
scroll to position [2361, 0]
drag, startPoint x: 116, startPoint y: 418, endPoint x: 122, endPoint y: 425, distance: 9.2
click at [116, 418] on img at bounding box center [103, 412] width 83 height 40
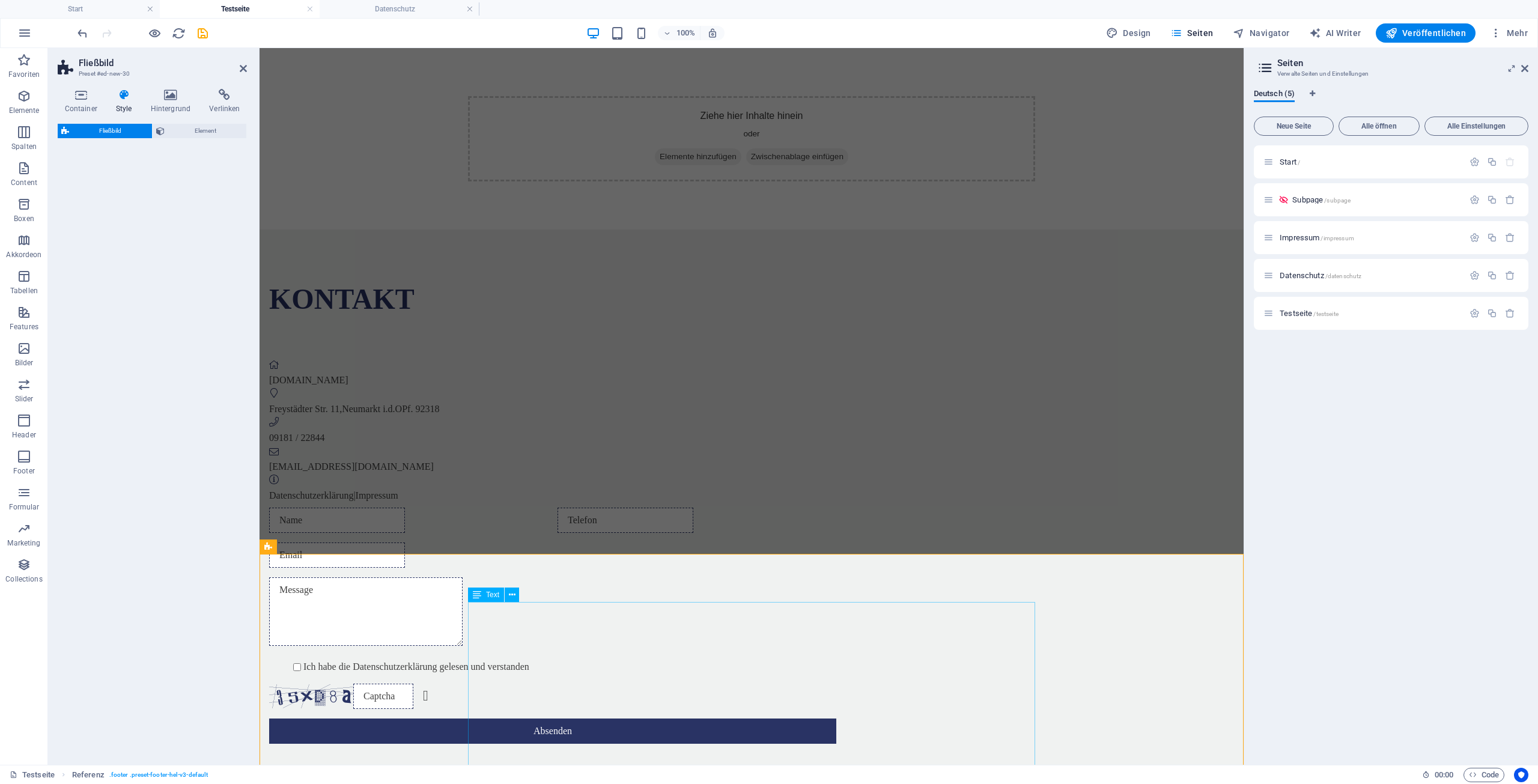
select select "%"
select select "rem"
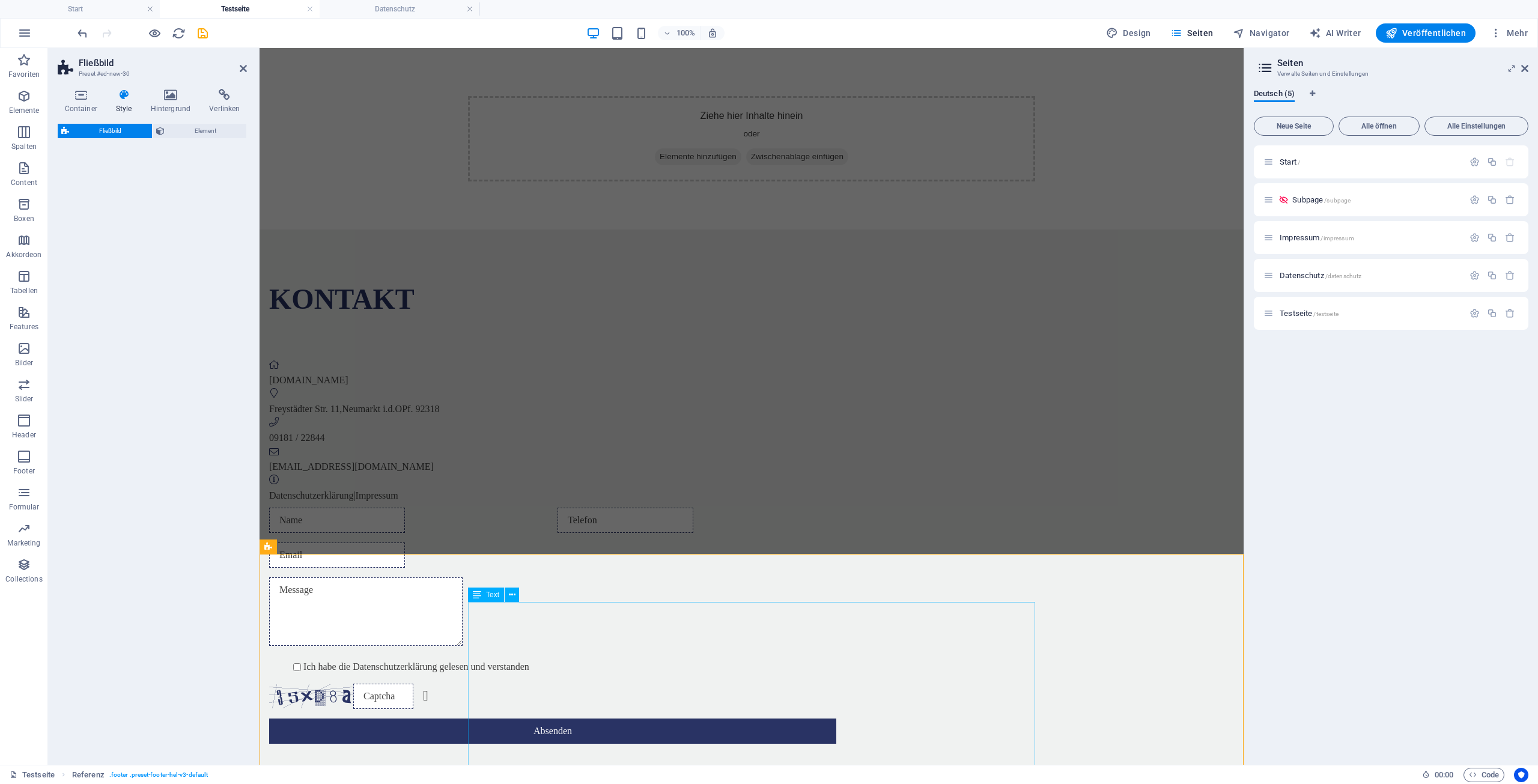
select select "%"
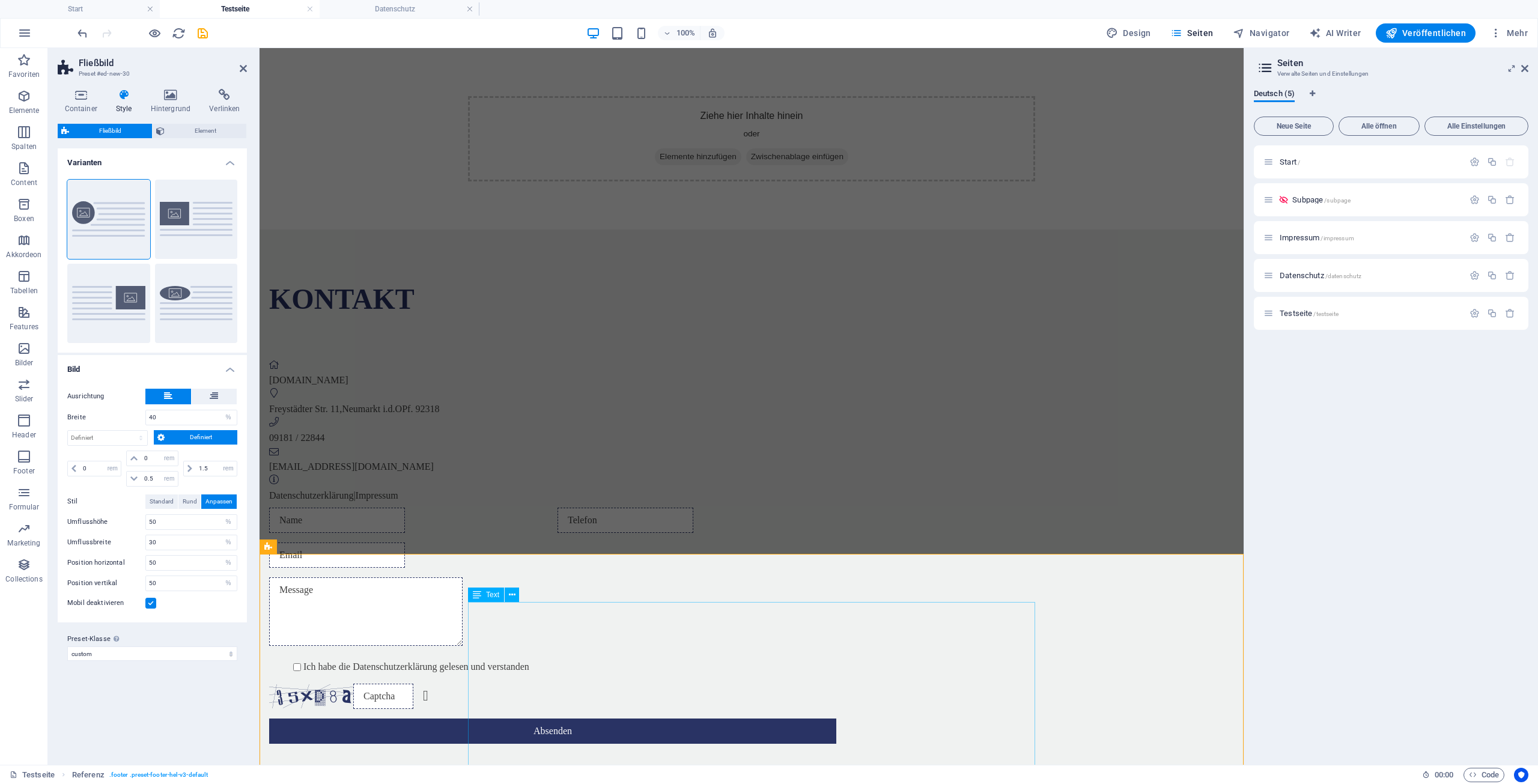
drag, startPoint x: 381, startPoint y: 474, endPoint x: 648, endPoint y: 651, distance: 320.3
click at [173, 299] on button "Rund" at bounding box center [196, 302] width 82 height 79
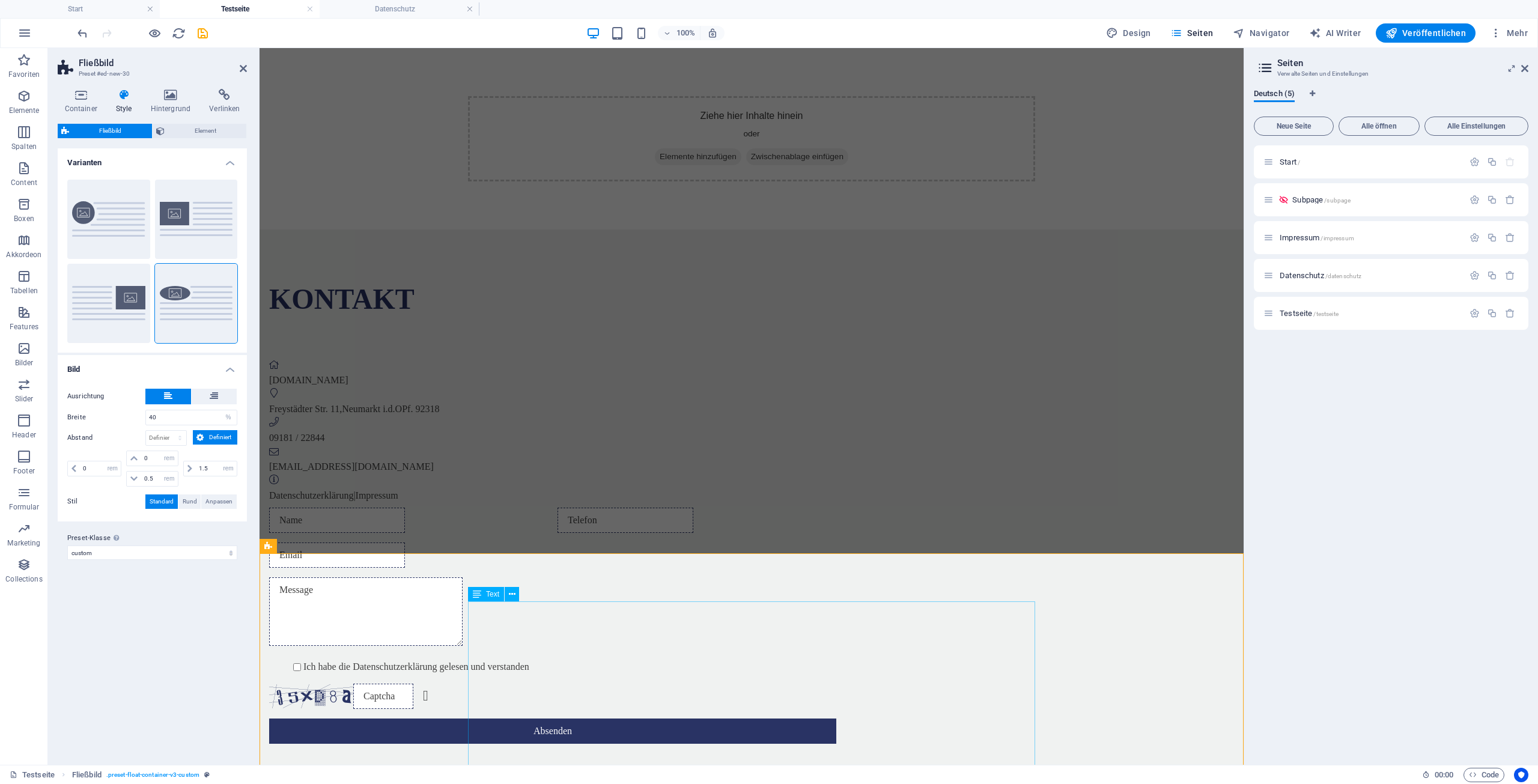
scroll to position [101, 0]
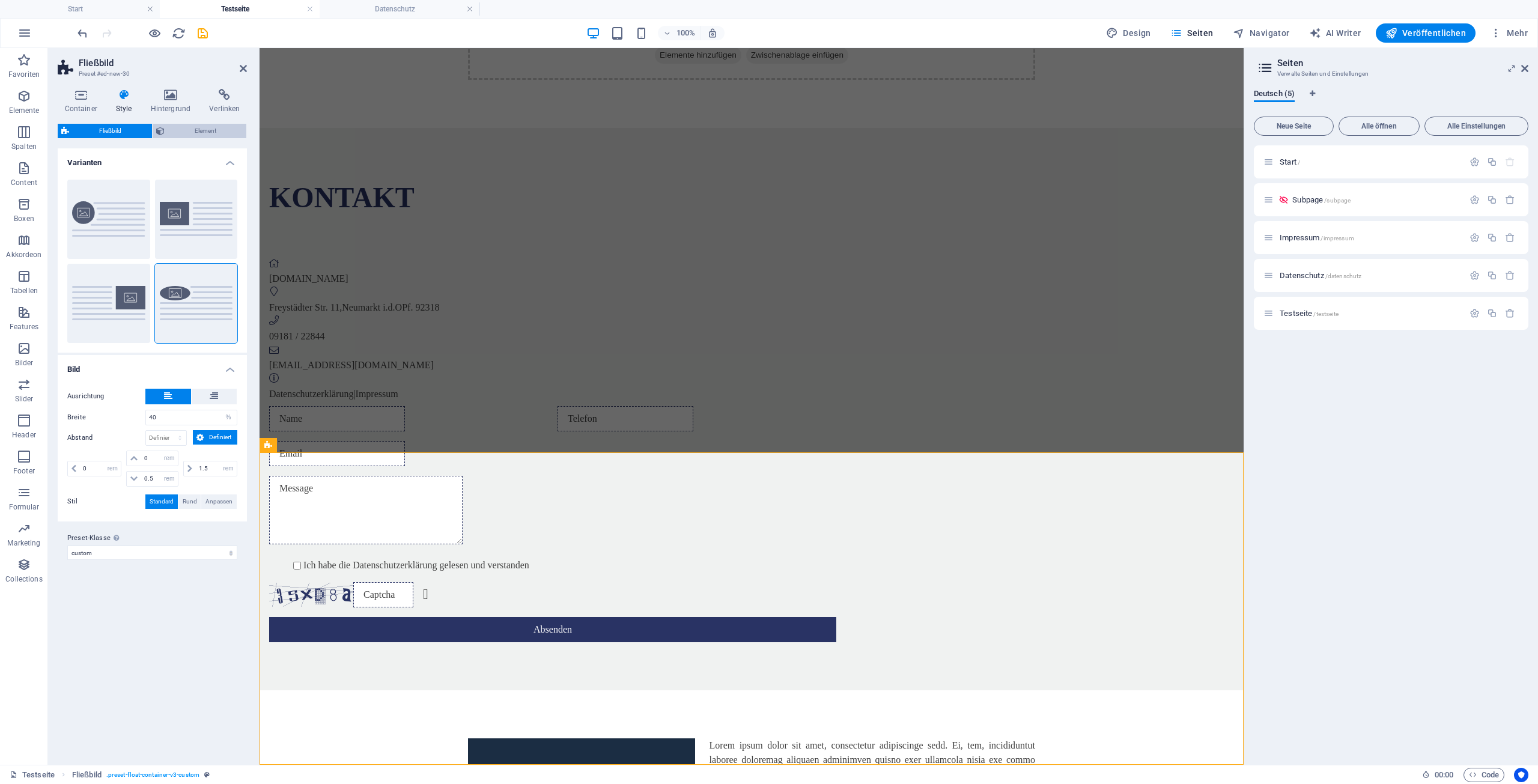
click at [205, 129] on span "Element" at bounding box center [206, 131] width 75 height 14
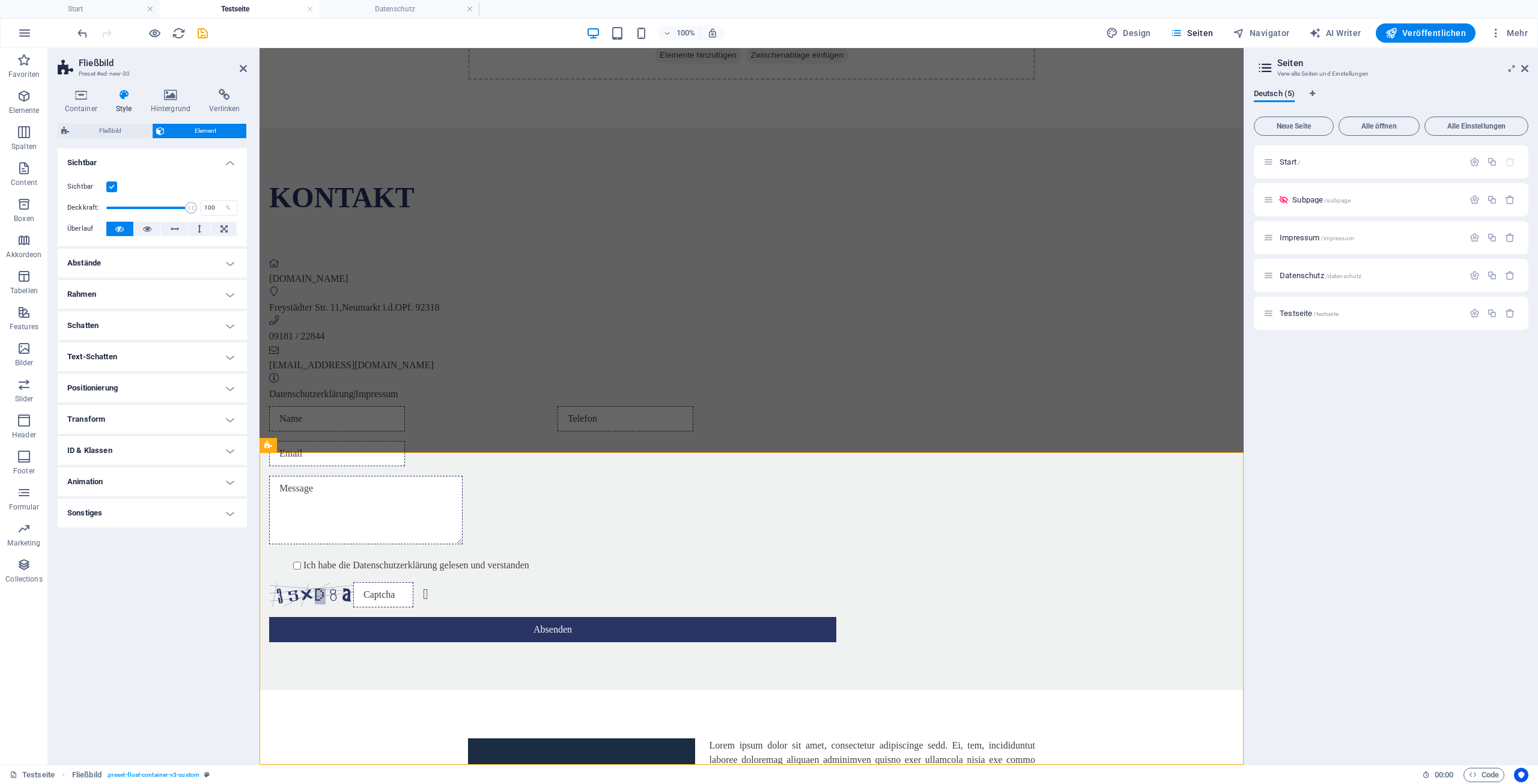
click at [230, 267] on h4 "Abstände" at bounding box center [152, 263] width 189 height 29
click at [226, 263] on h4 "Abstände" at bounding box center [152, 259] width 189 height 21
click at [112, 131] on span "Fließbild" at bounding box center [110, 131] width 75 height 14
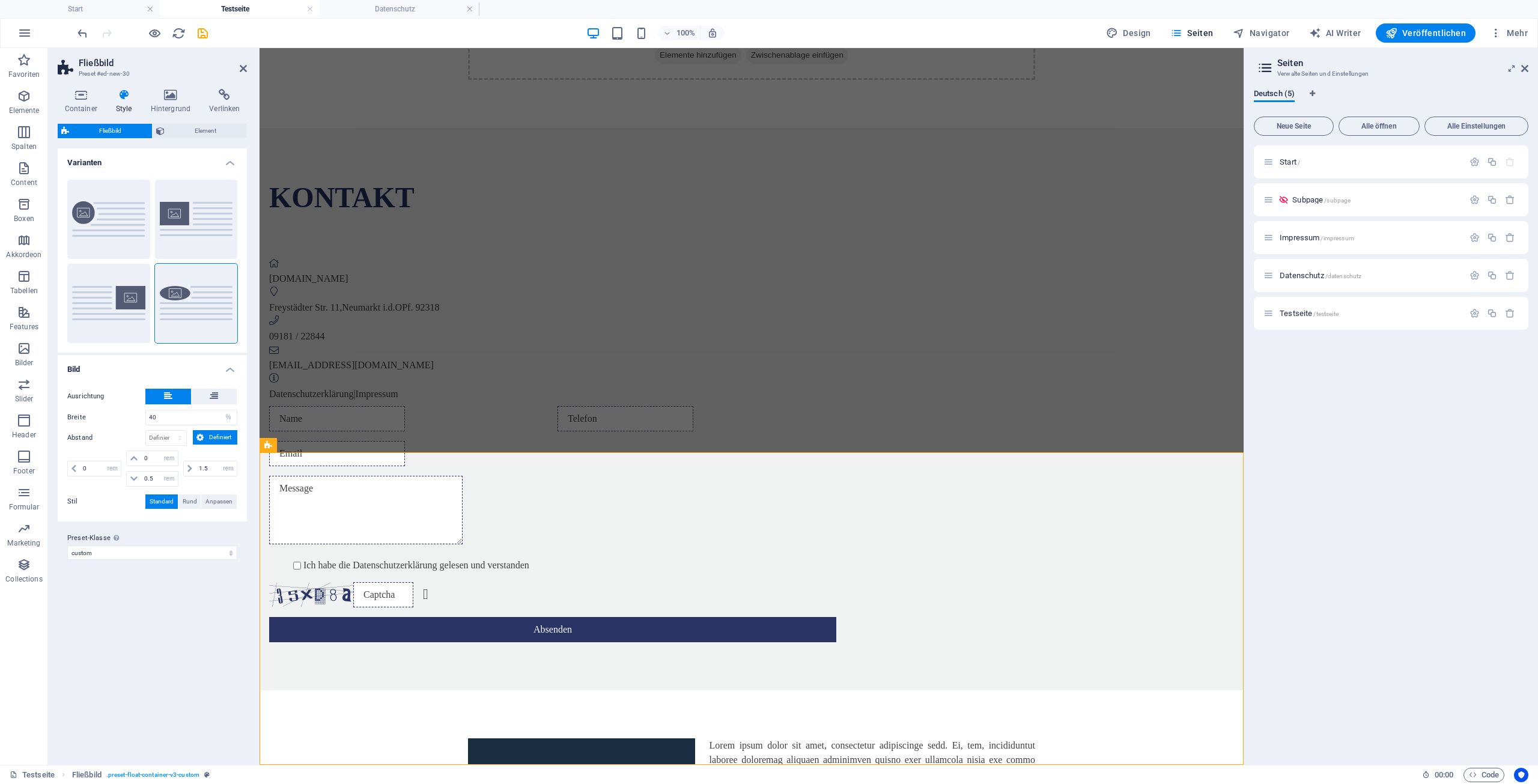
click at [122, 96] on icon at bounding box center [124, 95] width 30 height 12
click at [169, 94] on icon at bounding box center [170, 95] width 54 height 12
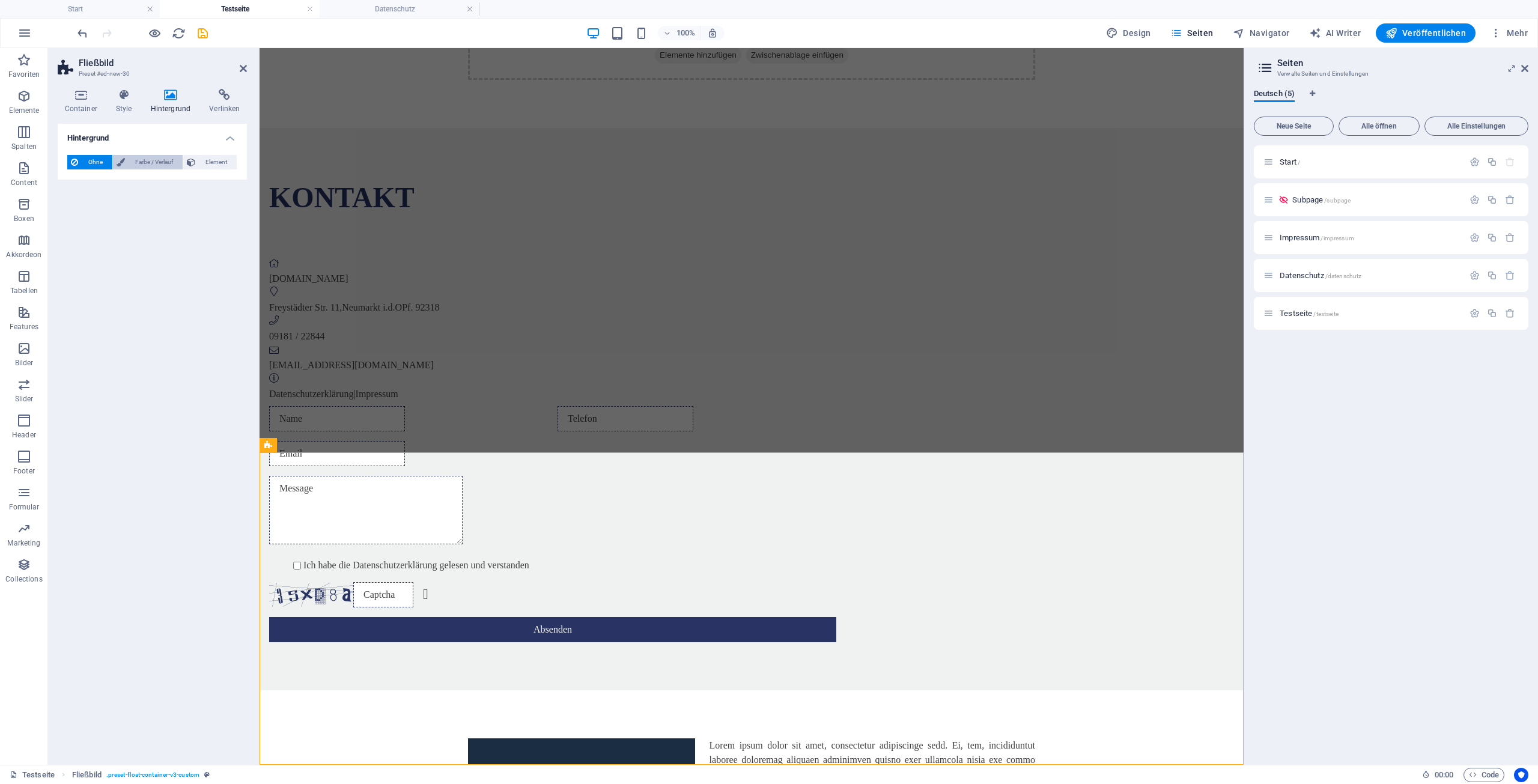
click at [161, 163] on span "Farbe / Verlauf" at bounding box center [153, 162] width 51 height 14
click at [76, 209] on span at bounding box center [75, 210] width 13 height 13
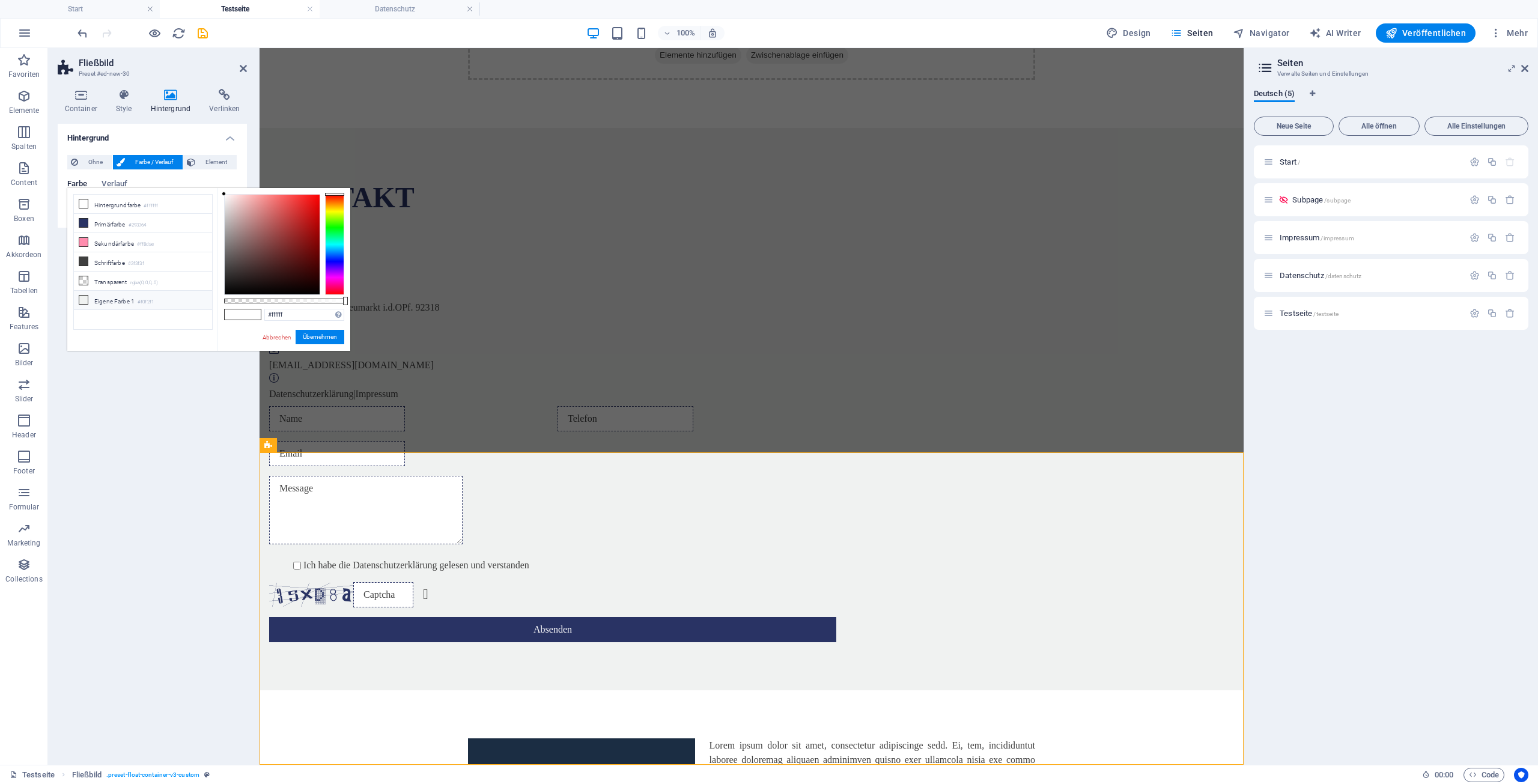
click at [117, 301] on li "Eigene Farbe 1 #f0f2f1" at bounding box center [143, 301] width 138 height 20
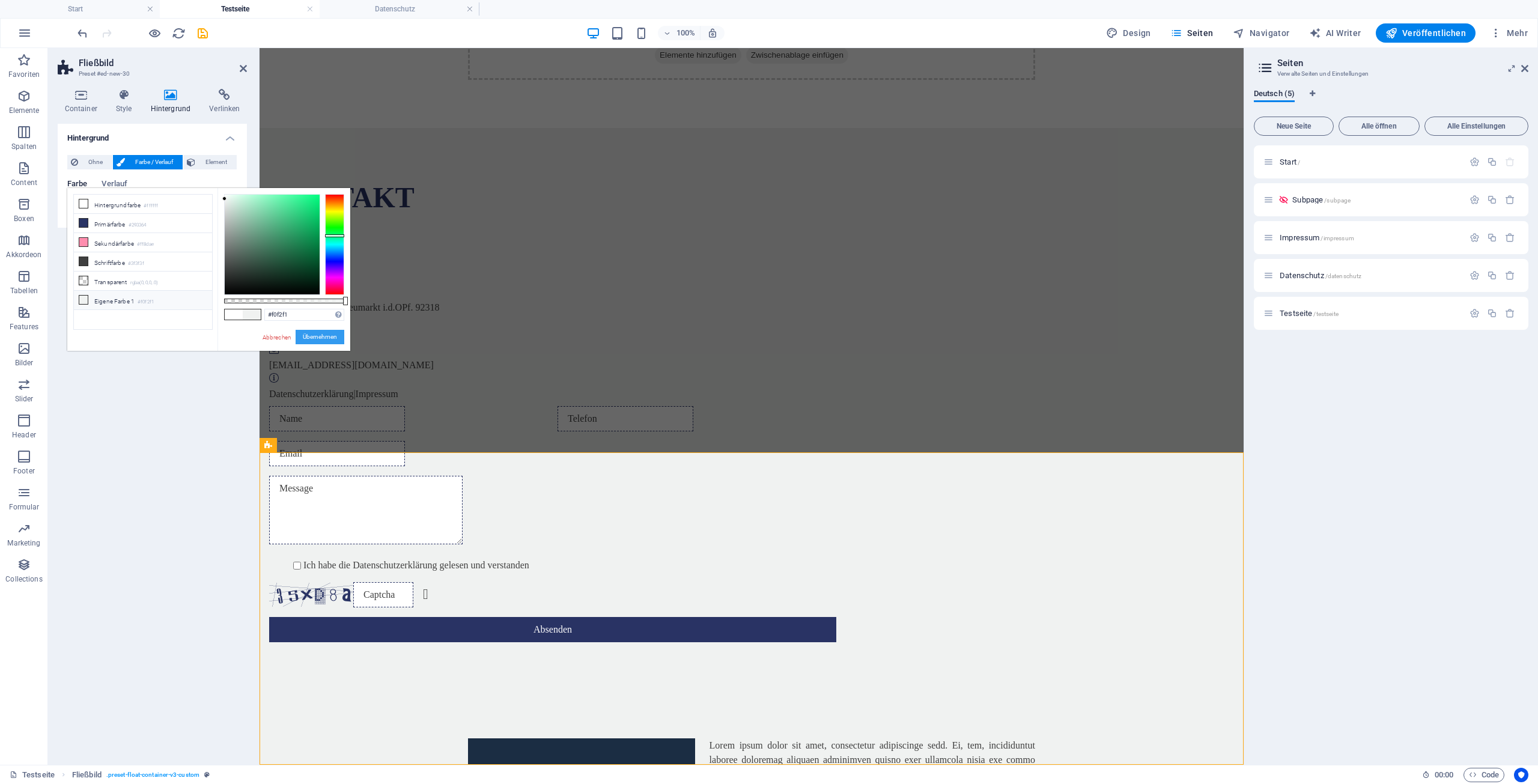
click at [312, 336] on button "Übernehmen" at bounding box center [319, 337] width 49 height 14
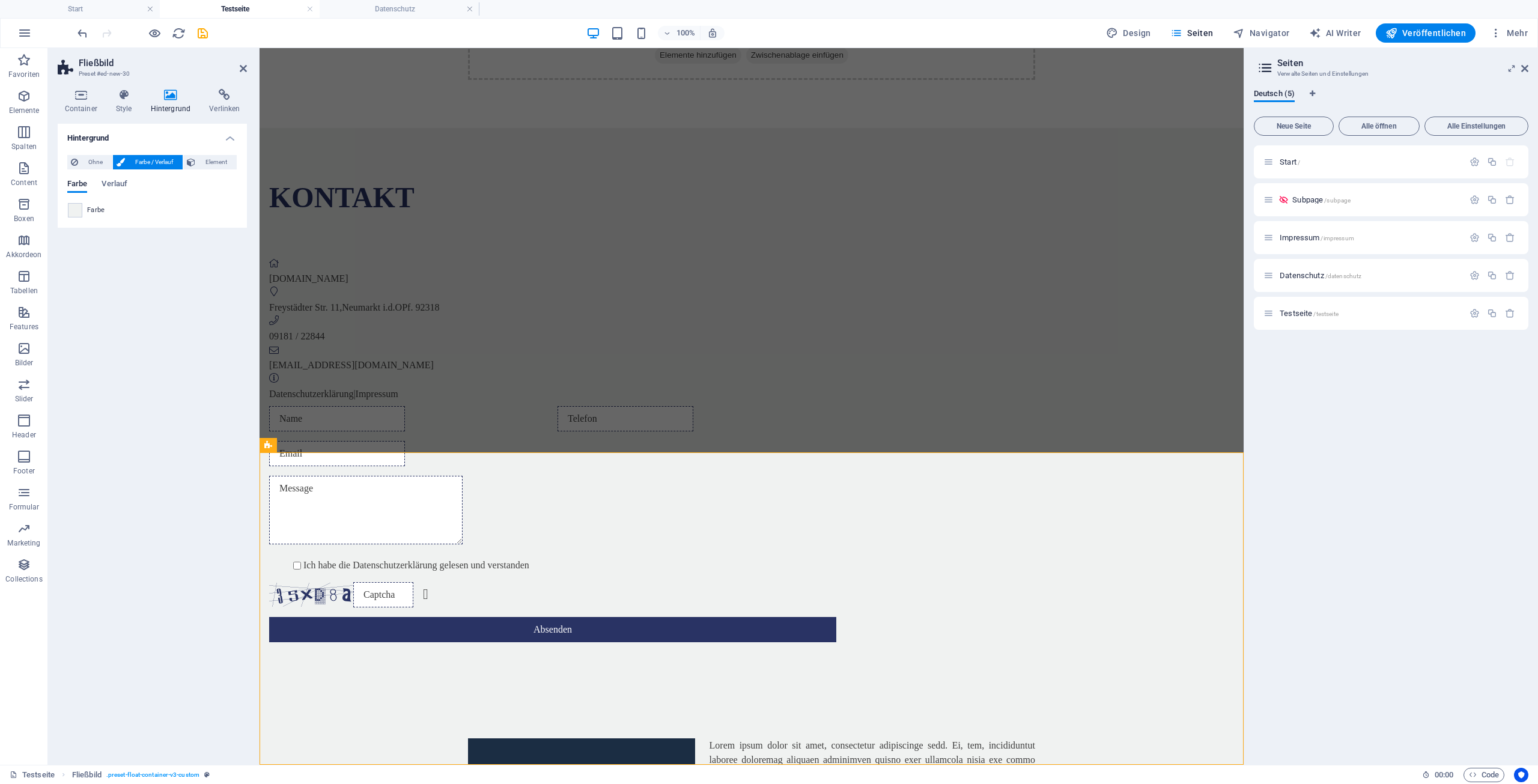
click at [75, 211] on span at bounding box center [75, 210] width 13 height 13
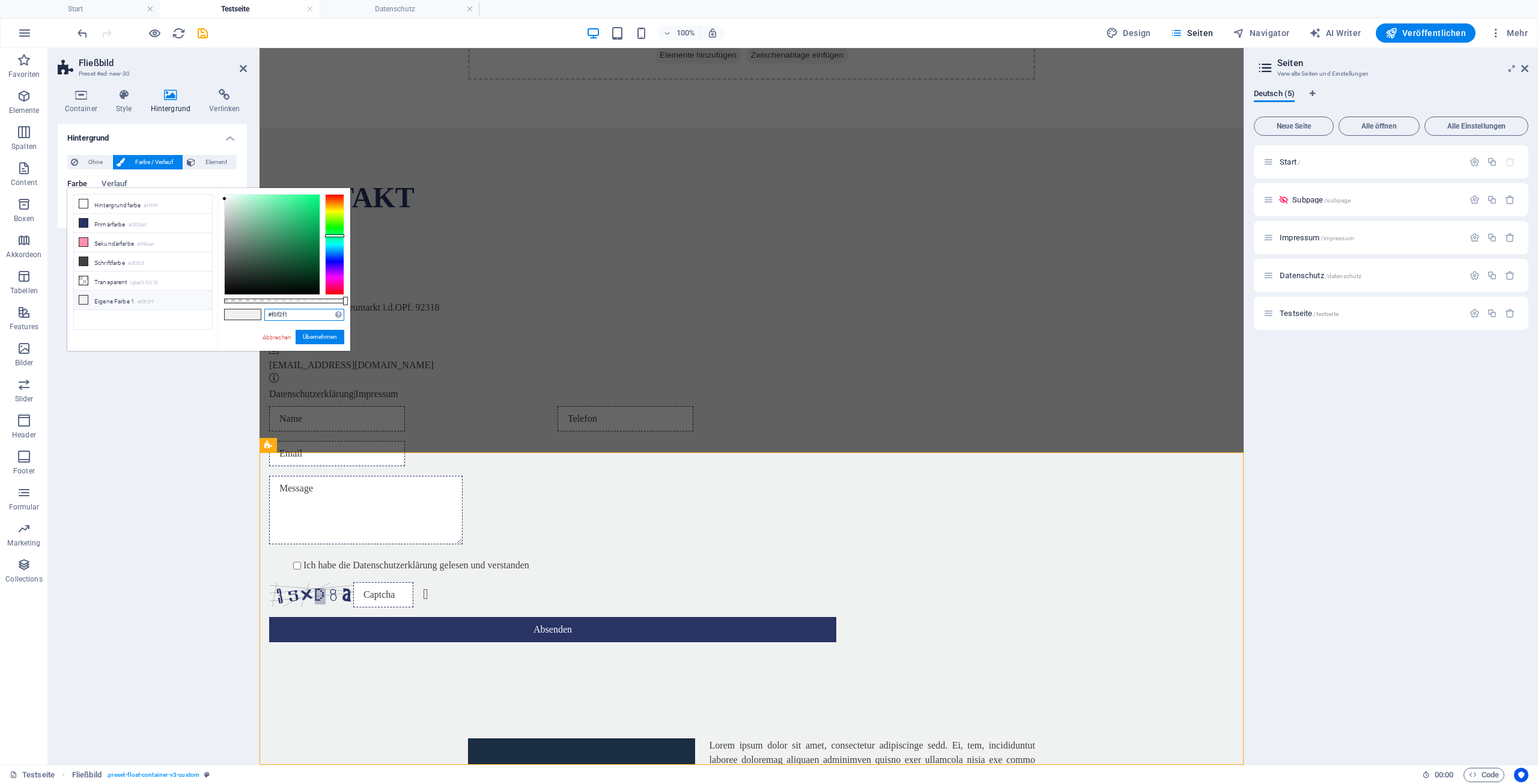
click at [310, 317] on input "#f0f2f1" at bounding box center [304, 315] width 80 height 12
drag, startPoint x: 293, startPoint y: 316, endPoint x: 257, endPoint y: 318, distance: 36.1
click at [264, 313] on input "#f0f2f1" at bounding box center [304, 315] width 80 height 12
paste input "b2ffe3"
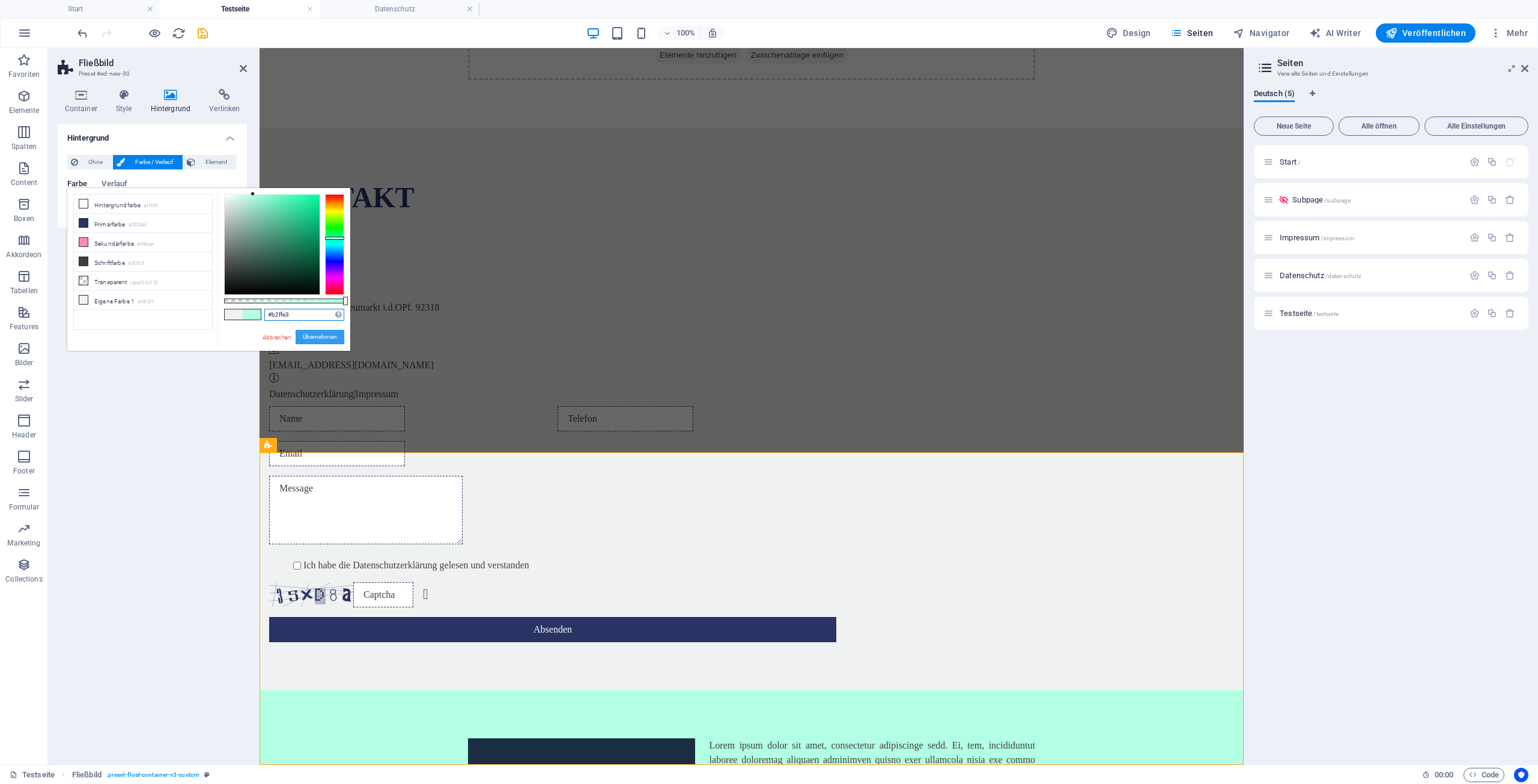
type input "#b2ffe3"
drag, startPoint x: 322, startPoint y: 335, endPoint x: 62, endPoint y: 287, distance: 264.4
click at [322, 335] on button "Übernehmen" at bounding box center [319, 337] width 49 height 14
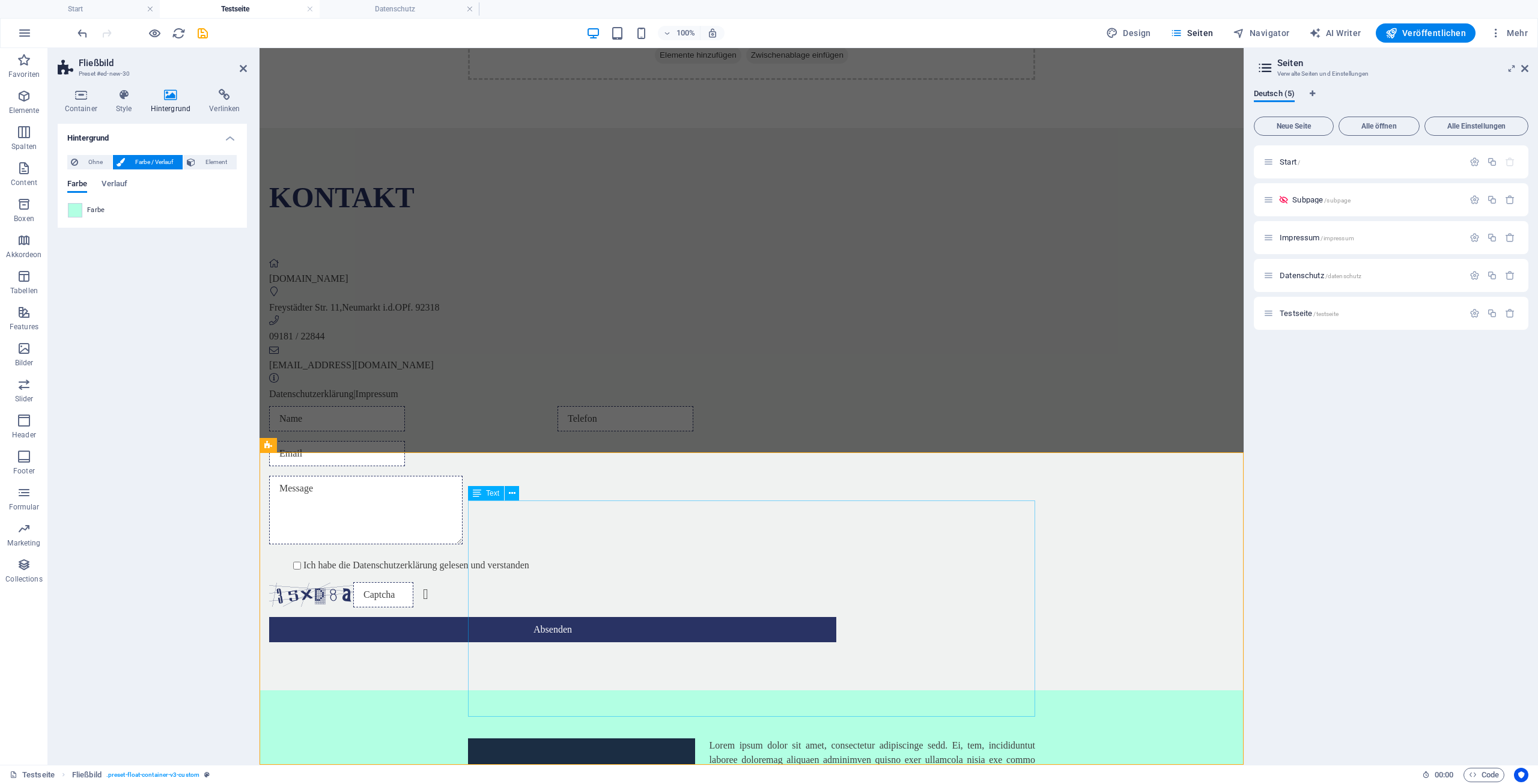
click at [114, 185] on span "Verlauf" at bounding box center [114, 184] width 26 height 17
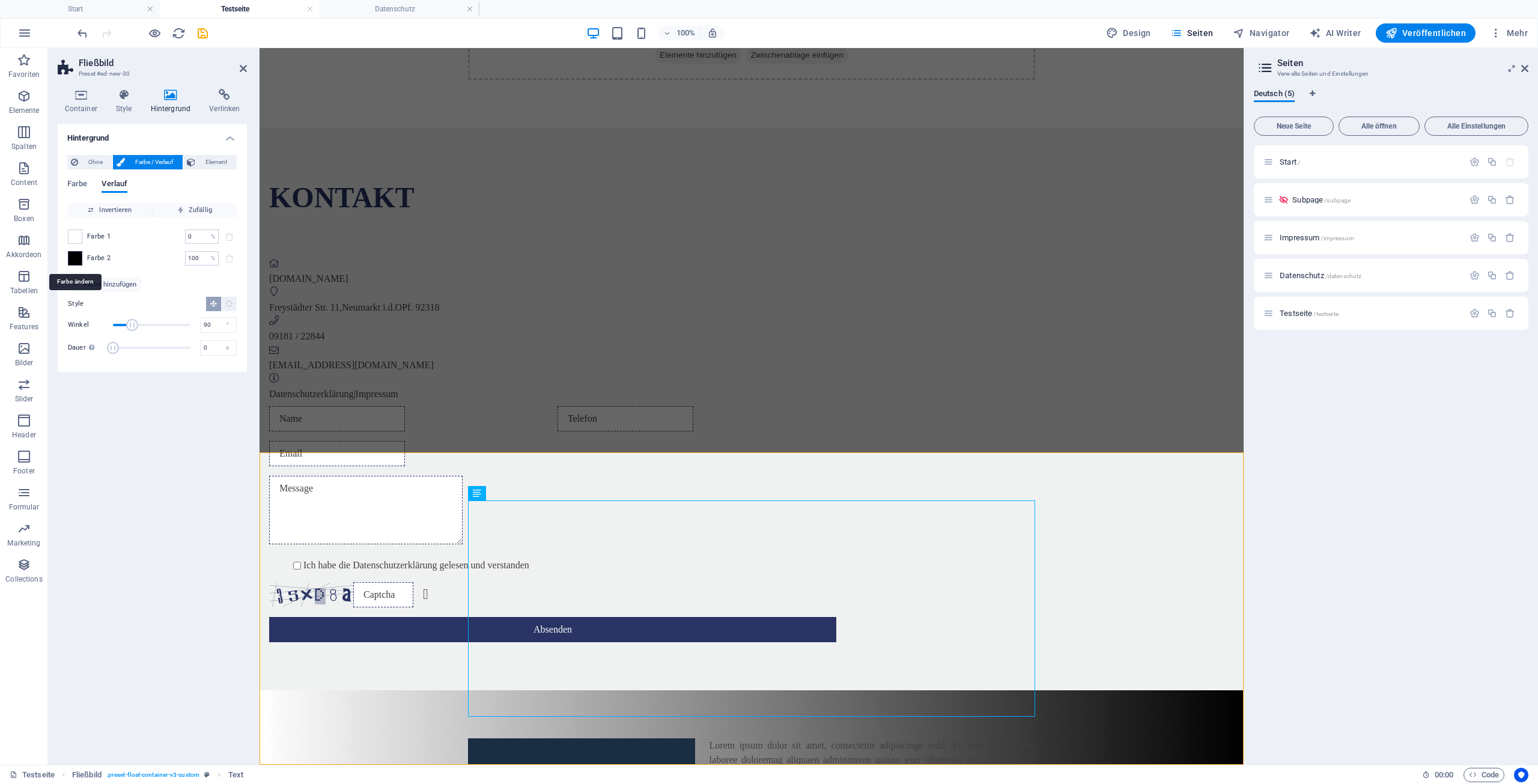
click at [77, 260] on span at bounding box center [75, 258] width 13 height 13
click at [75, 186] on span "Farbe" at bounding box center [77, 184] width 20 height 17
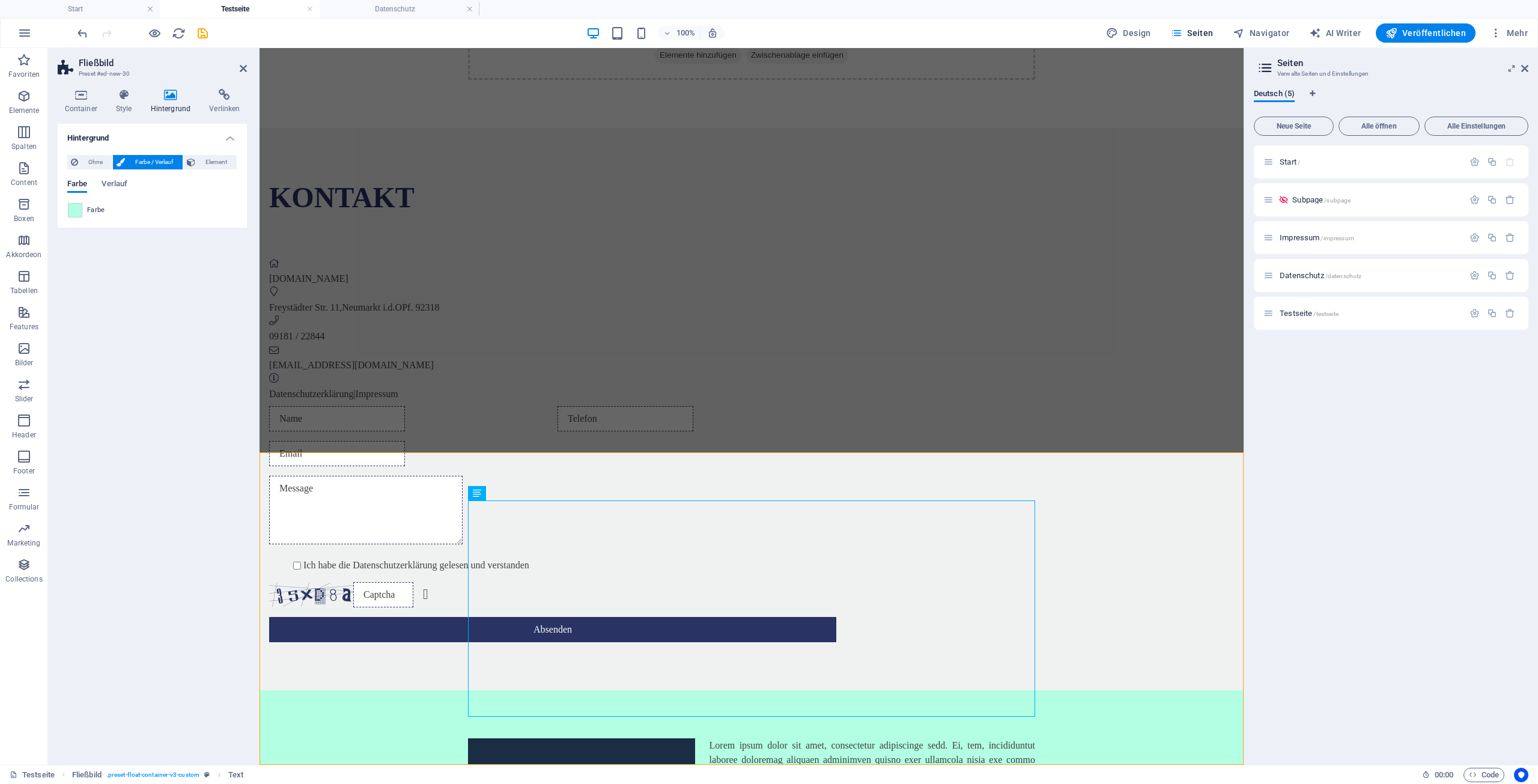
click at [98, 215] on span "Farbe" at bounding box center [96, 210] width 18 height 10
click at [79, 209] on span at bounding box center [75, 210] width 13 height 13
click at [74, 209] on span at bounding box center [75, 210] width 13 height 13
click at [91, 208] on span "Farbe" at bounding box center [96, 210] width 18 height 10
click at [96, 210] on span "Farbe" at bounding box center [96, 210] width 18 height 10
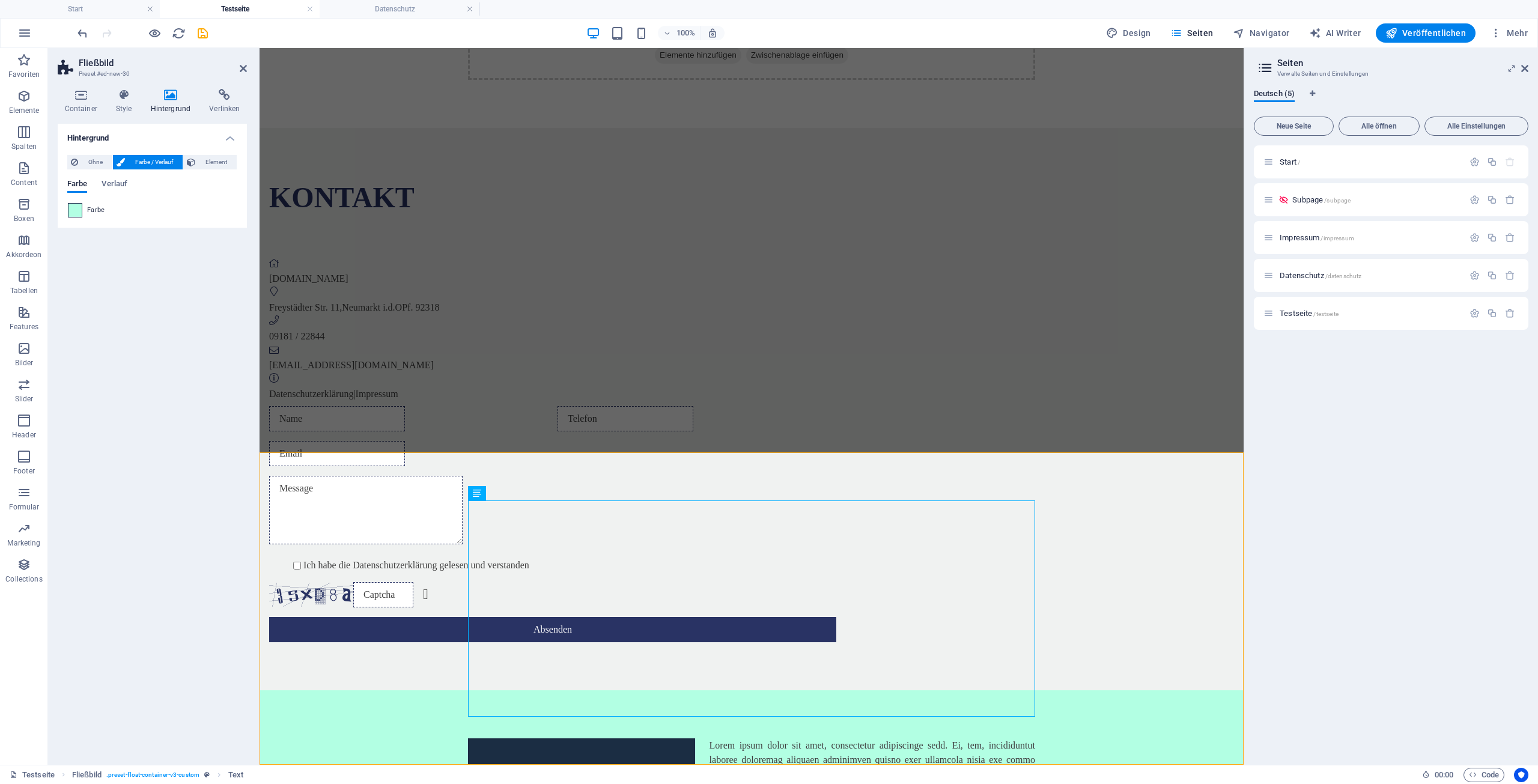
click at [79, 211] on span at bounding box center [75, 210] width 13 height 13
click at [77, 211] on span at bounding box center [75, 210] width 13 height 13
click at [96, 210] on span "Farbe" at bounding box center [96, 210] width 18 height 10
drag, startPoint x: 67, startPoint y: 210, endPoint x: 73, endPoint y: 209, distance: 6.1
click at [67, 210] on div "Ohne Farbe / Verlauf Element Hintergrund über volle Breite strecken Farb-Overla…" at bounding box center [152, 186] width 189 height 82
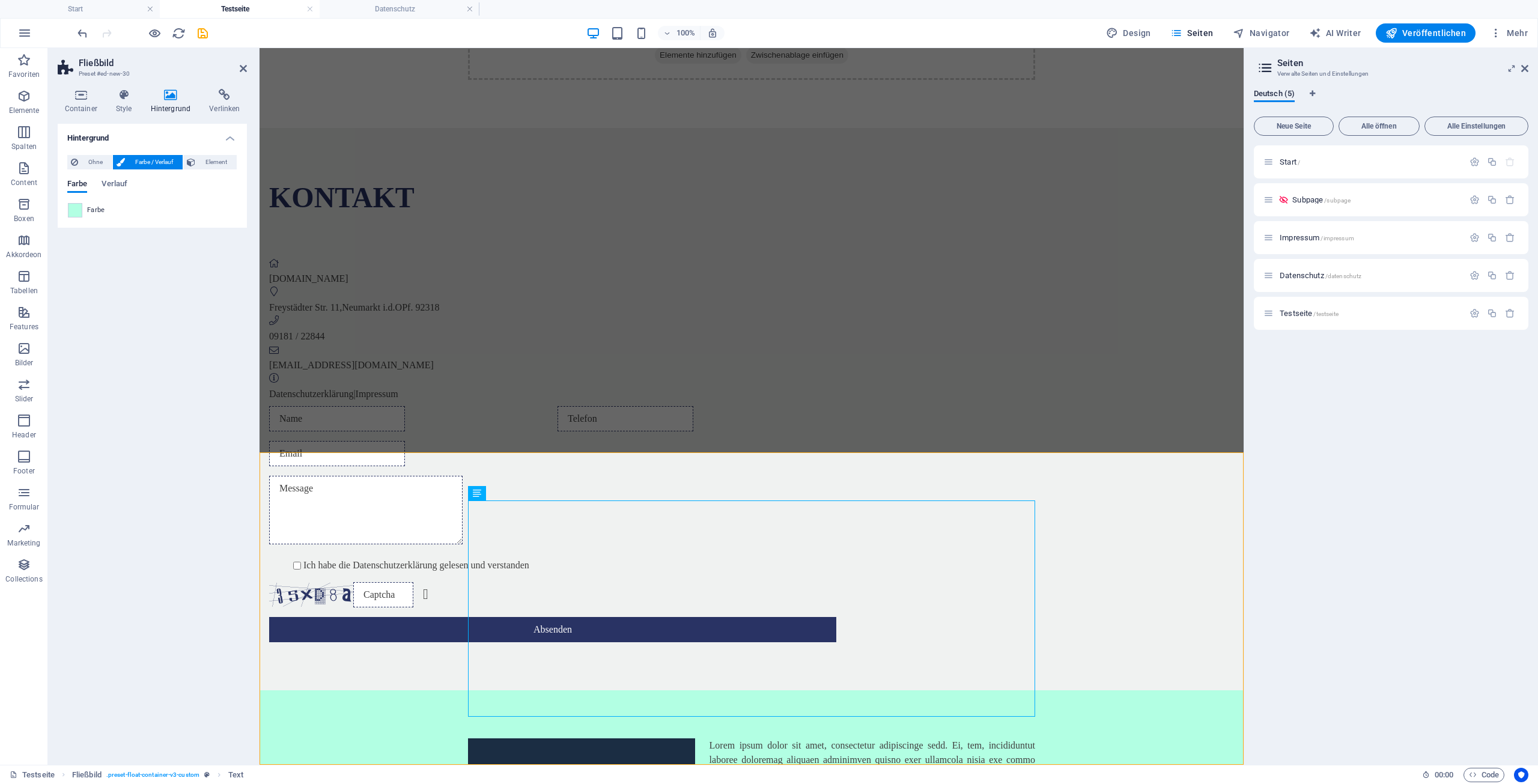
drag, startPoint x: 75, startPoint y: 209, endPoint x: 92, endPoint y: 231, distance: 27.8
click at [91, 232] on div "Hintergrund Ohne Farbe / Verlauf Element Hintergrund über volle Breite strecken…" at bounding box center [152, 440] width 189 height 631
click at [85, 160] on span "Ohne" at bounding box center [95, 162] width 27 height 14
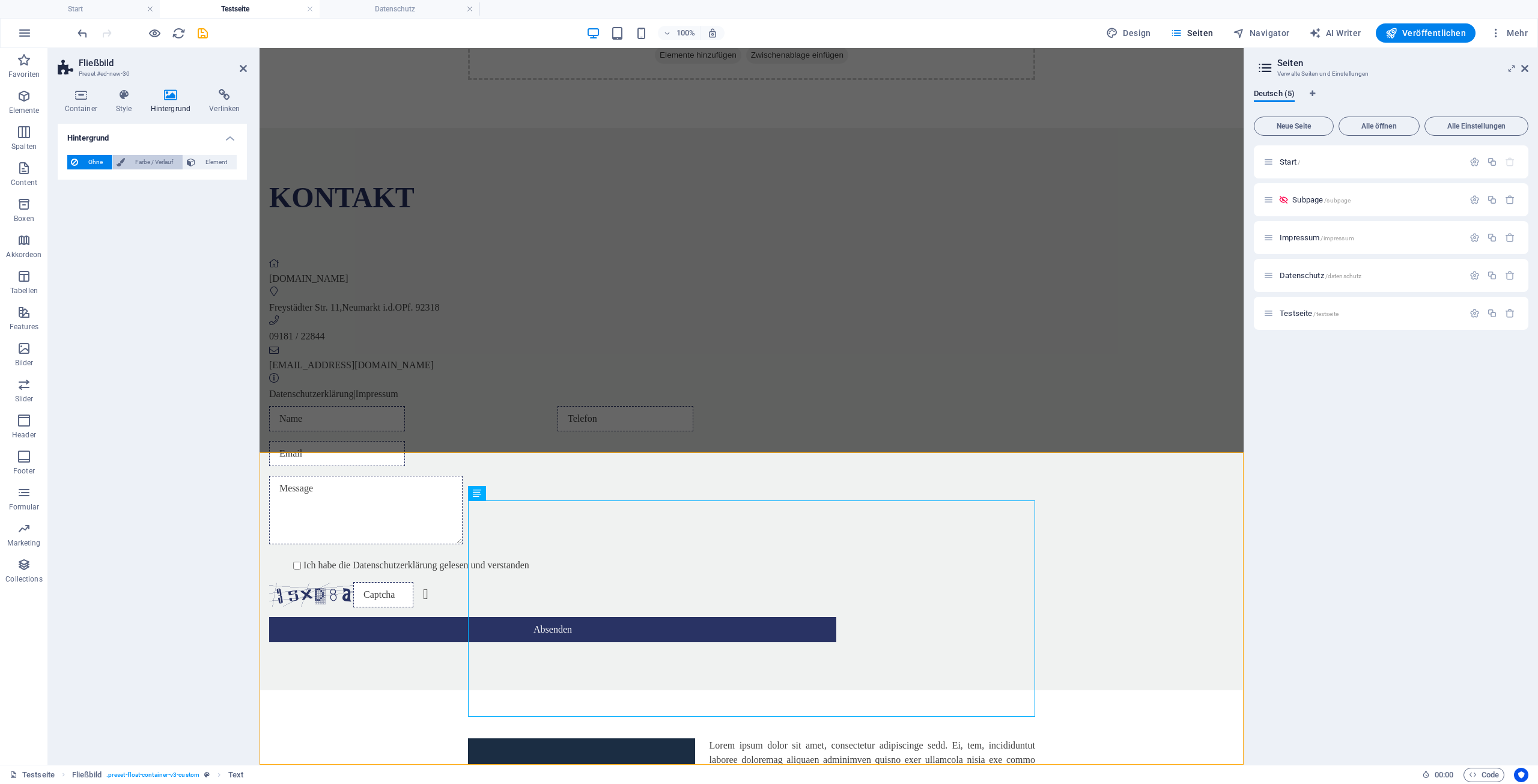
click at [145, 163] on span "Farbe / Verlauf" at bounding box center [153, 162] width 51 height 14
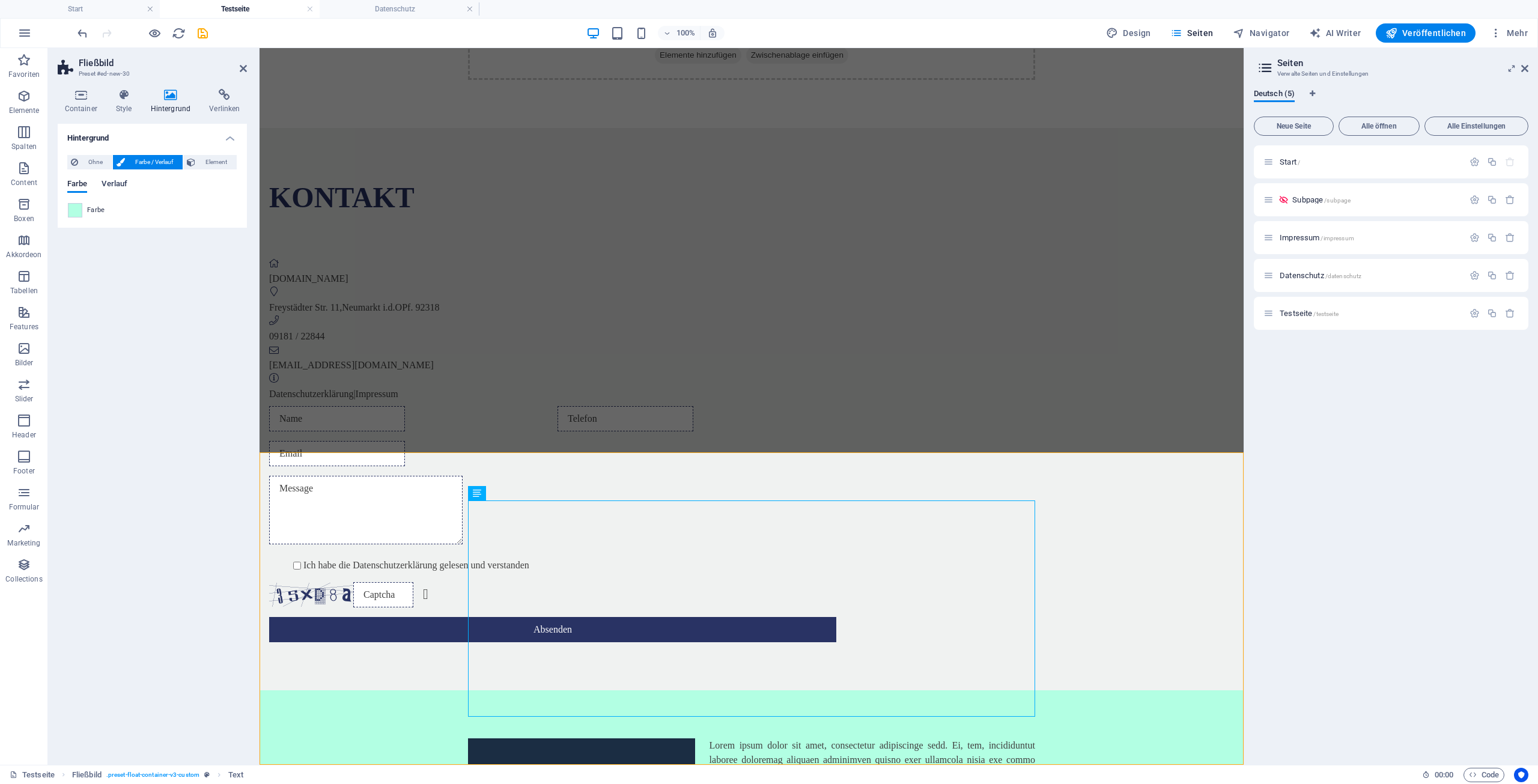
click at [115, 185] on span "Verlauf" at bounding box center [114, 184] width 26 height 17
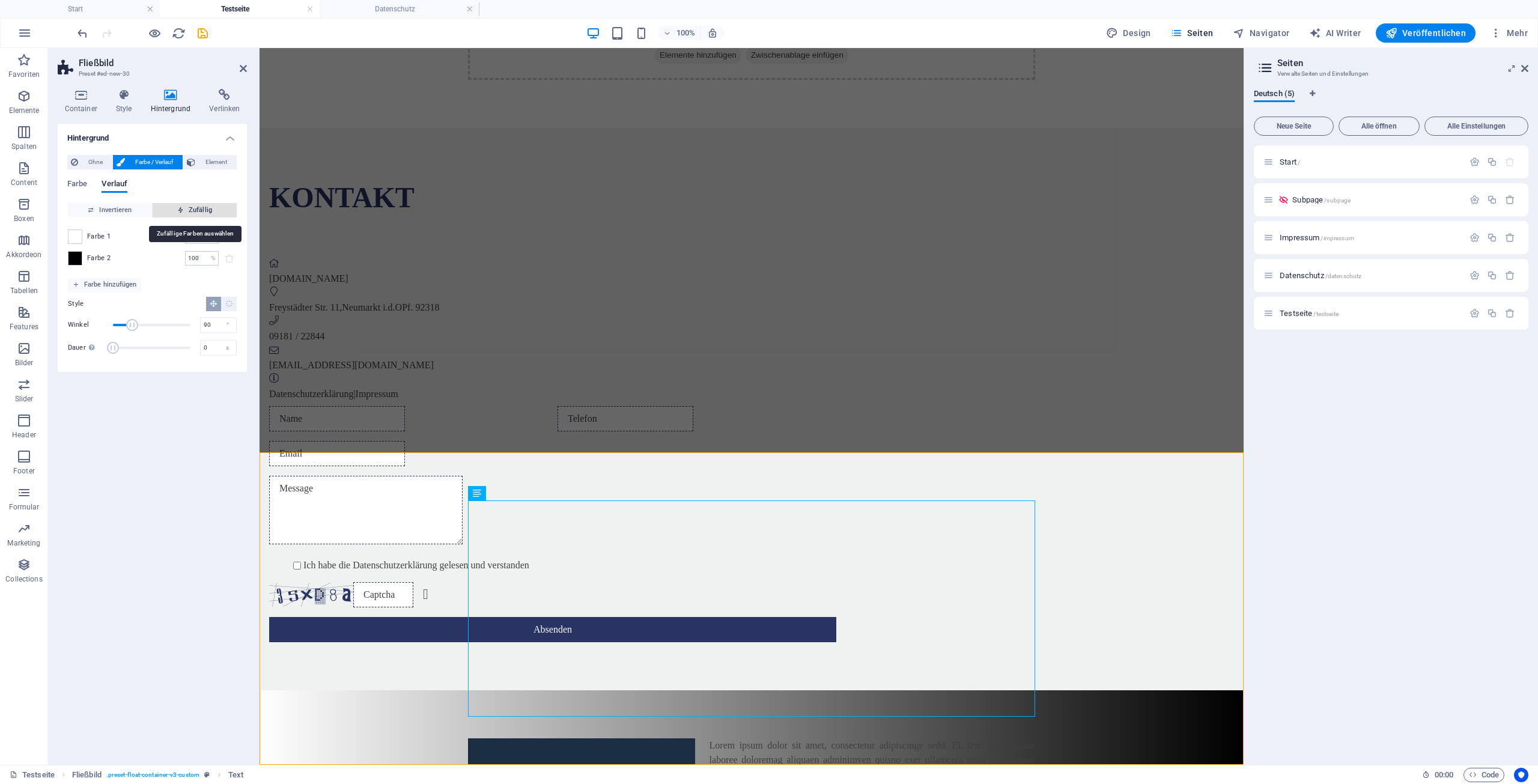
click at [198, 211] on span "Zufällig" at bounding box center [194, 210] width 75 height 14
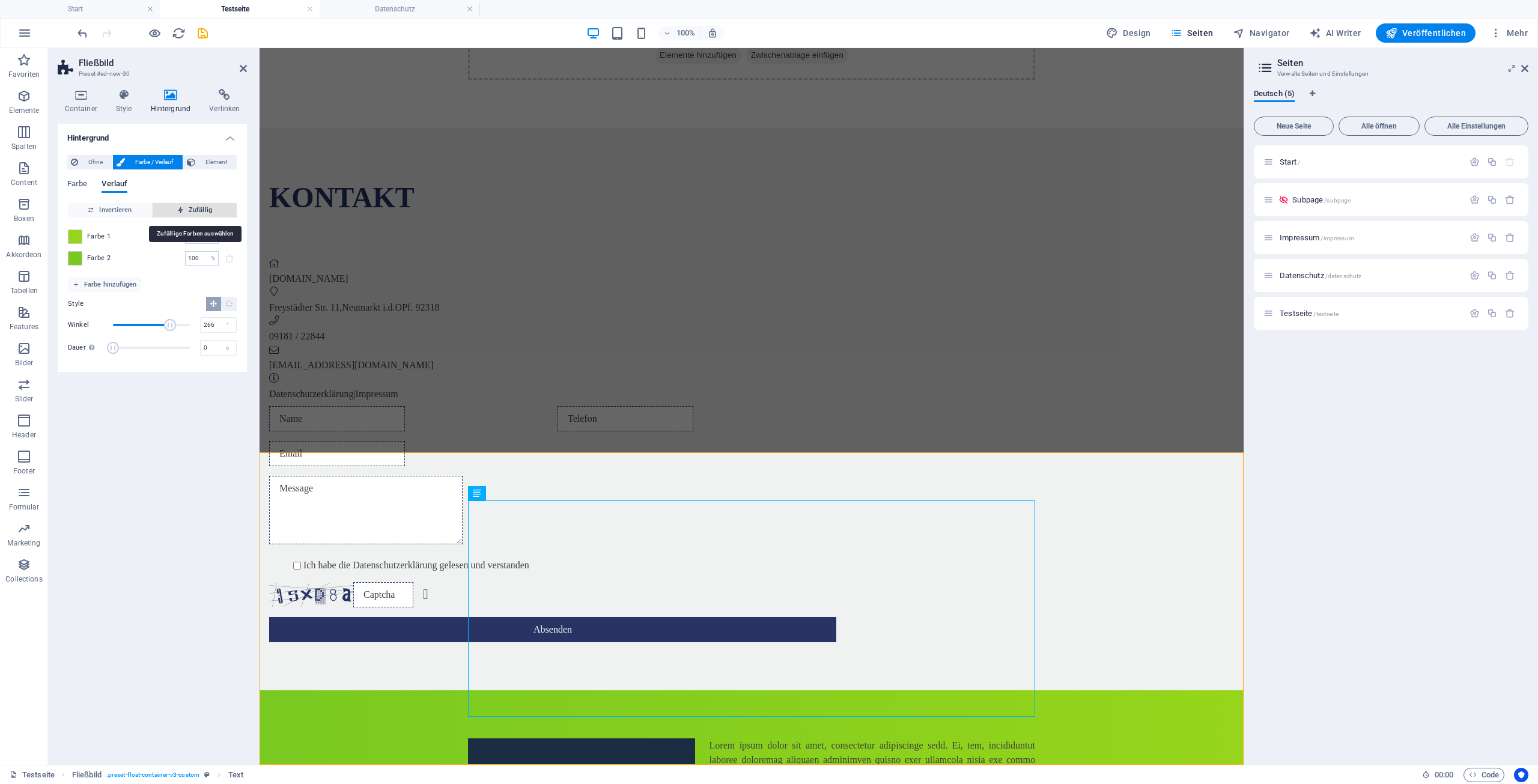
click at [198, 211] on span "Zufällig" at bounding box center [194, 210] width 75 height 14
type input "188"
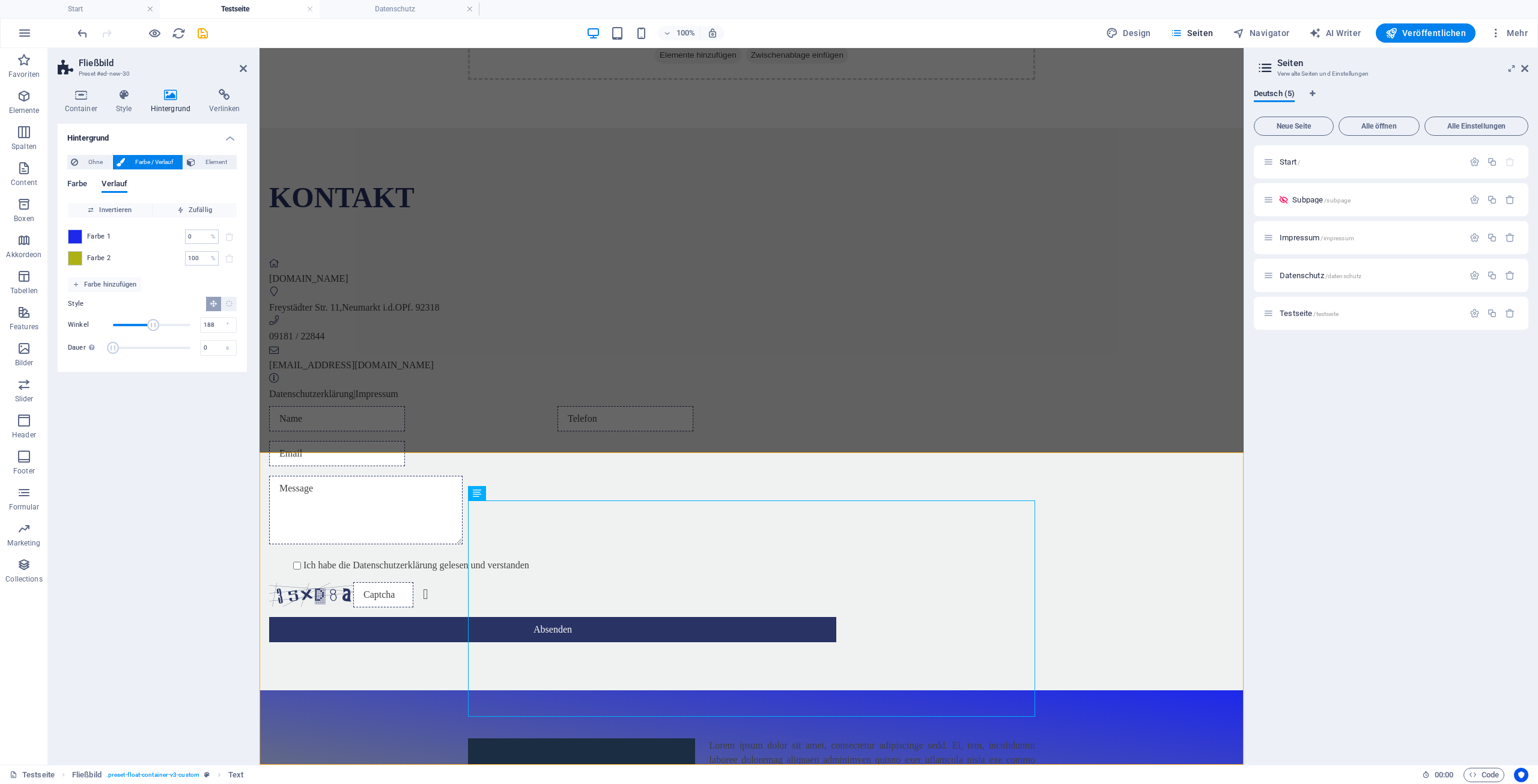
click at [79, 184] on span "Farbe" at bounding box center [77, 184] width 20 height 17
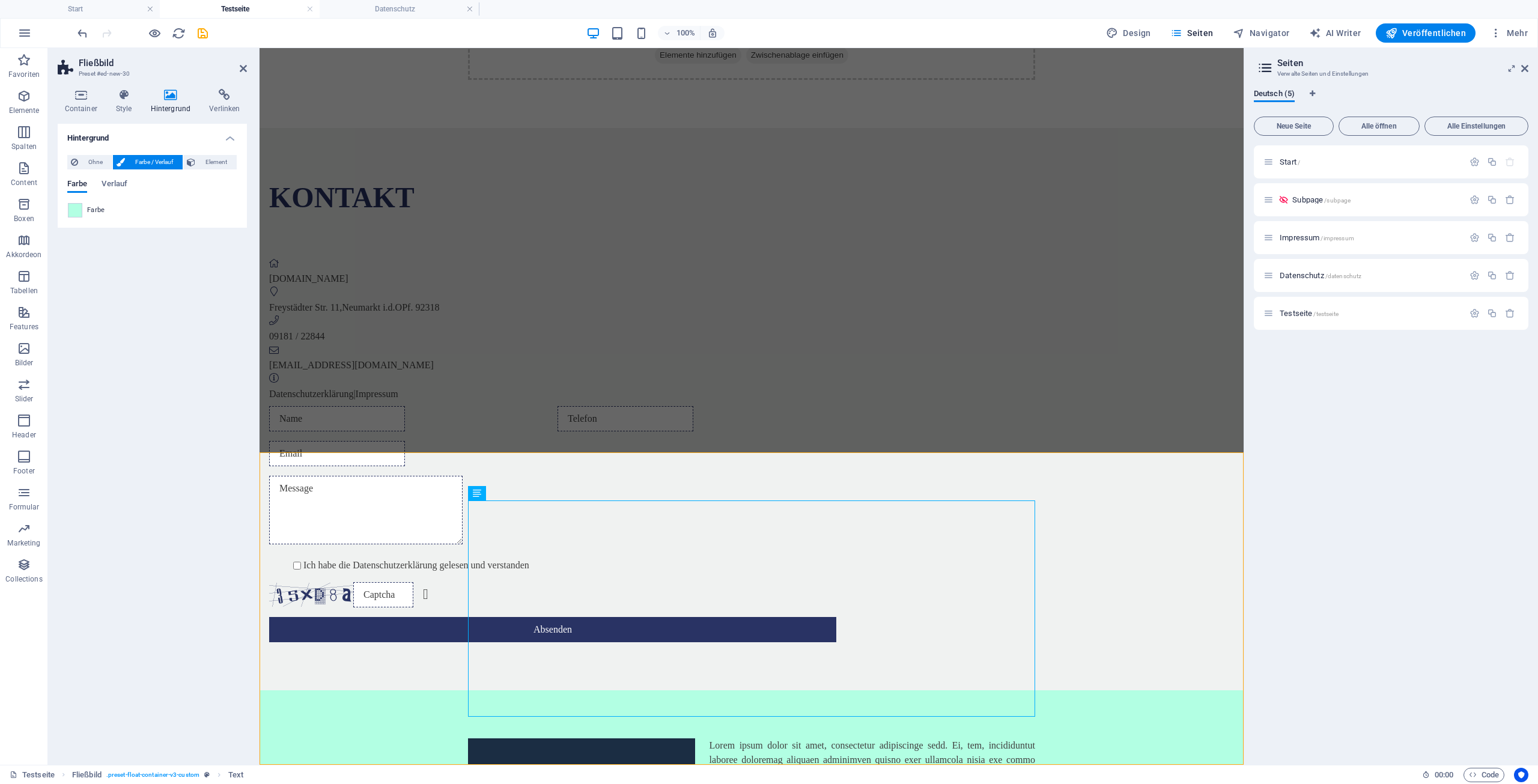
click at [103, 211] on span "Farbe" at bounding box center [96, 210] width 18 height 10
click at [1133, 34] on span "Design" at bounding box center [1128, 33] width 45 height 12
select select "px"
select select "300"
select select "px"
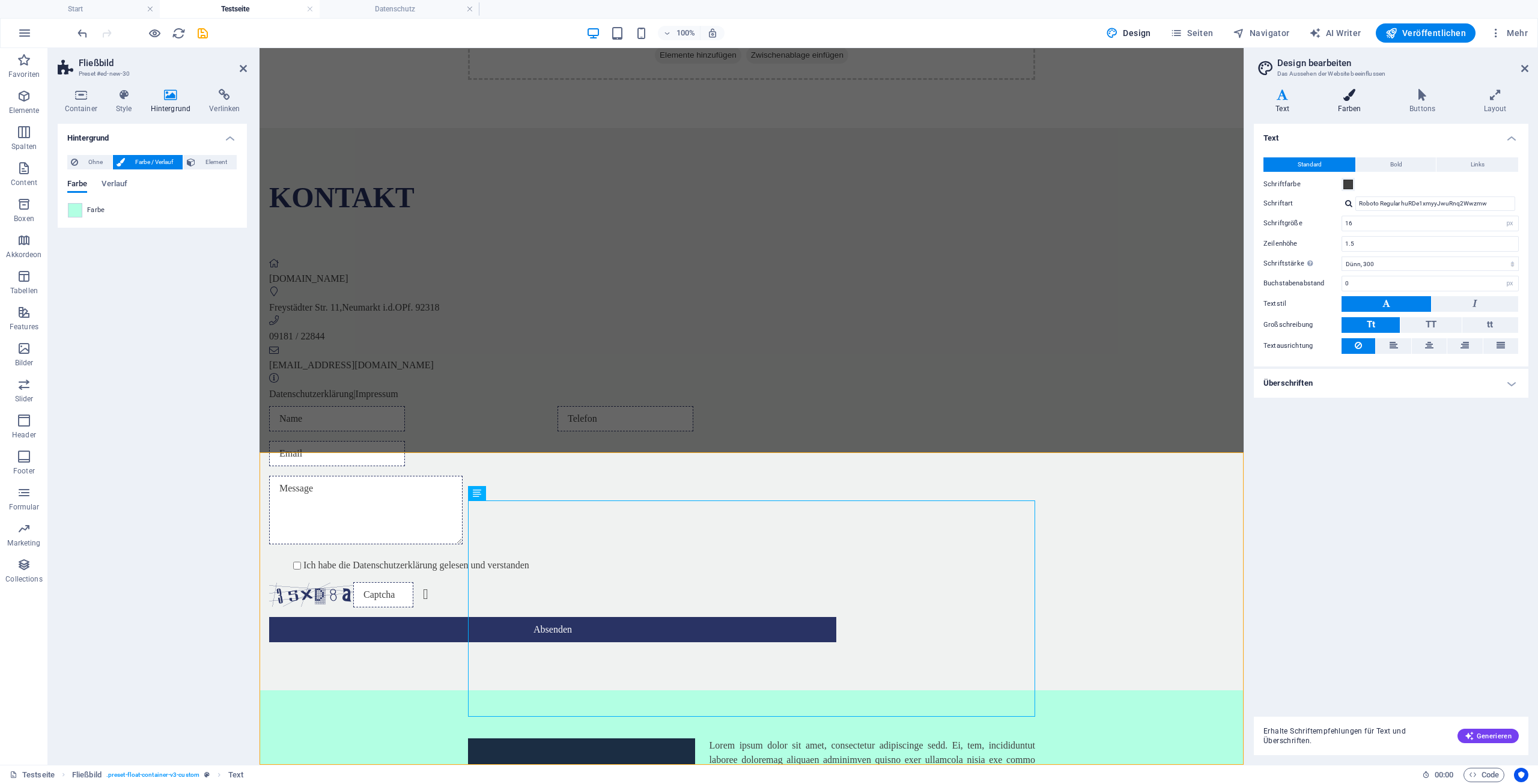
drag, startPoint x: 1345, startPoint y: 95, endPoint x: 1350, endPoint y: 102, distance: 8.6
click at [1345, 96] on icon at bounding box center [1349, 95] width 67 height 12
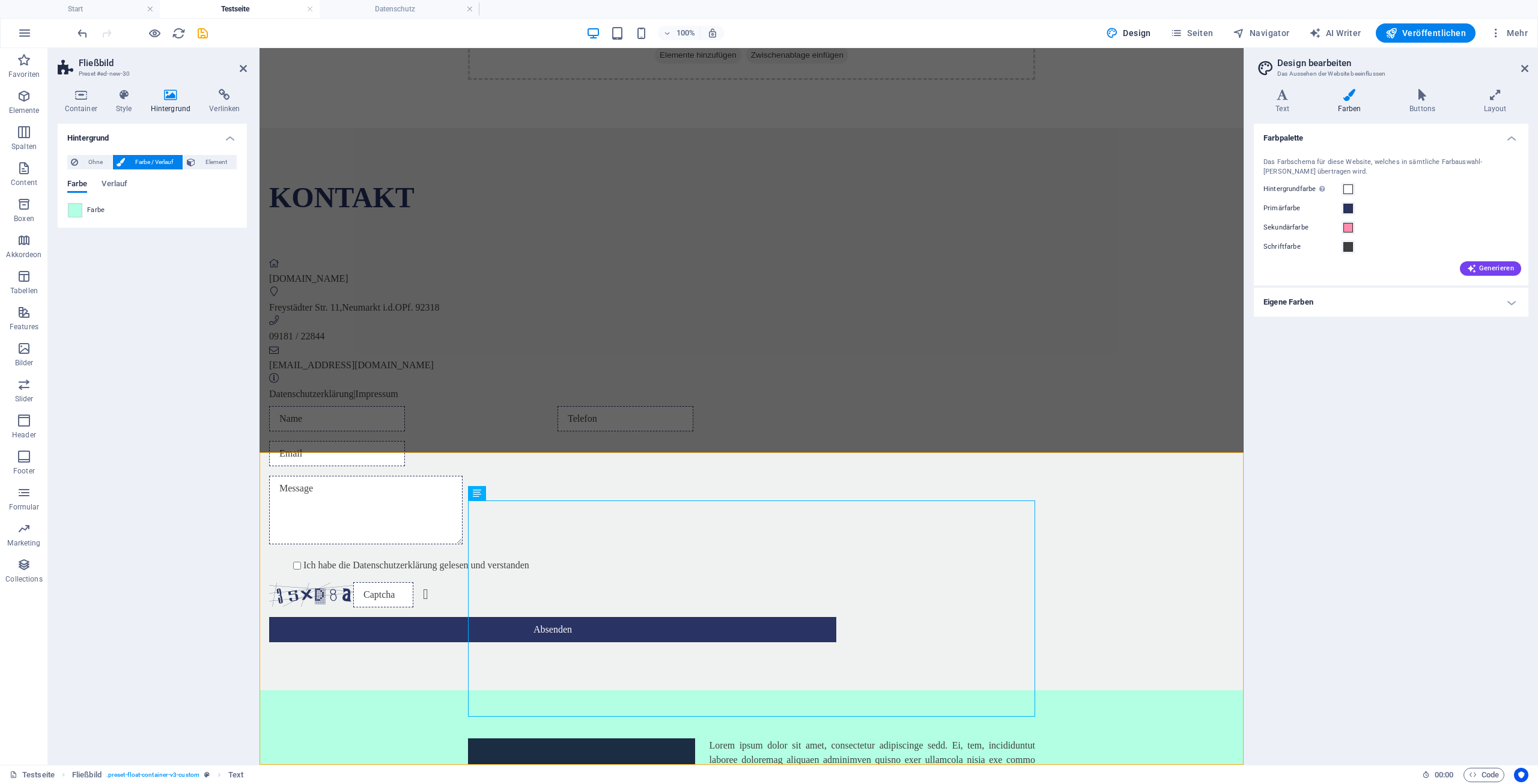
click at [1350, 302] on h4 "Eigene Farben" at bounding box center [1390, 302] width 274 height 29
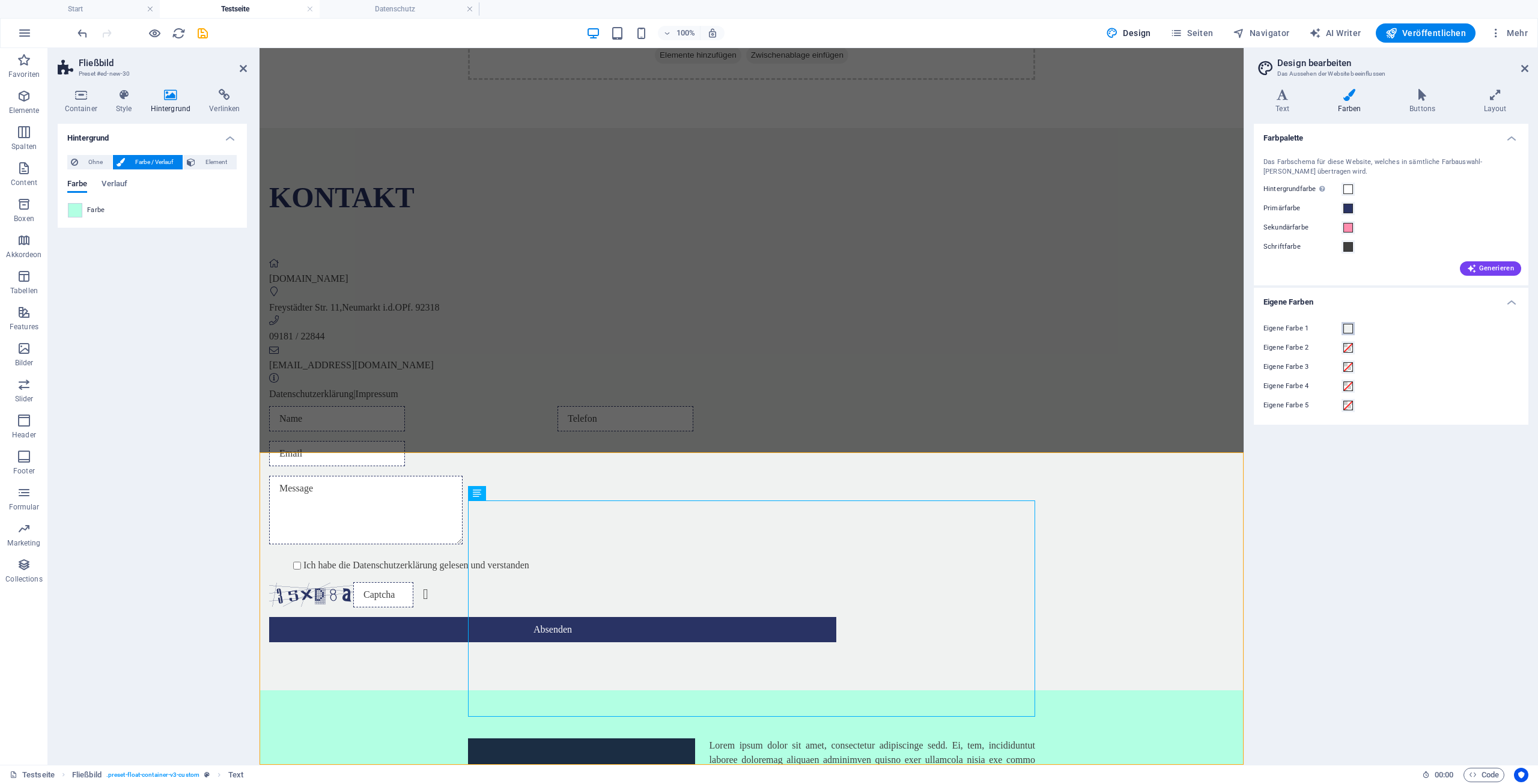
click at [1349, 328] on span at bounding box center [1347, 328] width 10 height 10
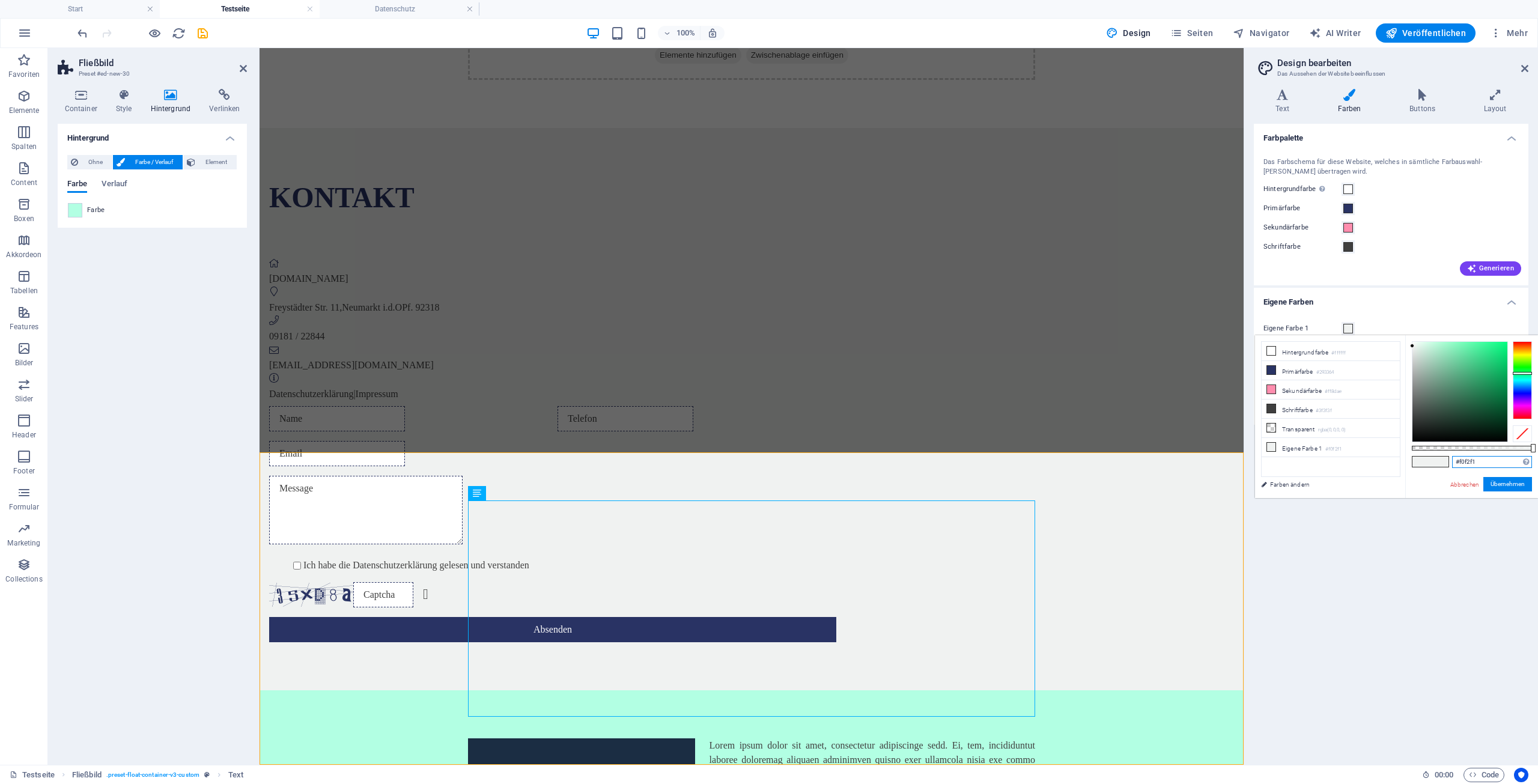
drag, startPoint x: 1484, startPoint y: 462, endPoint x: 1411, endPoint y: 466, distance: 73.1
click at [1452, 466] on input "#f0f2f1" at bounding box center [1492, 462] width 80 height 12
paste input "b2ffe3"
type input "#b2ffe3"
click at [1497, 482] on button "Übernehmen" at bounding box center [1507, 484] width 49 height 14
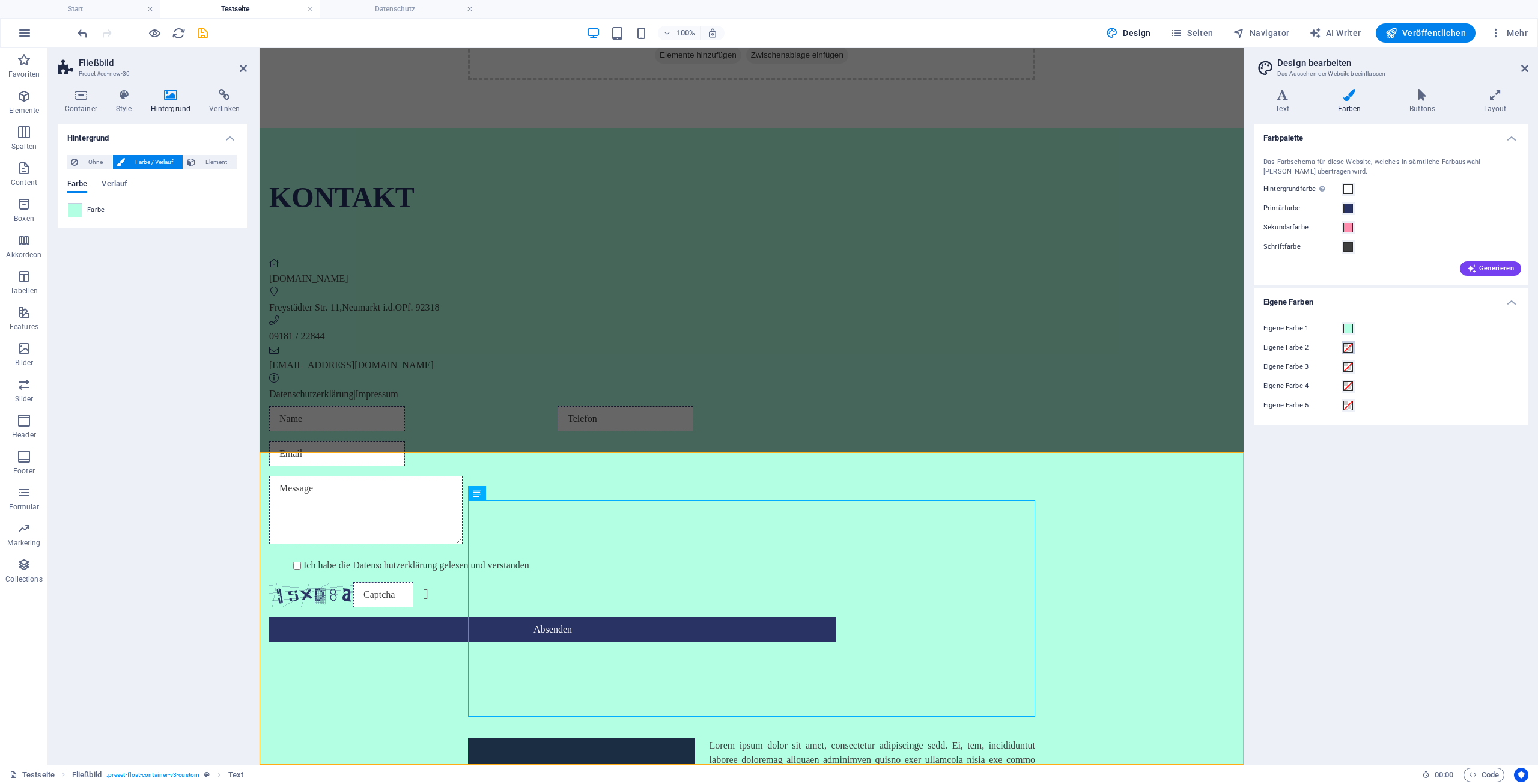
click at [1348, 347] on span at bounding box center [1347, 348] width 10 height 10
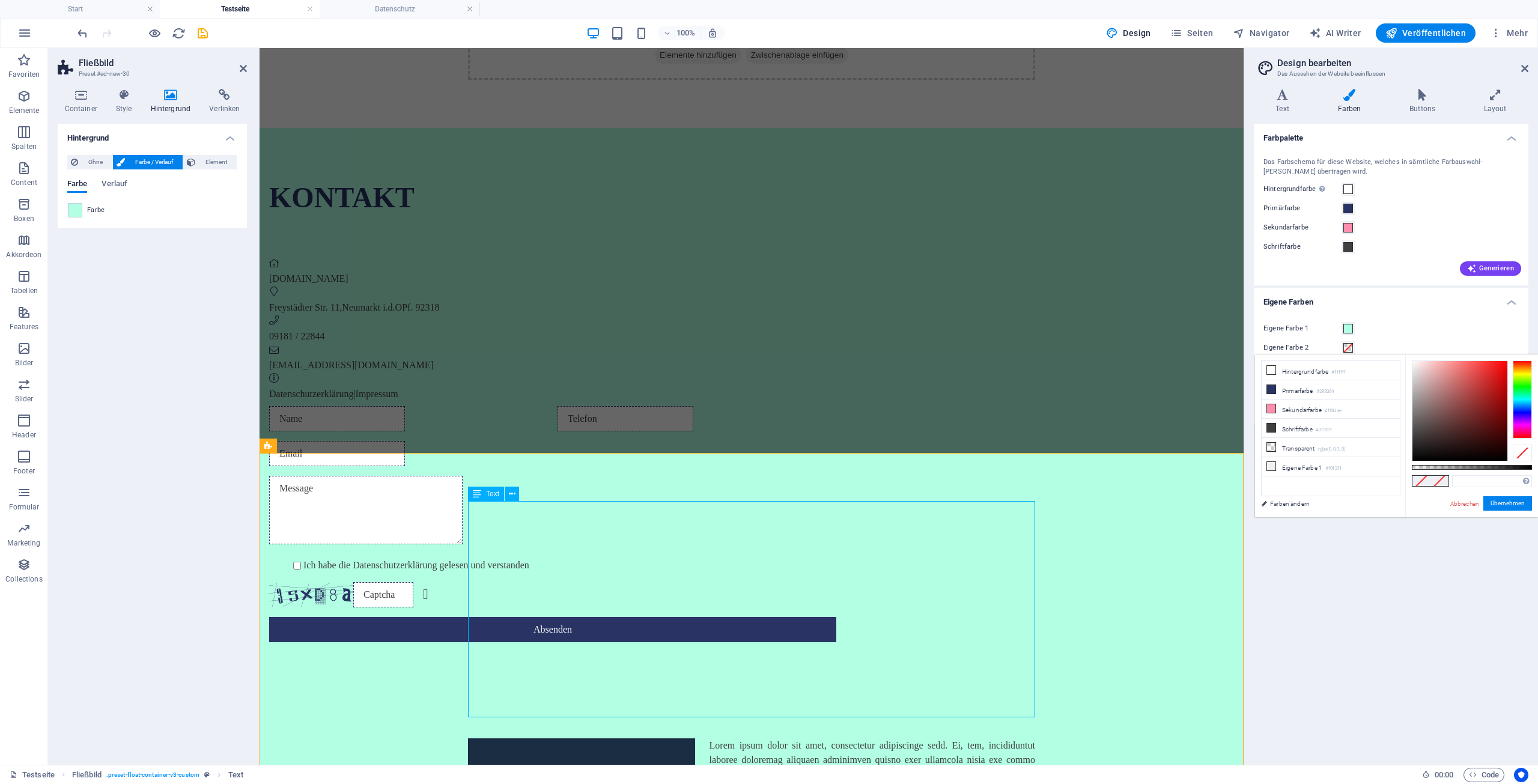
scroll to position [101, 0]
click at [1472, 487] on input "text" at bounding box center [1492, 482] width 80 height 12
click at [1471, 482] on input "text" at bounding box center [1492, 482] width 80 height 12
paste input "#5f8b7c"
type input "#5f8b7c"
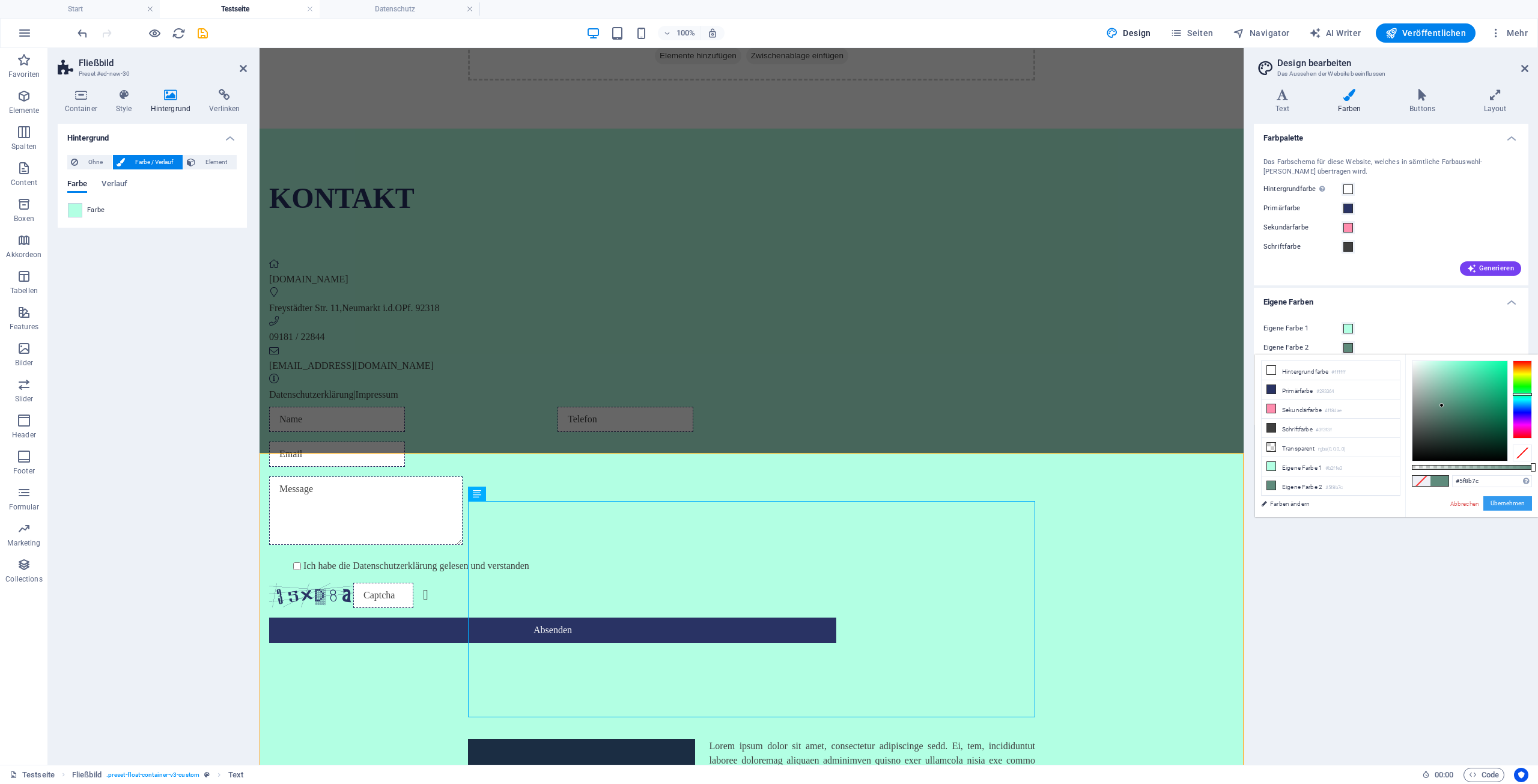
click at [1508, 505] on button "Übernehmen" at bounding box center [1507, 503] width 49 height 14
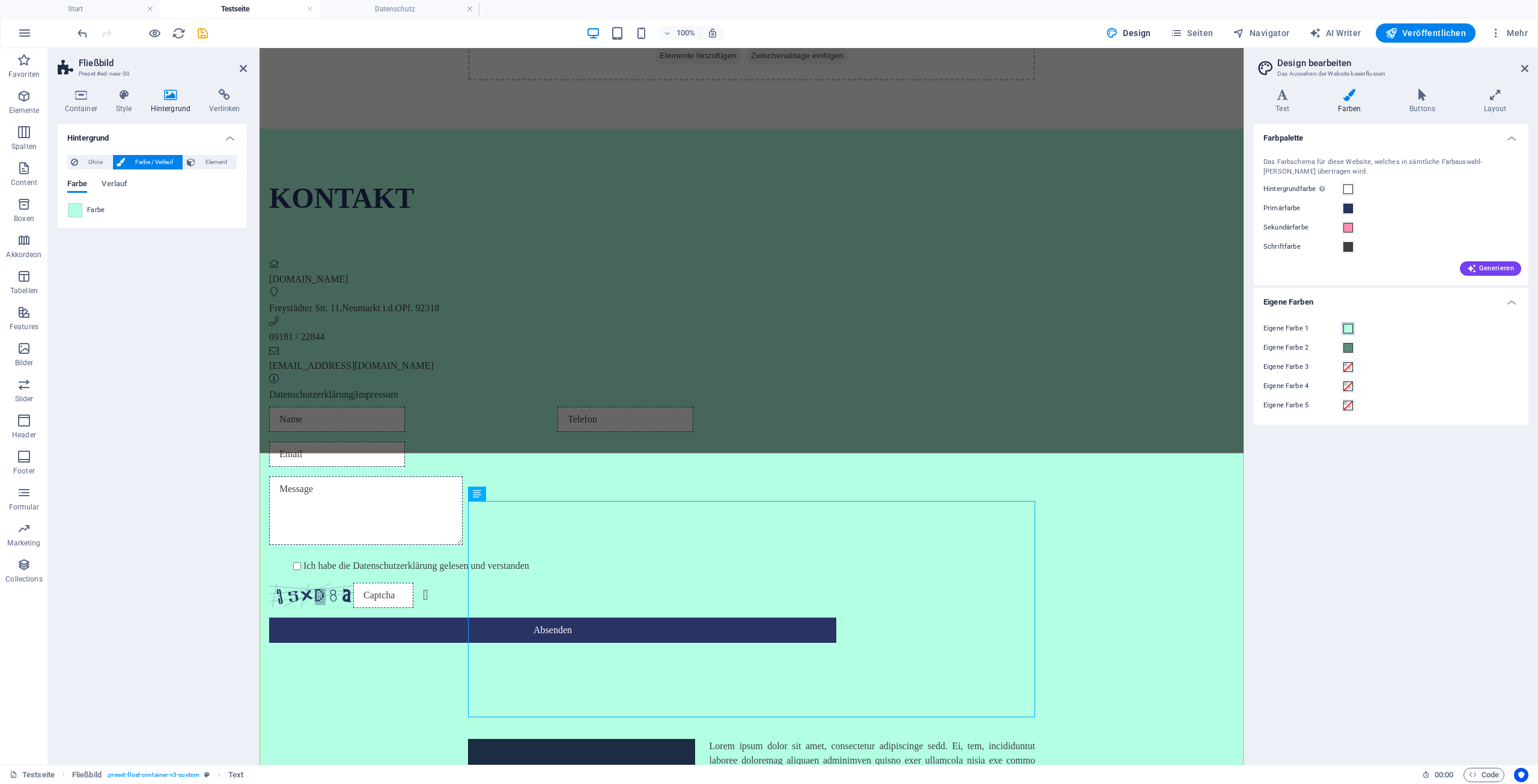
click at [1346, 330] on span at bounding box center [1347, 328] width 10 height 10
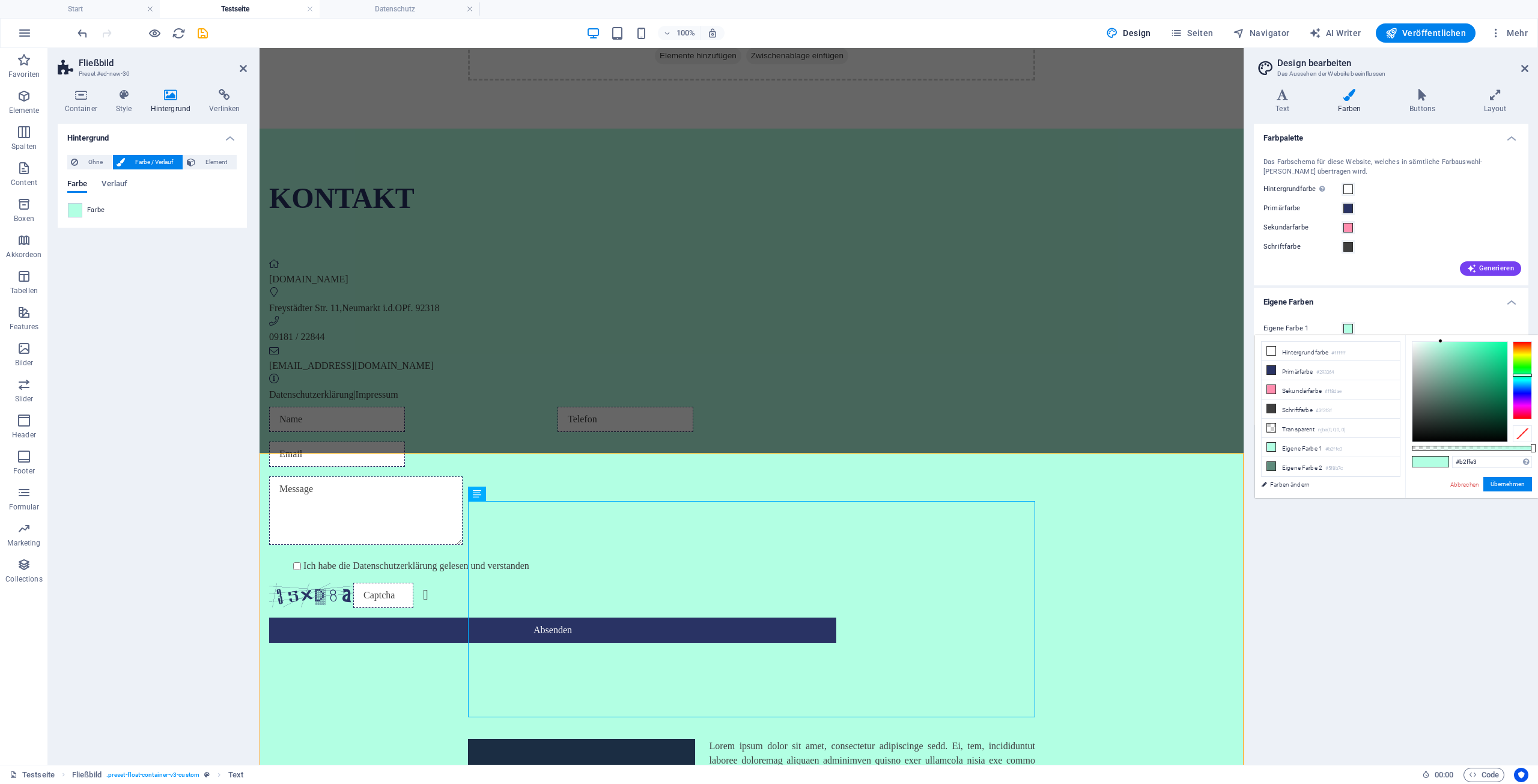
click at [1459, 310] on div "Eigene Farbe 1 Eigene Farbe 2 Eigene Farbe 3 Eigene Farbe 4 Eigene Farbe 5" at bounding box center [1391, 367] width 279 height 115
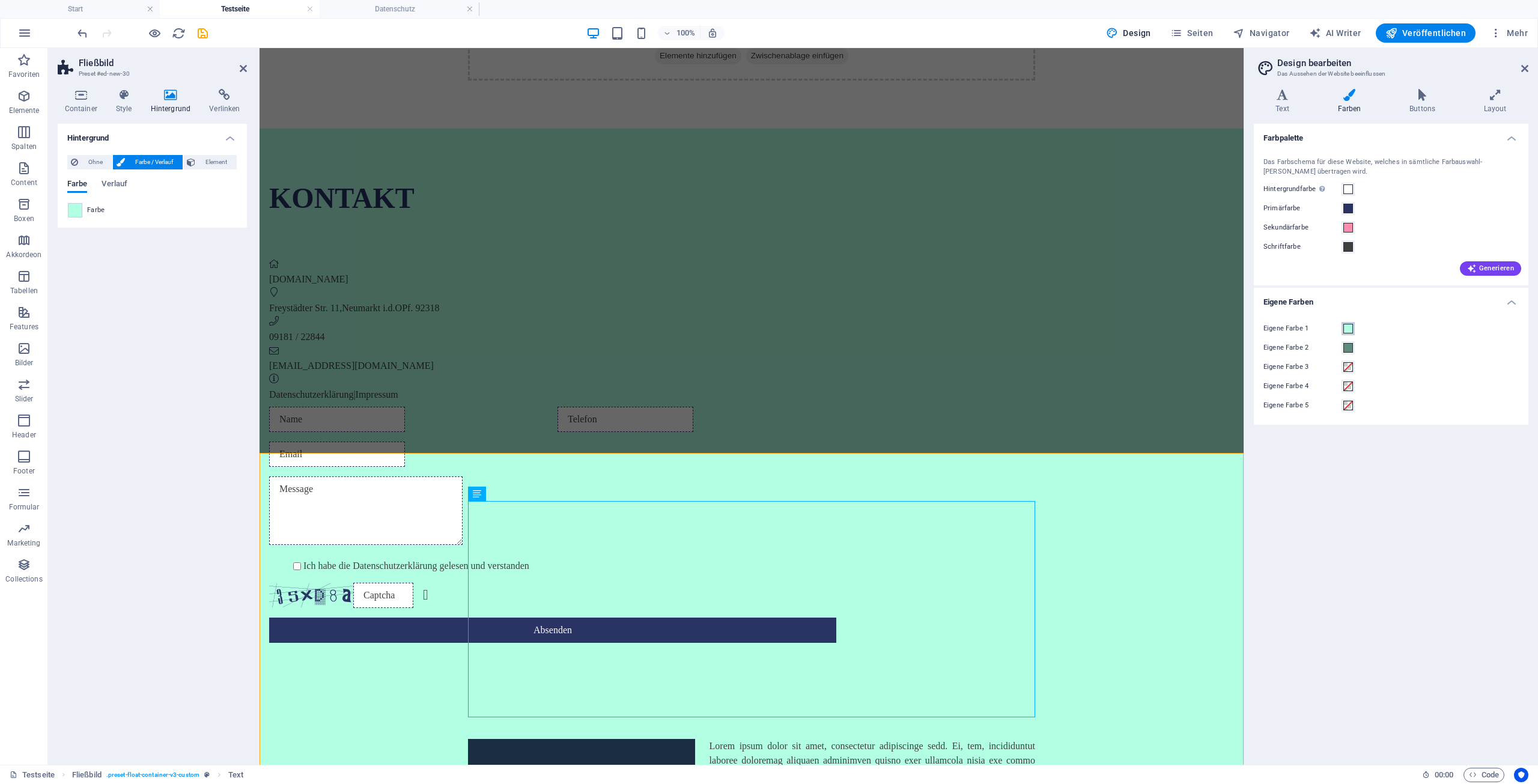
click at [1348, 329] on span at bounding box center [1347, 328] width 10 height 10
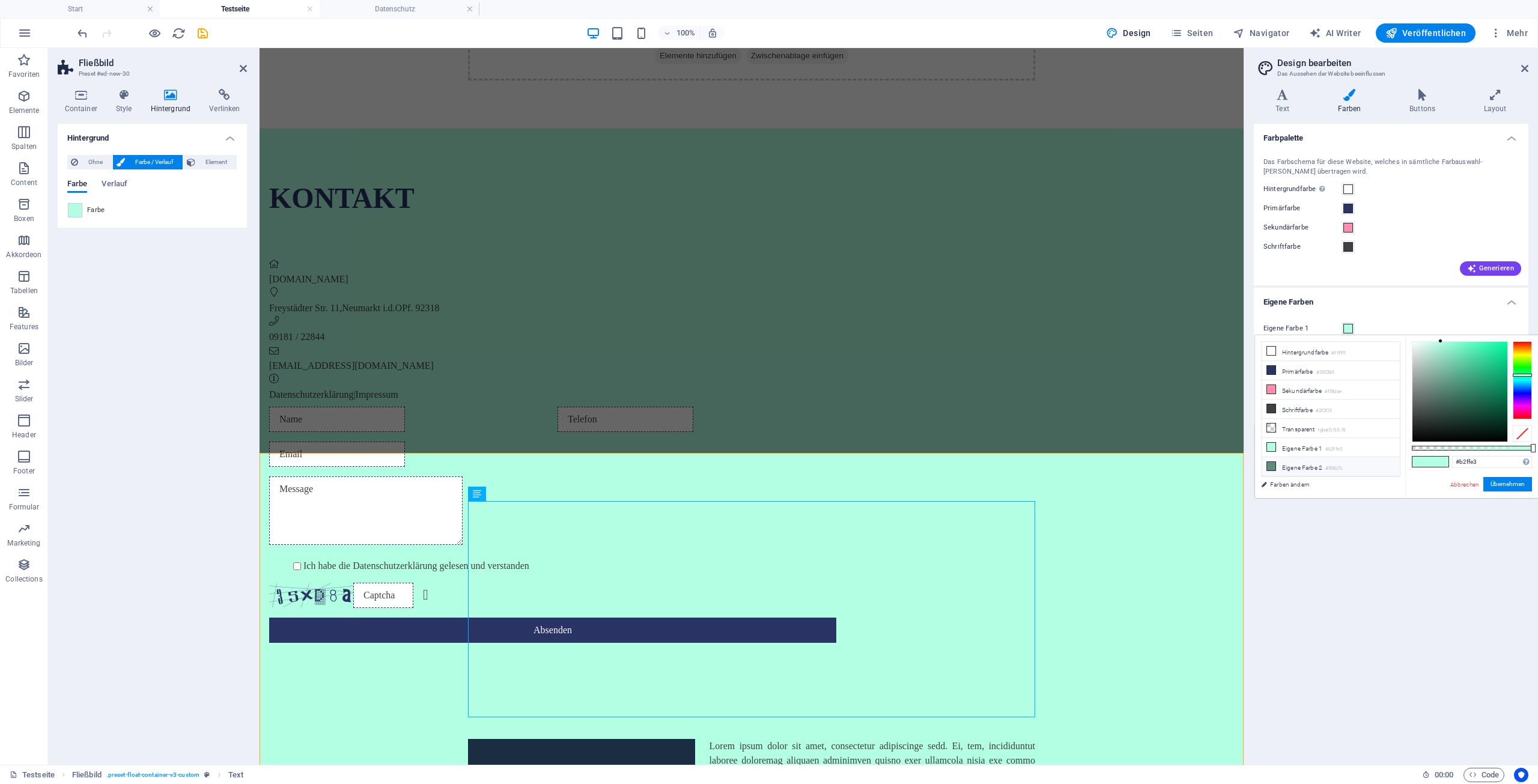
click at [1320, 466] on li "Eigene Farbe 2 #5f8b7c" at bounding box center [1330, 466] width 138 height 20
type input "#5f8b7c"
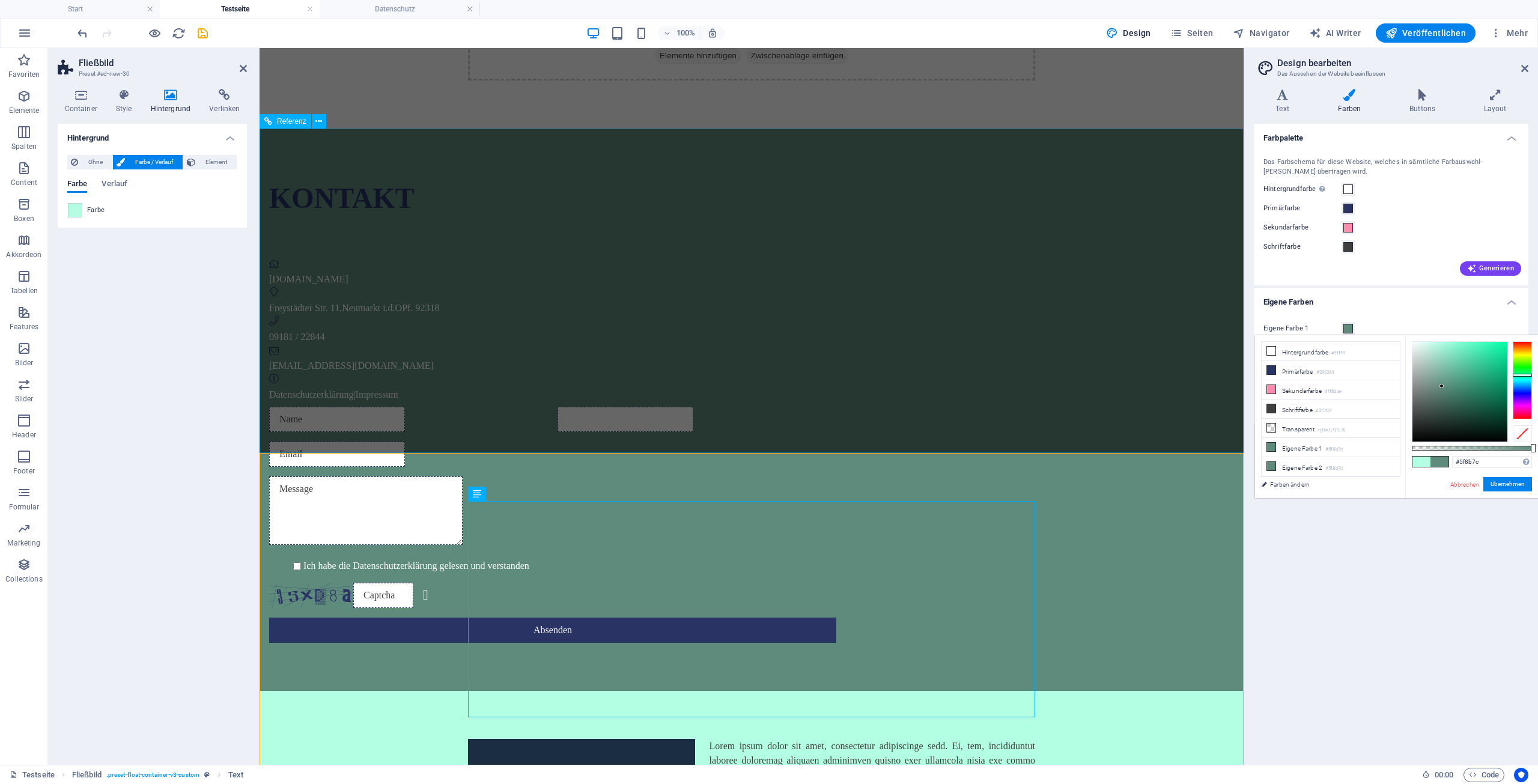
click at [626, 385] on div "Kontakt beautypoint-neumarkt.de Freystädter Str. 11 , Neumarkt i.d.OPf. 92318 0…" at bounding box center [552, 289] width 567 height 225
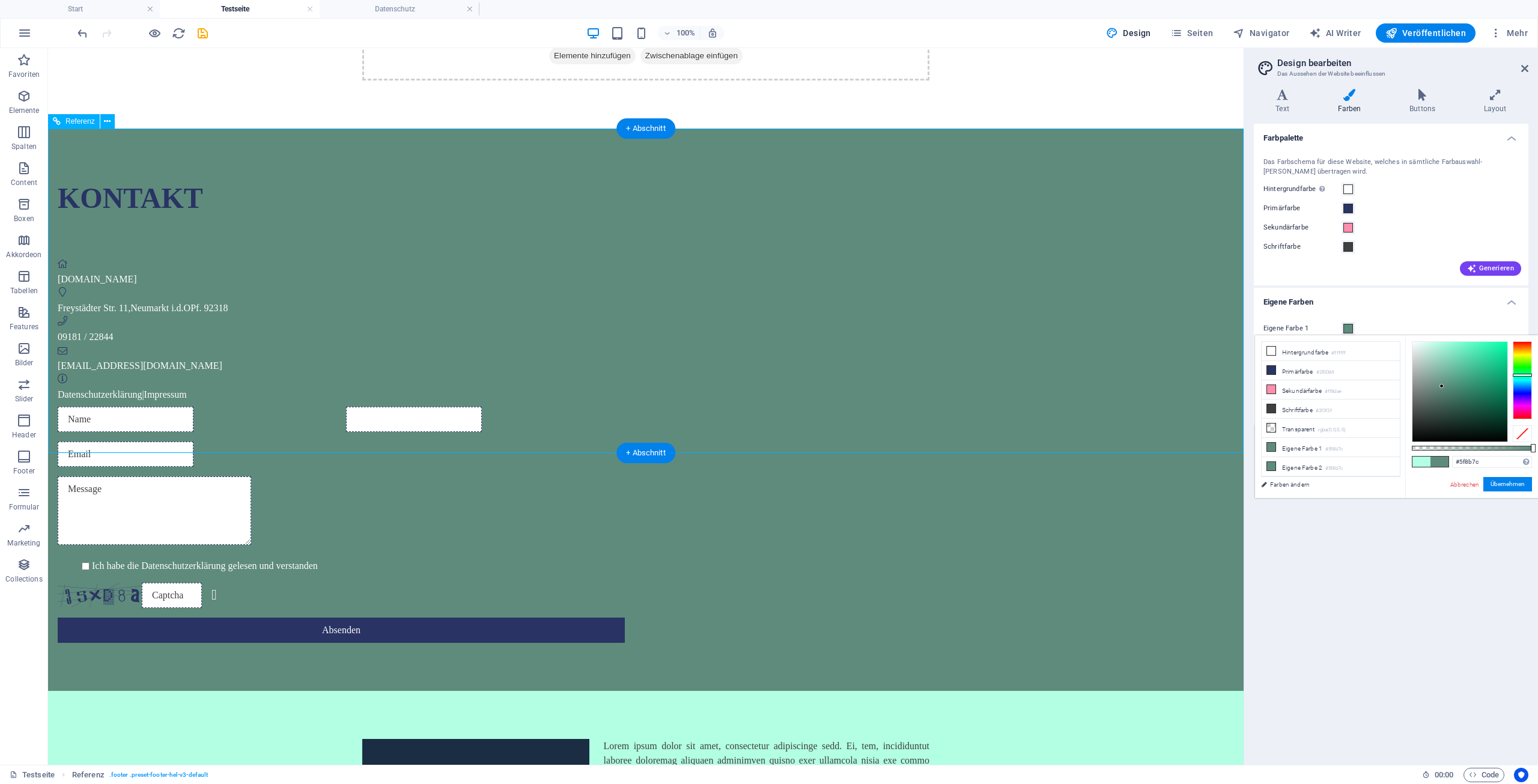
click at [451, 193] on div "Kontakt" at bounding box center [341, 198] width 567 height 43
click at [435, 191] on div "Kontakt" at bounding box center [341, 198] width 567 height 43
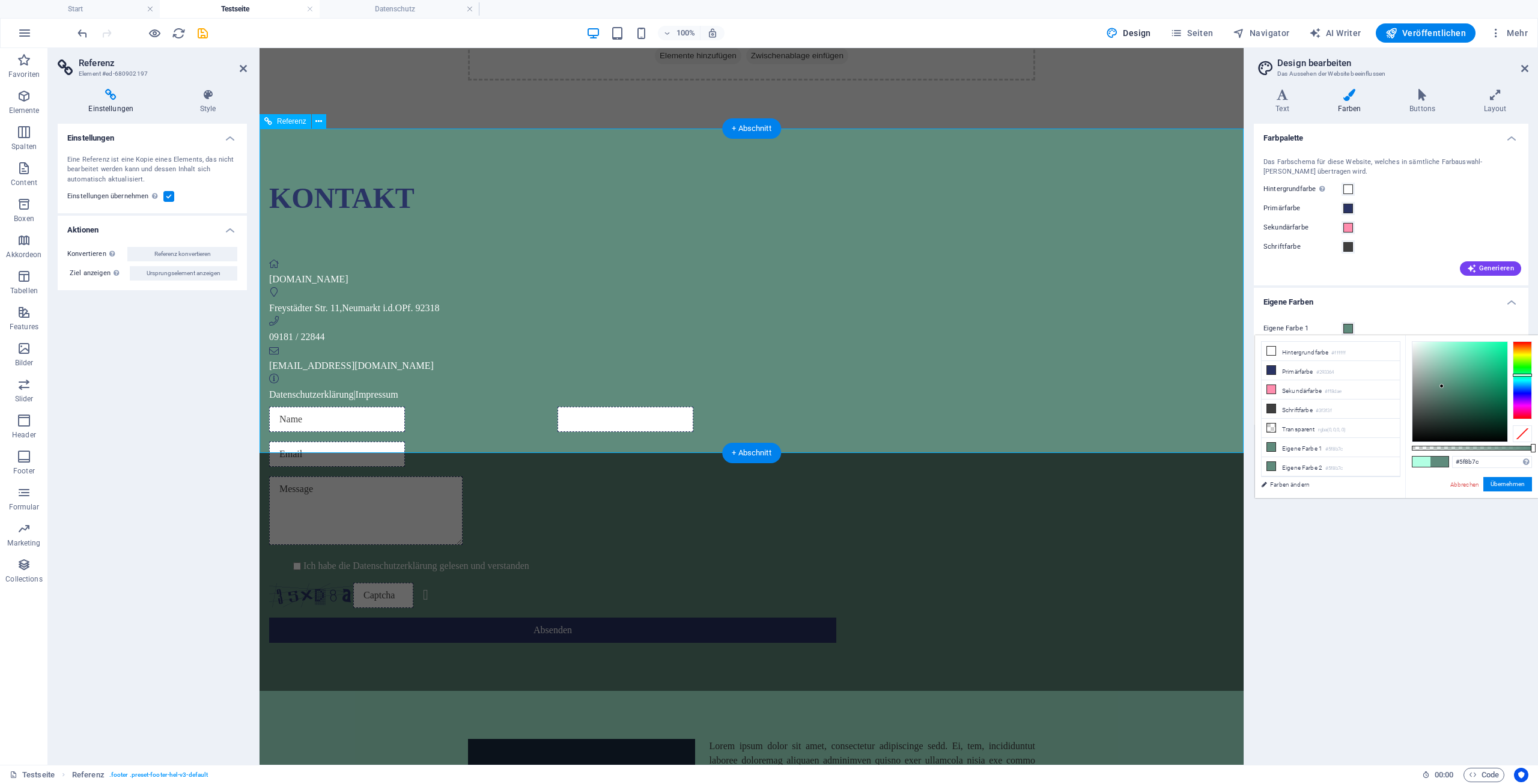
click at [553, 198] on div "Kontakt" at bounding box center [552, 198] width 567 height 43
click at [533, 196] on div "Kontakt" at bounding box center [552, 198] width 567 height 43
click at [574, 201] on div "Kontakt" at bounding box center [552, 198] width 567 height 43
click at [573, 202] on div "Kontakt" at bounding box center [552, 198] width 567 height 43
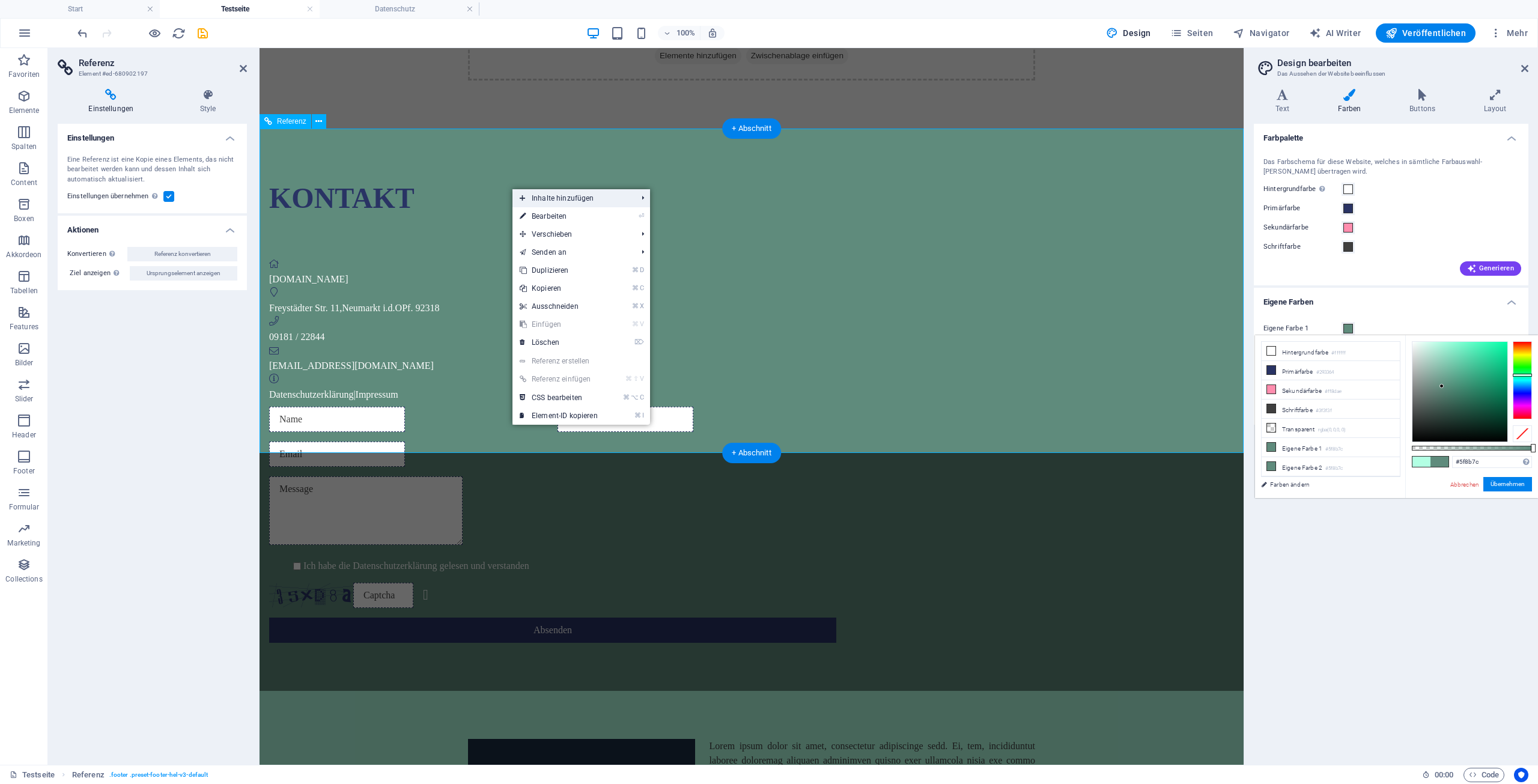
drag, startPoint x: 252, startPoint y: 140, endPoint x: 529, endPoint y: 195, distance: 282.4
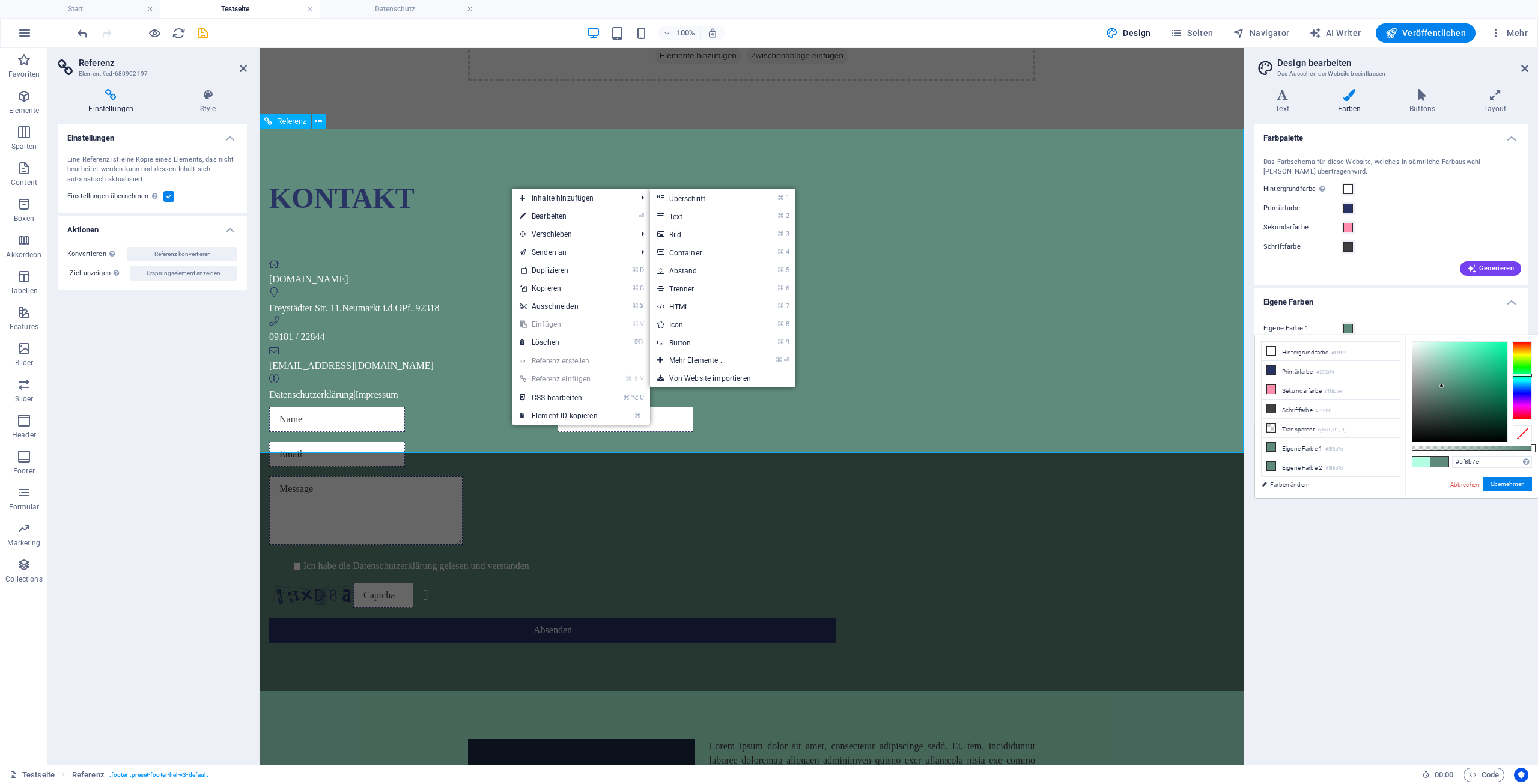
click at [460, 200] on div "Kontakt [DOMAIN_NAME] Freystädter Str. 11 , Neumarkt i.d.OPf. 92318 09181 / 228…" at bounding box center [751, 410] width 984 height 562
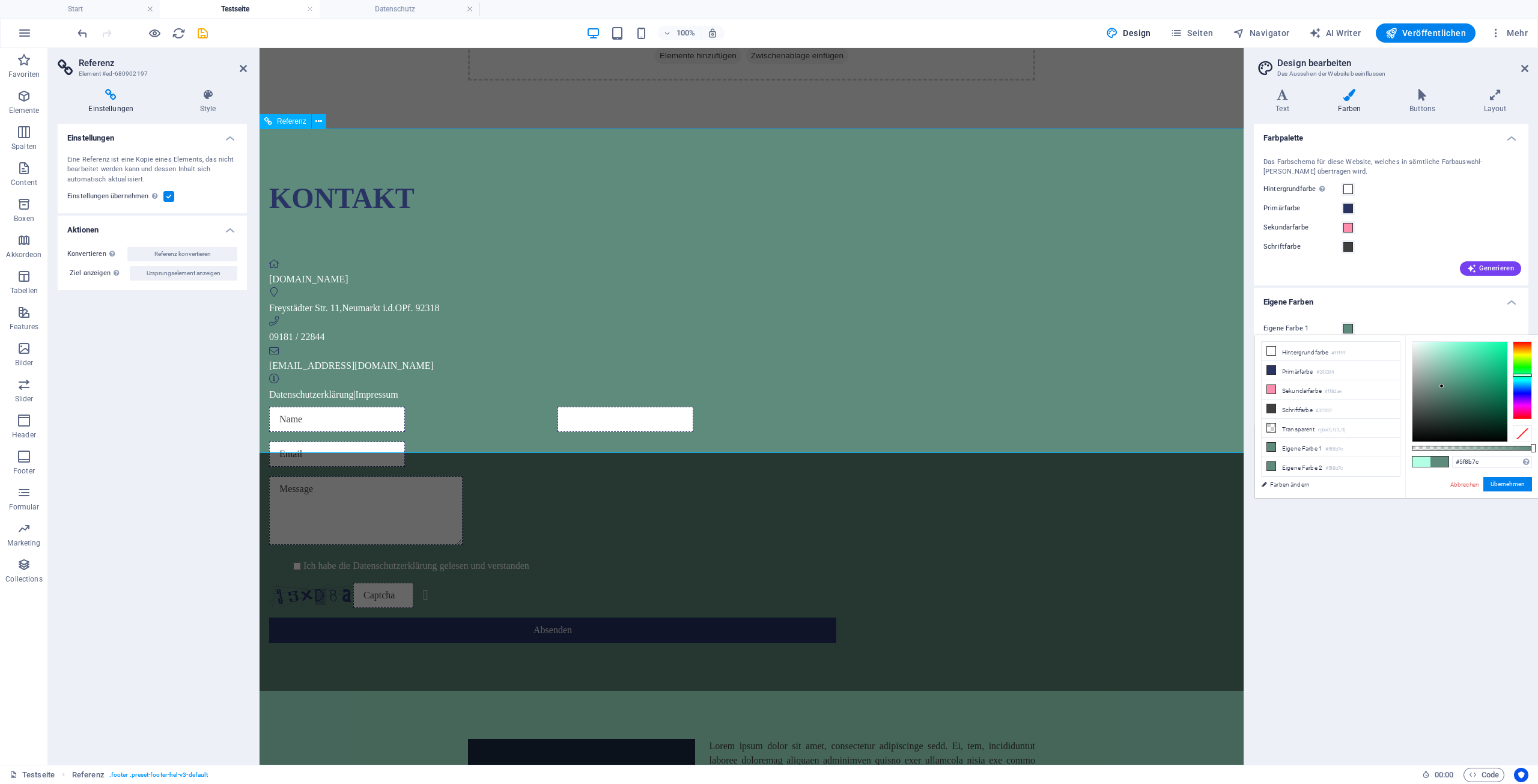
drag, startPoint x: 522, startPoint y: 200, endPoint x: 567, endPoint y: 237, distance: 58.3
click at [523, 200] on div "Kontakt" at bounding box center [552, 198] width 567 height 43
click at [329, 334] on div "Kontakt [DOMAIN_NAME] Freystädter Str. 11 , Neumarkt i.d.OPf. 92318 09181 / 228…" at bounding box center [751, 410] width 984 height 562
click at [321, 122] on icon at bounding box center [318, 122] width 6 height 12
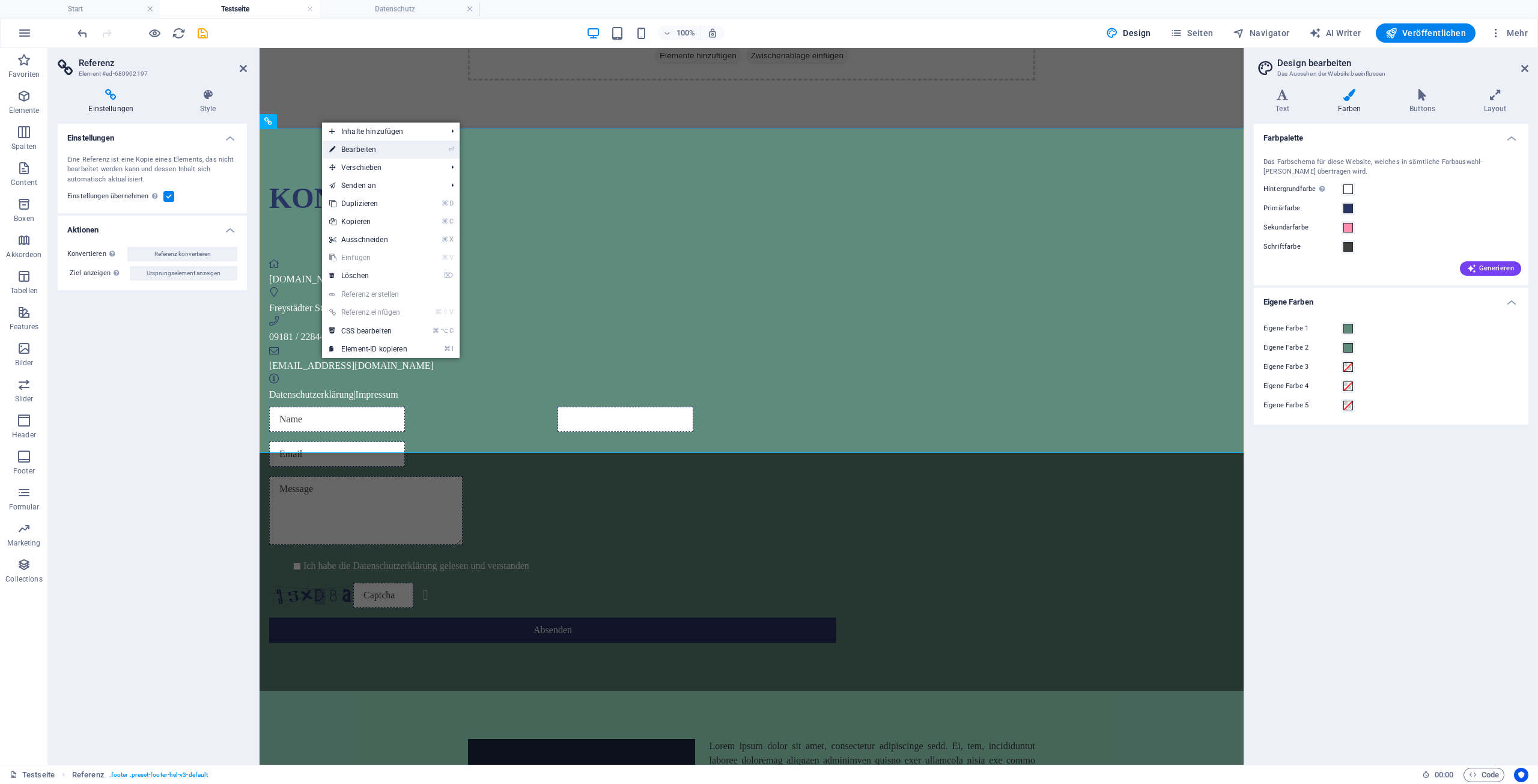
click at [411, 149] on link "⏎ Bearbeiten" at bounding box center [368, 149] width 92 height 18
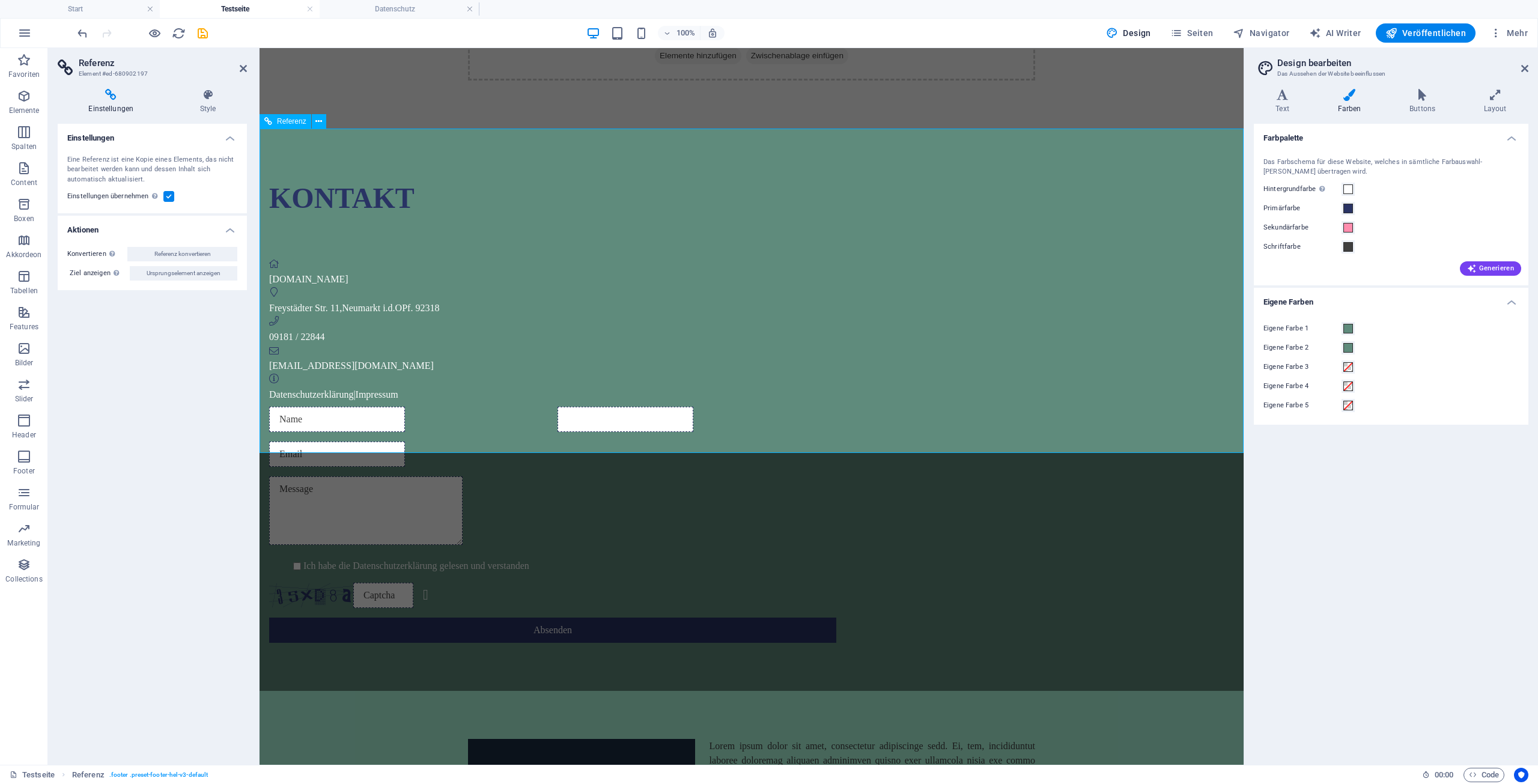
click at [535, 200] on div "Kontakt" at bounding box center [552, 198] width 567 height 43
click at [242, 70] on icon at bounding box center [243, 68] width 7 height 10
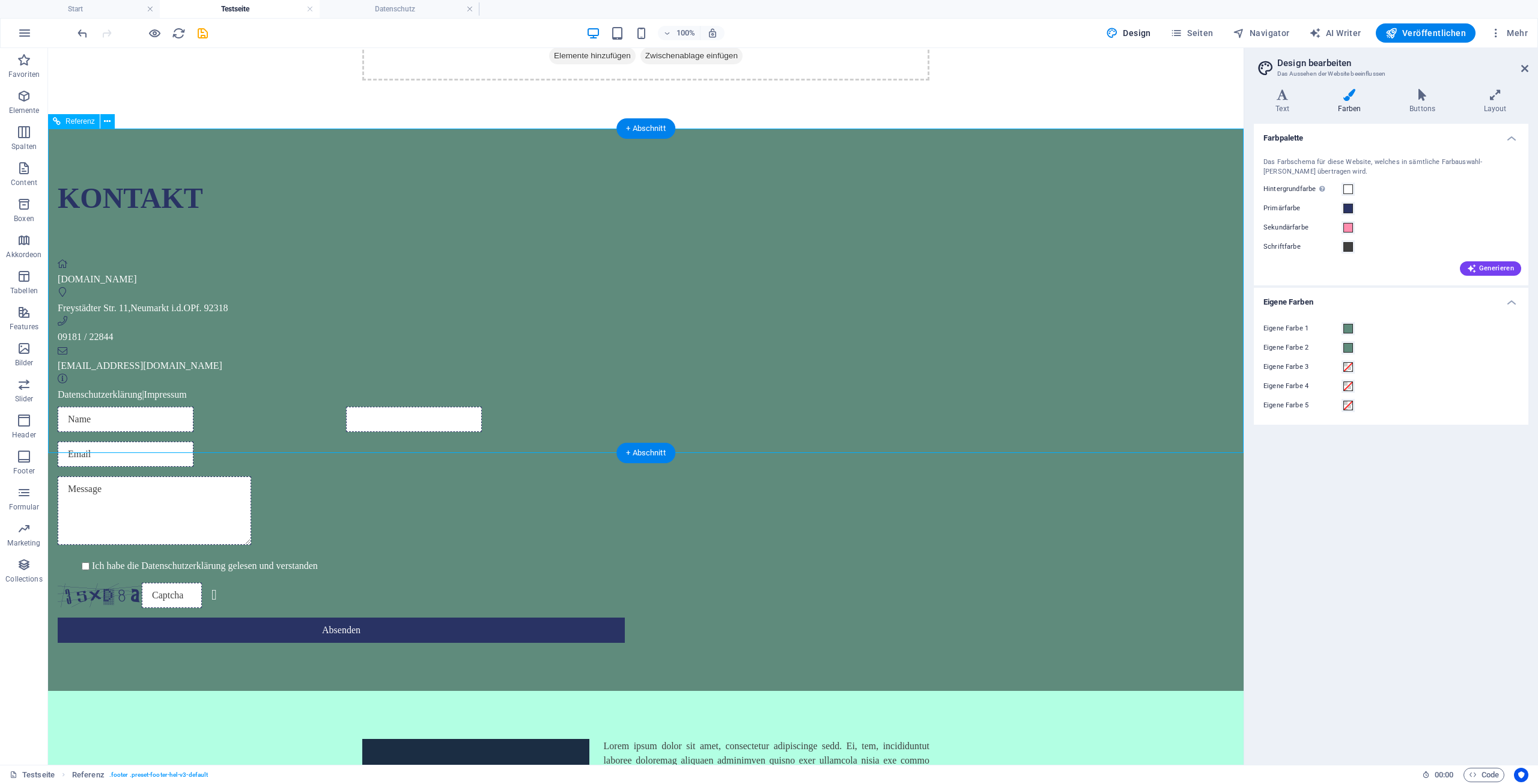
click at [451, 191] on div "Kontakt" at bounding box center [341, 198] width 567 height 43
click at [158, 226] on div "Kontakt [DOMAIN_NAME] Freystädter Str. 11 , Neumarkt i.d.OPf. 92318 09181 / 228…" at bounding box center [646, 410] width 1196 height 562
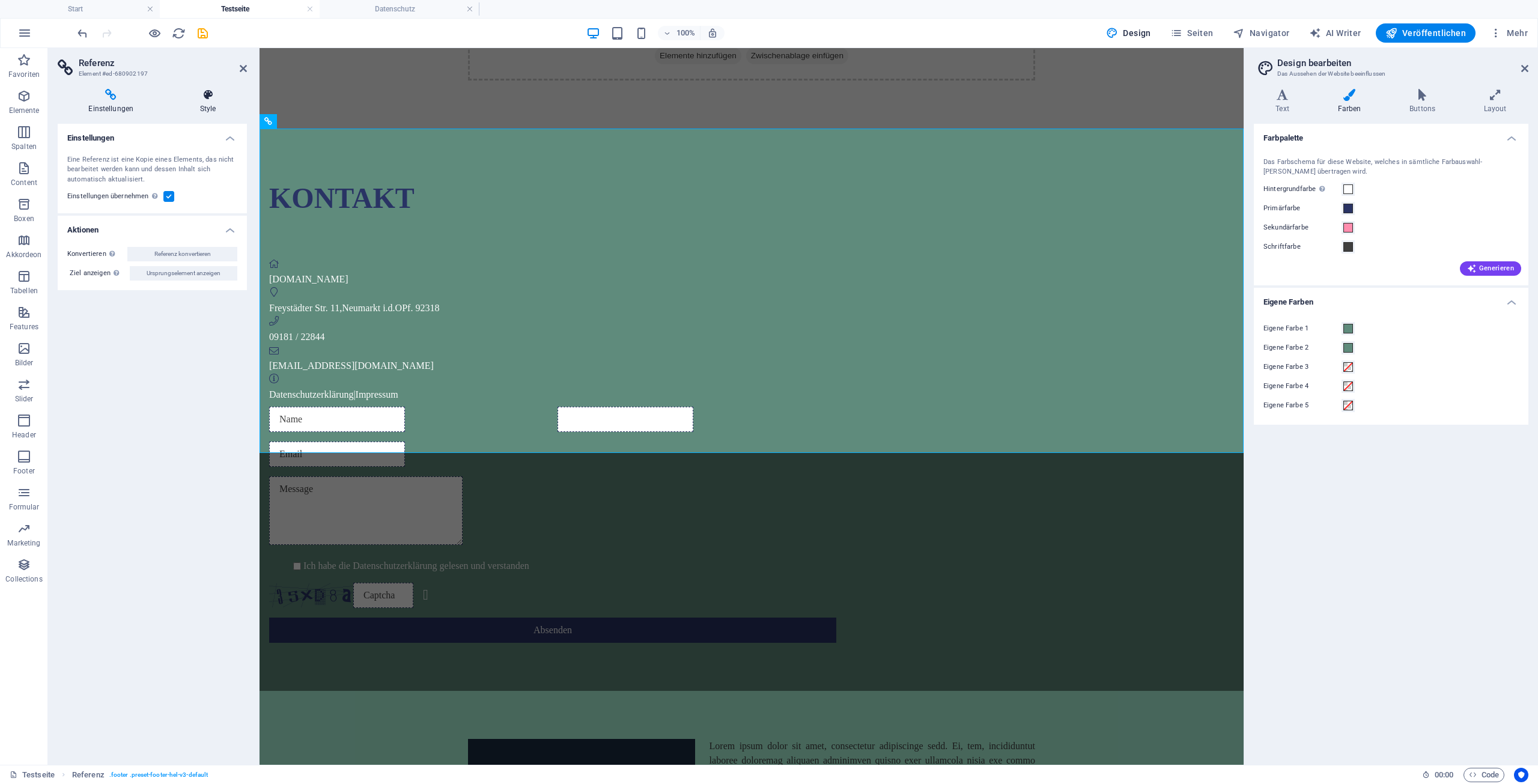
click at [209, 102] on h4 "Style" at bounding box center [208, 101] width 77 height 25
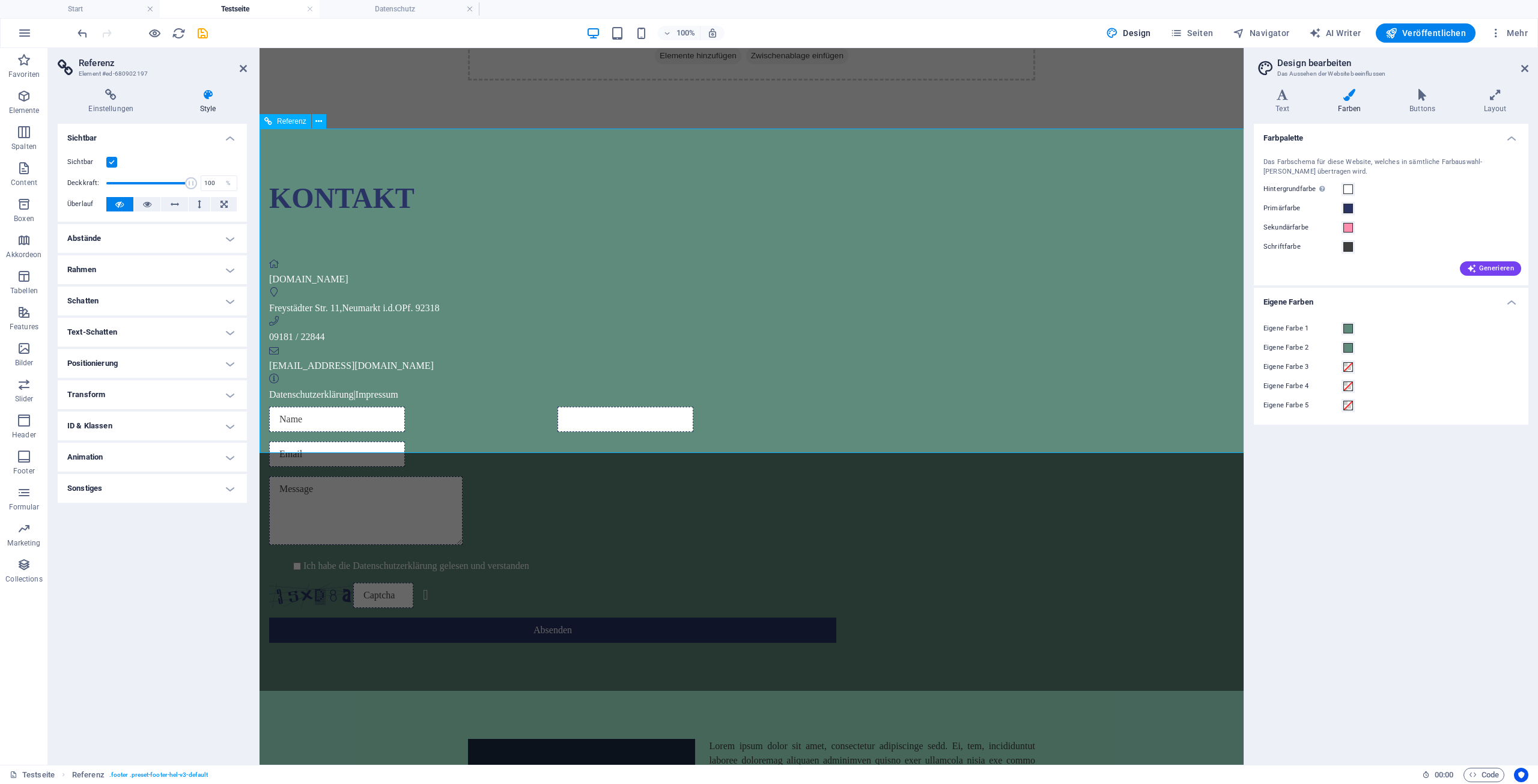
click at [528, 192] on div "Kontakt" at bounding box center [552, 198] width 567 height 43
click at [243, 67] on icon at bounding box center [243, 68] width 7 height 10
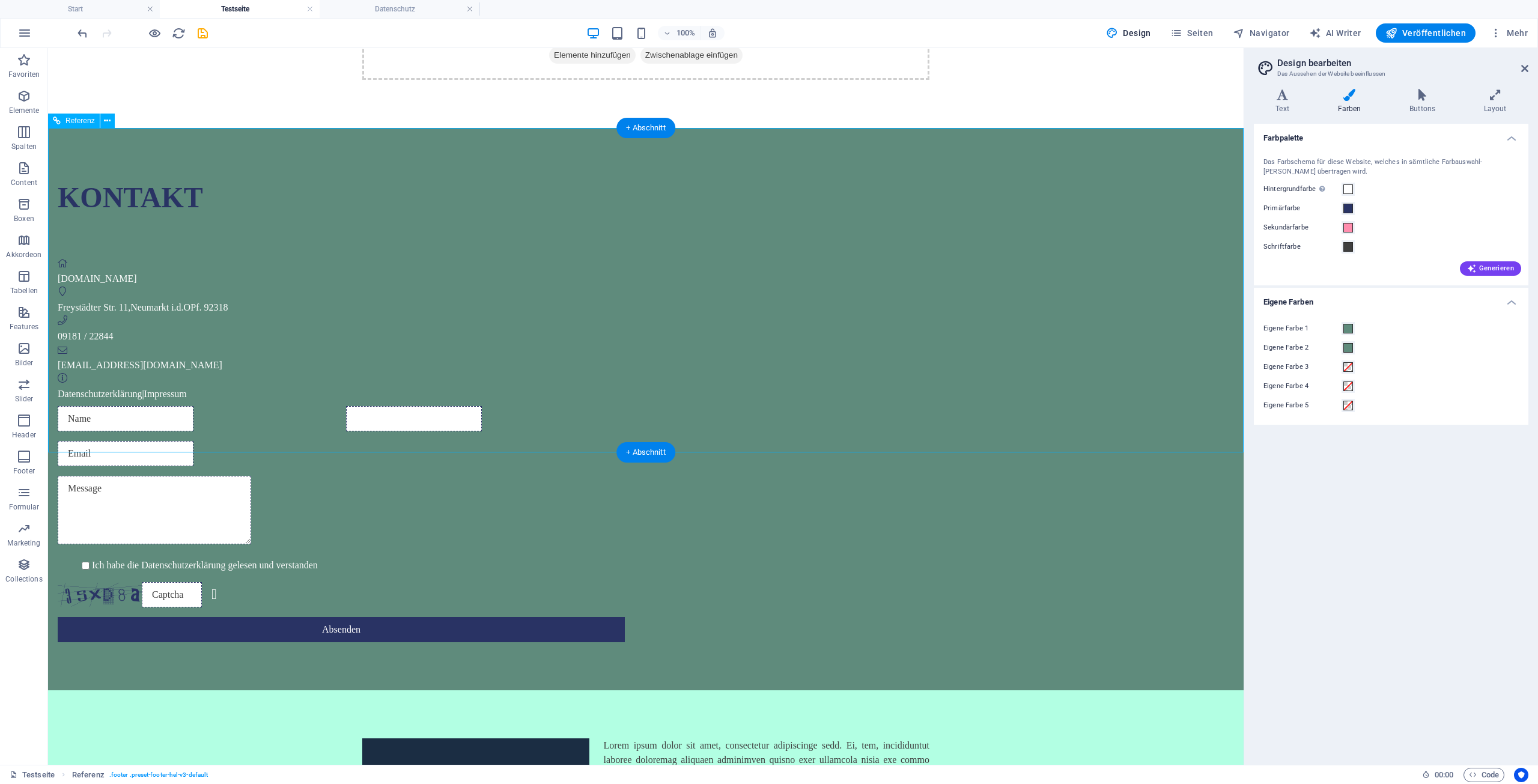
click at [446, 194] on div "Kontakt" at bounding box center [341, 197] width 567 height 43
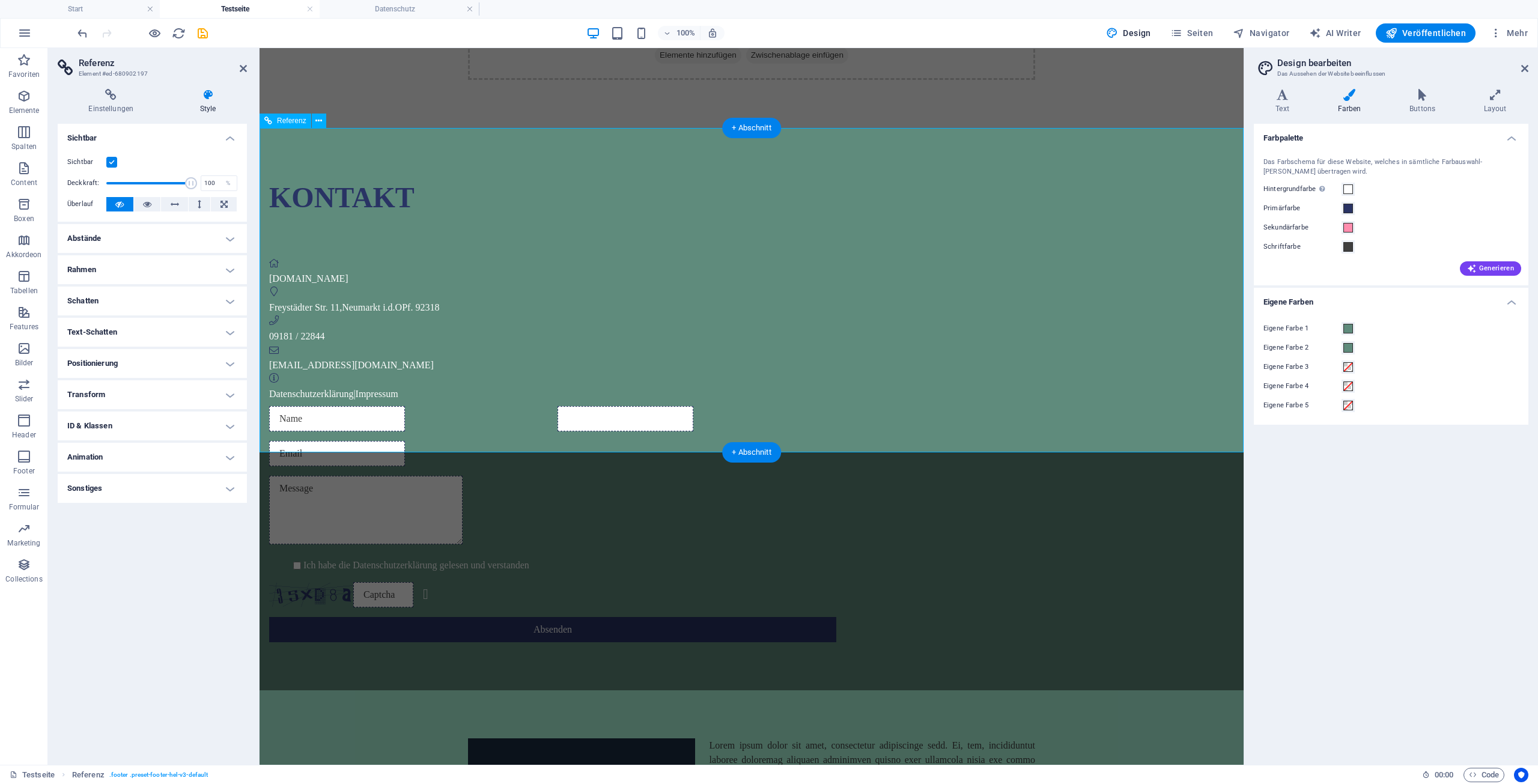
click at [566, 301] on div "Freystädter Str. 11 , Neumarkt i.d.OPf. 92318" at bounding box center [552, 308] width 567 height 14
click at [113, 12] on h4 "Start" at bounding box center [80, 9] width 160 height 13
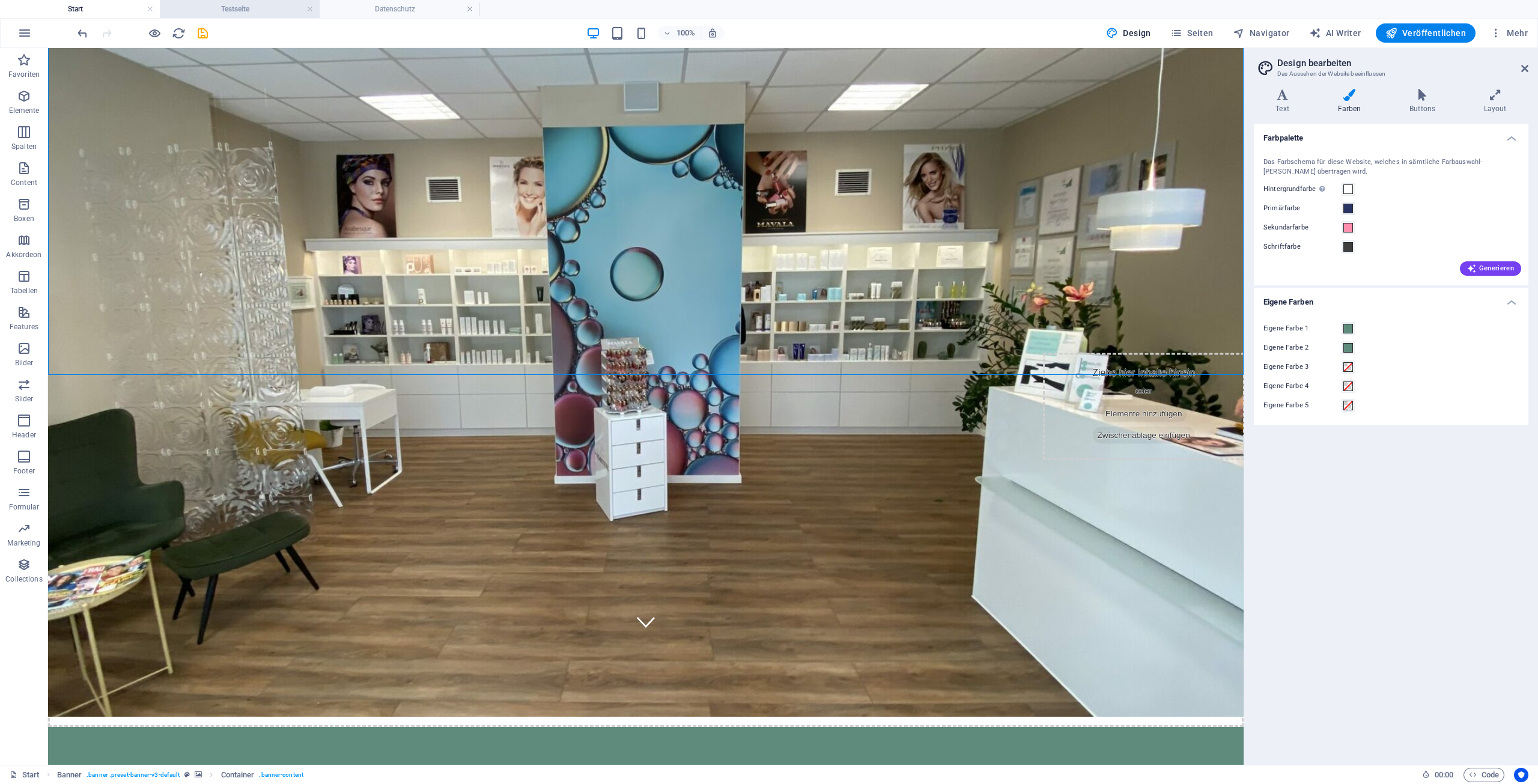
click at [249, 7] on h4 "Testseite" at bounding box center [239, 9] width 160 height 13
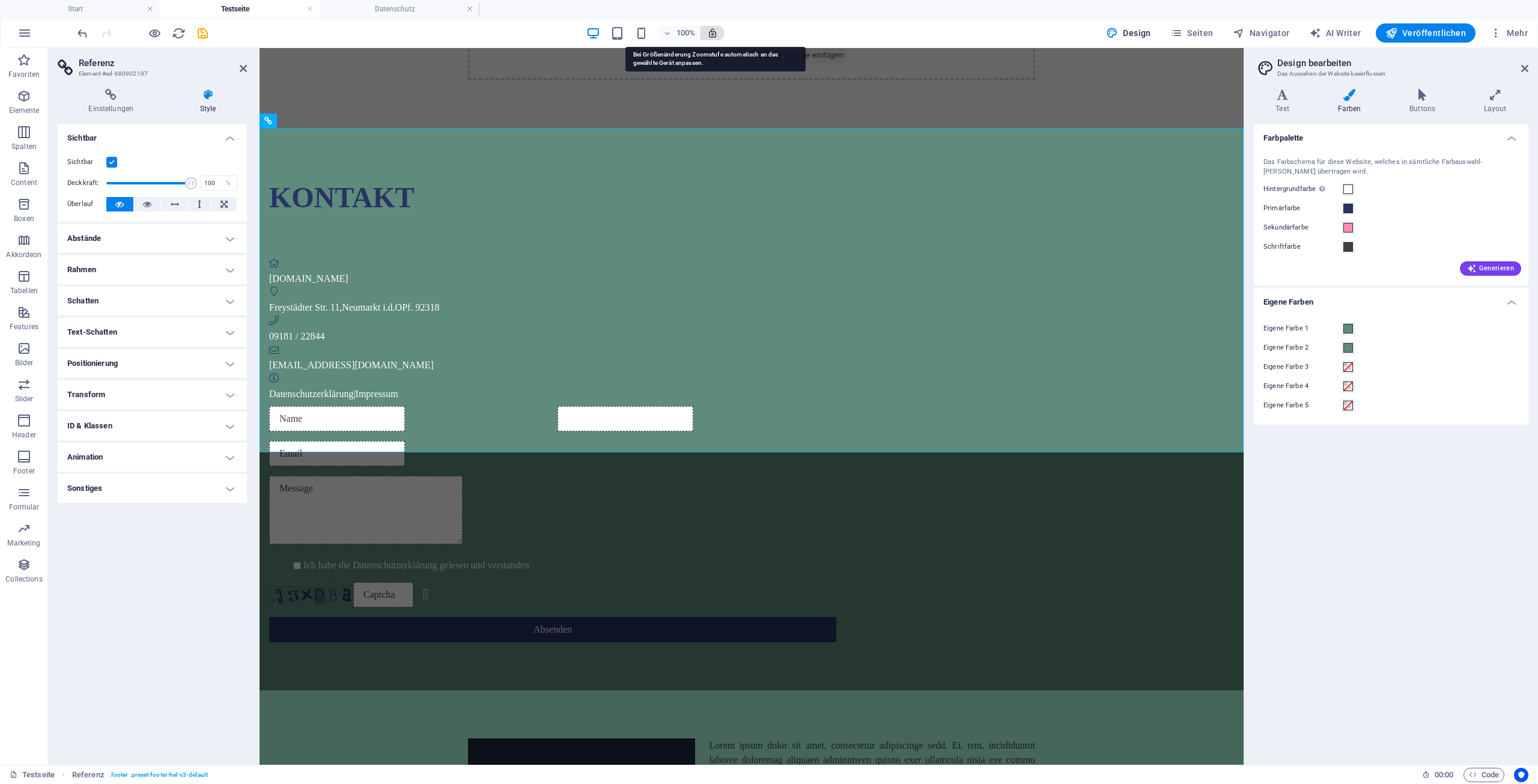
click at [717, 35] on icon "button" at bounding box center [712, 33] width 11 height 11
click at [716, 31] on icon "button" at bounding box center [712, 33] width 11 height 11
click at [1347, 328] on span at bounding box center [1347, 328] width 10 height 10
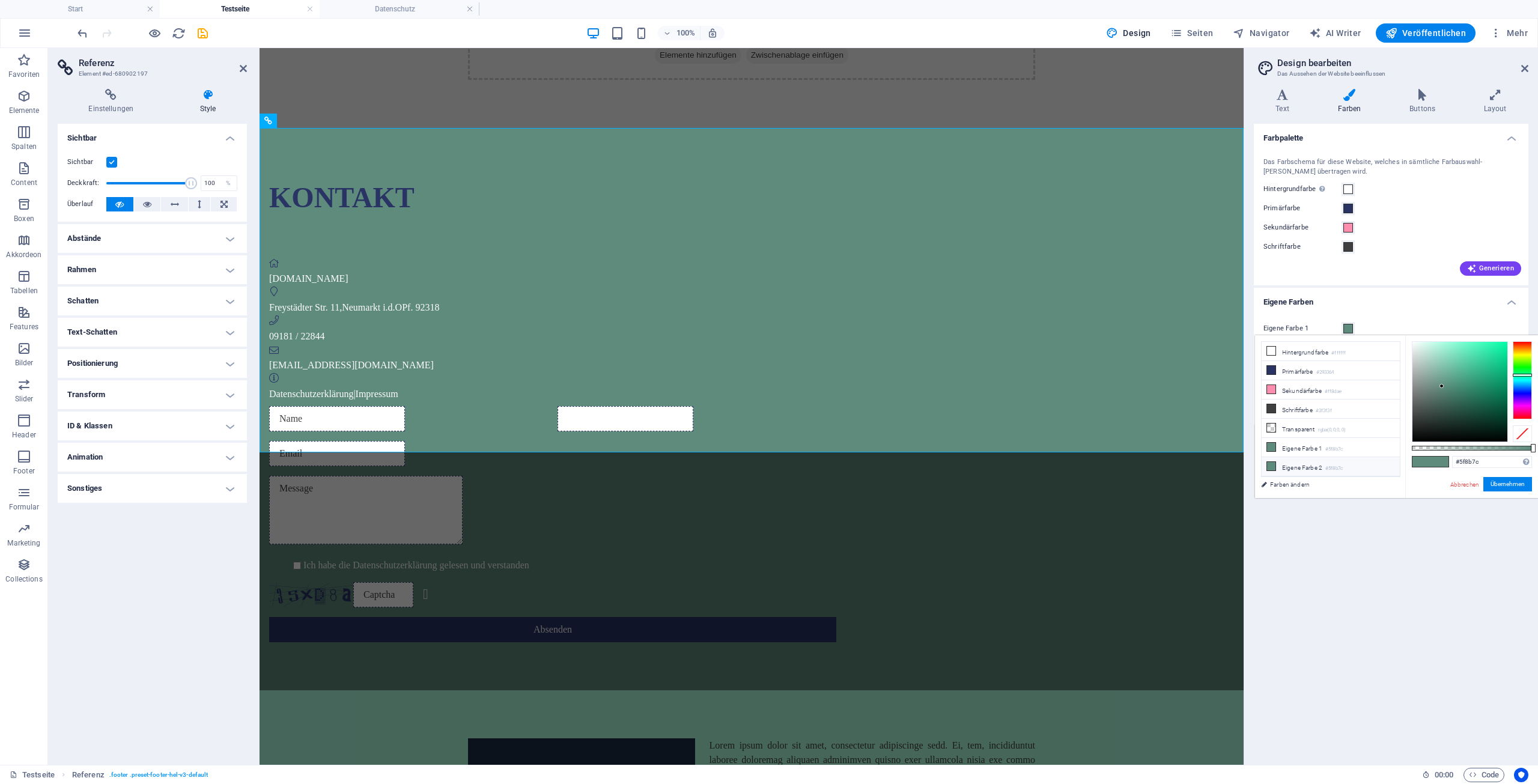
click at [1301, 465] on li "Eigene Farbe 2 #5f8b7c" at bounding box center [1330, 466] width 138 height 20
click at [1307, 450] on li "Eigene Farbe 1 #5f8b7c" at bounding box center [1330, 448] width 138 height 20
click at [1307, 462] on li "Eigene Farbe 2 #5f8b7c" at bounding box center [1330, 466] width 138 height 20
click at [1487, 465] on input "#5f8b7c" at bounding box center [1492, 462] width 80 height 12
click at [1525, 35] on span "Mehr" at bounding box center [1508, 33] width 38 height 12
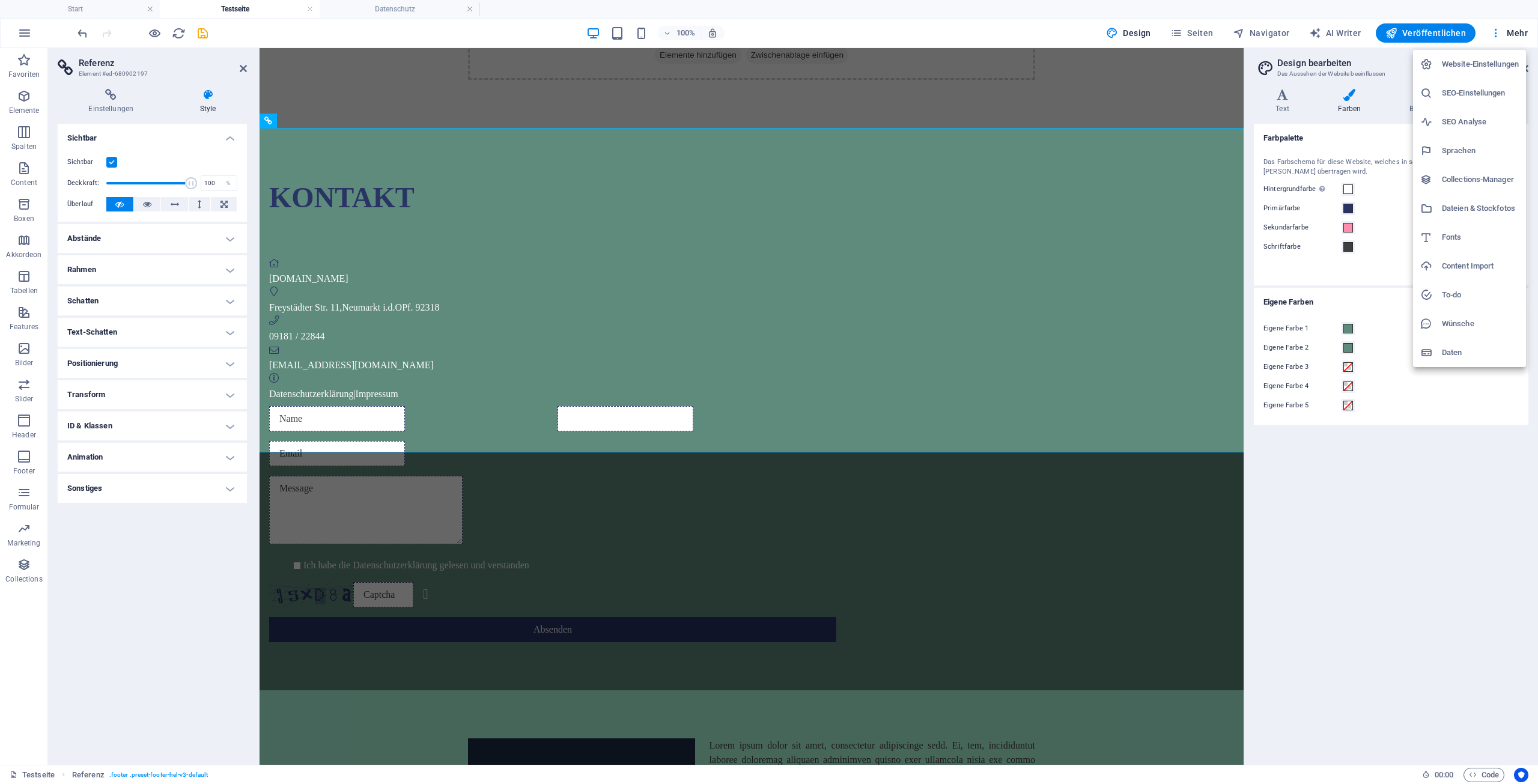
drag, startPoint x: 1379, startPoint y: 13, endPoint x: 1327, endPoint y: 12, distance: 52.0
click at [1379, 13] on div at bounding box center [769, 392] width 1538 height 784
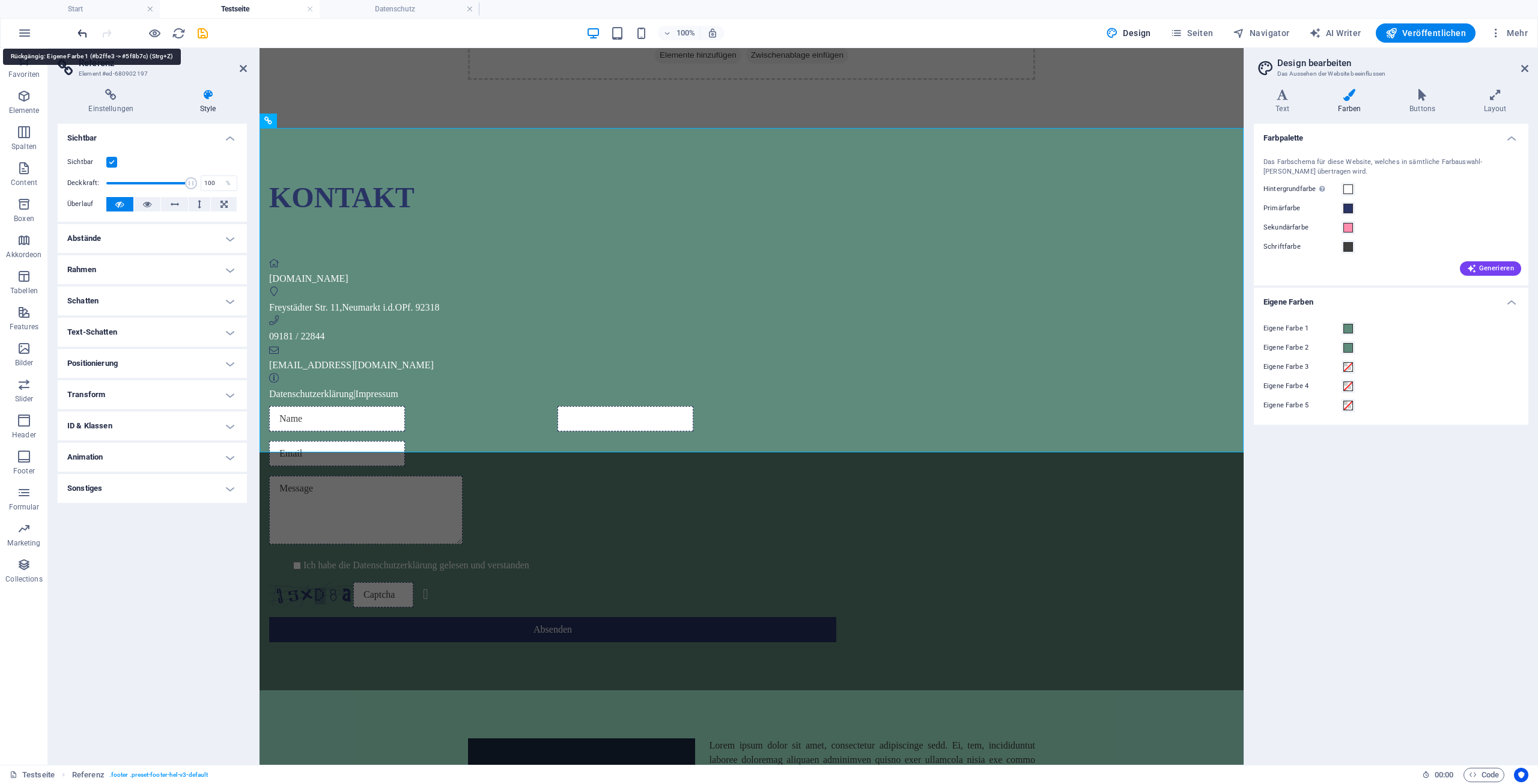
click at [82, 34] on icon "undo" at bounding box center [82, 34] width 14 height 14
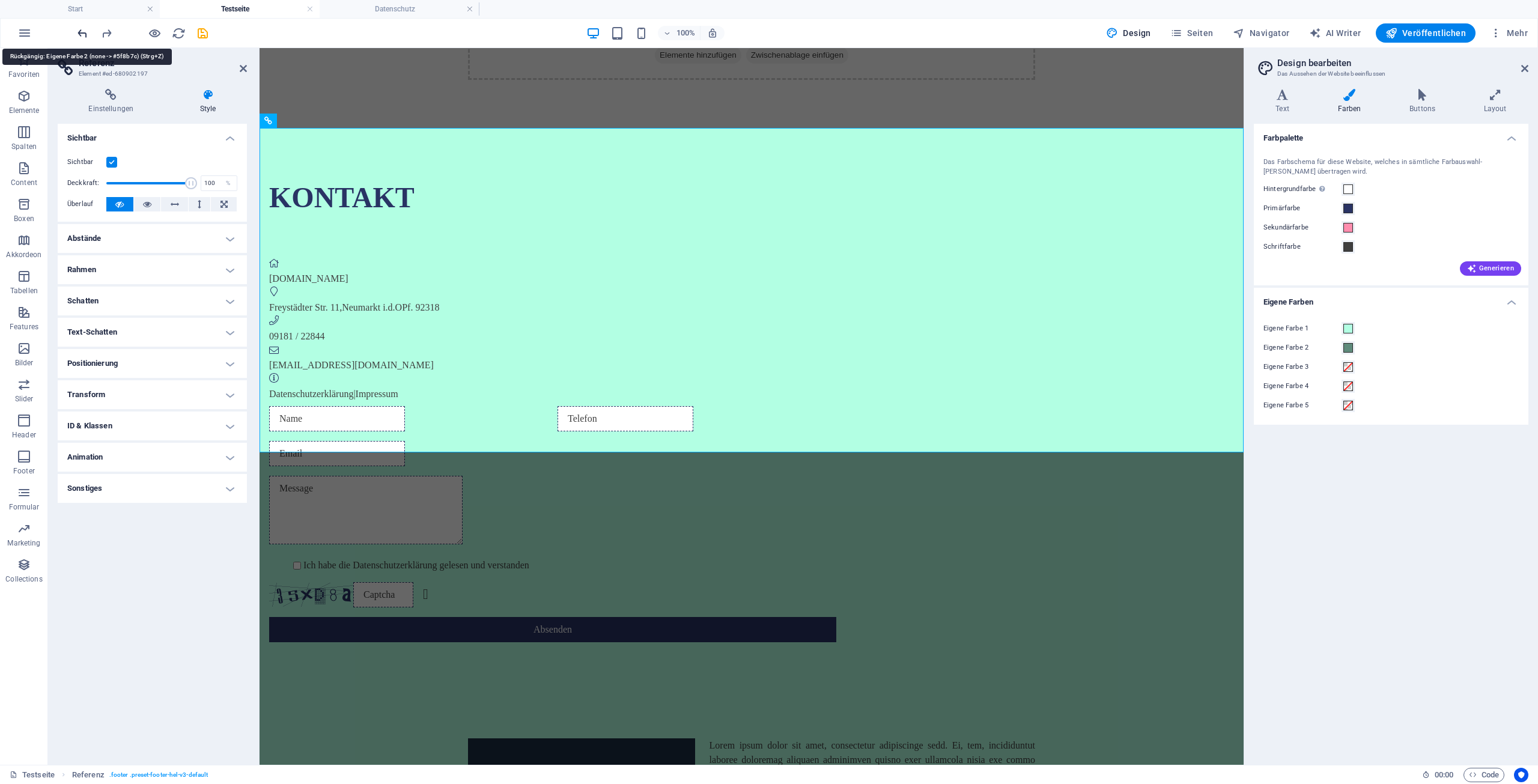
click at [82, 33] on icon "undo" at bounding box center [82, 34] width 14 height 14
click at [82, 34] on icon "undo" at bounding box center [82, 34] width 14 height 14
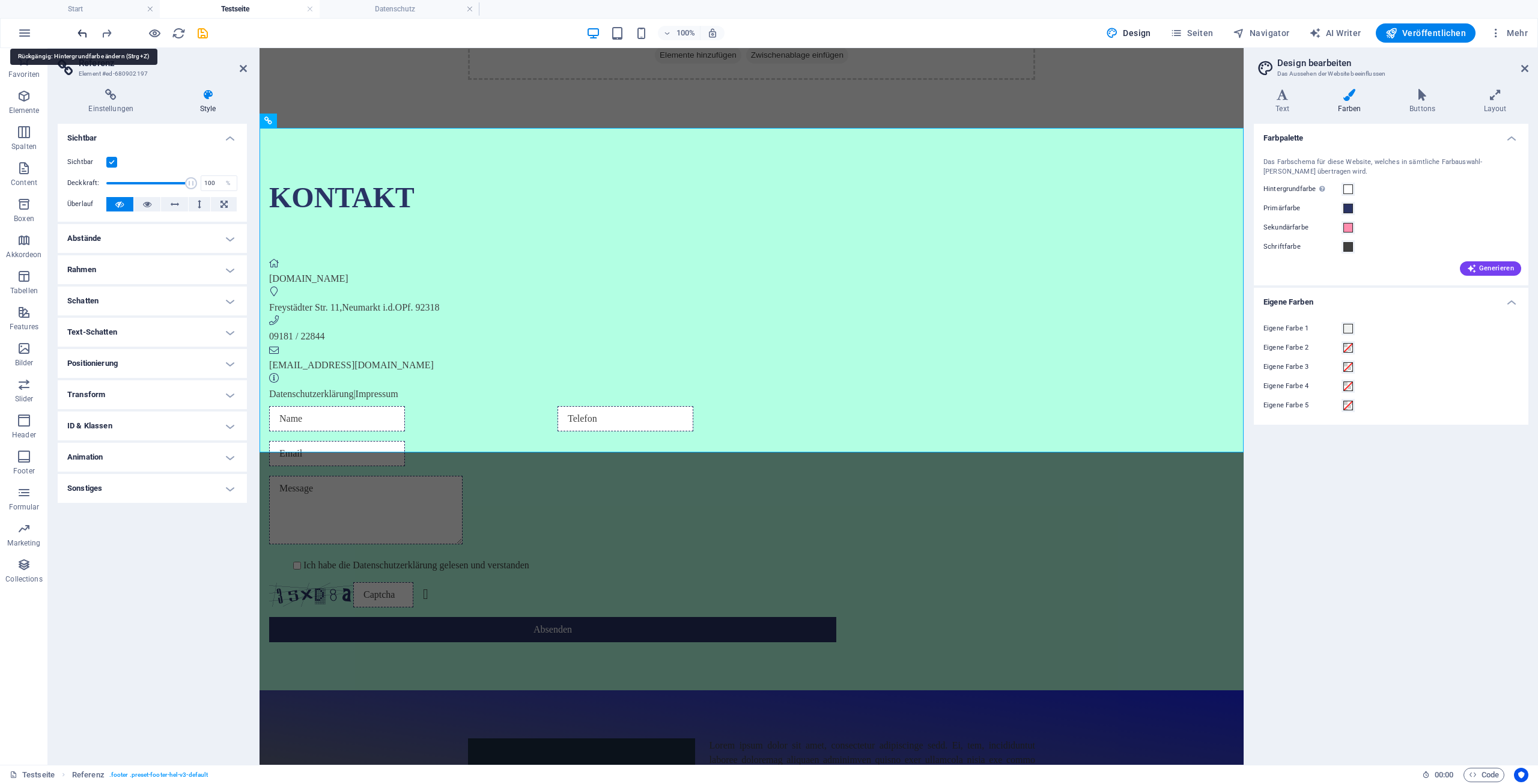
click at [82, 34] on icon "undo" at bounding box center [82, 34] width 14 height 14
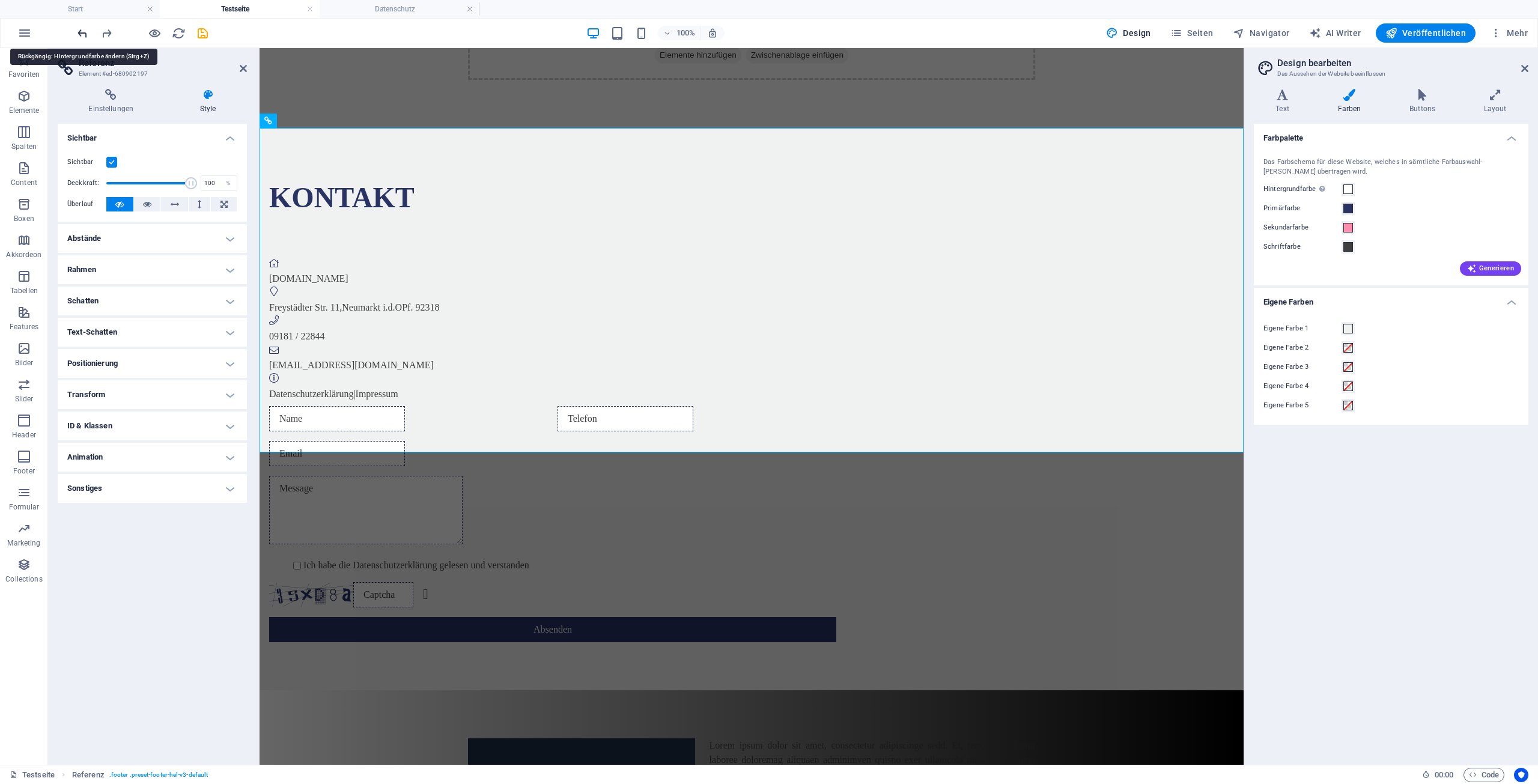
click at [82, 34] on icon "undo" at bounding box center [82, 34] width 14 height 14
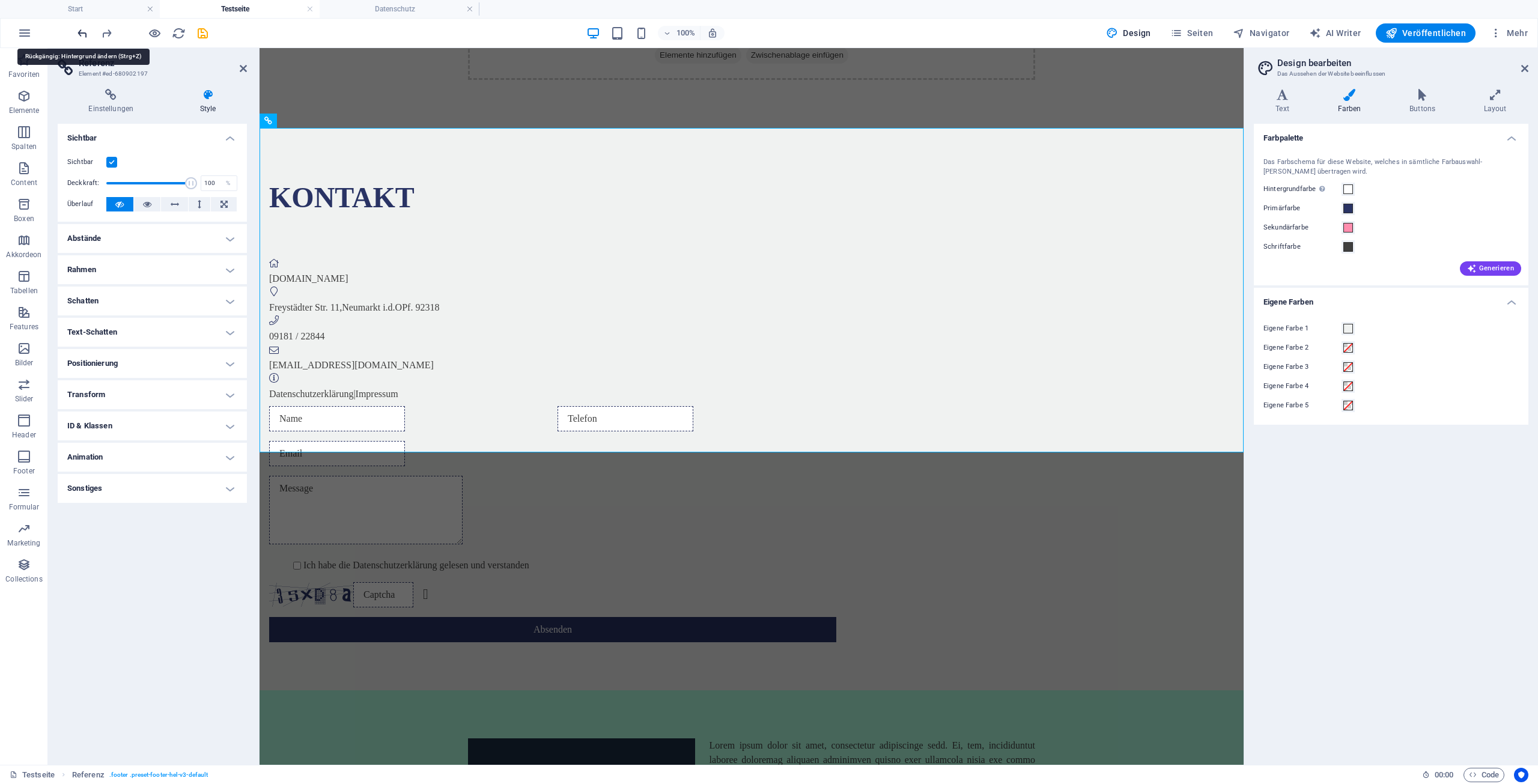
click at [82, 34] on icon "undo" at bounding box center [82, 34] width 14 height 14
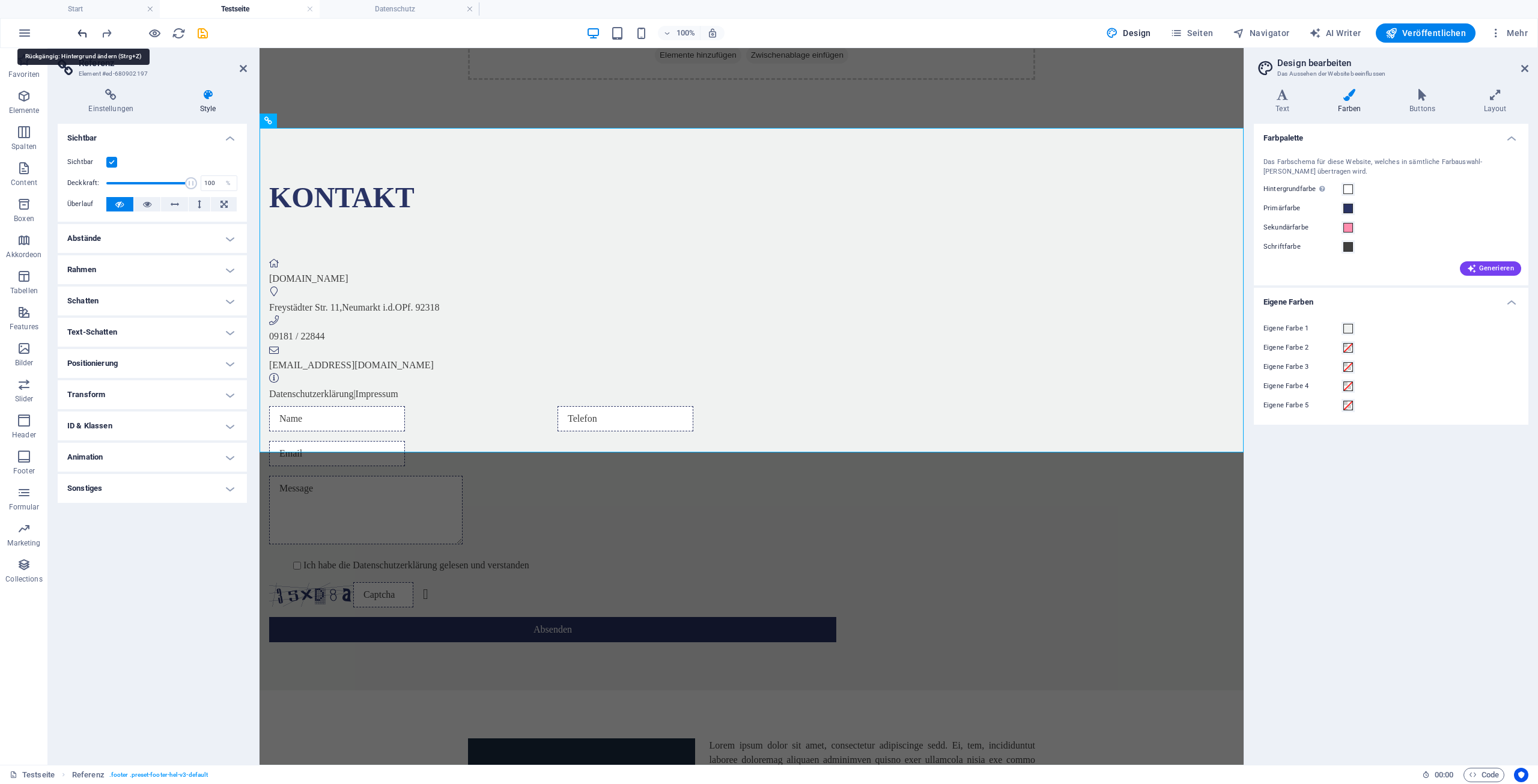
click at [82, 34] on icon "undo" at bounding box center [82, 34] width 14 height 14
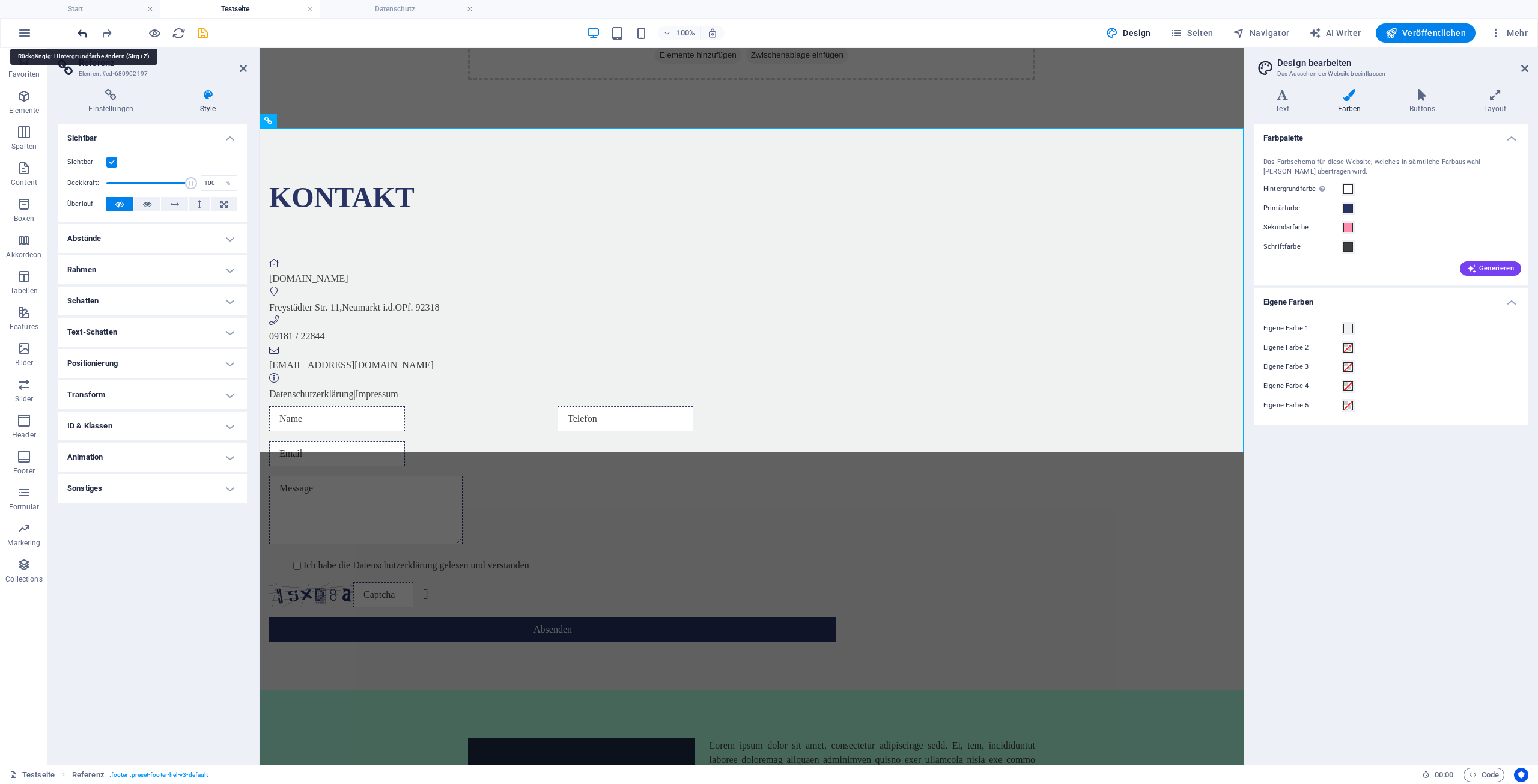
click at [82, 34] on icon "undo" at bounding box center [82, 34] width 14 height 14
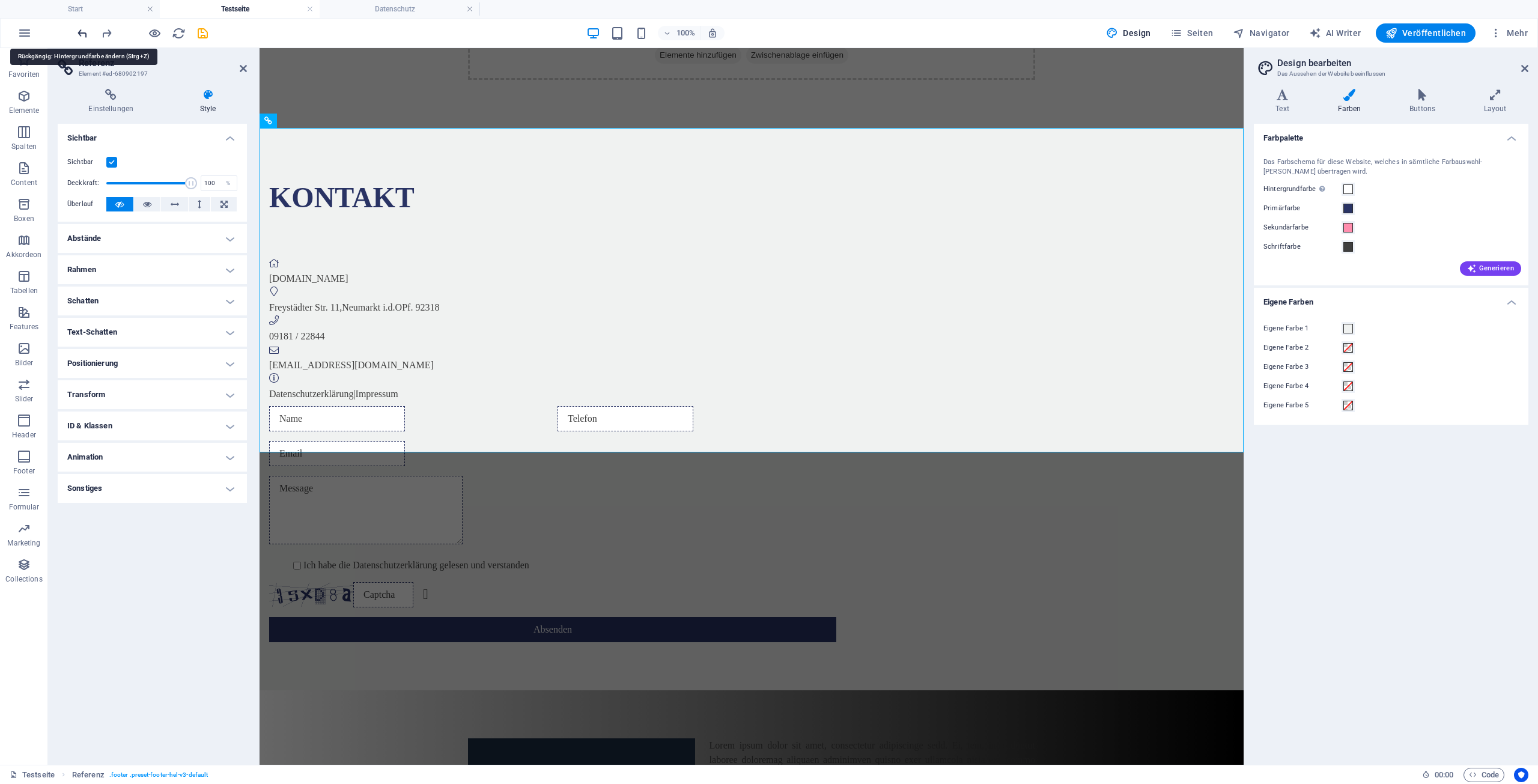
click at [82, 34] on icon "undo" at bounding box center [82, 34] width 14 height 14
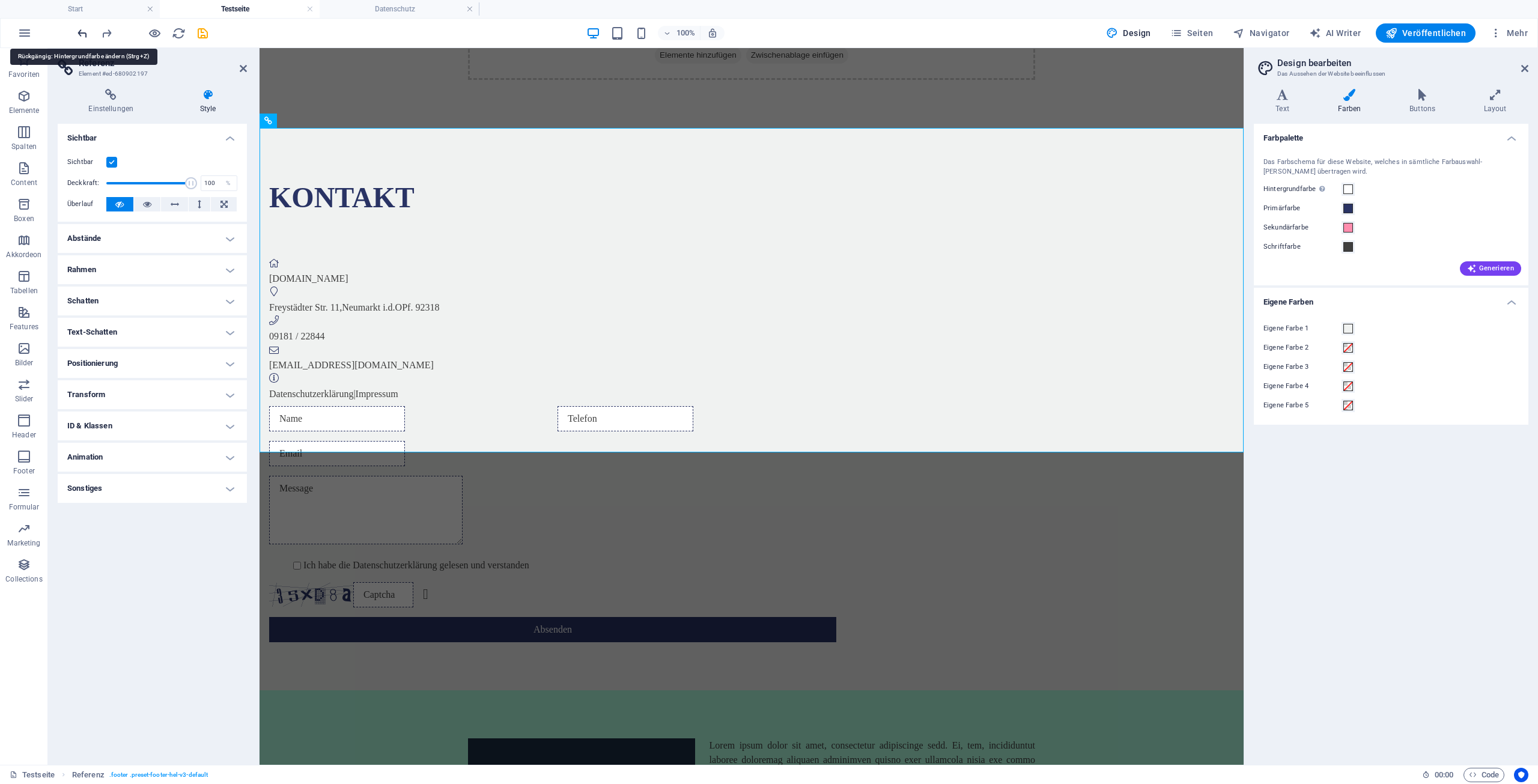
click at [82, 33] on icon "undo" at bounding box center [82, 34] width 14 height 14
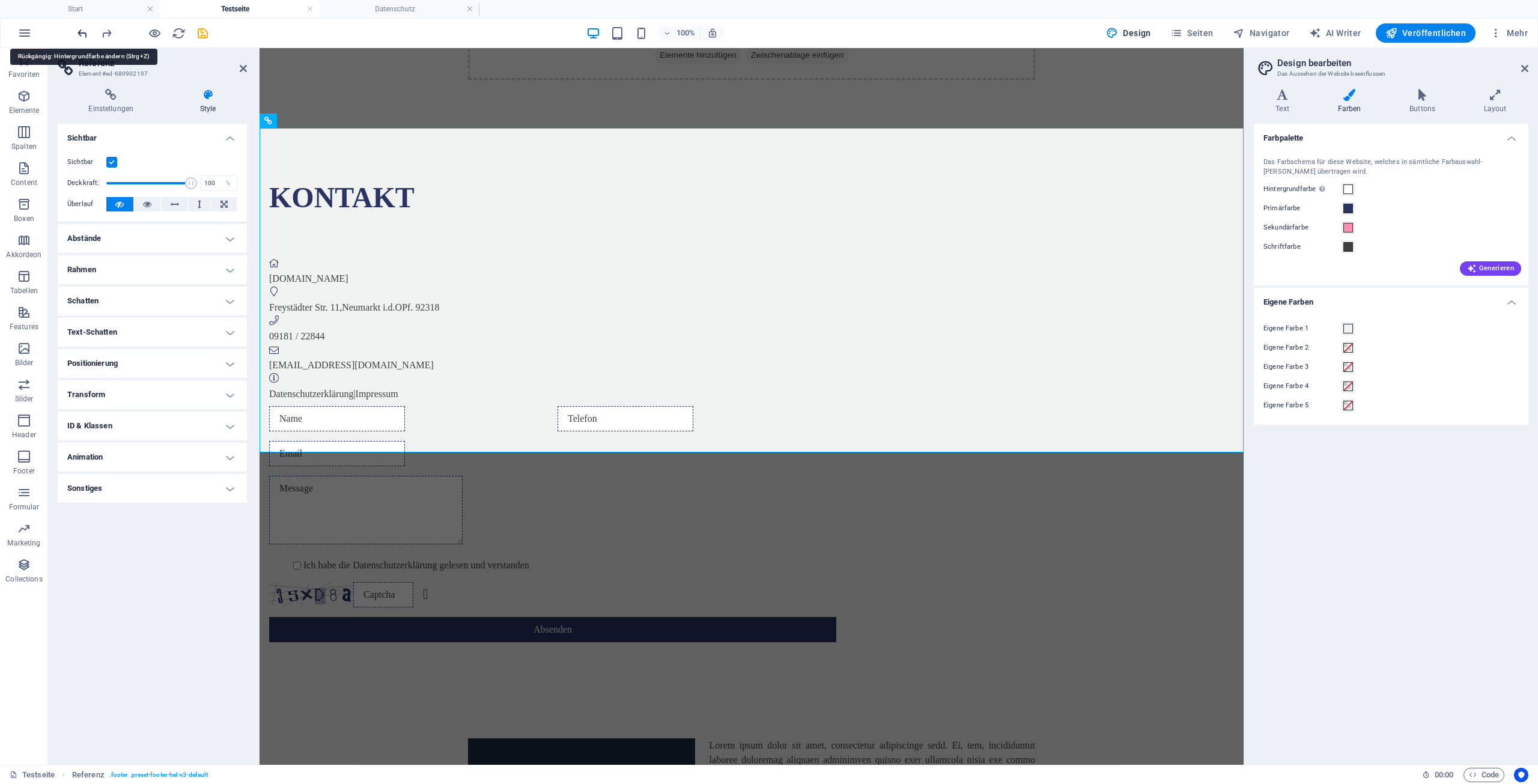
click at [82, 34] on icon "undo" at bounding box center [82, 34] width 14 height 14
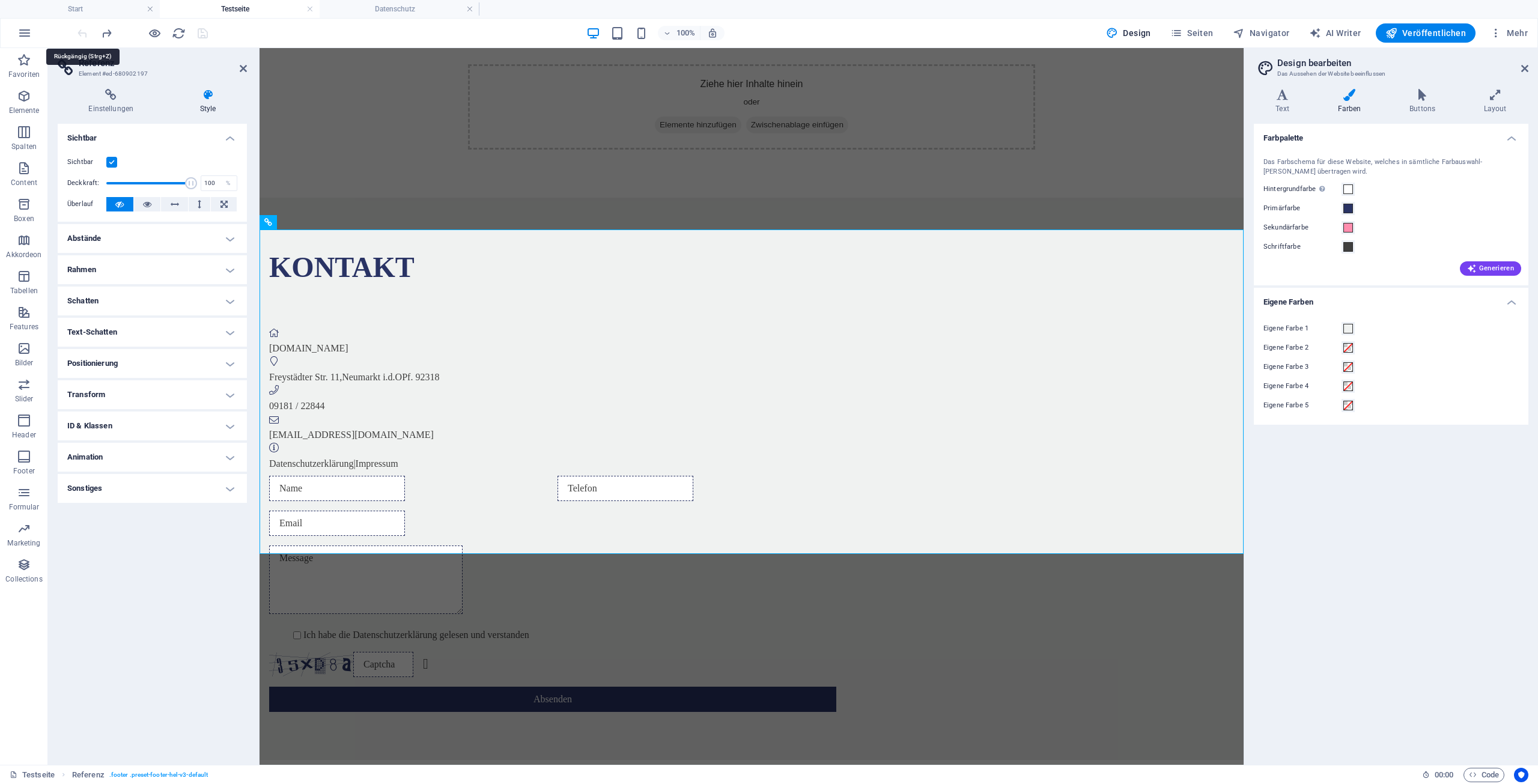
scroll to position [0, 0]
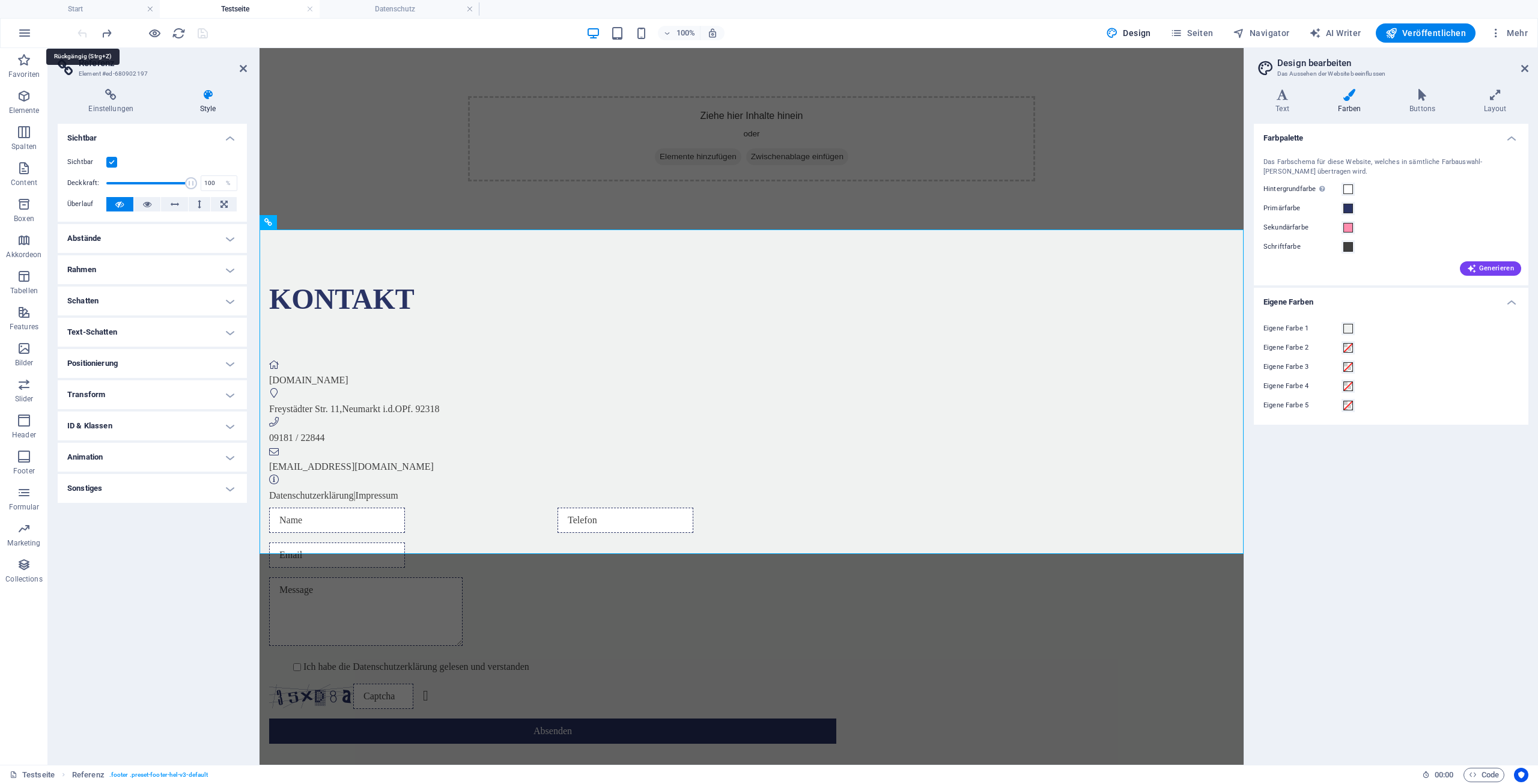
click at [82, 34] on div at bounding box center [143, 33] width 135 height 20
click at [311, 11] on link at bounding box center [310, 9] width 7 height 12
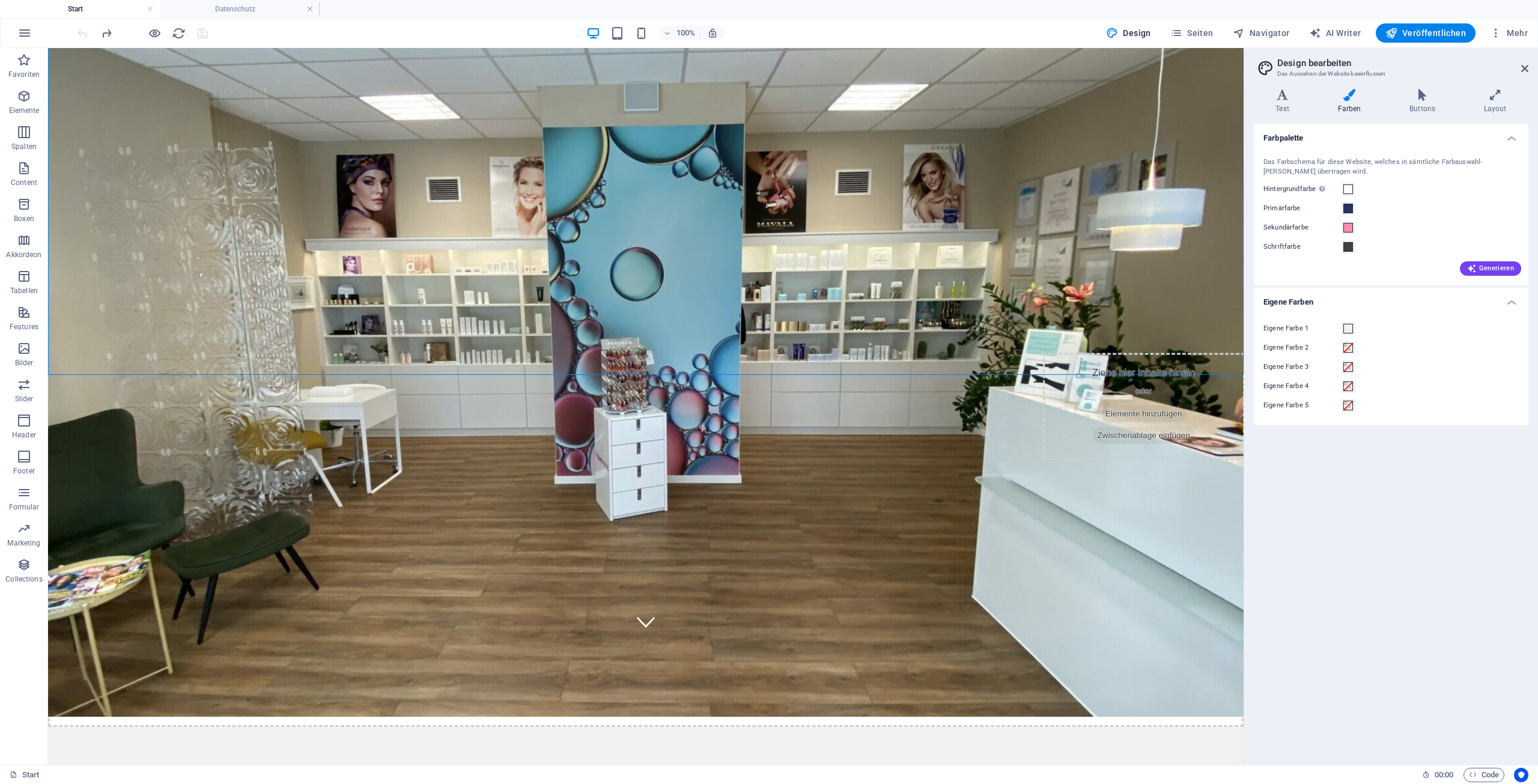
click at [311, 10] on link at bounding box center [310, 9] width 7 height 12
